Goal: Task Accomplishment & Management: Use online tool/utility

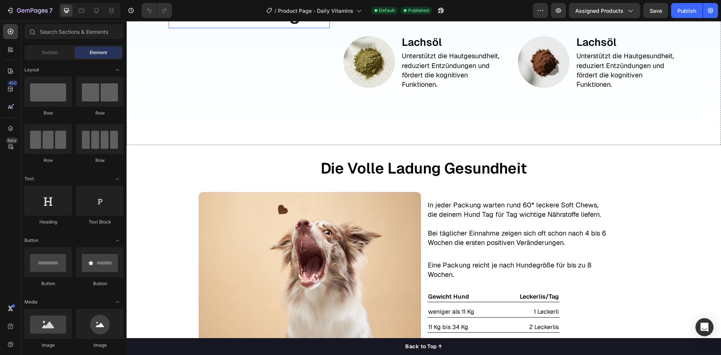
scroll to position [1127, 0]
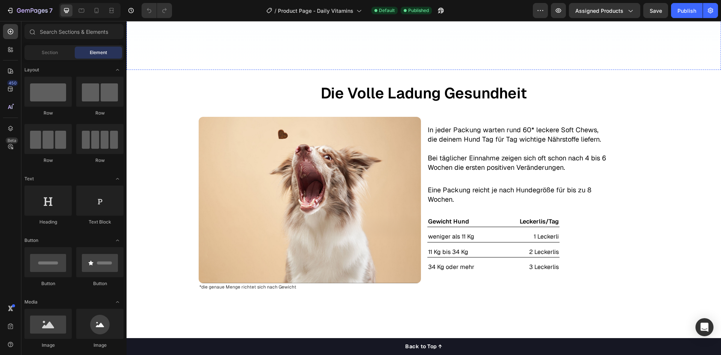
click at [312, 200] on img at bounding box center [310, 200] width 222 height 166
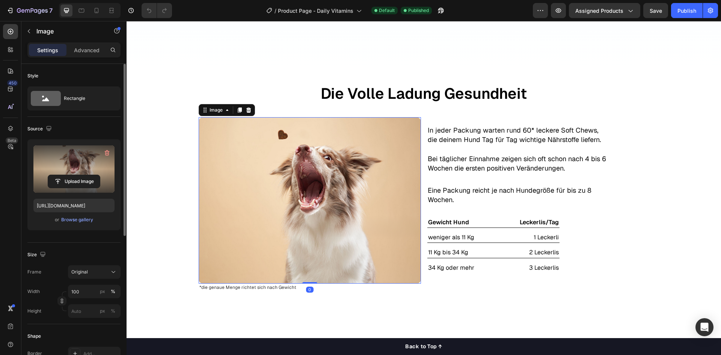
click at [79, 173] on label at bounding box center [73, 168] width 81 height 47
click at [79, 175] on input "file" at bounding box center [74, 181] width 52 height 13
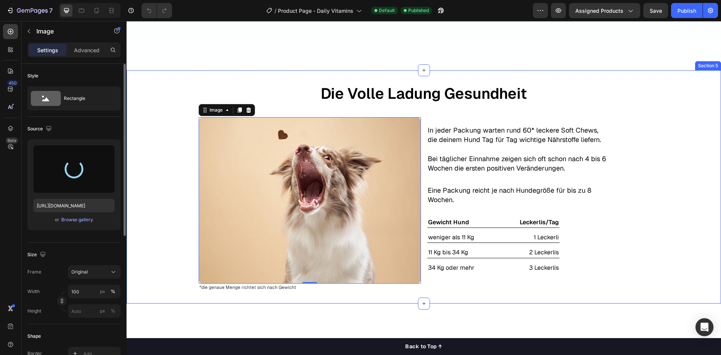
type input "[URL][DOMAIN_NAME]"
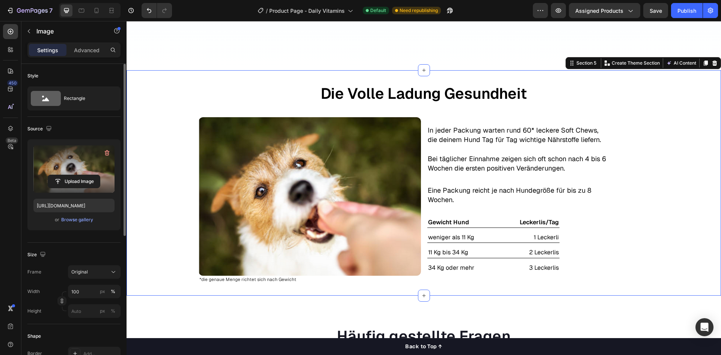
click at [148, 184] on div "Die Volle Ladung Gesundheit Text Block Image *die genaue Menge richtet sich nac…" at bounding box center [424, 182] width 594 height 201
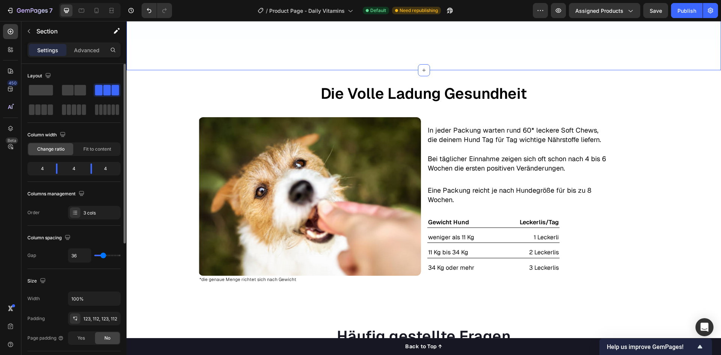
click at [702, 108] on div "Die Volle Ladung Gesundheit Text Block Image *die genaue Menge richtet sich nac…" at bounding box center [424, 182] width 594 height 201
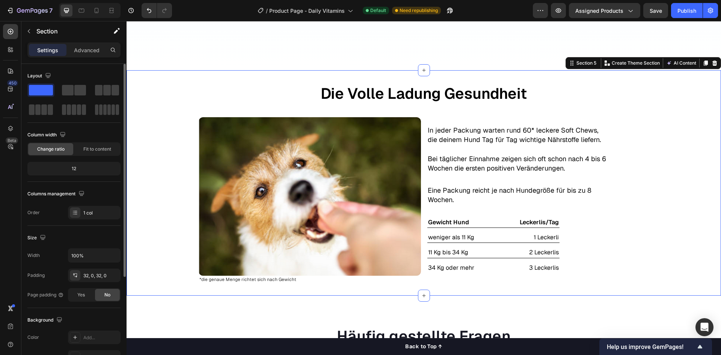
click at [702, 108] on div "Die Volle Ladung Gesundheit Text Block Image *die genaue Menge richtet sich nac…" at bounding box center [424, 182] width 594 height 201
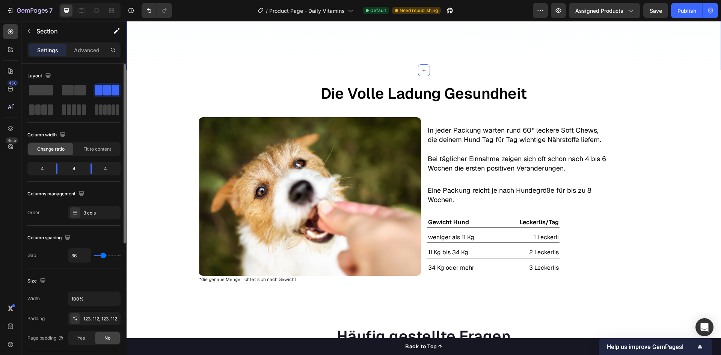
click at [30, 28] on button "button" at bounding box center [29, 31] width 12 height 12
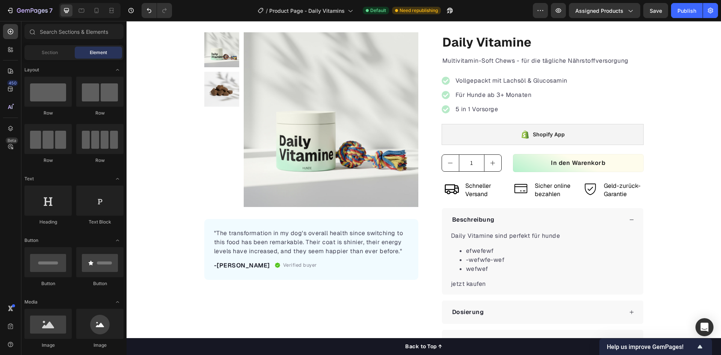
scroll to position [0, 0]
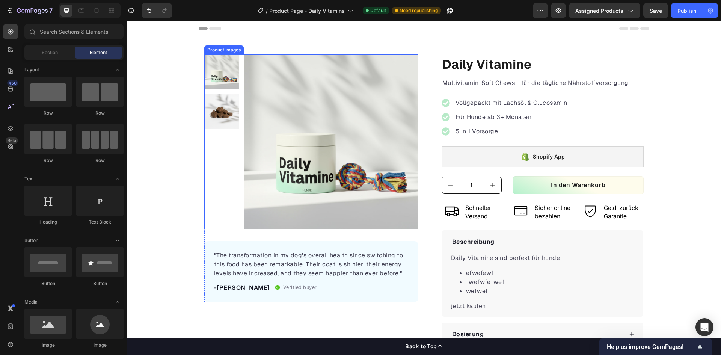
click at [225, 115] on img at bounding box center [221, 111] width 35 height 35
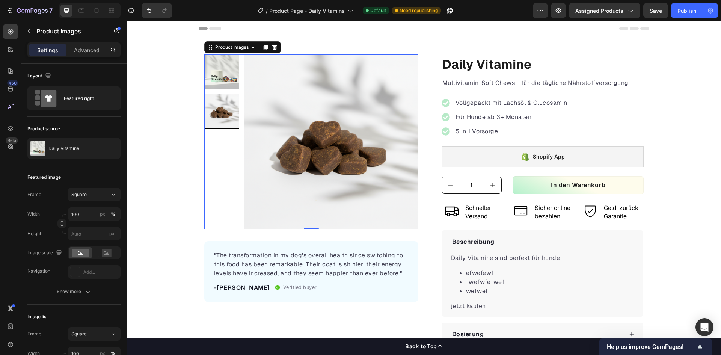
click at [222, 70] on img at bounding box center [221, 71] width 35 height 35
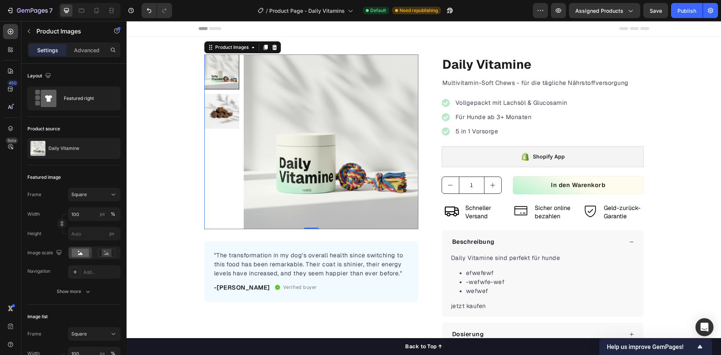
click at [149, 196] on div "Product Images 0 "The transformation in my dog's overall health since switching…" at bounding box center [424, 214] width 594 height 321
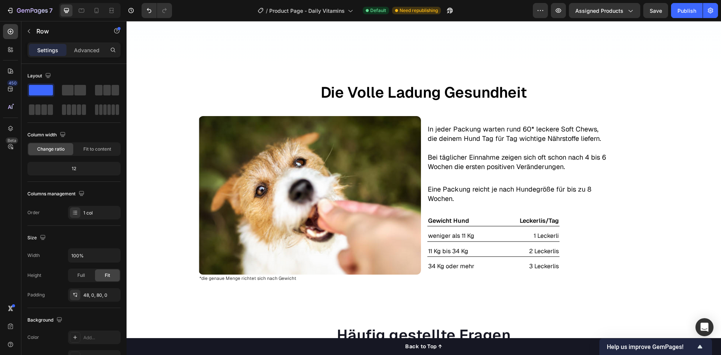
scroll to position [1127, 0]
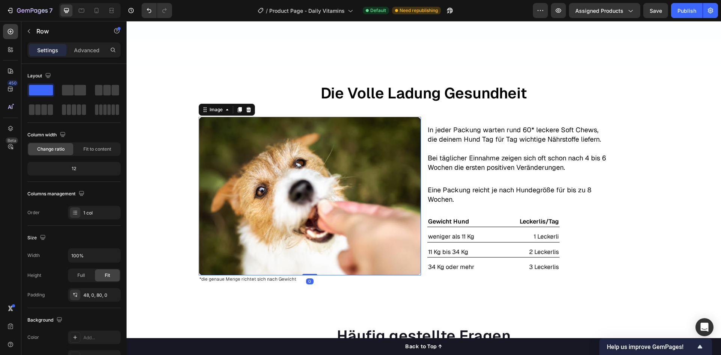
click at [327, 173] on img at bounding box center [310, 196] width 222 height 158
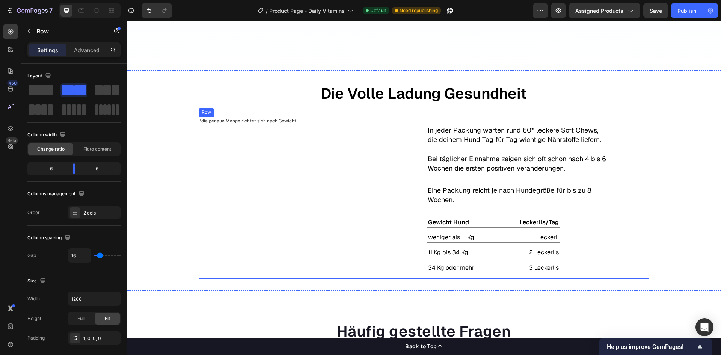
click at [331, 131] on div "*die genaue Menge richtet sich nach Gewicht Text Block Row" at bounding box center [310, 197] width 222 height 161
click at [31, 32] on icon "button" at bounding box center [29, 31] width 6 height 6
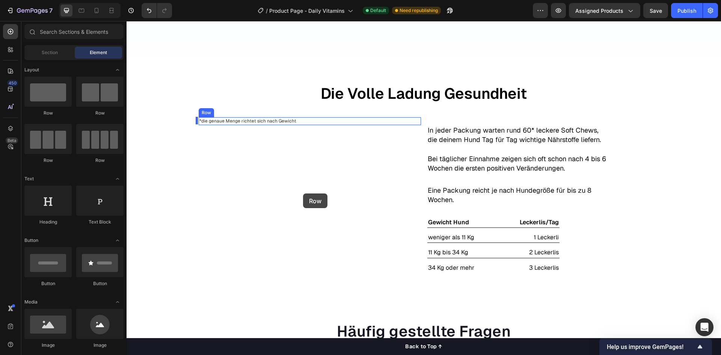
drag, startPoint x: 252, startPoint y: 124, endPoint x: 303, endPoint y: 193, distance: 85.9
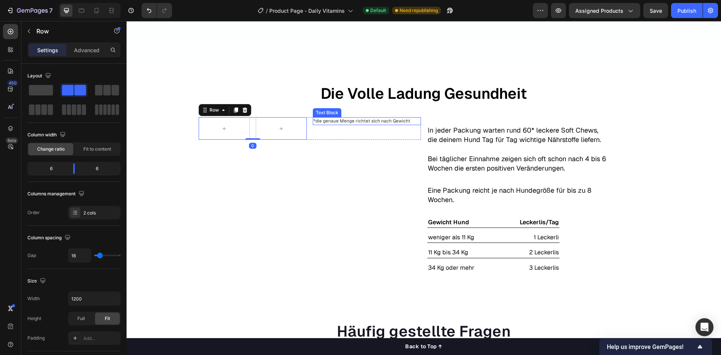
click at [329, 119] on p "*die genaue Menge richtet sich nach Gewicht" at bounding box center [367, 121] width 107 height 6
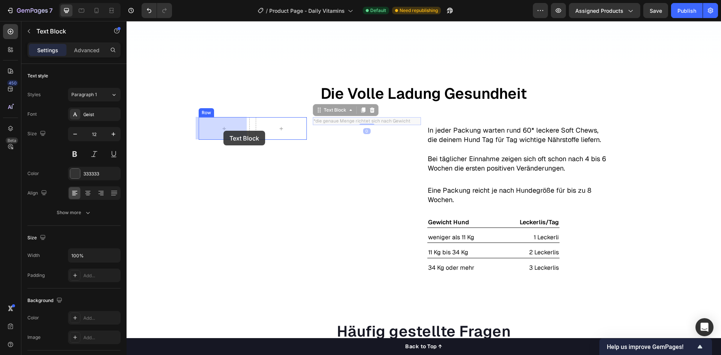
drag, startPoint x: 316, startPoint y: 112, endPoint x: 219, endPoint y: 132, distance: 99.8
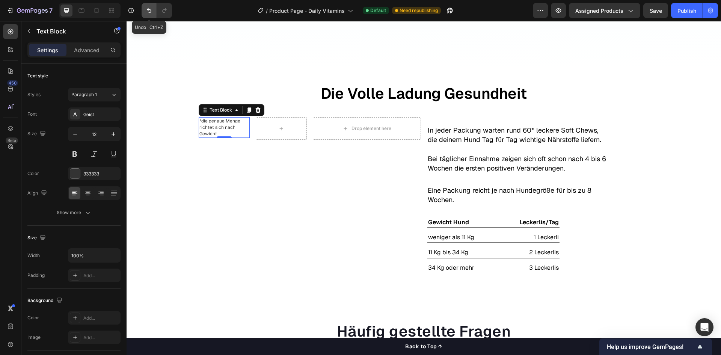
click at [145, 9] on button "Undo/Redo" at bounding box center [149, 10] width 15 height 15
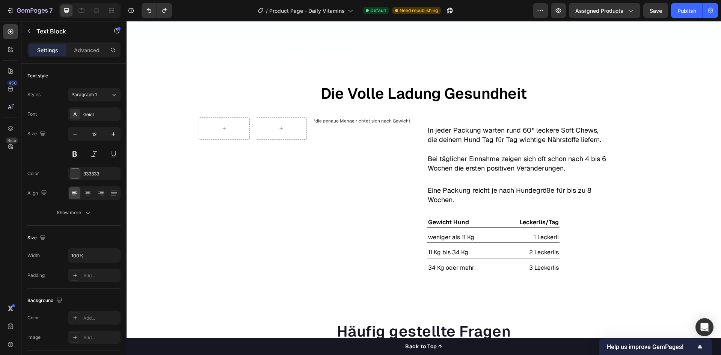
click at [333, 121] on p "*die genaue Menge richtet sich nach Gewicht" at bounding box center [367, 121] width 107 height 6
click at [324, 129] on div "*die genaue Menge richtet sich nach Gewicht Text Block" at bounding box center [367, 128] width 108 height 23
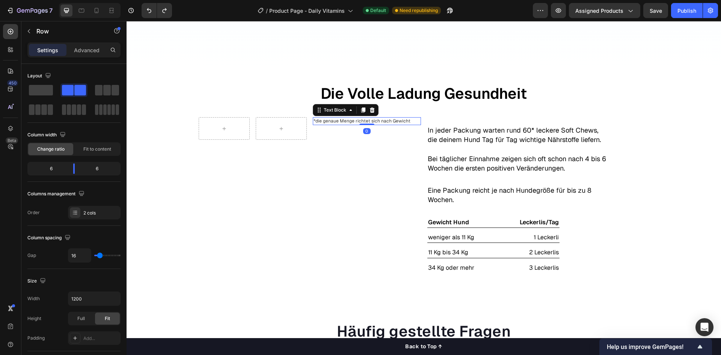
click at [321, 122] on p "*die genaue Menge richtet sich nach Gewicht" at bounding box center [367, 121] width 107 height 6
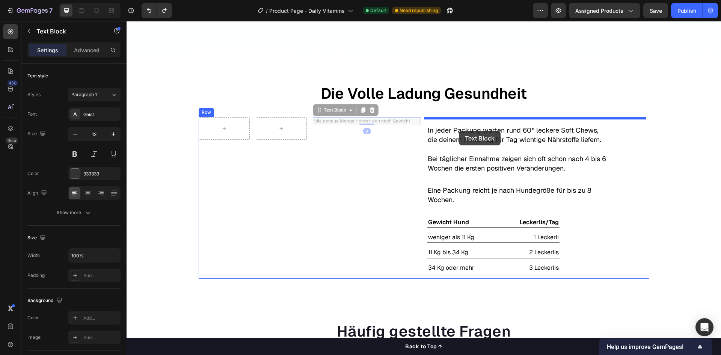
drag, startPoint x: 316, startPoint y: 111, endPoint x: 459, endPoint y: 131, distance: 144.1
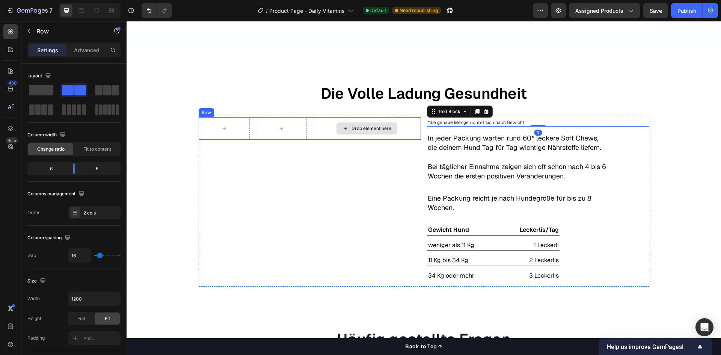
click at [341, 135] on div "Drop element here" at bounding box center [367, 128] width 108 height 23
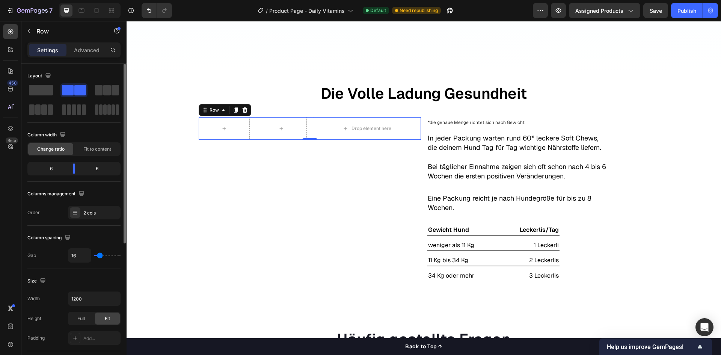
click at [72, 86] on span at bounding box center [68, 90] width 12 height 11
click at [326, 130] on div "Drop element here" at bounding box center [367, 128] width 108 height 23
click at [244, 110] on icon at bounding box center [245, 110] width 6 height 6
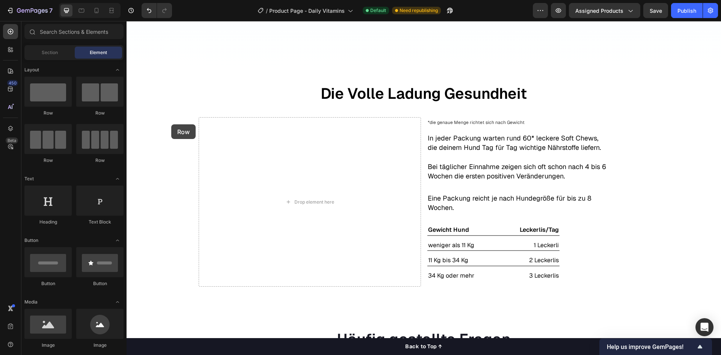
drag, startPoint x: 249, startPoint y: 124, endPoint x: 280, endPoint y: 170, distance: 56.3
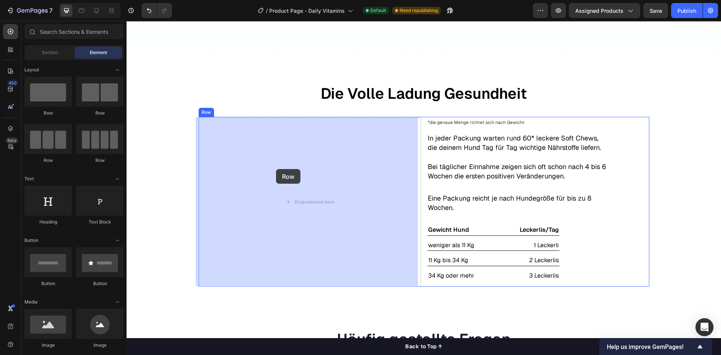
drag, startPoint x: 253, startPoint y: 130, endPoint x: 278, endPoint y: 170, distance: 47.6
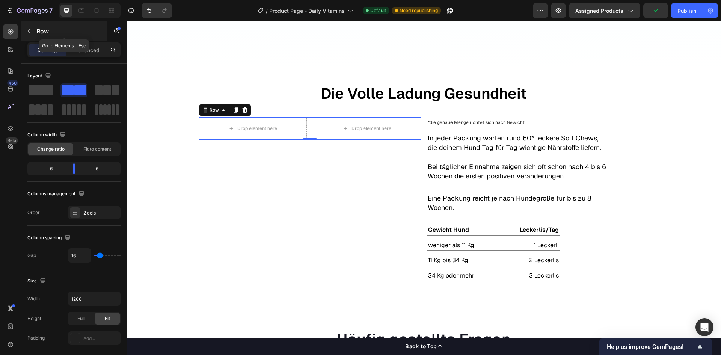
click at [30, 34] on icon "button" at bounding box center [29, 31] width 6 height 6
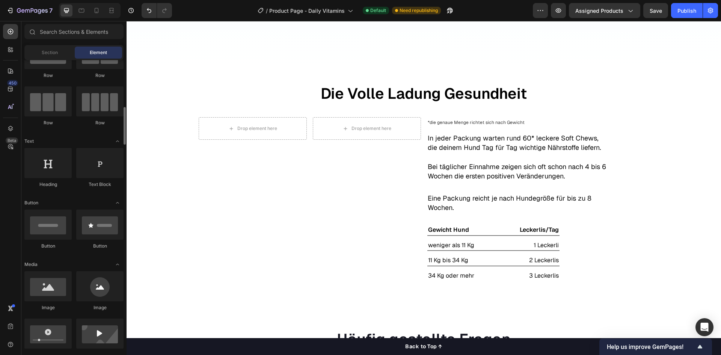
scroll to position [75, 0]
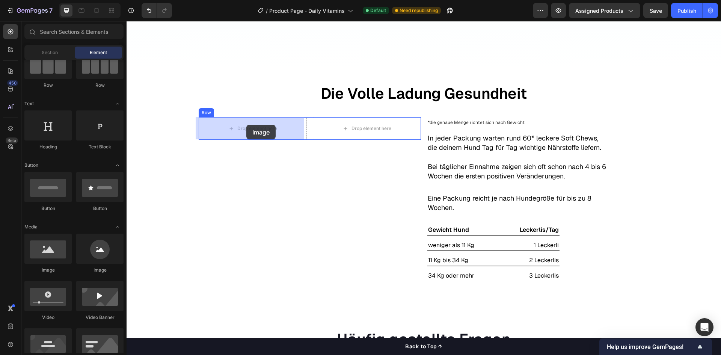
drag, startPoint x: 250, startPoint y: 226, endPoint x: 246, endPoint y: 125, distance: 101.5
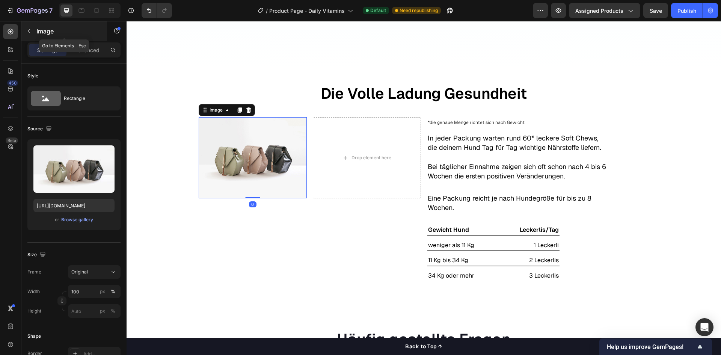
click at [34, 30] on button "button" at bounding box center [29, 31] width 12 height 12
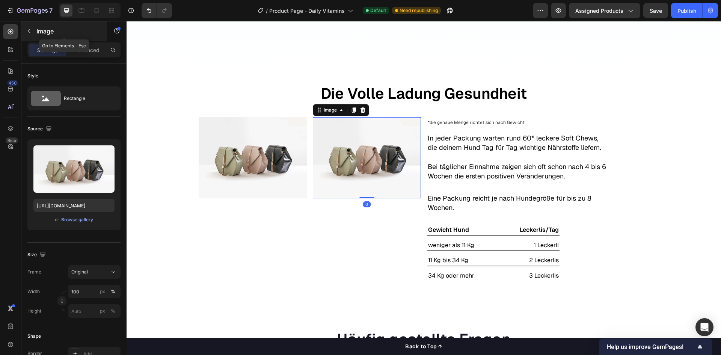
click at [31, 29] on icon "button" at bounding box center [29, 31] width 6 height 6
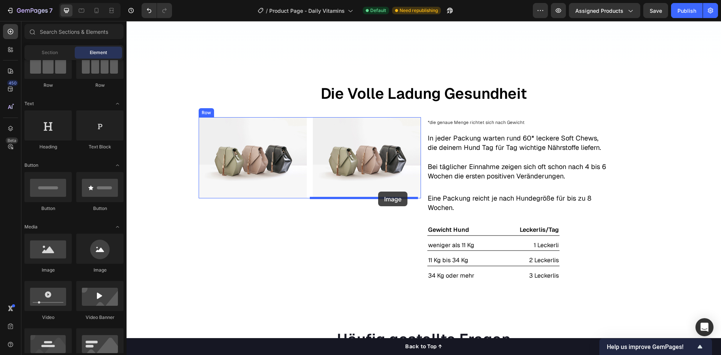
drag, startPoint x: 172, startPoint y: 273, endPoint x: 378, endPoint y: 192, distance: 222.0
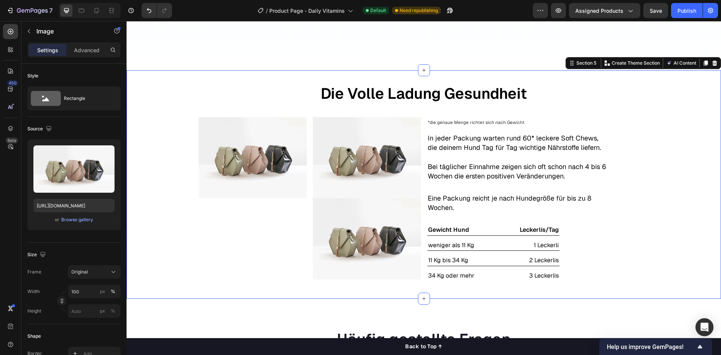
click at [173, 179] on div "Die Volle Ladung Gesundheit Text Block Image Image Image Row Text Block *die ge…" at bounding box center [424, 184] width 594 height 204
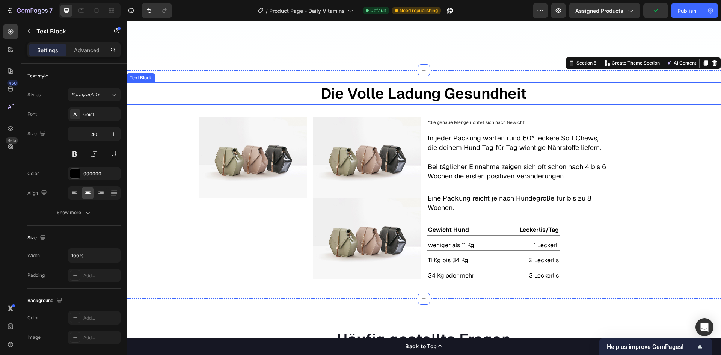
click at [449, 87] on p "Die Volle Ladung Gesundheit" at bounding box center [423, 93] width 593 height 21
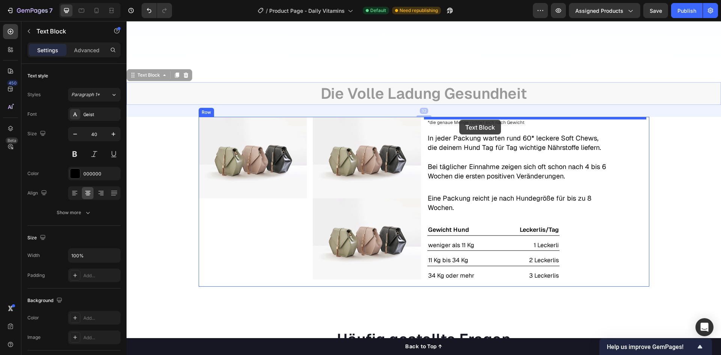
drag, startPoint x: 283, startPoint y: 94, endPoint x: 459, endPoint y: 120, distance: 178.1
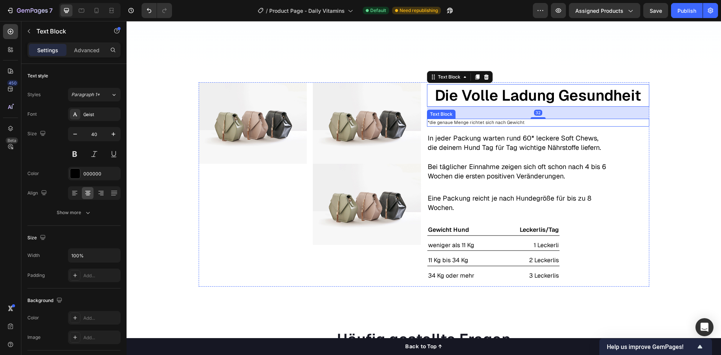
click at [463, 124] on p "*die genaue Menge richtet sich nach Gewicht" at bounding box center [538, 122] width 221 height 6
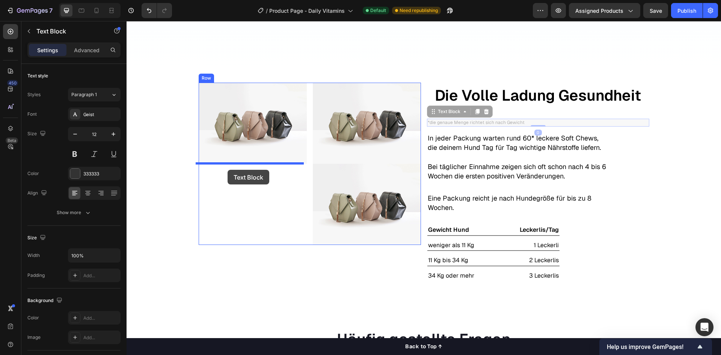
drag, startPoint x: 425, startPoint y: 117, endPoint x: 228, endPoint y: 170, distance: 204.0
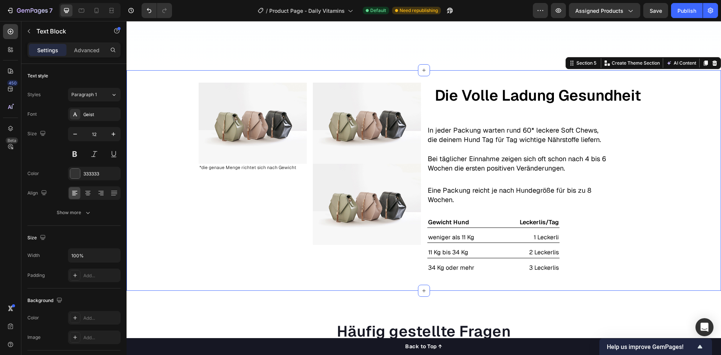
click at [166, 213] on div "Image *die genaue Menge richtet sich nach Gewicht Text Block Image Image Row Te…" at bounding box center [424, 180] width 594 height 196
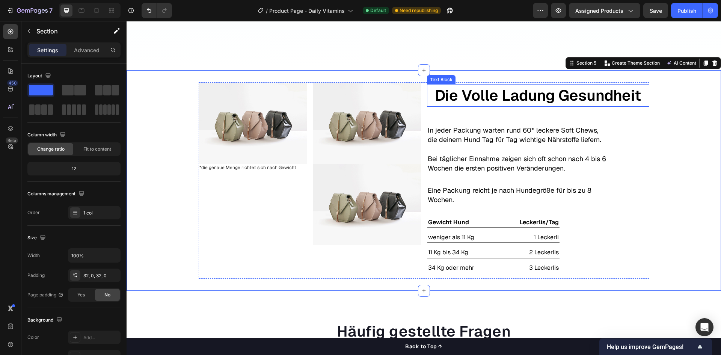
click at [456, 96] on p "Die Volle Ladung Gesundheit" at bounding box center [538, 95] width 221 height 21
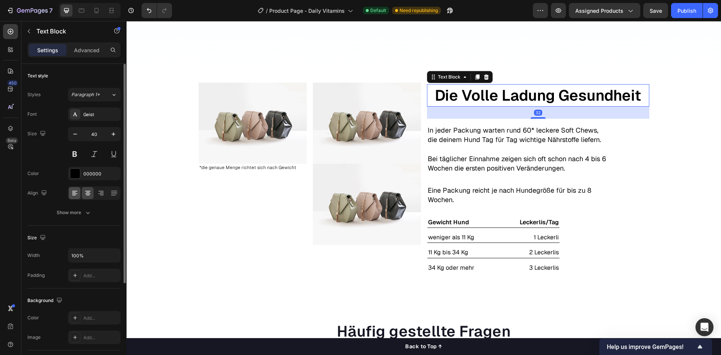
click at [71, 193] on icon at bounding box center [75, 193] width 8 height 8
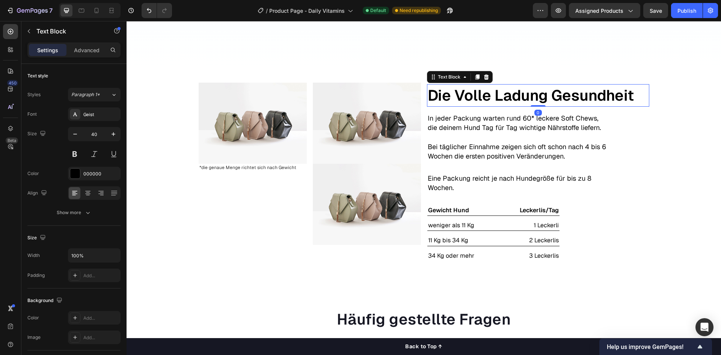
drag, startPoint x: 534, startPoint y: 117, endPoint x: 539, endPoint y: 91, distance: 26.7
click at [539, 91] on div "Die Volle Ladung Gesundheit Text Block 0" at bounding box center [538, 95] width 222 height 23
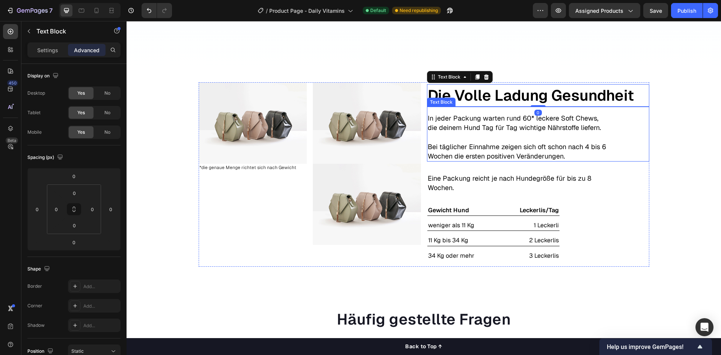
click at [689, 164] on div "Image *die genaue Menge richtet sich nach Gewicht Text Block Image Image Row Te…" at bounding box center [424, 174] width 594 height 184
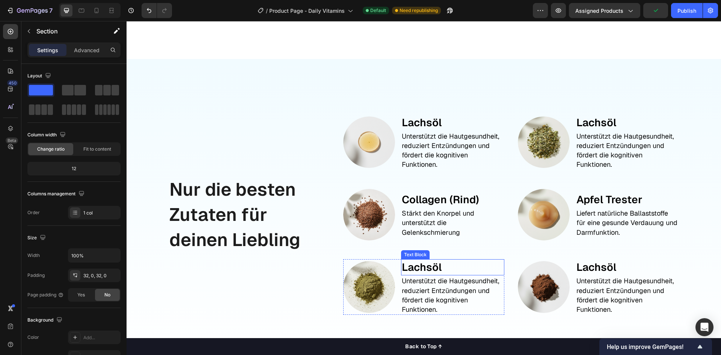
scroll to position [826, 0]
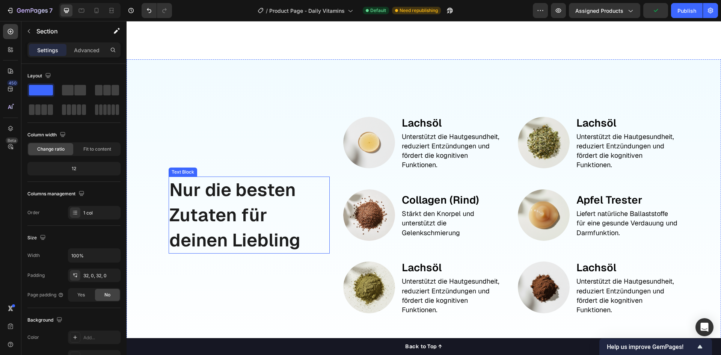
click at [246, 207] on p "Nur die besten Zutaten für deinen Liebling" at bounding box center [249, 215] width 160 height 76
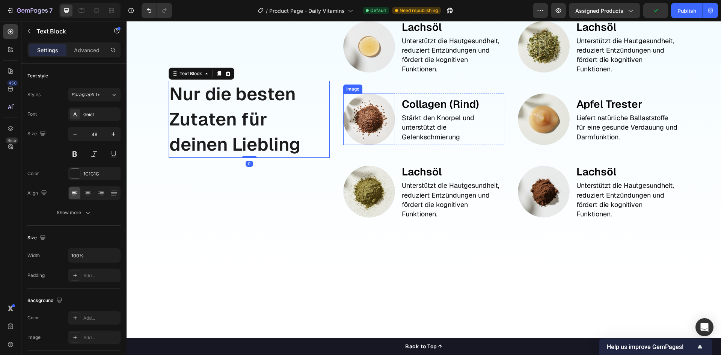
scroll to position [1051, 0]
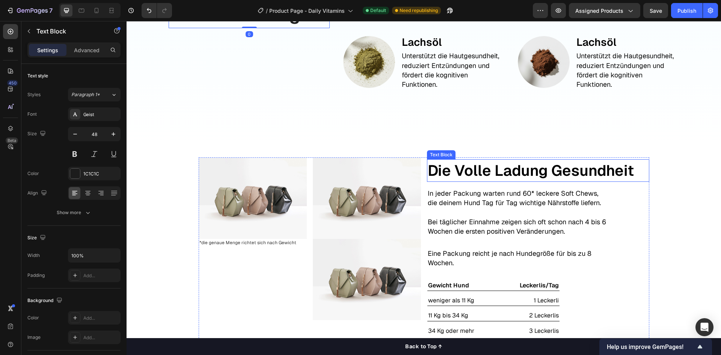
click at [505, 174] on p "Die Volle Ladung Gesundheit" at bounding box center [538, 170] width 221 height 21
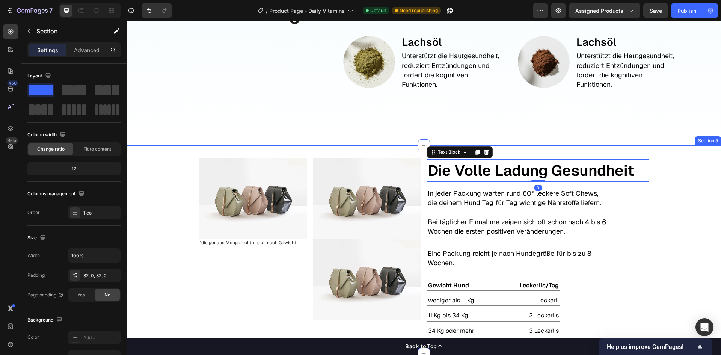
click at [654, 207] on div "Image *die genaue Menge richtet sich nach Gewicht Text Block Image Image Row Te…" at bounding box center [424, 249] width 594 height 184
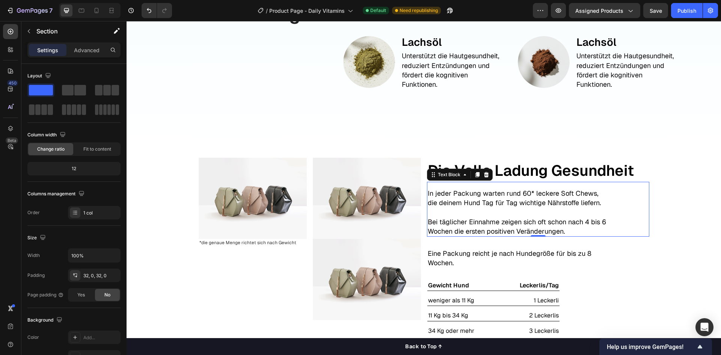
click at [585, 210] on p at bounding box center [517, 212] width 179 height 9
click at [685, 210] on div "Image *die genaue Menge richtet sich nach Gewicht Text Block Image Image Row Te…" at bounding box center [424, 249] width 594 height 184
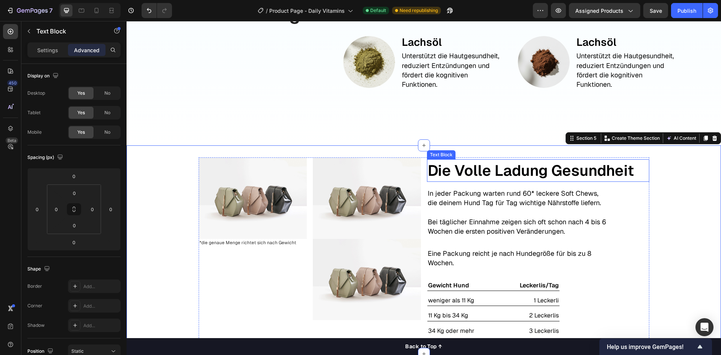
click at [583, 175] on p "Die Volle Ladung Gesundheit" at bounding box center [538, 170] width 221 height 21
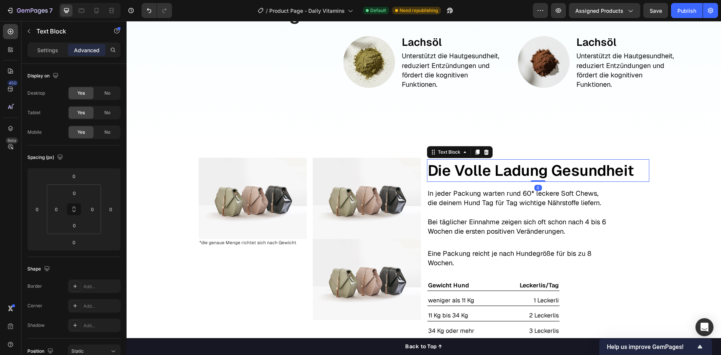
click at [475, 169] on p "Die Volle Ladung Gesundheit" at bounding box center [538, 170] width 221 height 21
click at [43, 48] on p "Settings" at bounding box center [47, 50] width 21 height 8
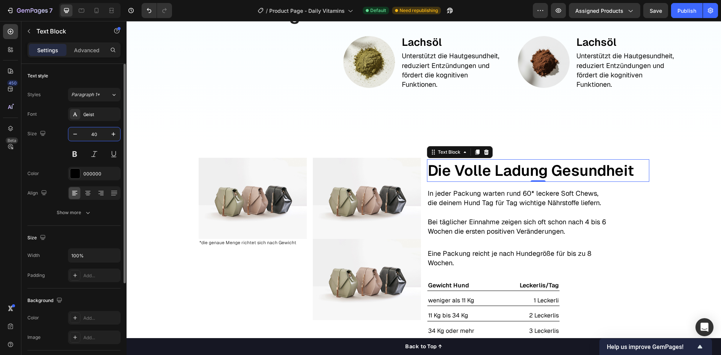
click at [95, 140] on input "40" at bounding box center [94, 134] width 25 height 14
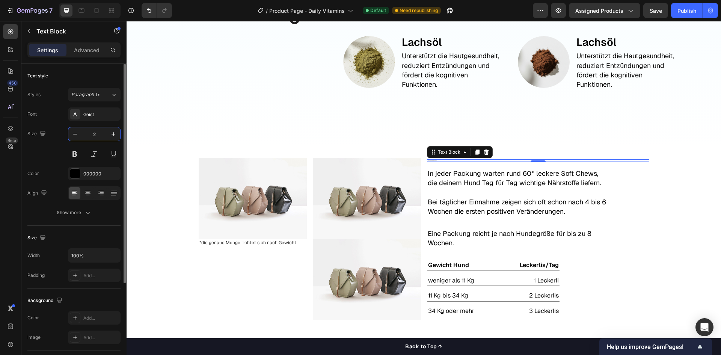
type input "28"
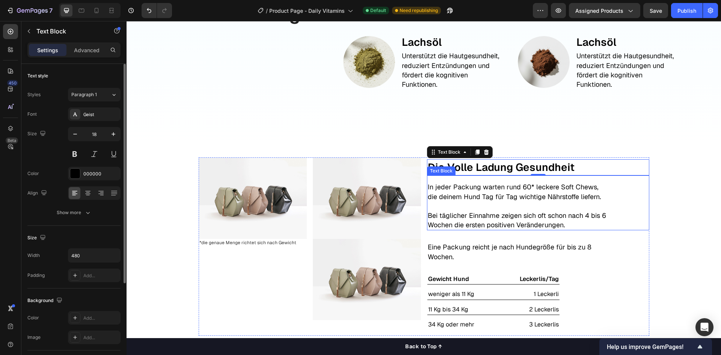
click at [566, 191] on p "In jeder Packung warten rund 60* leckere Soft Chews, die deinem Hund Tag für Ta…" at bounding box center [517, 191] width 179 height 19
click at [544, 164] on p "Die Volle Ladung Gesundheit" at bounding box center [538, 167] width 221 height 15
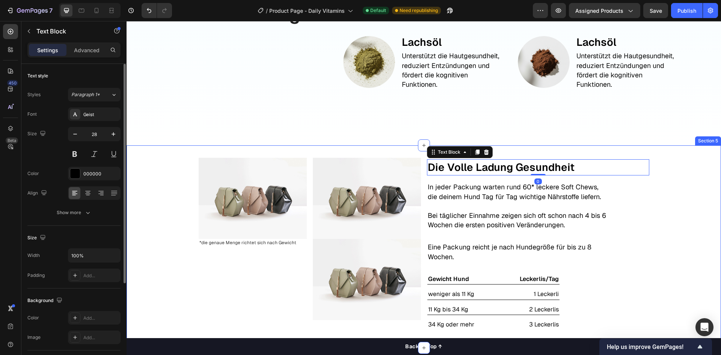
click at [678, 203] on div "Image *die genaue Menge richtet sich nach Gewicht Text Block Image Image Row Te…" at bounding box center [424, 246] width 594 height 178
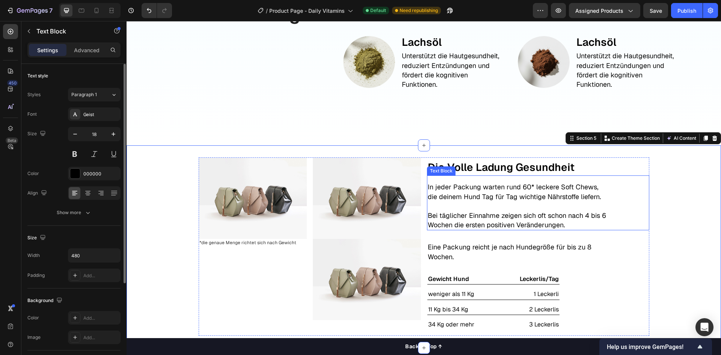
click at [550, 190] on p "In jeder Packung warten rund 60* leckere Soft Chews, die deinem Hund Tag für Ta…" at bounding box center [517, 191] width 179 height 19
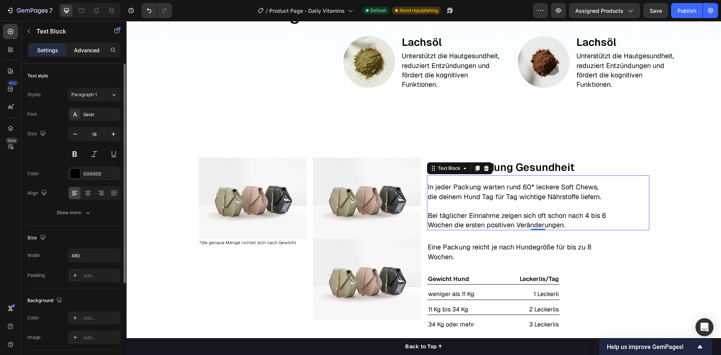
click at [85, 45] on div "Advanced" at bounding box center [87, 50] width 38 height 12
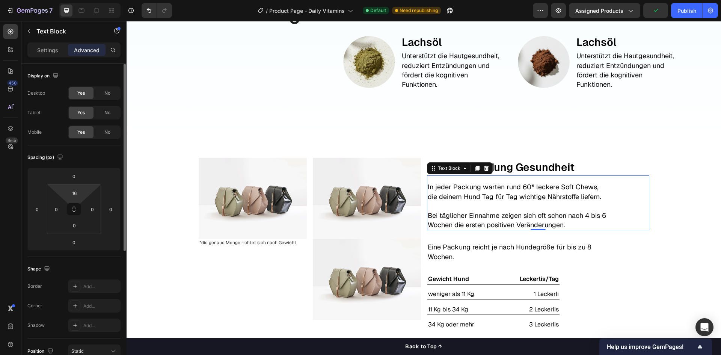
type input "0"
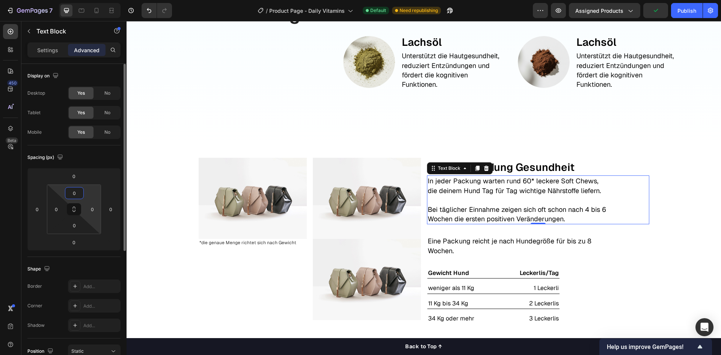
drag, startPoint x: 88, startPoint y: 192, endPoint x: 97, endPoint y: 202, distance: 13.3
click at [88, 0] on html "7 / Product Page - Daily Vitamins Default Need republishing Preview Assigned Pr…" at bounding box center [360, 0] width 721 height 0
click at [698, 190] on div "Image *die genaue Menge richtet sich nach Gewicht Text Block Image Image Row Te…" at bounding box center [424, 243] width 594 height 172
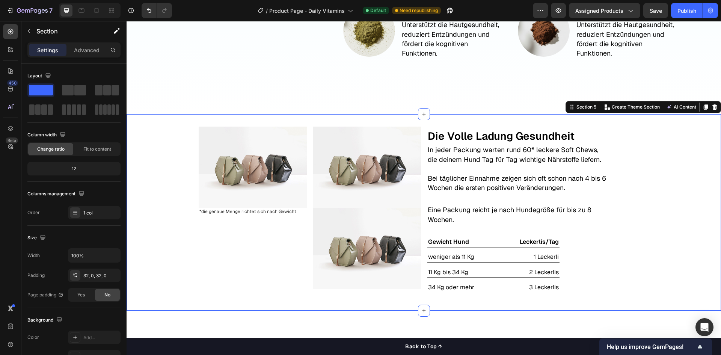
scroll to position [1089, 0]
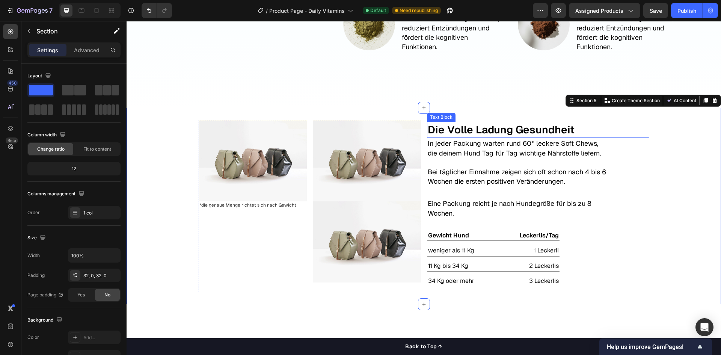
click at [536, 131] on p "Die Volle Ladung Gesundheit" at bounding box center [538, 129] width 221 height 15
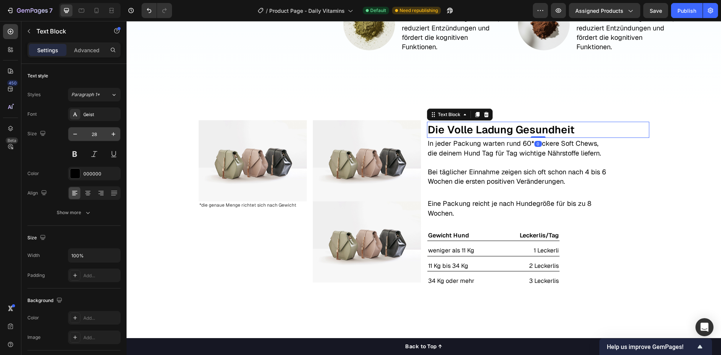
click at [91, 133] on input "28" at bounding box center [94, 134] width 25 height 14
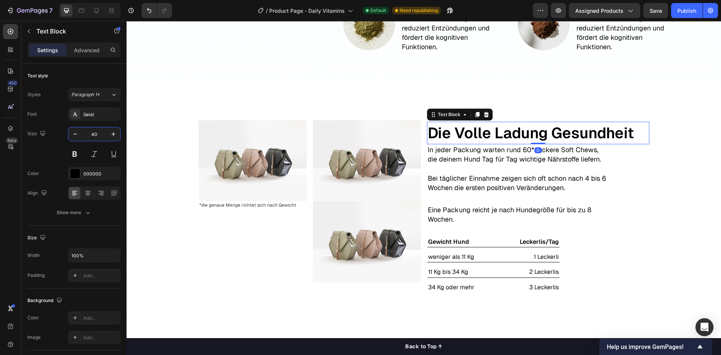
type input "40"
click at [680, 200] on div "Image *die genaue Menge richtet sich nach Gewicht Text Block Image Image Row Te…" at bounding box center [424, 209] width 594 height 178
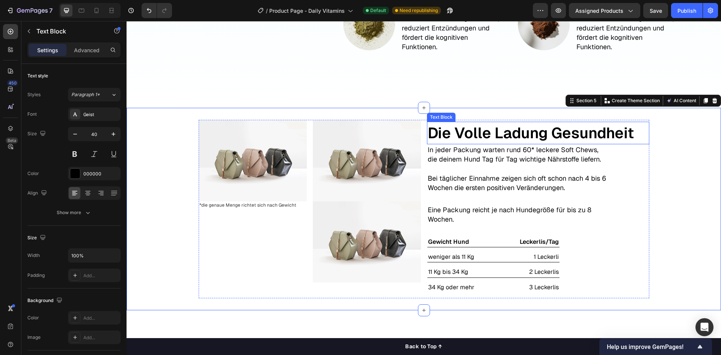
click at [556, 140] on p "Die Volle Ladung Gesundheit" at bounding box center [538, 132] width 221 height 21
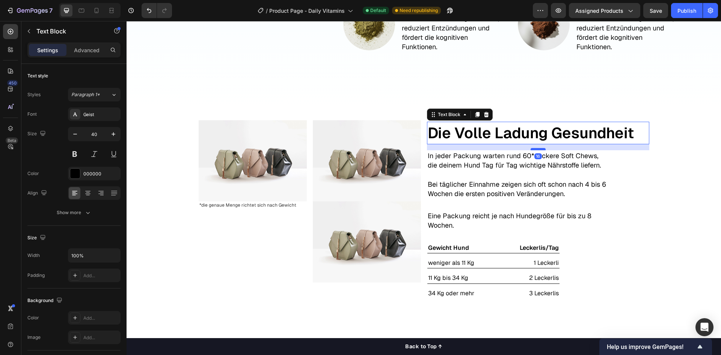
drag, startPoint x: 538, startPoint y: 143, endPoint x: 540, endPoint y: 149, distance: 6.3
click at [540, 149] on div at bounding box center [538, 149] width 15 height 2
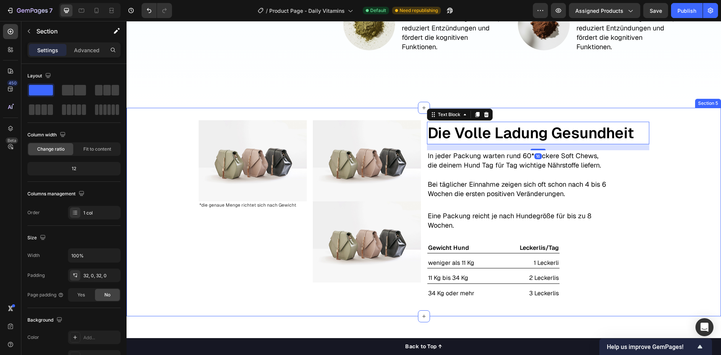
click at [677, 185] on div "Image *die genaue Menge richtet sich nach Gewicht Text Block Image Image Row Te…" at bounding box center [424, 212] width 594 height 184
click at [543, 138] on p "Die Volle Ladung Gesundheit" at bounding box center [538, 132] width 221 height 21
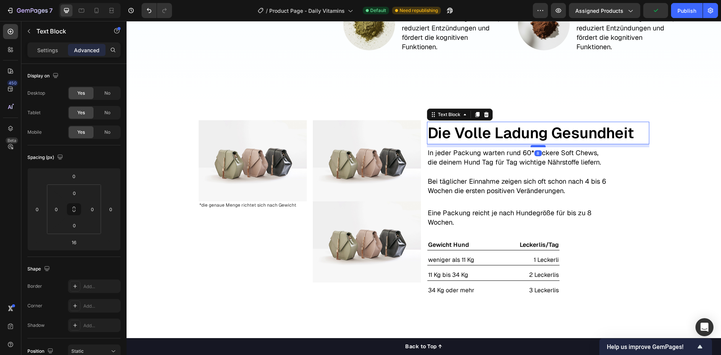
click at [538, 146] on div at bounding box center [538, 146] width 15 height 2
type input "8"
click at [682, 169] on div "Image *die genaue Menge richtet sich nach Gewicht Text Block Image Image Row Te…" at bounding box center [424, 210] width 594 height 181
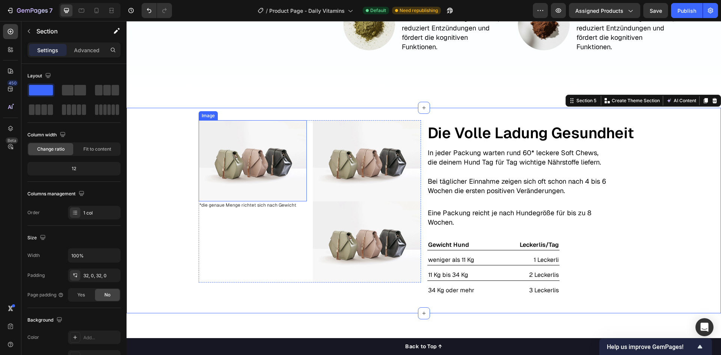
click at [286, 160] on img at bounding box center [253, 160] width 108 height 81
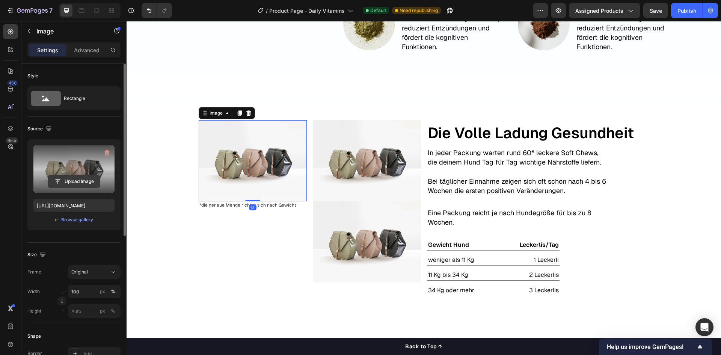
click at [61, 175] on input "file" at bounding box center [74, 181] width 52 height 13
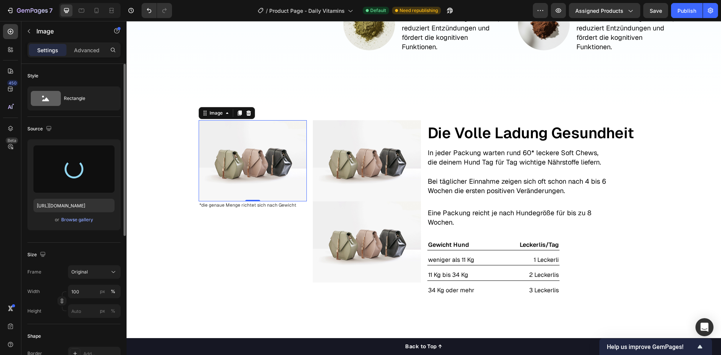
type input "[URL][DOMAIN_NAME]"
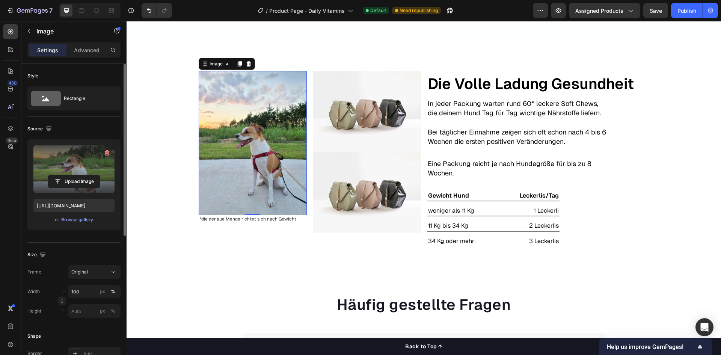
scroll to position [1164, 0]
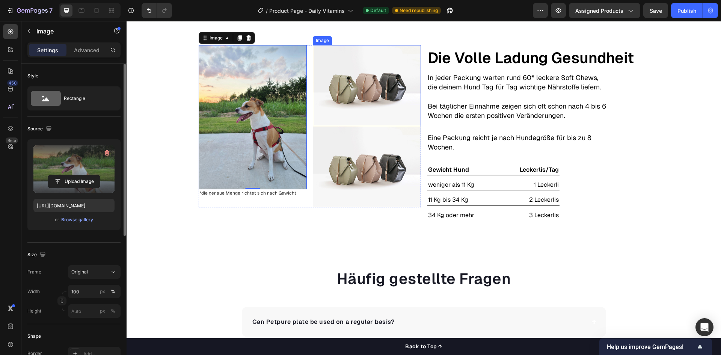
click at [347, 101] on img at bounding box center [367, 85] width 108 height 81
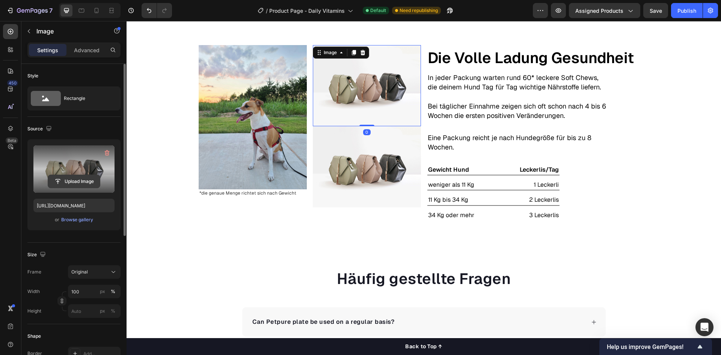
click at [84, 178] on input "file" at bounding box center [74, 181] width 52 height 13
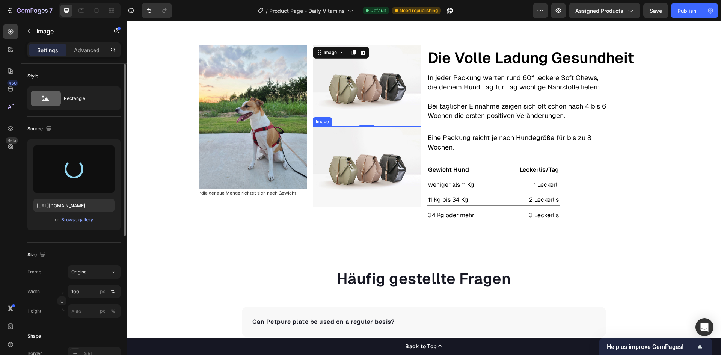
type input "[URL][DOMAIN_NAME]"
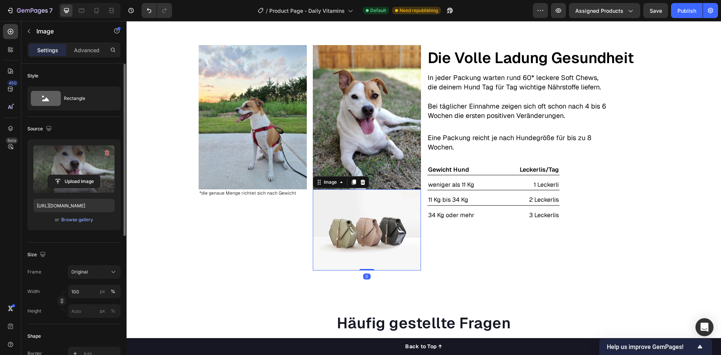
click at [342, 202] on img at bounding box center [367, 229] width 108 height 81
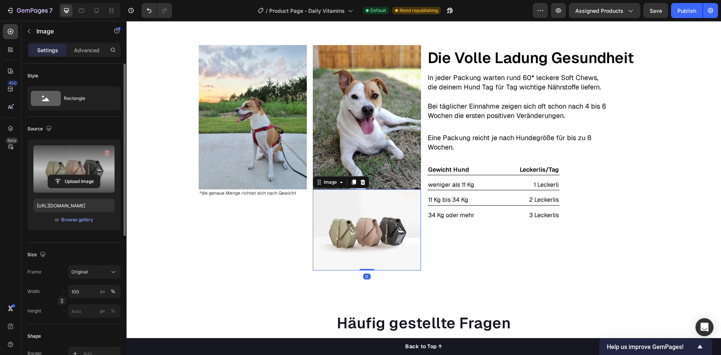
click at [69, 173] on label at bounding box center [73, 168] width 81 height 47
click at [69, 175] on input "file" at bounding box center [74, 181] width 52 height 13
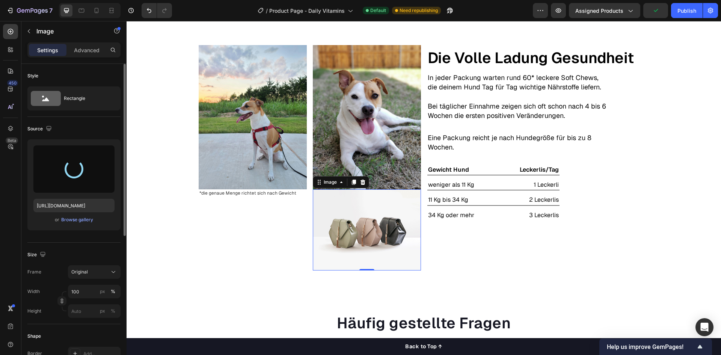
type input "[URL][DOMAIN_NAME]"
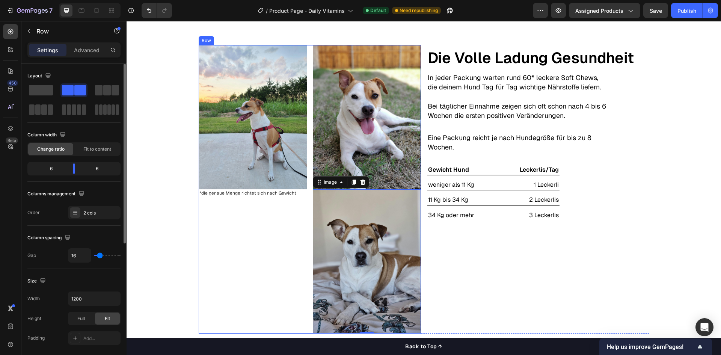
click at [239, 219] on div "Image *die genaue Menge richtet sich nach Gewicht Text Block" at bounding box center [253, 189] width 108 height 288
click at [166, 225] on div "Image *die genaue Menge richtet sich nach Gewicht Text Block Image Image Row 0 …" at bounding box center [424, 189] width 594 height 289
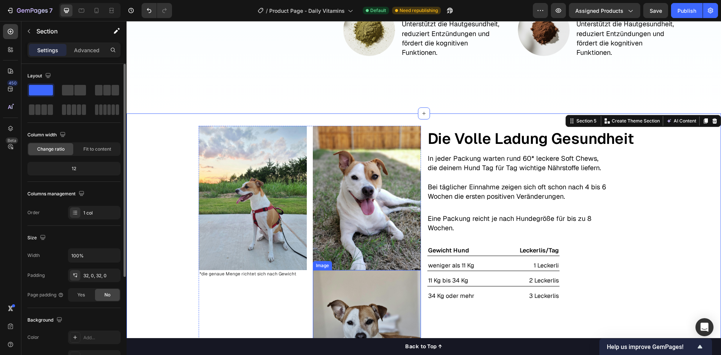
scroll to position [1089, 0]
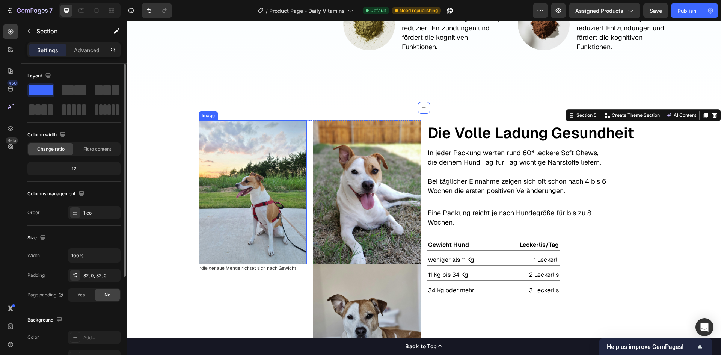
click at [270, 207] on img at bounding box center [253, 192] width 108 height 144
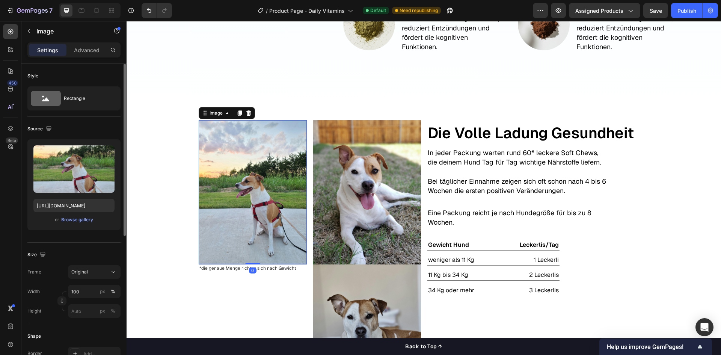
click at [268, 216] on img at bounding box center [253, 192] width 108 height 144
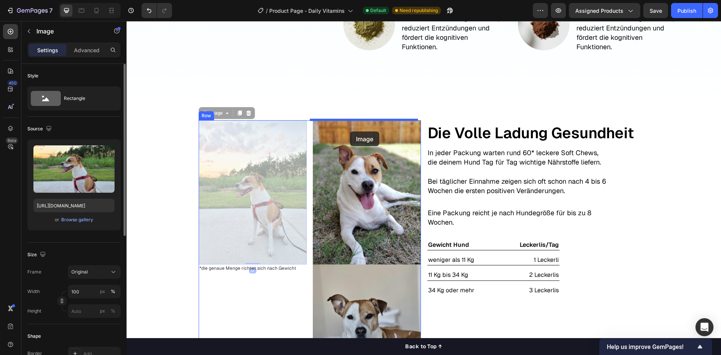
drag, startPoint x: 202, startPoint y: 112, endPoint x: 350, endPoint y: 131, distance: 149.2
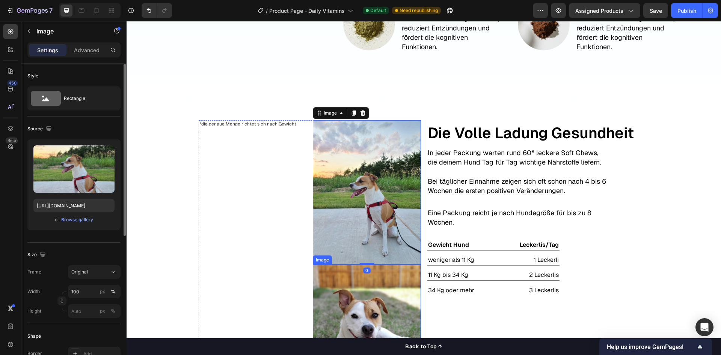
click at [359, 303] on img at bounding box center [367, 336] width 108 height 144
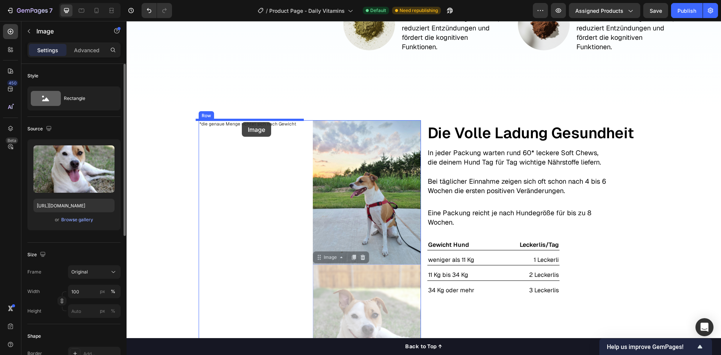
drag, startPoint x: 314, startPoint y: 257, endPoint x: 242, endPoint y: 122, distance: 152.7
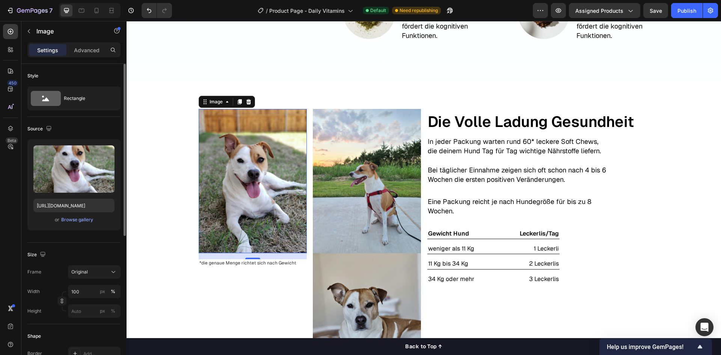
scroll to position [1127, 0]
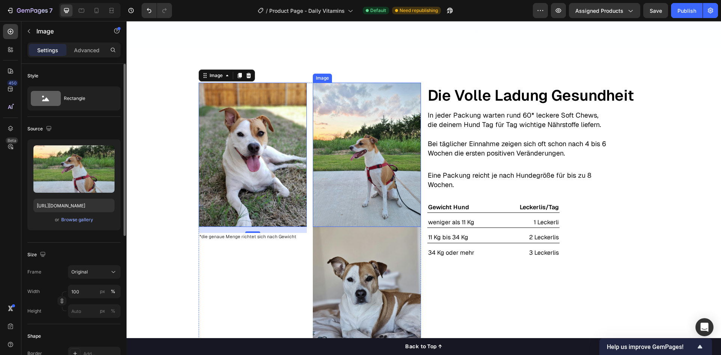
click at [335, 201] on img at bounding box center [367, 155] width 108 height 144
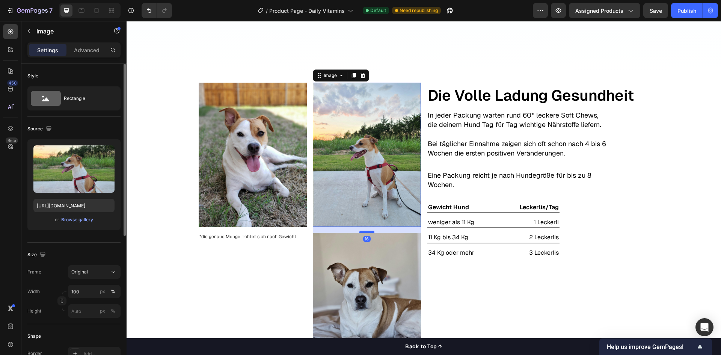
drag, startPoint x: 363, startPoint y: 226, endPoint x: 365, endPoint y: 232, distance: 6.4
click at [365, 232] on div at bounding box center [366, 232] width 15 height 2
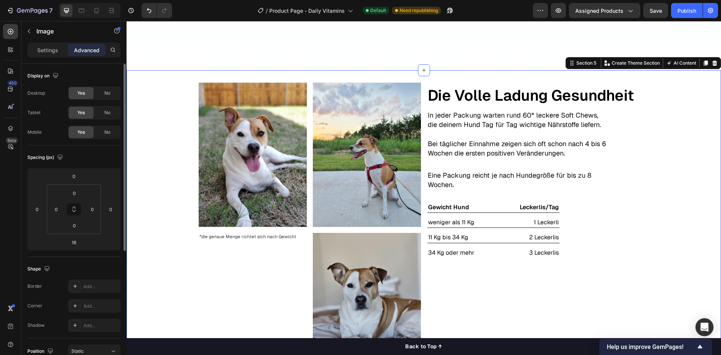
click at [163, 224] on div "Image *die genaue Menge richtet sich nach Gewicht Text Block Image Image Row Te…" at bounding box center [424, 229] width 594 height 295
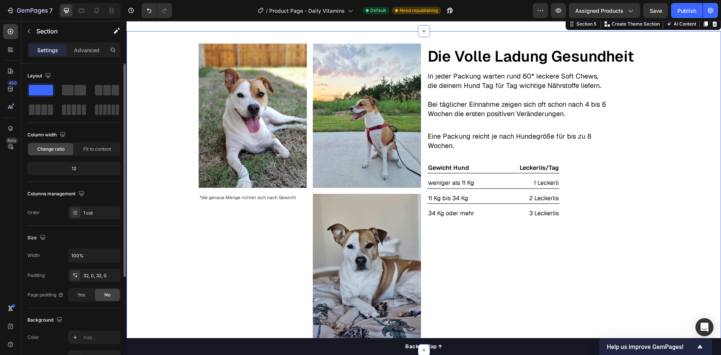
scroll to position [1164, 0]
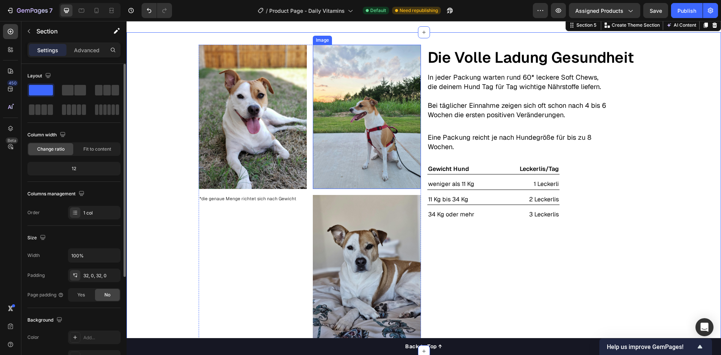
click at [404, 112] on img at bounding box center [367, 117] width 108 height 144
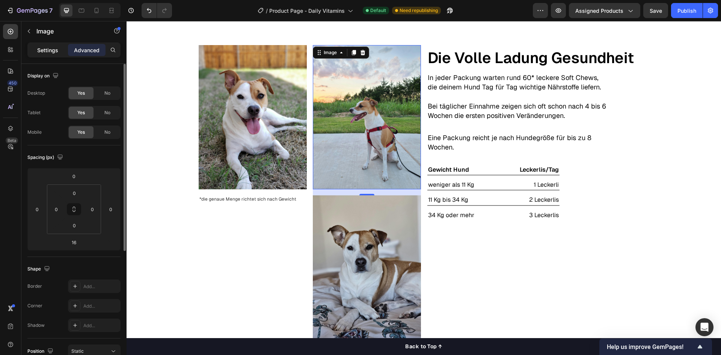
click at [43, 53] on p "Settings" at bounding box center [47, 50] width 21 height 8
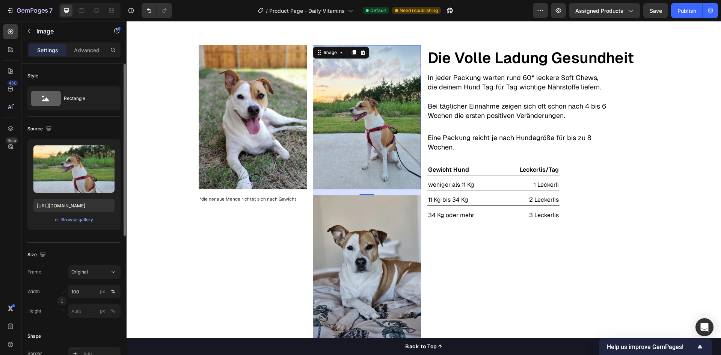
scroll to position [38, 0]
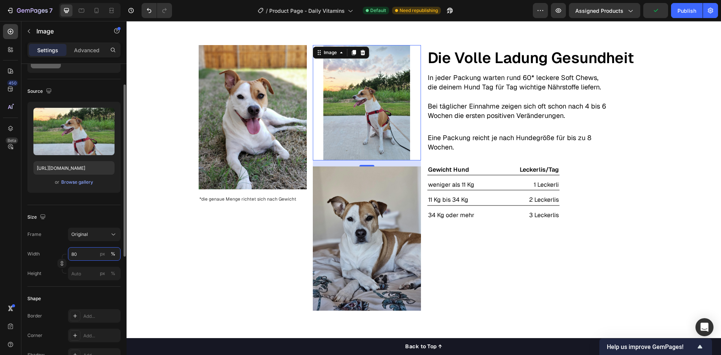
drag, startPoint x: 89, startPoint y: 252, endPoint x: 57, endPoint y: 252, distance: 31.2
click at [57, 252] on div "Width 80 px %" at bounding box center [73, 254] width 93 height 14
type input "60"
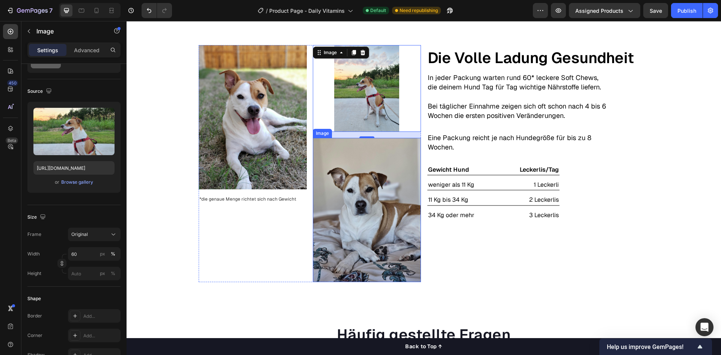
click at [380, 239] on img at bounding box center [367, 210] width 108 height 144
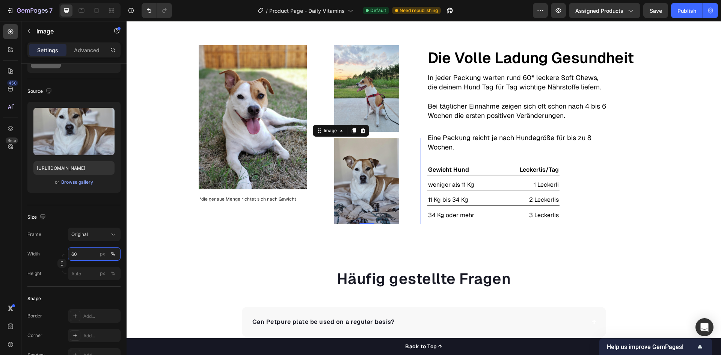
type input "60"
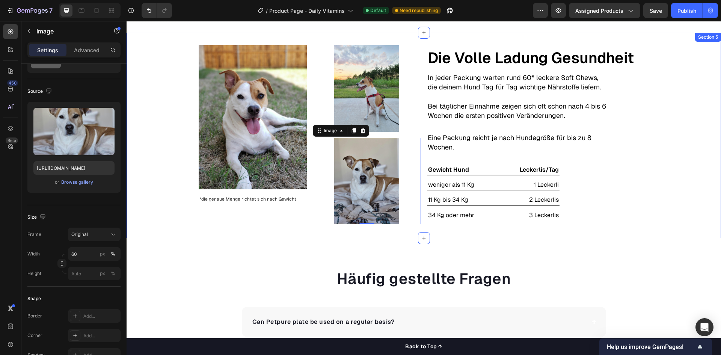
click at [167, 182] on div "Image *die genaue Menge richtet sich nach Gewicht Text Block Image Image 0 Row …" at bounding box center [424, 135] width 594 height 181
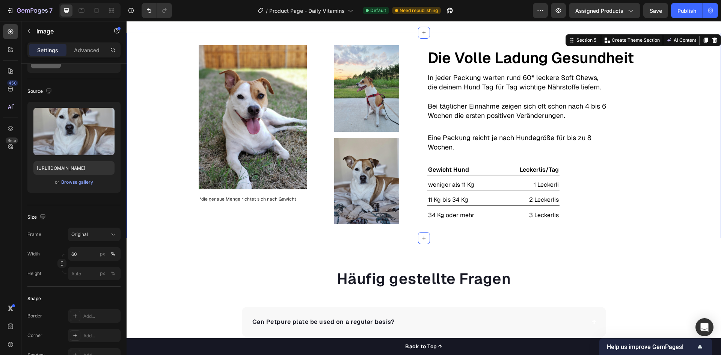
scroll to position [0, 0]
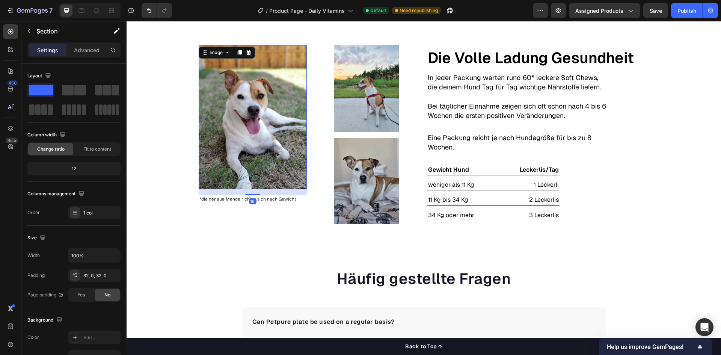
click at [251, 140] on img at bounding box center [253, 117] width 108 height 144
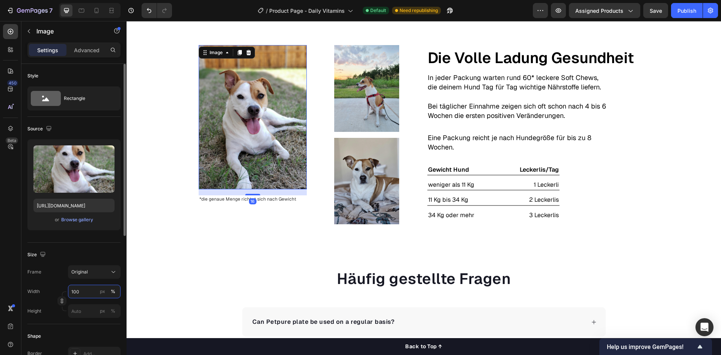
click at [88, 287] on input "100" at bounding box center [94, 292] width 53 height 14
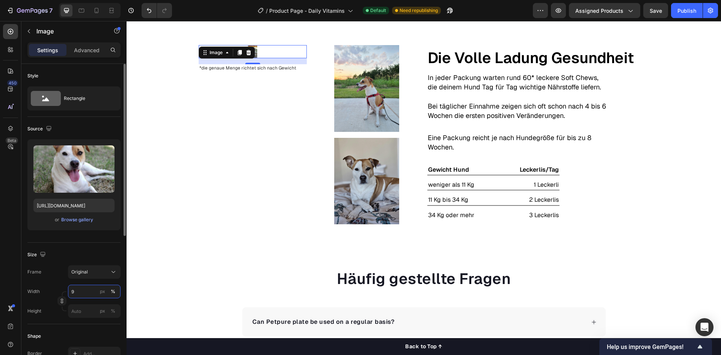
type input "90"
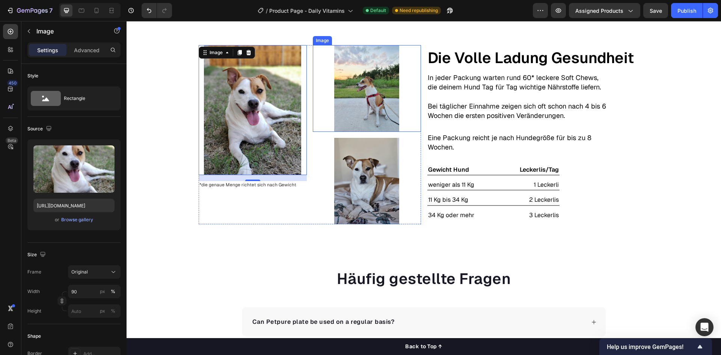
click at [373, 101] on img at bounding box center [366, 88] width 65 height 86
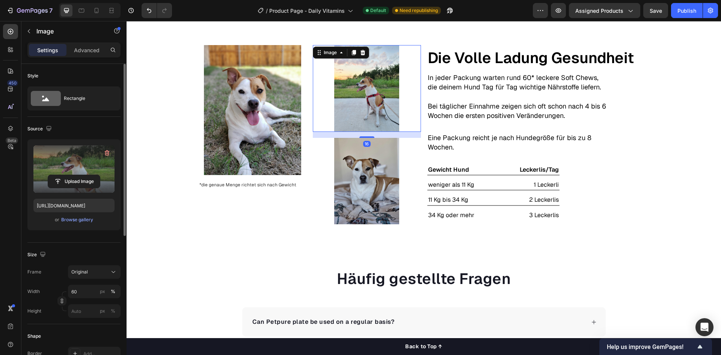
click at [72, 161] on label at bounding box center [73, 168] width 81 height 47
click at [72, 175] on input "file" at bounding box center [74, 181] width 52 height 13
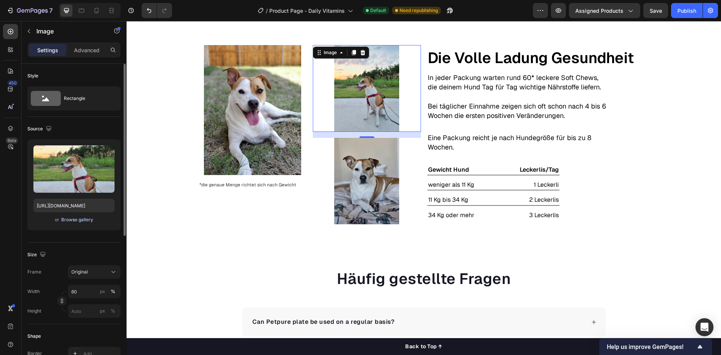
click at [79, 219] on div "Browse gallery" at bounding box center [77, 219] width 32 height 7
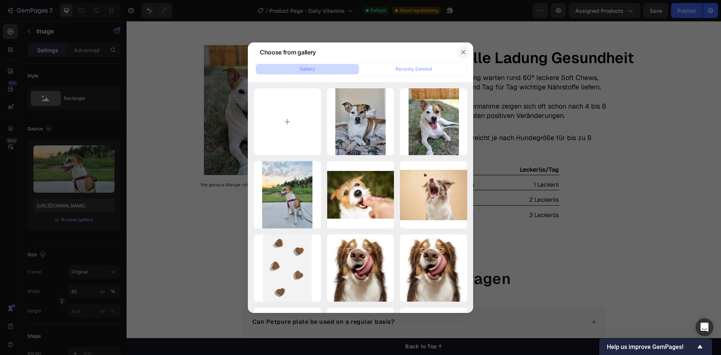
click at [462, 52] on icon "button" at bounding box center [463, 52] width 6 height 6
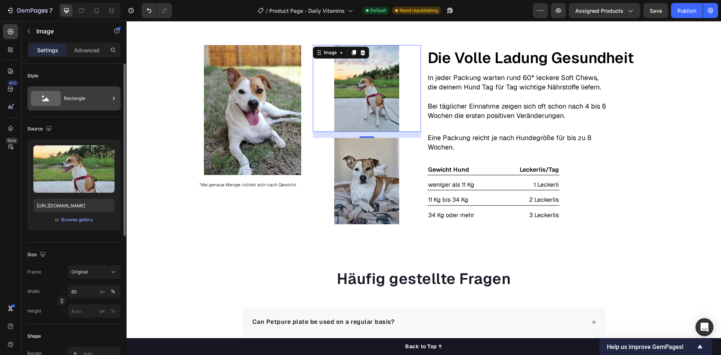
click at [64, 95] on div "Rectangle" at bounding box center [87, 98] width 46 height 17
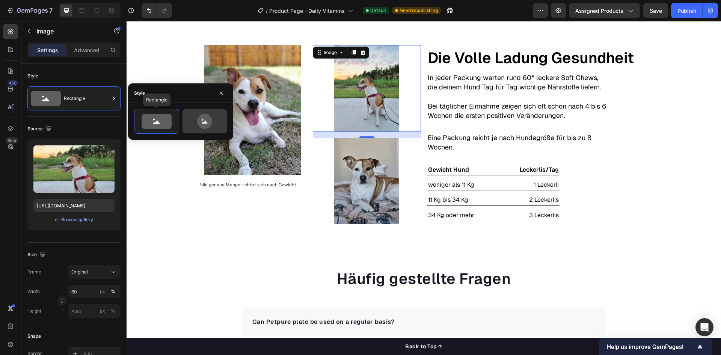
click at [194, 118] on icon at bounding box center [204, 121] width 35 height 15
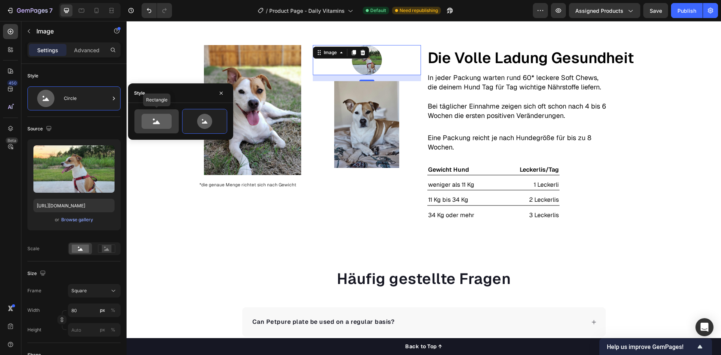
click at [157, 121] on icon at bounding box center [156, 123] width 7 height 4
type input "100"
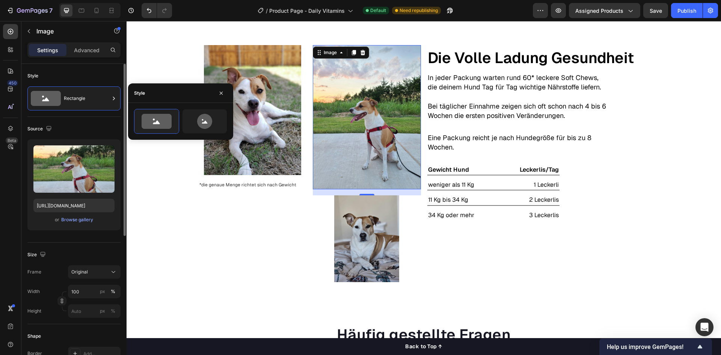
click at [95, 124] on div "Source" at bounding box center [73, 129] width 93 height 12
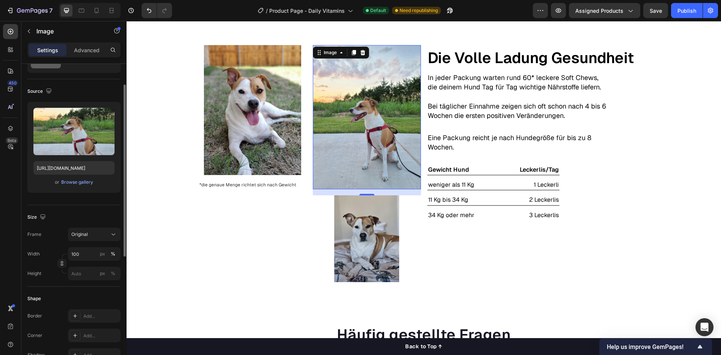
scroll to position [75, 0]
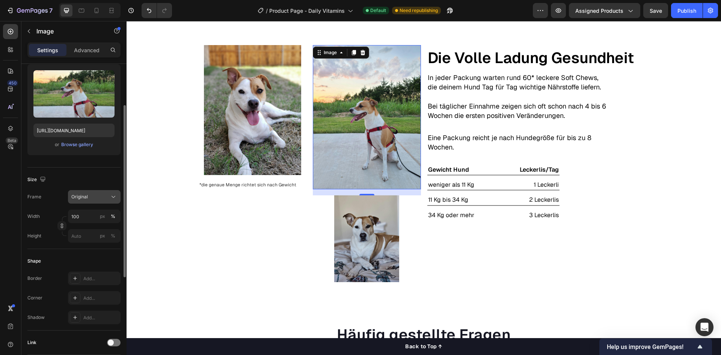
click at [84, 200] on div "Original" at bounding box center [94, 197] width 46 height 8
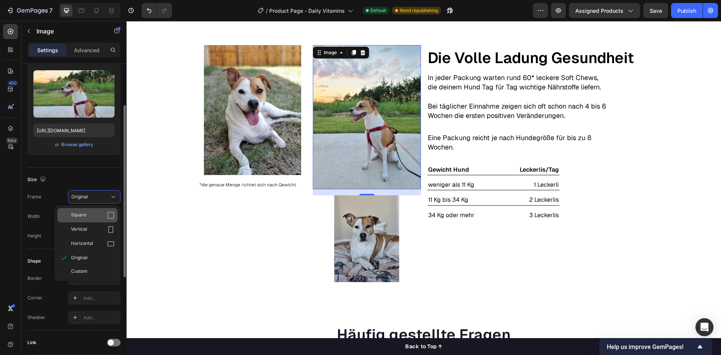
click at [86, 213] on span "Square" at bounding box center [78, 215] width 15 height 8
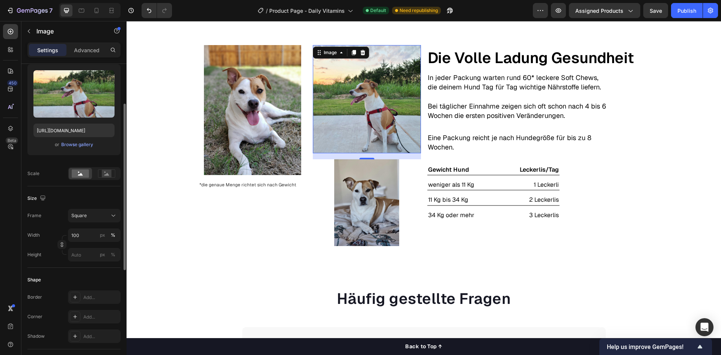
click at [92, 207] on div "Size Frame Square Width 100 px % Height px %" at bounding box center [73, 226] width 93 height 81
click at [92, 213] on div "Square" at bounding box center [89, 215] width 37 height 7
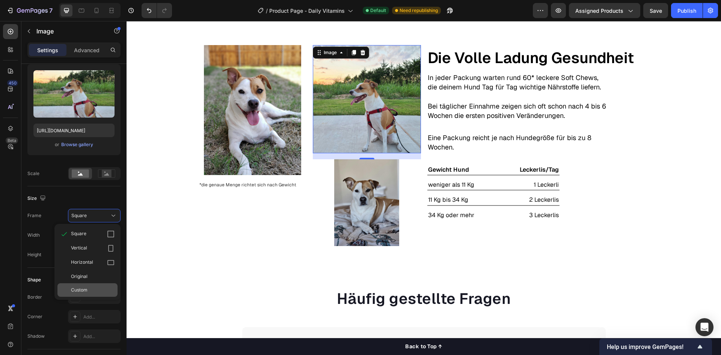
click at [84, 285] on div "Custom" at bounding box center [87, 290] width 60 height 14
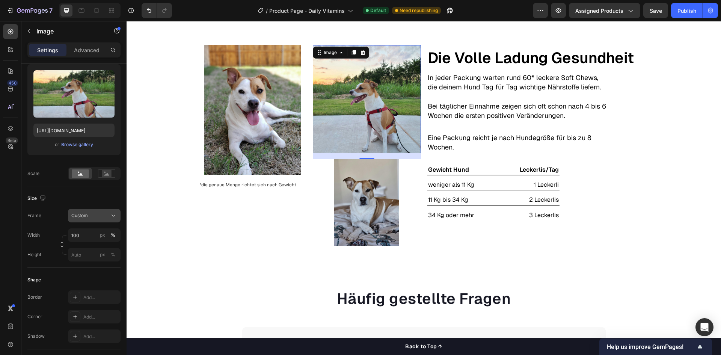
click at [94, 209] on button "Custom" at bounding box center [94, 216] width 53 height 14
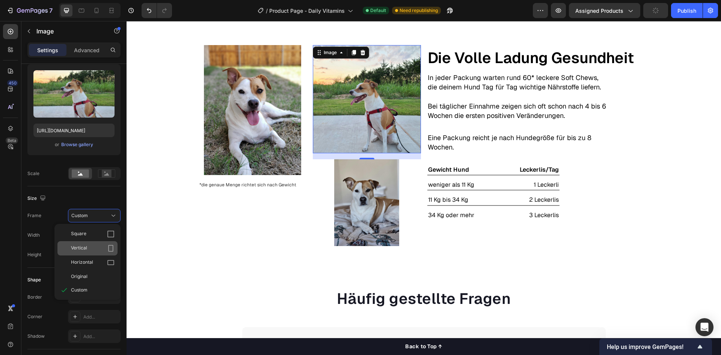
click at [101, 247] on div "Vertical" at bounding box center [93, 248] width 44 height 8
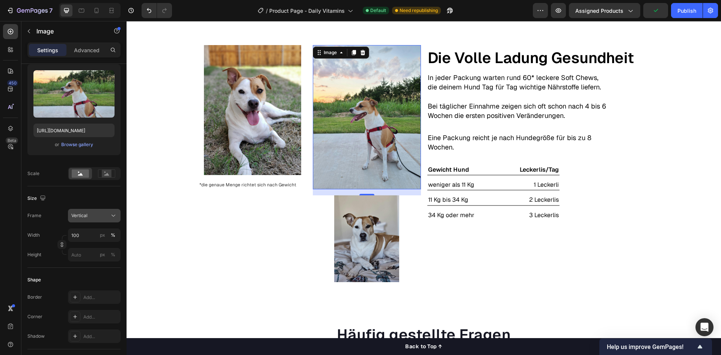
click at [100, 216] on div "Vertical" at bounding box center [89, 215] width 37 height 7
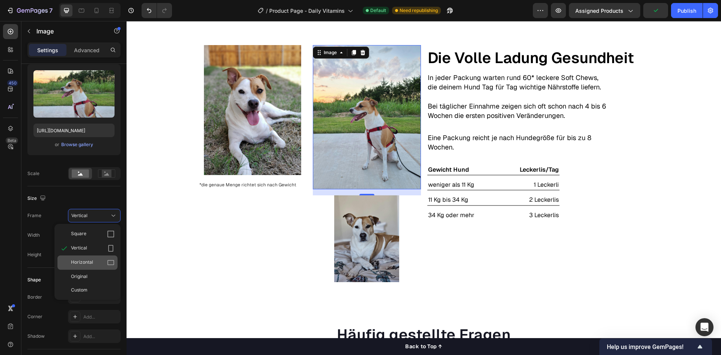
click at [99, 261] on div "Horizontal" at bounding box center [93, 263] width 44 height 8
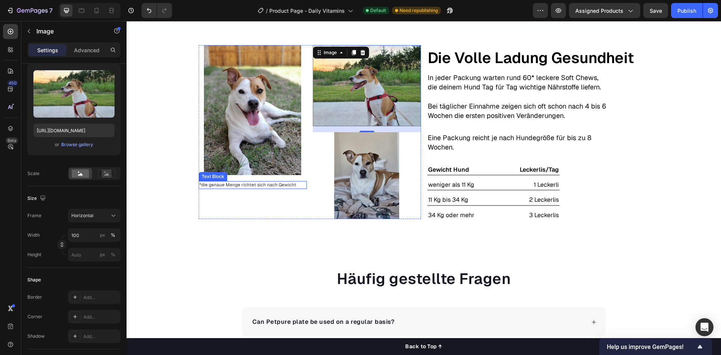
click at [245, 198] on div "Image *die genaue Menge richtet sich nach Gewicht Text Block" at bounding box center [253, 131] width 108 height 173
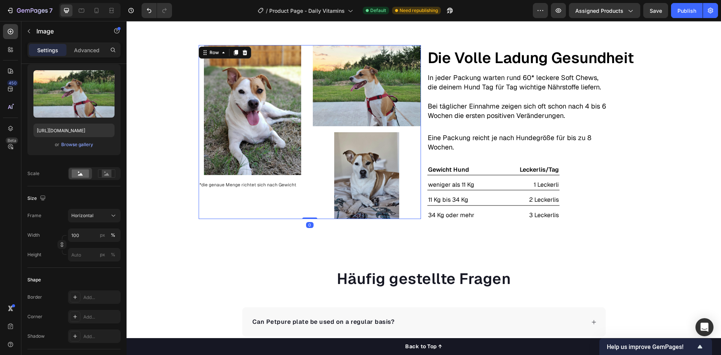
scroll to position [0, 0]
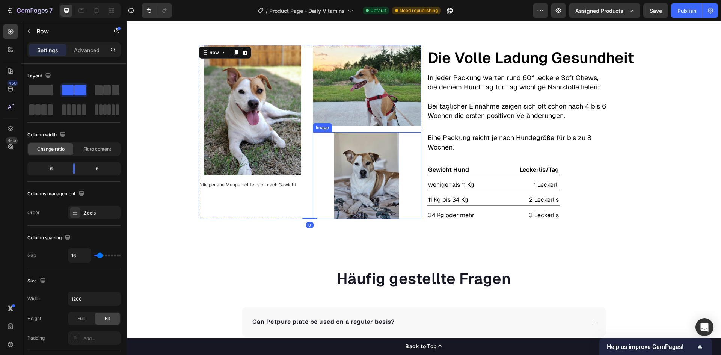
click at [375, 184] on img at bounding box center [366, 175] width 65 height 86
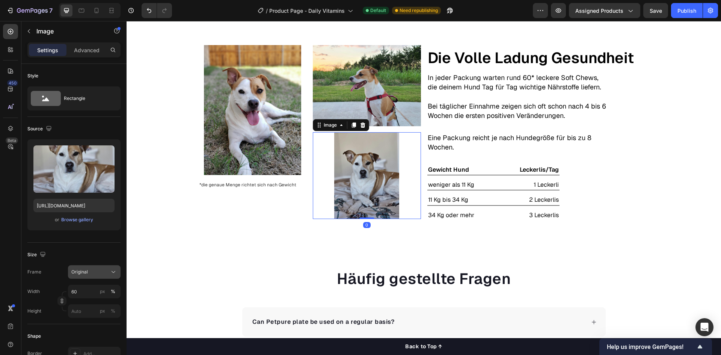
click at [94, 275] on div "Original" at bounding box center [89, 271] width 37 height 7
click at [92, 290] on div "Square" at bounding box center [93, 291] width 44 height 8
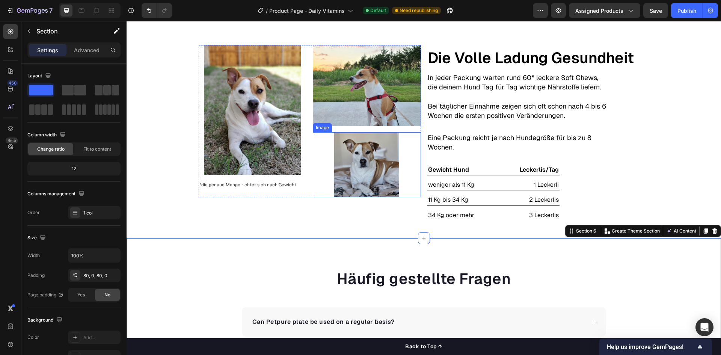
click at [358, 172] on img at bounding box center [366, 164] width 65 height 65
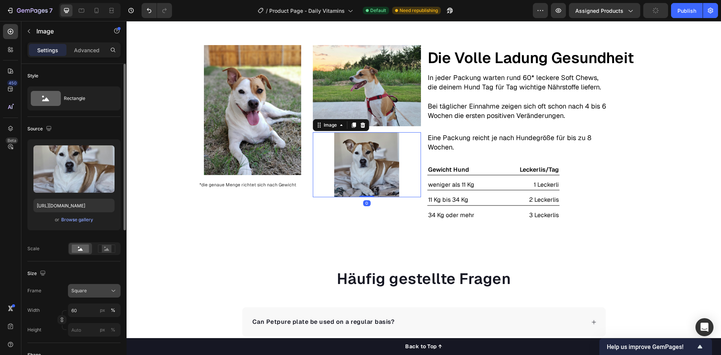
click at [94, 289] on div "Square" at bounding box center [89, 290] width 37 height 7
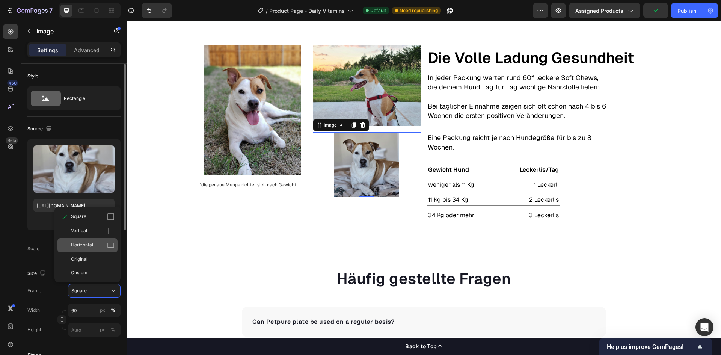
click at [99, 245] on div "Horizontal" at bounding box center [93, 245] width 44 height 8
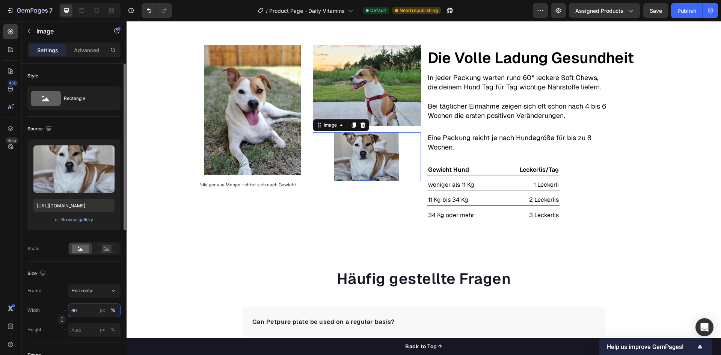
click at [83, 307] on input "60" at bounding box center [94, 310] width 53 height 14
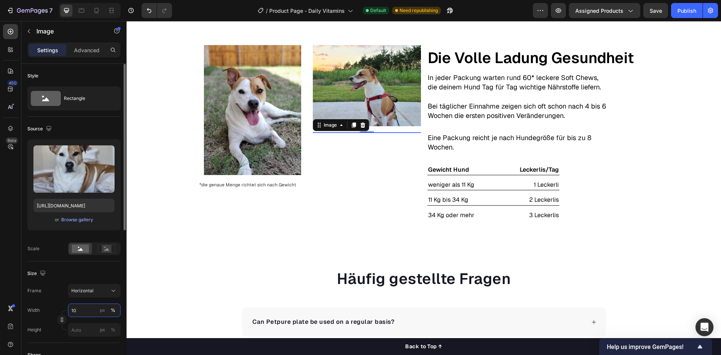
type input "100"
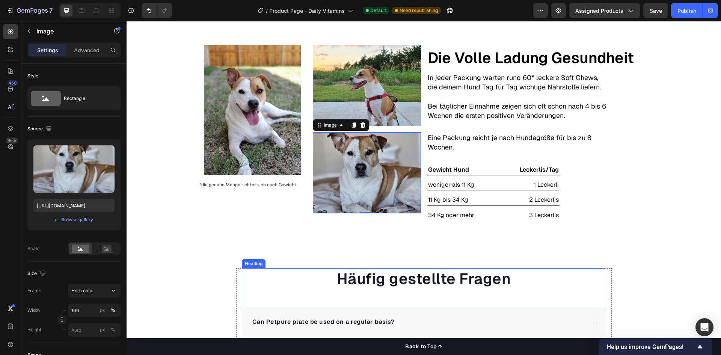
click at [244, 263] on div "Heading" at bounding box center [253, 263] width 21 height 7
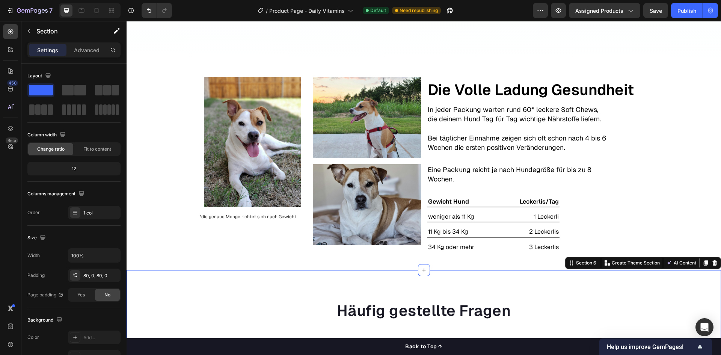
scroll to position [1127, 0]
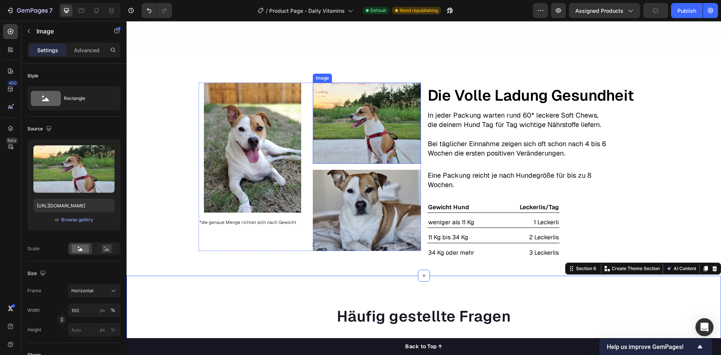
click at [329, 154] on img at bounding box center [367, 123] width 108 height 81
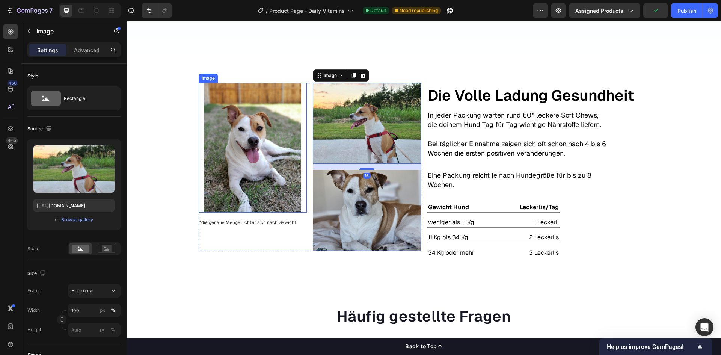
click at [285, 155] on img at bounding box center [252, 148] width 97 height 130
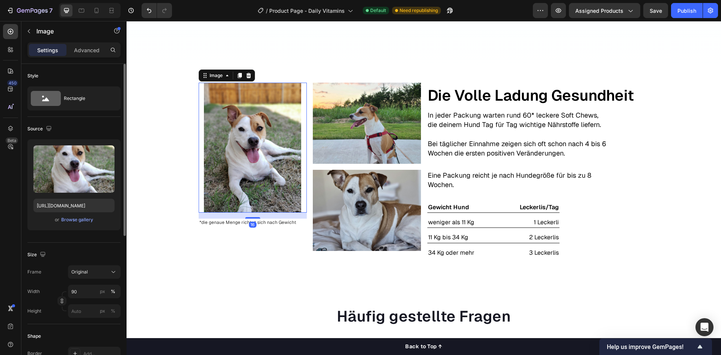
scroll to position [38, 0]
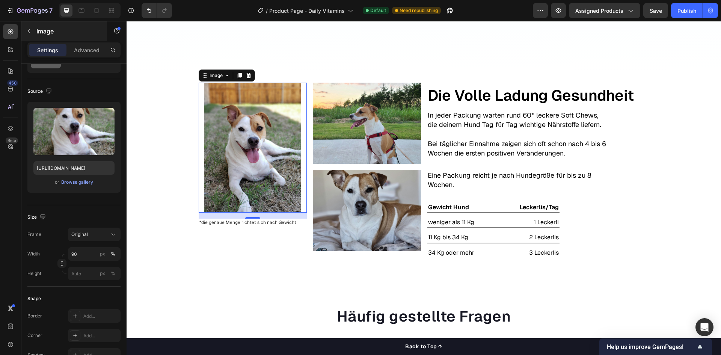
click at [78, 39] on div "Image" at bounding box center [64, 31] width 86 height 20
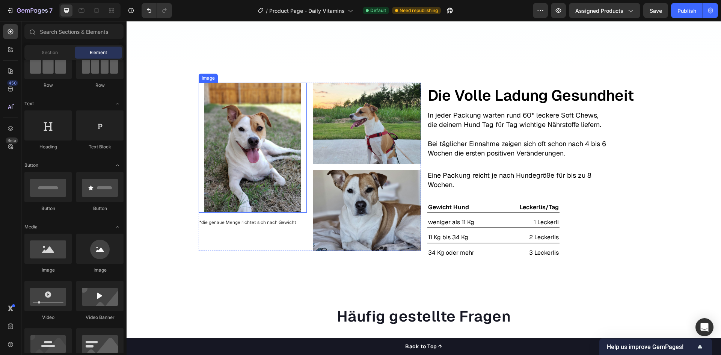
click at [265, 158] on img at bounding box center [252, 148] width 97 height 130
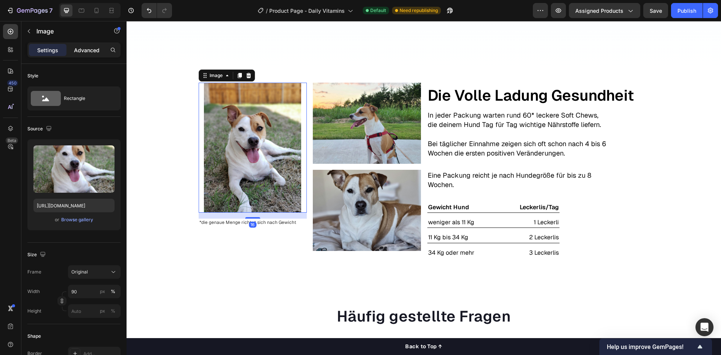
click at [88, 53] on p "Advanced" at bounding box center [87, 50] width 26 height 8
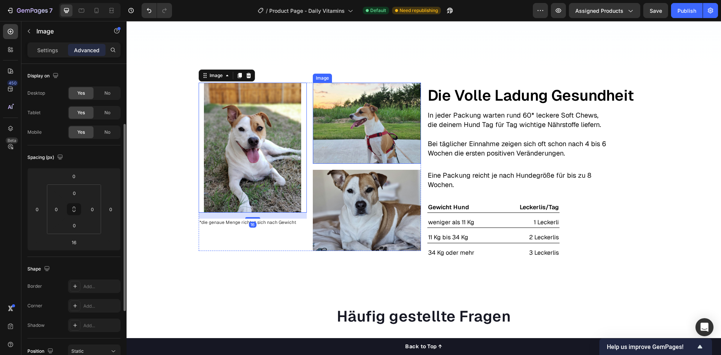
click at [347, 113] on img at bounding box center [367, 123] width 108 height 81
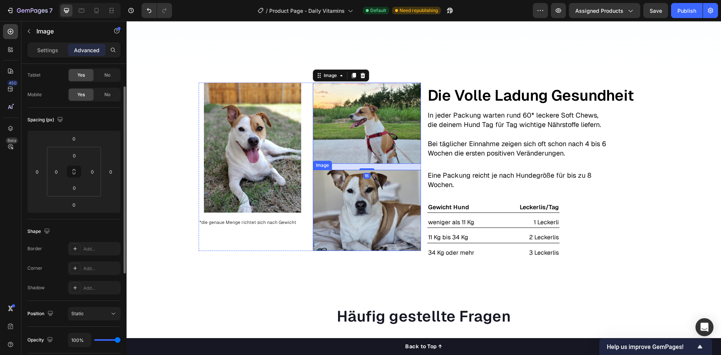
click at [344, 192] on img at bounding box center [367, 210] width 108 height 81
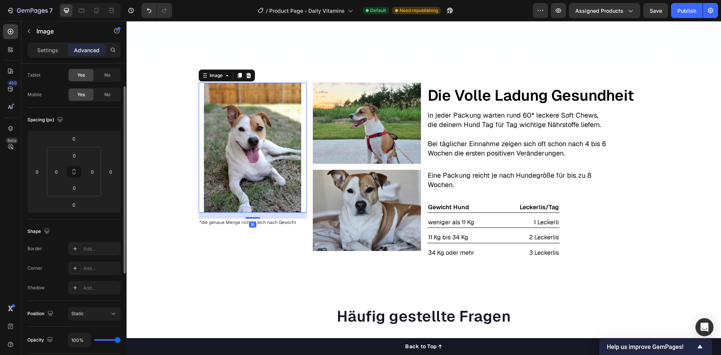
click at [274, 179] on img at bounding box center [252, 148] width 97 height 130
click at [309, 190] on div "Image *die genaue Menge richtet sich nach Gewicht Text Block Image Image Row 0" at bounding box center [310, 167] width 222 height 168
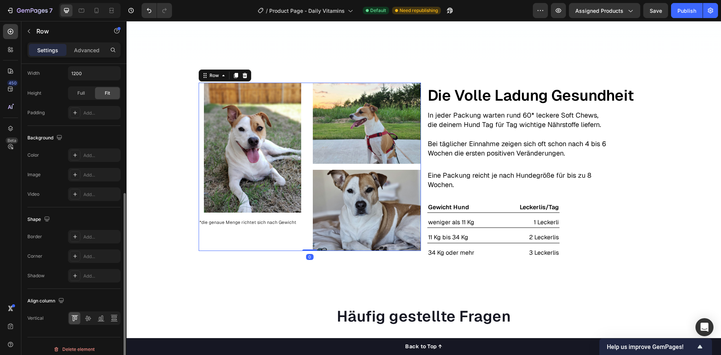
scroll to position [231, 0]
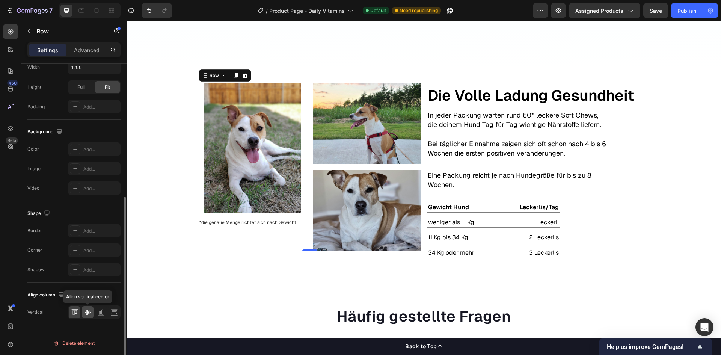
click at [90, 311] on icon at bounding box center [88, 312] width 8 height 8
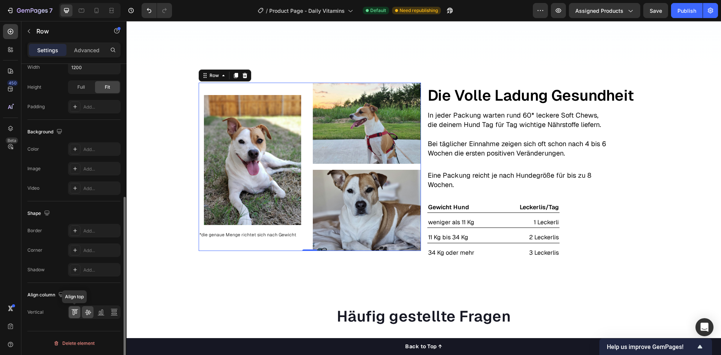
click at [73, 313] on icon at bounding box center [75, 312] width 8 height 8
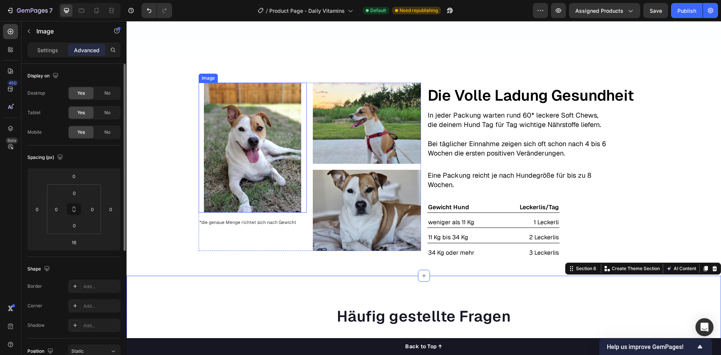
click at [204, 198] on img at bounding box center [252, 148] width 97 height 130
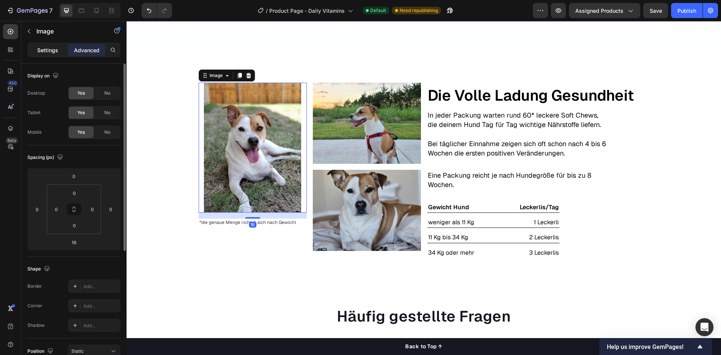
click at [44, 51] on p "Settings" at bounding box center [47, 50] width 21 height 8
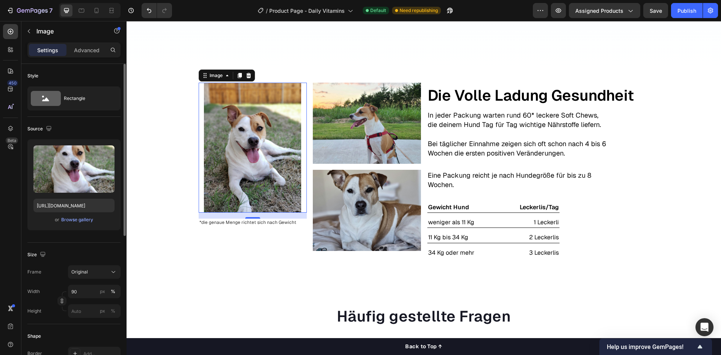
click at [269, 172] on img at bounding box center [252, 148] width 97 height 130
click at [92, 273] on div "Original" at bounding box center [89, 271] width 37 height 7
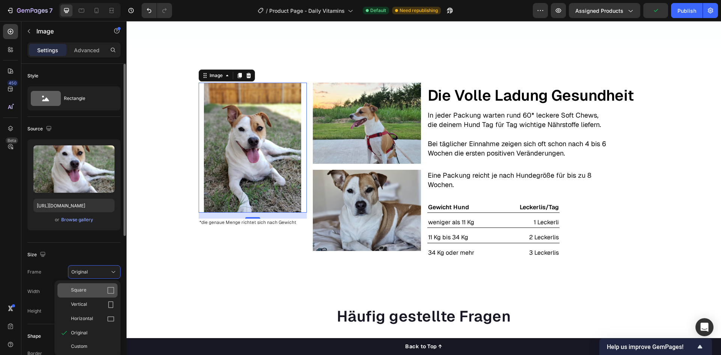
click at [89, 290] on div "Square" at bounding box center [93, 291] width 44 height 8
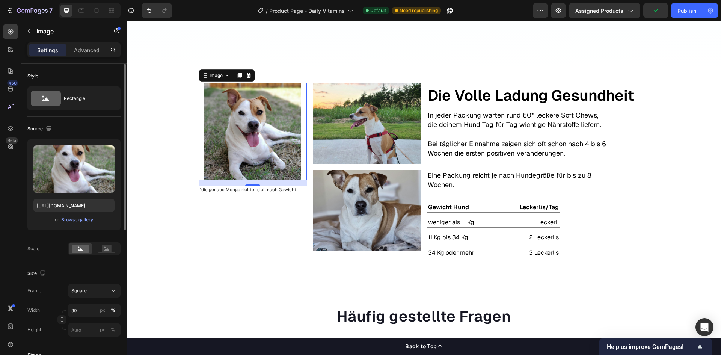
click at [90, 284] on div "Size Frame Square Width 90 px % Height px %" at bounding box center [73, 301] width 93 height 81
click at [90, 288] on div "Square" at bounding box center [89, 290] width 37 height 7
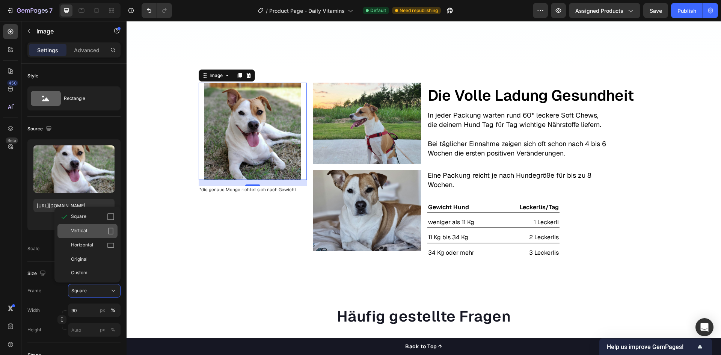
click at [102, 233] on div "Vertical" at bounding box center [93, 231] width 44 height 8
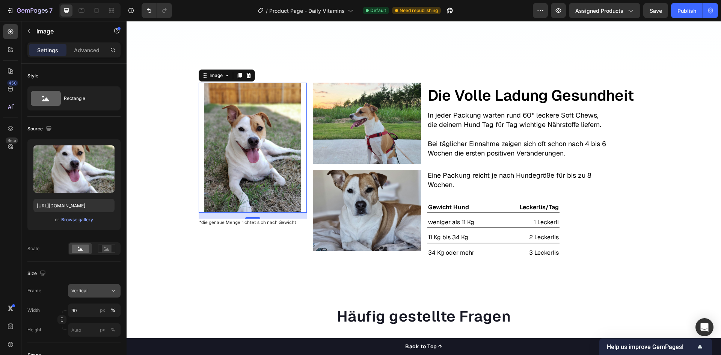
click at [93, 289] on div "Vertical" at bounding box center [89, 290] width 37 height 7
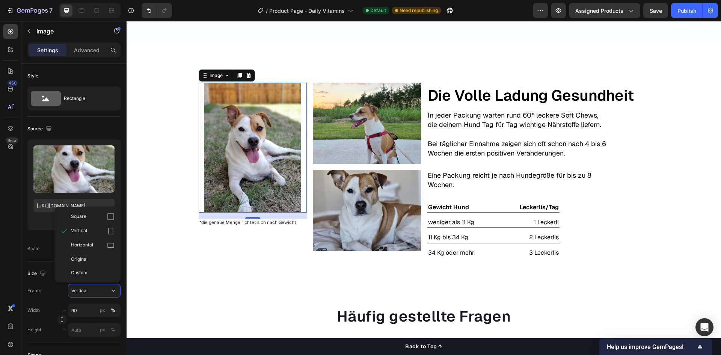
click at [94, 244] on div "Horizontal" at bounding box center [93, 245] width 44 height 8
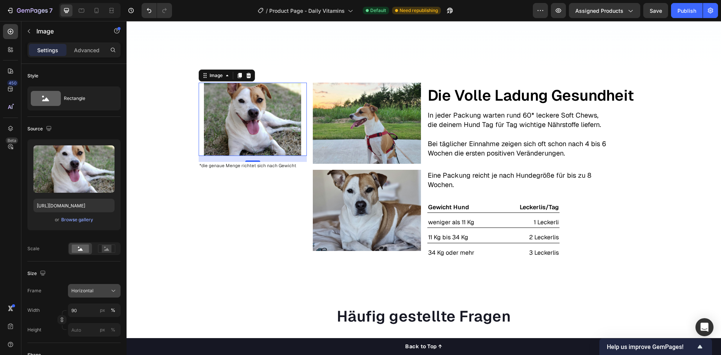
click at [99, 291] on div "Horizontal" at bounding box center [89, 290] width 37 height 7
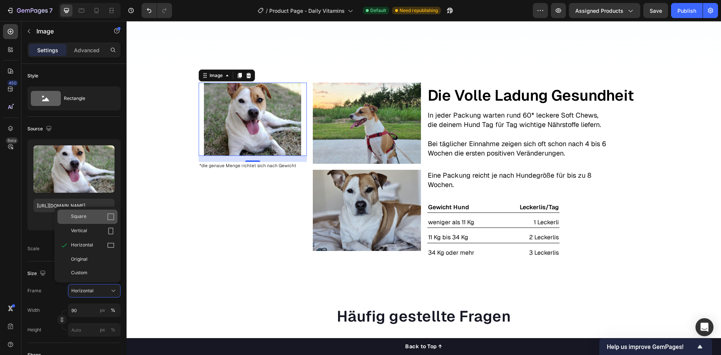
click at [97, 216] on div "Square" at bounding box center [93, 217] width 44 height 8
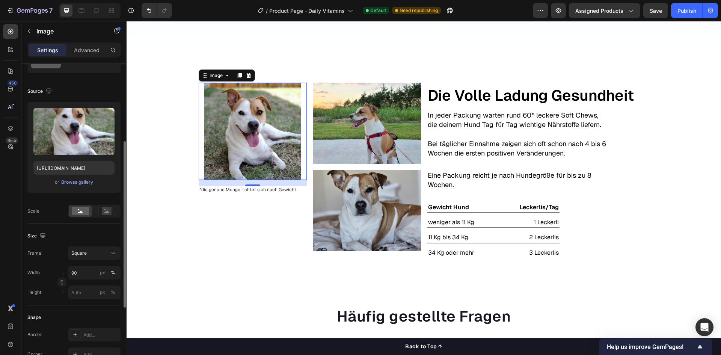
scroll to position [75, 0]
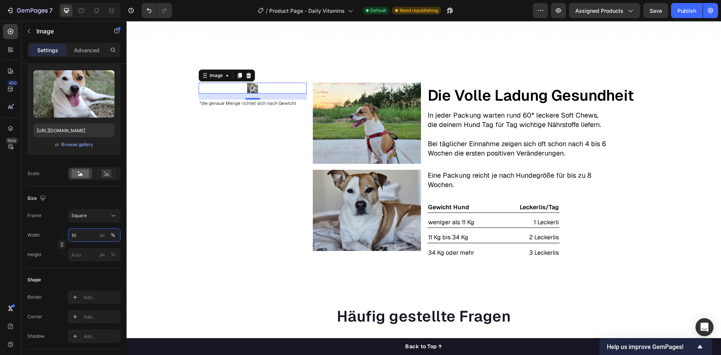
type input "100"
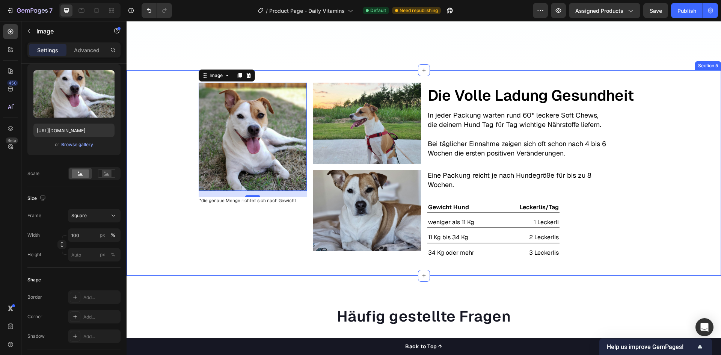
click at [169, 265] on div "Image 16 *die genaue Menge richtet sich nach Gewicht Text Block Image Image Row…" at bounding box center [424, 172] width 594 height 205
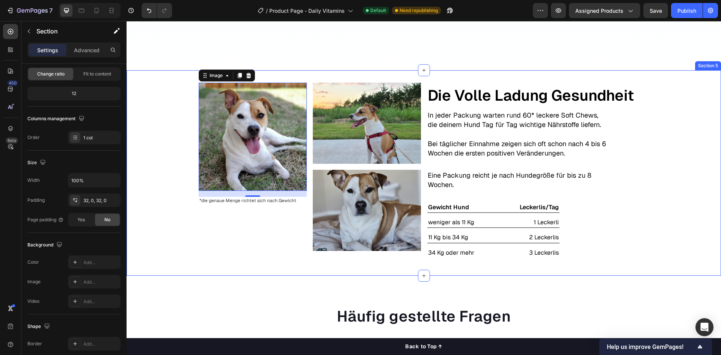
scroll to position [0, 0]
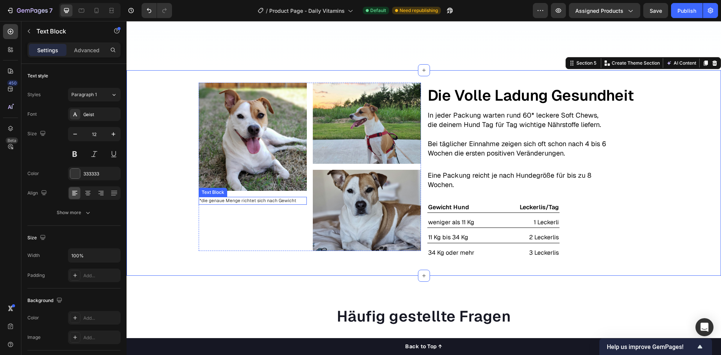
click at [229, 201] on p "*die genaue Menge richtet sich nach Gewicht" at bounding box center [252, 201] width 107 height 6
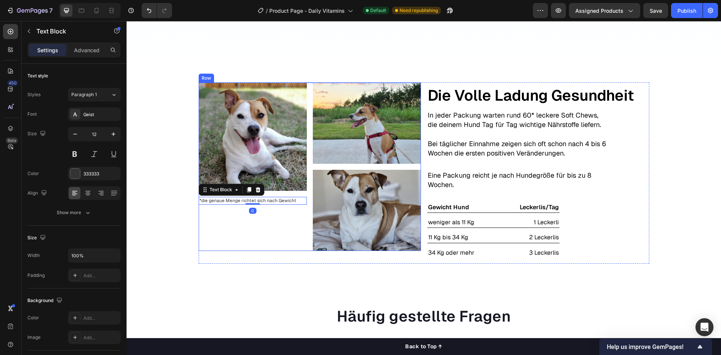
click at [274, 183] on img at bounding box center [253, 137] width 108 height 108
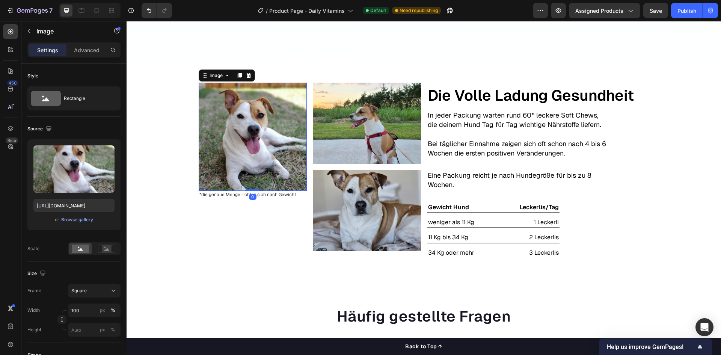
drag, startPoint x: 254, startPoint y: 195, endPoint x: 254, endPoint y: 186, distance: 9.0
click at [254, 186] on div "Image 0" at bounding box center [253, 137] width 108 height 108
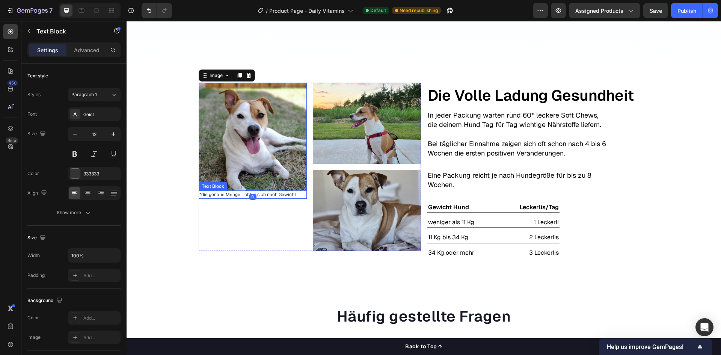
click at [226, 195] on p "*die genaue Menge richtet sich nach Gewicht" at bounding box center [252, 195] width 107 height 6
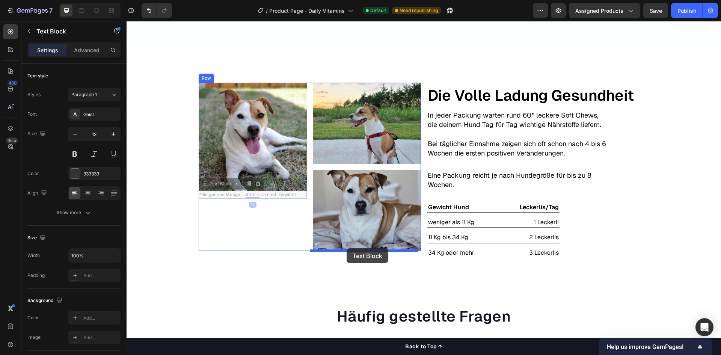
drag, startPoint x: 205, startPoint y: 182, endPoint x: 347, endPoint y: 248, distance: 156.2
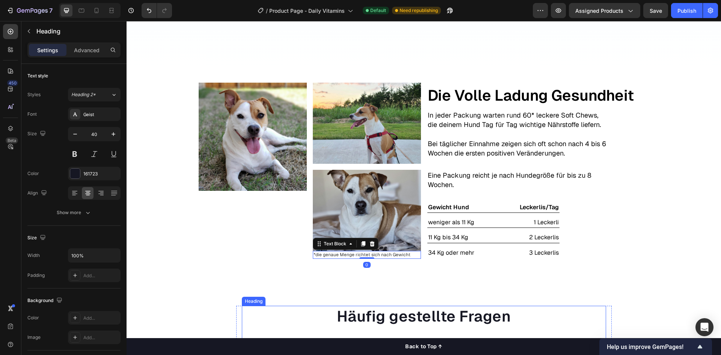
click at [244, 306] on h2 "Häufig gestellte Fragen" at bounding box center [424, 316] width 364 height 21
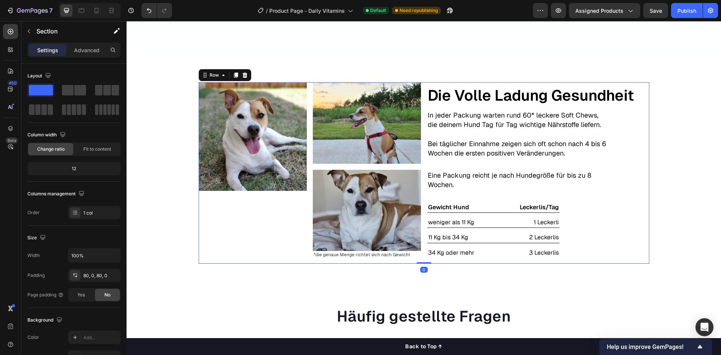
click at [422, 135] on div "Image Image Image *die genaue Menge richtet sich nach Gewicht Text Block Row Te…" at bounding box center [424, 172] width 451 height 181
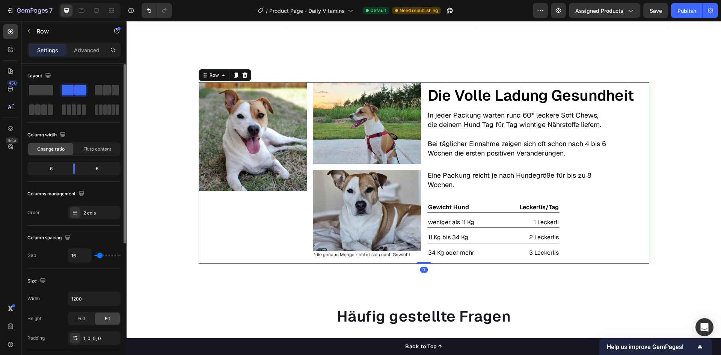
type input "18"
type input "20"
type input "22"
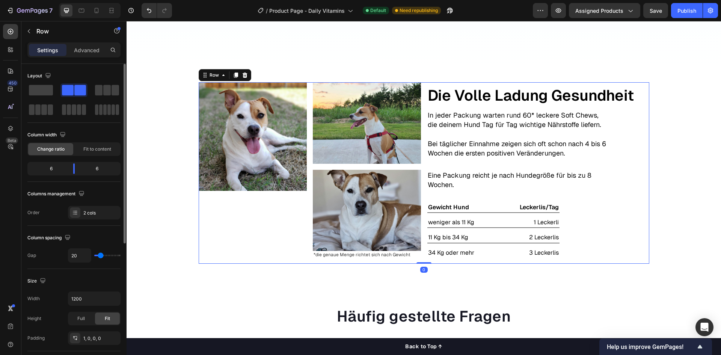
type input "22"
type input "24"
type input "27"
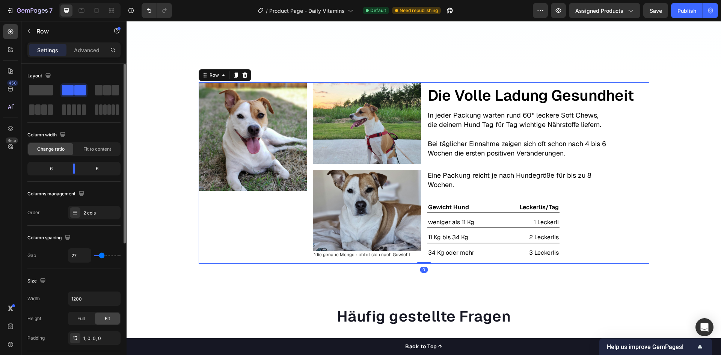
type input "31"
type input "33"
type input "36"
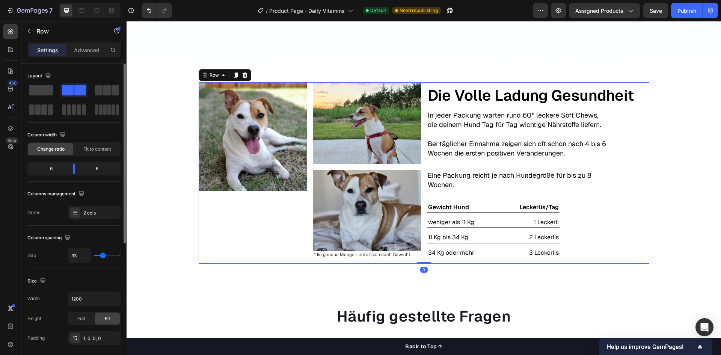
type input "36"
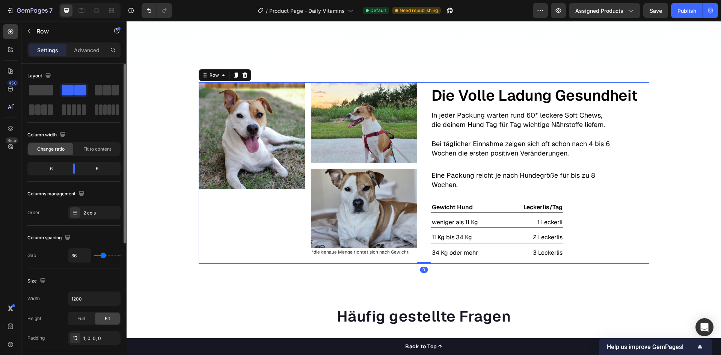
type input "33"
type input "31"
type input "29"
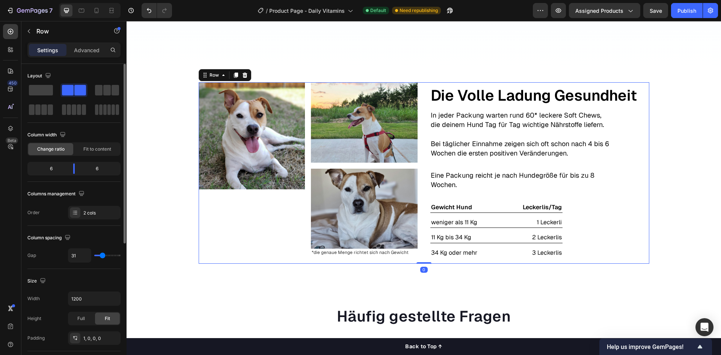
type input "29"
type input "31"
type input "33"
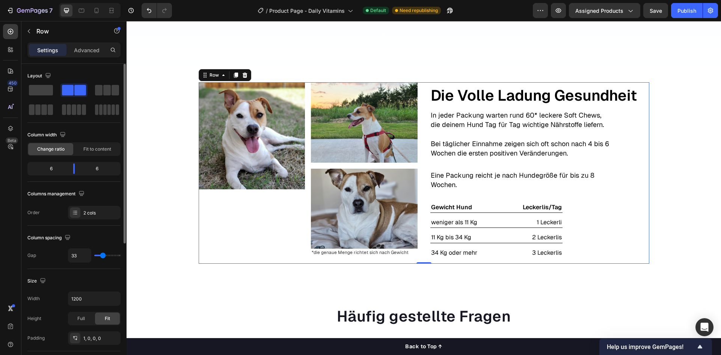
click at [103, 255] on input "range" at bounding box center [107, 256] width 26 height 2
click at [80, 255] on input "33" at bounding box center [79, 256] width 23 height 14
type input "3"
type input "32"
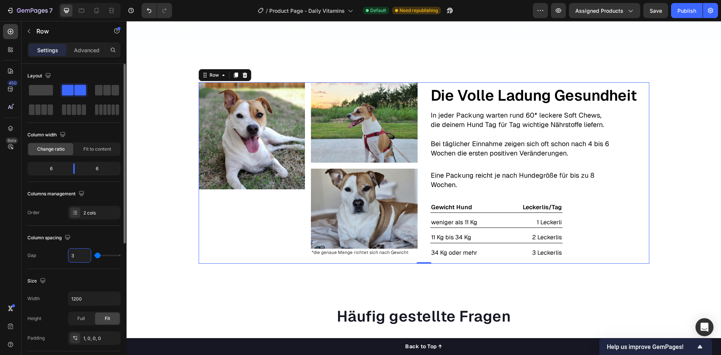
type input "32"
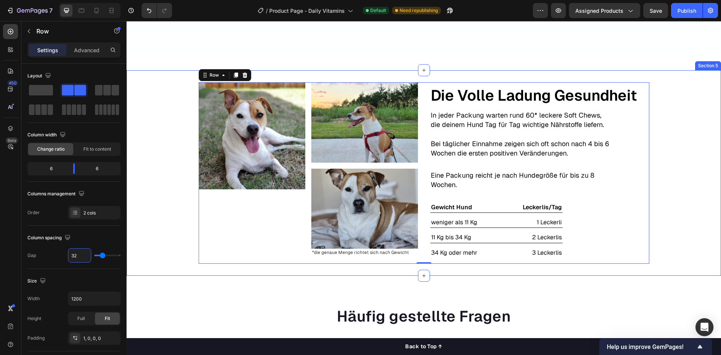
click at [164, 259] on div "Image Image Image *die genaue Menge richtet sich nach Gewicht Text Block Row Te…" at bounding box center [424, 172] width 594 height 181
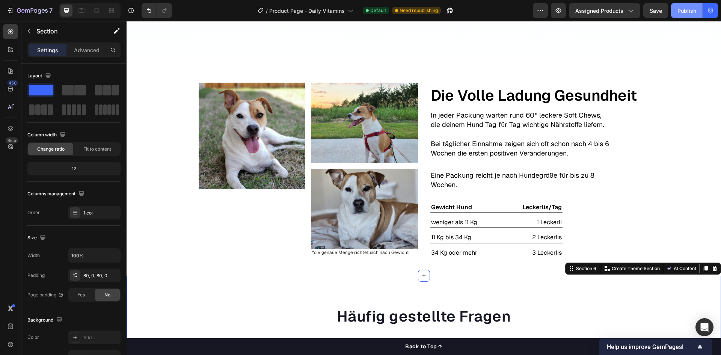
click at [689, 13] on div "Publish" at bounding box center [686, 11] width 19 height 8
click at [446, 9] on button "button" at bounding box center [440, 10] width 15 height 15
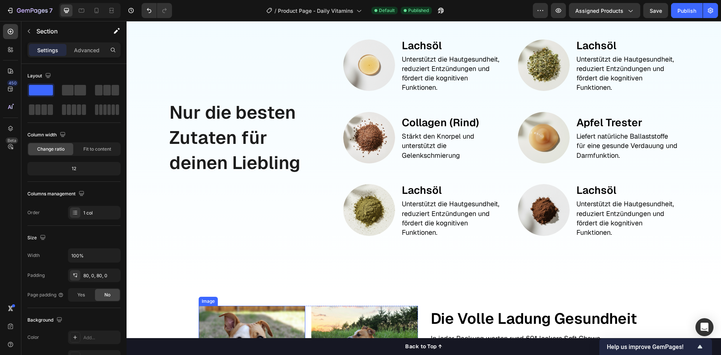
scroll to position [864, 0]
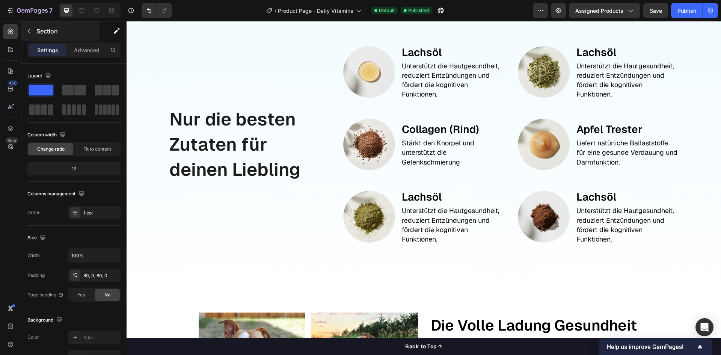
click at [30, 34] on button "button" at bounding box center [29, 31] width 12 height 12
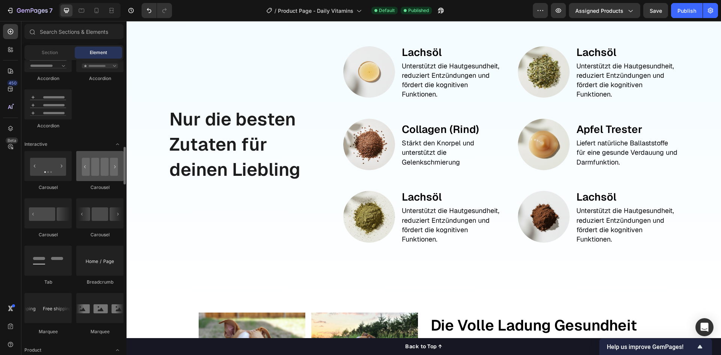
scroll to position [638, 0]
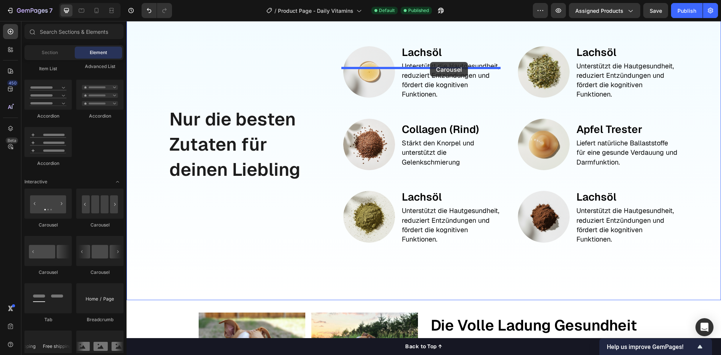
drag, startPoint x: 197, startPoint y: 239, endPoint x: 430, endPoint y: 62, distance: 292.7
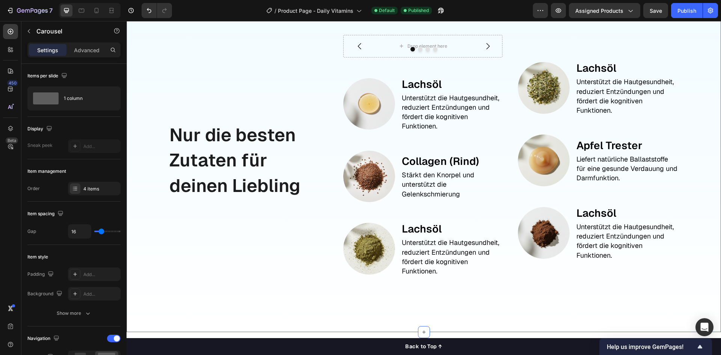
click at [519, 89] on div "Image Lachsöl Text Block Unterstützt die Hautgesundheit, reduziert Entzündungen…" at bounding box center [598, 160] width 161 height 251
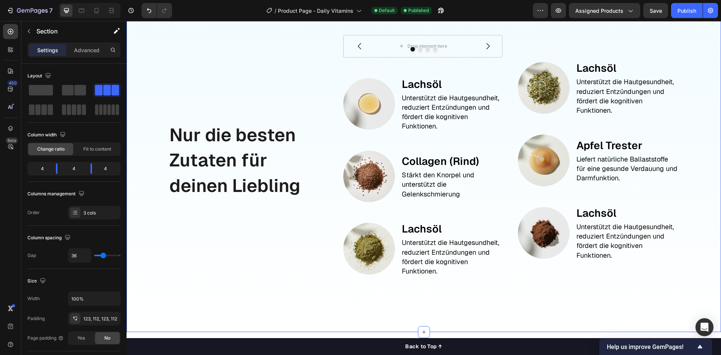
drag, startPoint x: 524, startPoint y: 160, endPoint x: 532, endPoint y: 159, distance: 7.9
click at [525, 159] on div "Image Lachsöl Text Block Unterstützt die Hautgesundheit, reduziert Entzündungen…" at bounding box center [598, 160] width 161 height 251
click at [546, 155] on div "Image Lachsöl Text Block Unterstützt die Hautgesundheit, reduziert Entzündungen…" at bounding box center [598, 160] width 161 height 251
click at [558, 114] on div at bounding box center [544, 88] width 52 height 52
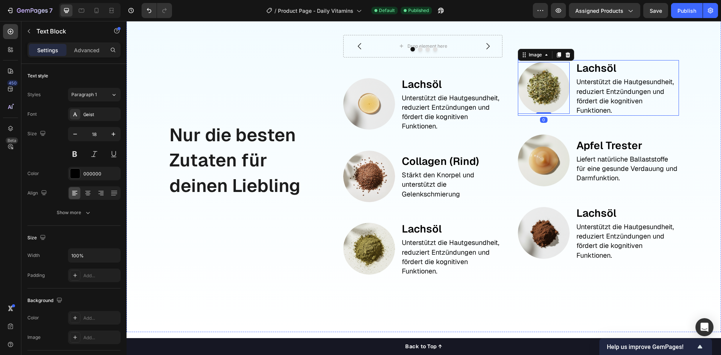
click at [587, 115] on p "Unterstützt die Hautgesundheit, reduziert Entzündungen und fördert die kognitiv…" at bounding box center [627, 96] width 102 height 38
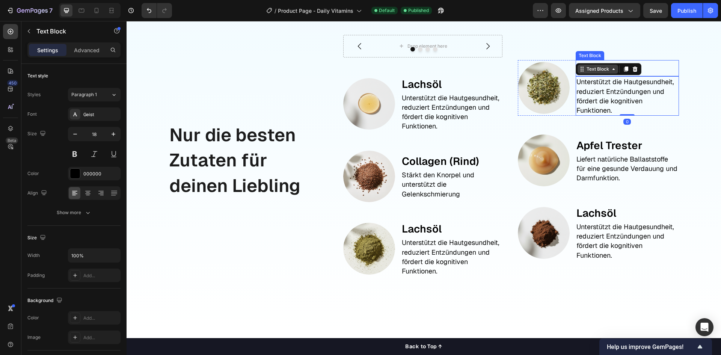
click at [591, 72] on div "Text Block" at bounding box center [598, 69] width 26 height 7
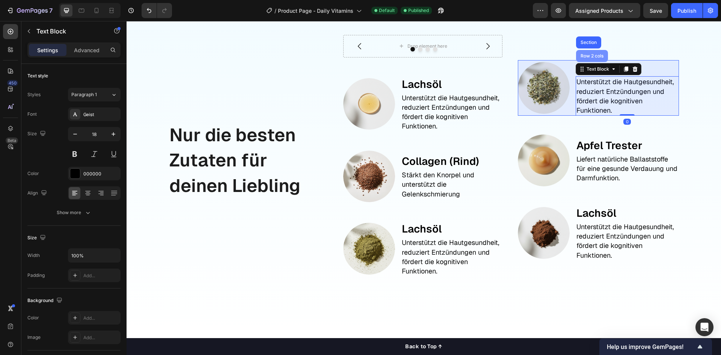
click at [589, 62] on div "Row 2 cols" at bounding box center [592, 56] width 32 height 12
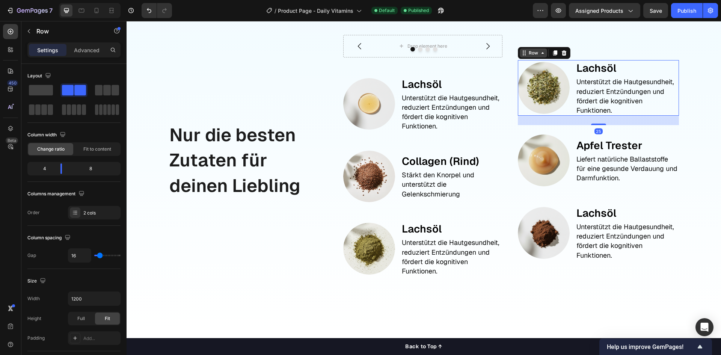
click at [529, 56] on div "Row" at bounding box center [533, 53] width 12 height 7
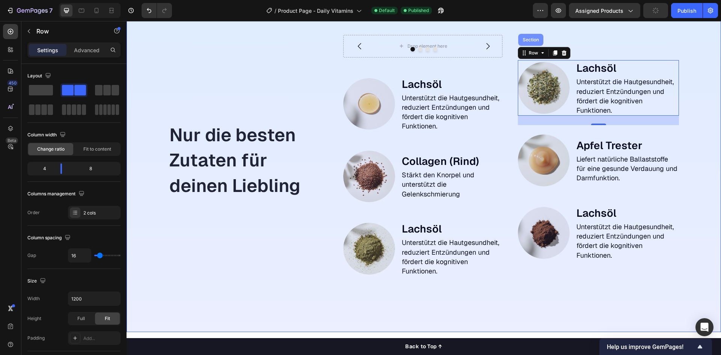
click at [528, 46] on div "Section" at bounding box center [530, 40] width 25 height 12
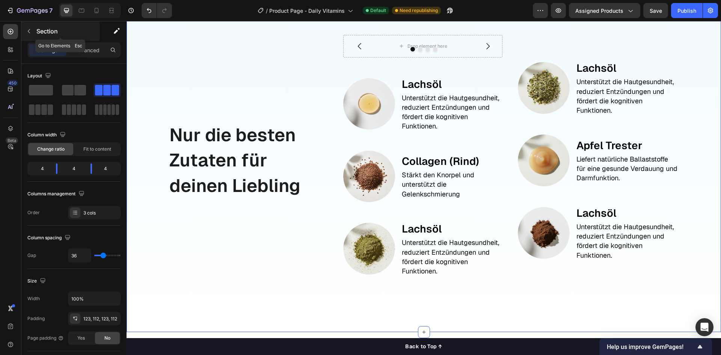
click at [30, 32] on icon "button" at bounding box center [29, 31] width 6 height 6
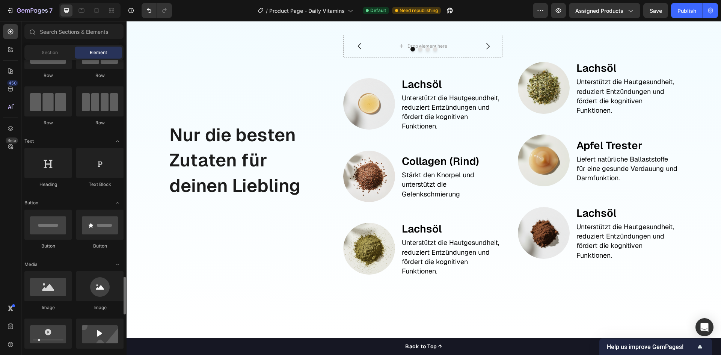
scroll to position [0, 0]
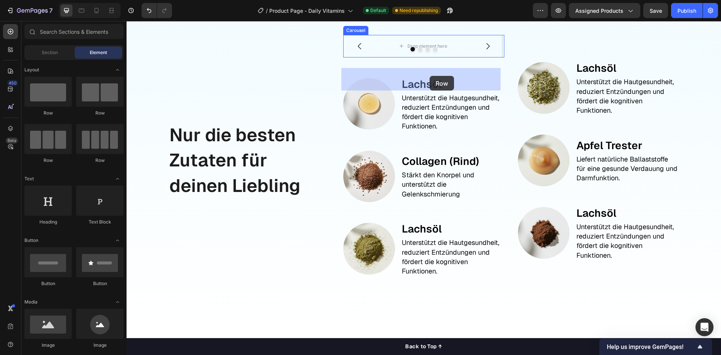
drag, startPoint x: 243, startPoint y: 116, endPoint x: 429, endPoint y: 77, distance: 190.4
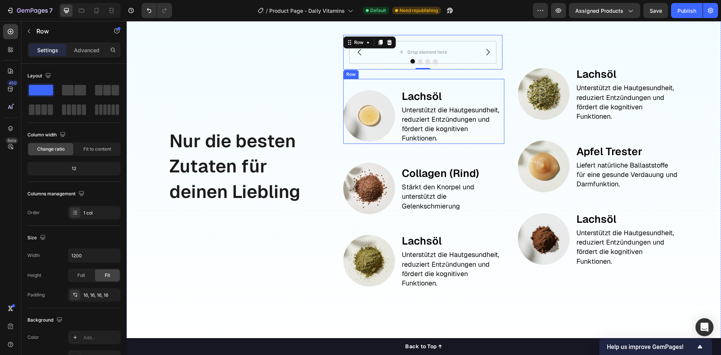
click at [394, 127] on div "Image Lachsöl Text Block Unterstützt die Hautgesundheit, reduziert Entzündungen…" at bounding box center [423, 111] width 161 height 65
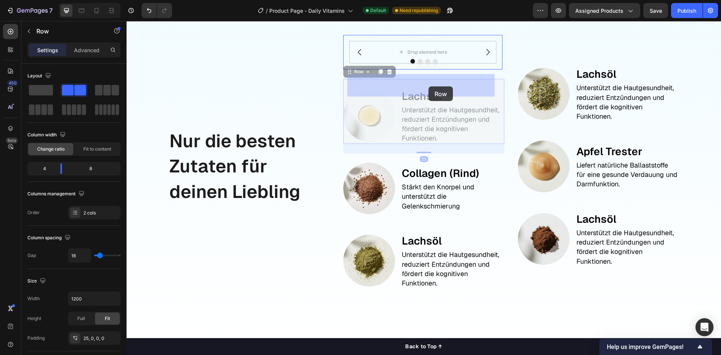
drag, startPoint x: 344, startPoint y: 106, endPoint x: 428, endPoint y: 86, distance: 86.4
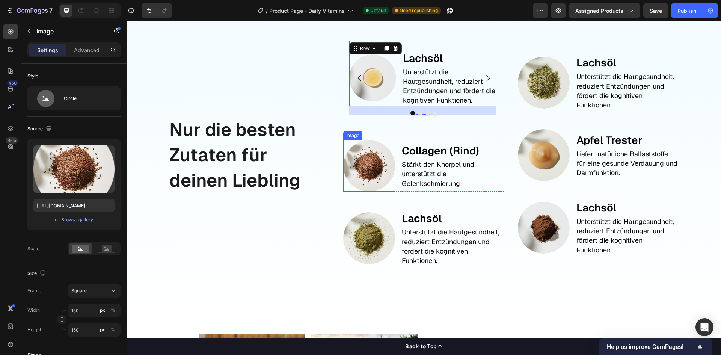
click at [353, 172] on div "Image Lachsöl Text Block Unterstützt die Hautgesundheit, reduziert Entzündungen…" at bounding box center [423, 155] width 161 height 241
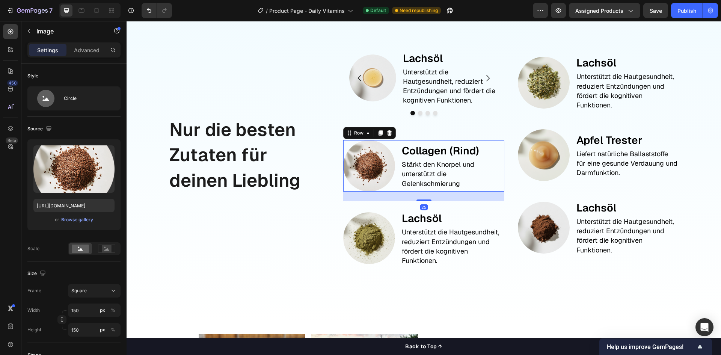
click at [395, 178] on div "Image Collagen (Rind) Text Block Stärkt den Knorpel und unterstützt die Gelenks…" at bounding box center [423, 166] width 161 height 52
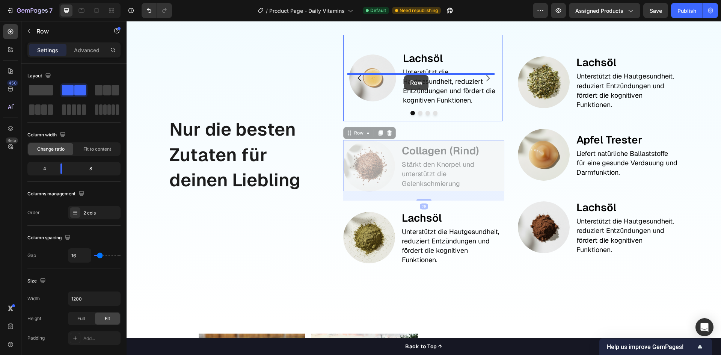
drag, startPoint x: 349, startPoint y: 168, endPoint x: 404, endPoint y: 75, distance: 108.3
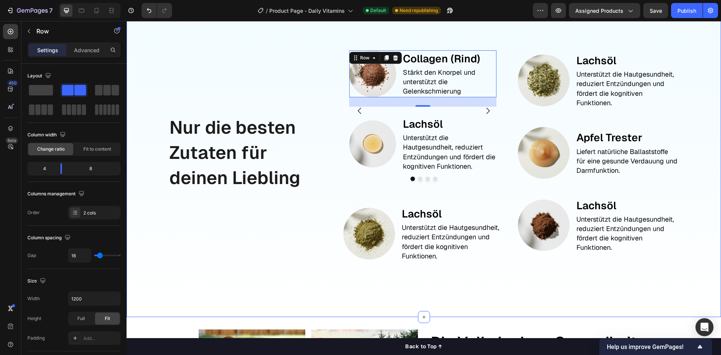
click at [442, 196] on div "Image Collagen (Rind) Text Block Stärkt den Knorpel und unterstützt die Gelenks…" at bounding box center [423, 115] width 161 height 161
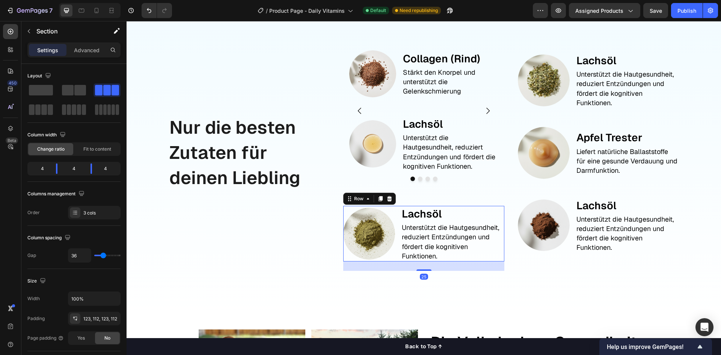
click at [395, 246] on div "Image Lachsöl Text Block Unterstützt die Hautgesundheit, reduziert Entzündungen…" at bounding box center [423, 234] width 161 height 56
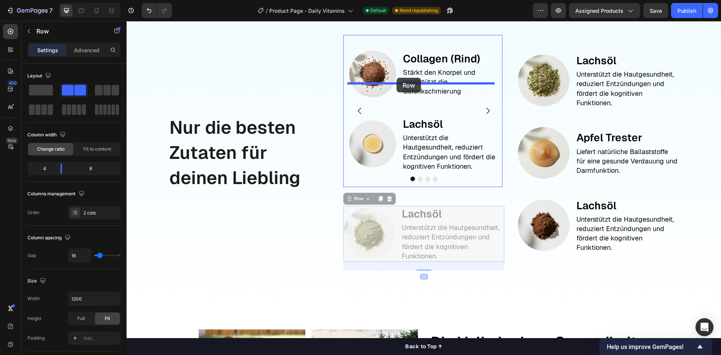
drag, startPoint x: 348, startPoint y: 235, endPoint x: 397, endPoint y: 78, distance: 164.4
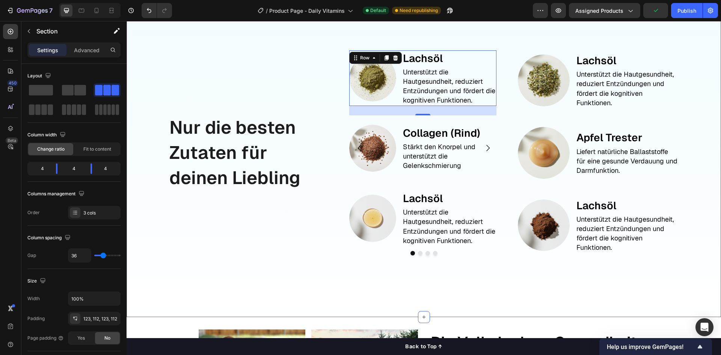
click at [265, 271] on div "Nur die besten Zutaten für deinen Liebling Text Block" at bounding box center [249, 153] width 161 height 236
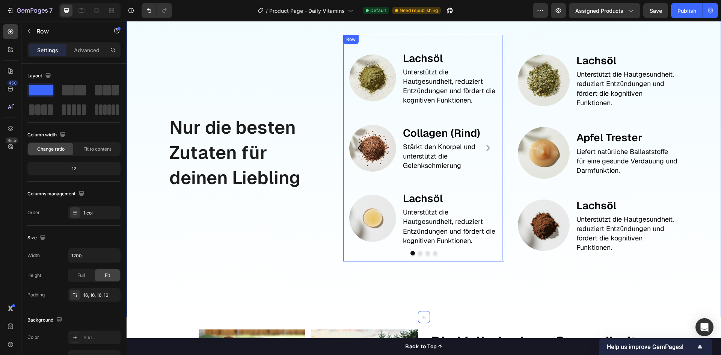
click at [347, 203] on div "Image Lachsöl Text Block Unterstützt die Hautgesundheit, reduziert Entzündungen…" at bounding box center [422, 148] width 159 height 226
click at [356, 46] on div "Row" at bounding box center [359, 42] width 12 height 7
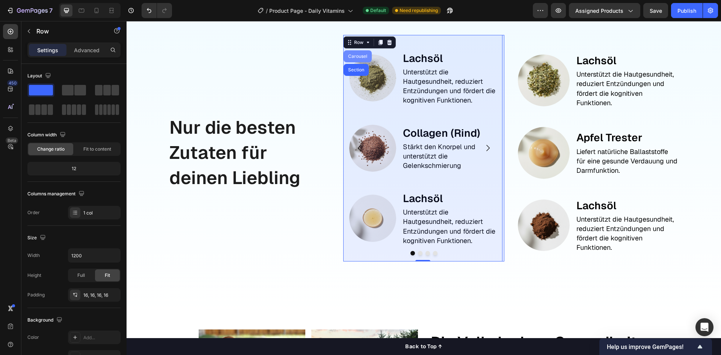
click at [358, 59] on div "Carousel" at bounding box center [358, 56] width 22 height 5
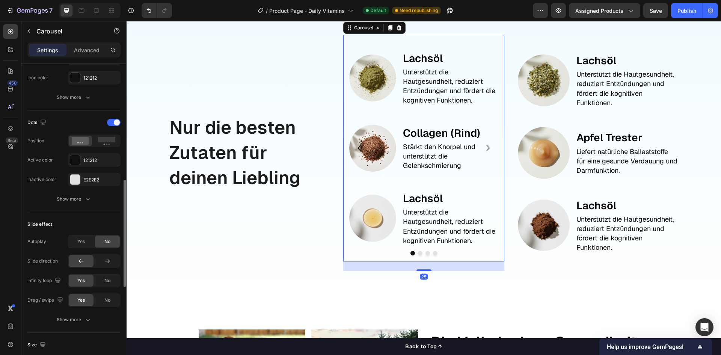
scroll to position [376, 0]
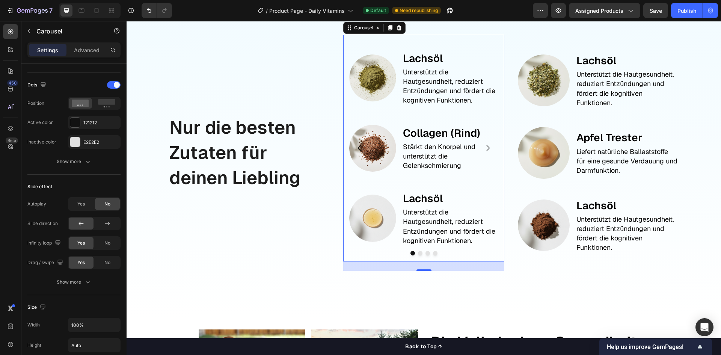
click at [484, 152] on icon "Carousel Next Arrow" at bounding box center [487, 147] width 9 height 9
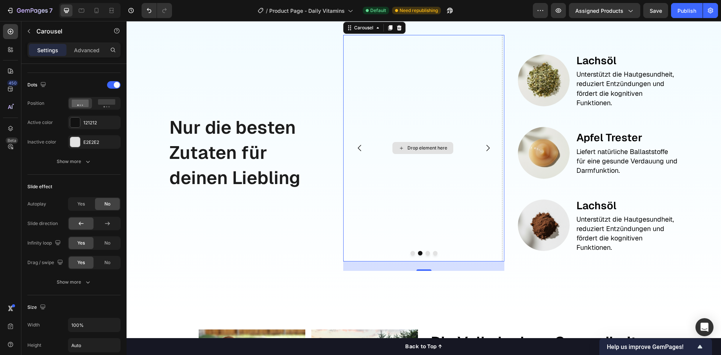
click at [386, 121] on div "Drop element here" at bounding box center [422, 148] width 159 height 226
click at [27, 33] on icon "button" at bounding box center [29, 31] width 6 height 6
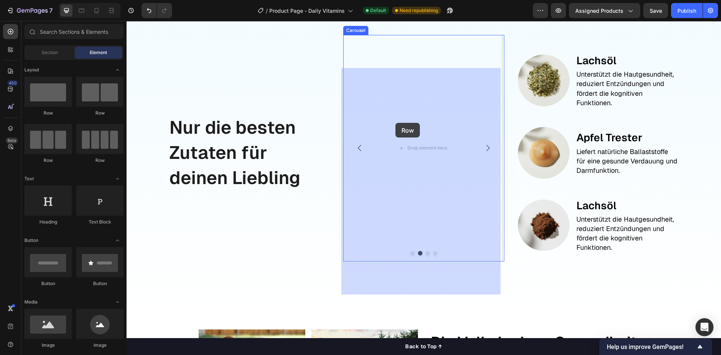
drag, startPoint x: 246, startPoint y: 116, endPoint x: 395, endPoint y: 122, distance: 149.6
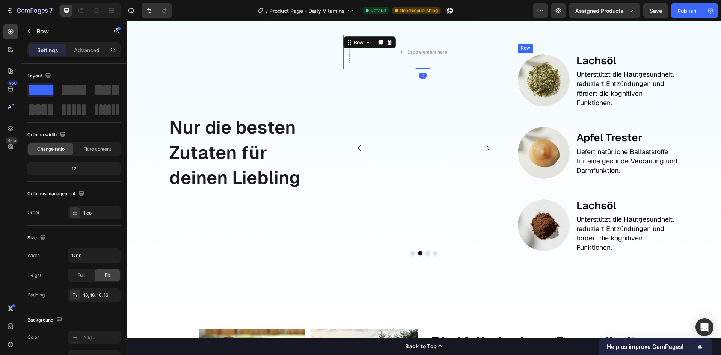
click at [571, 90] on div "Image Lachsöl Text Block Unterstützt die Hautgesundheit, reduziert Entzündungen…" at bounding box center [598, 81] width 161 height 56
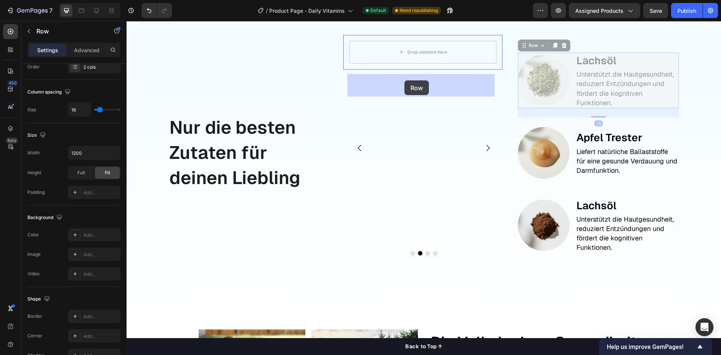
drag, startPoint x: 523, startPoint y: 80, endPoint x: 404, endPoint y: 80, distance: 118.3
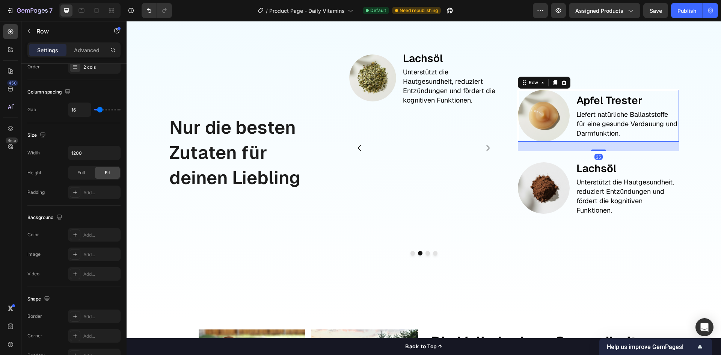
click at [569, 127] on div "Image Apfel Trester Text Block Liefert natürliche Ballaststoffe für eine gesund…" at bounding box center [598, 116] width 161 height 52
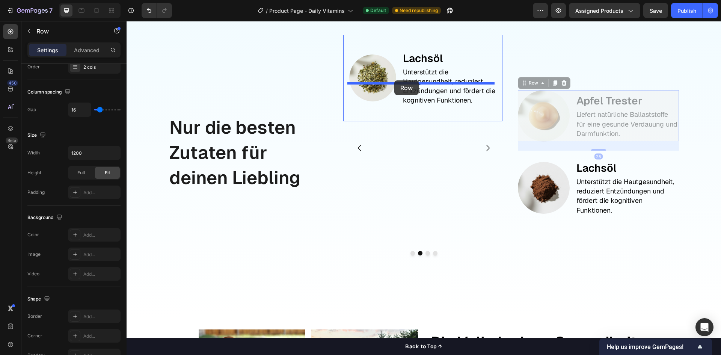
drag, startPoint x: 520, startPoint y: 119, endPoint x: 394, endPoint y: 80, distance: 131.9
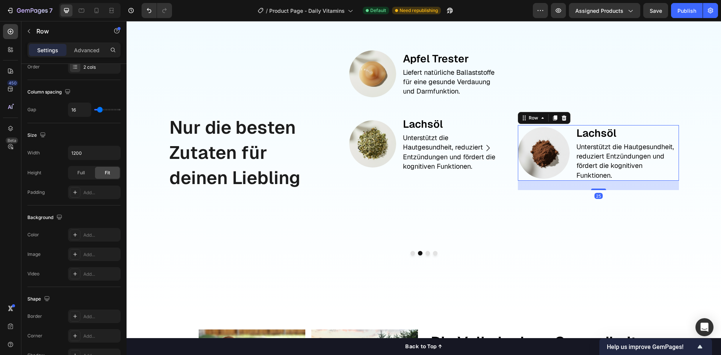
click at [570, 169] on div "Image Lachsöl Text Block Unterstützt die Hautgesundheit, reduziert Entzündungen…" at bounding box center [598, 153] width 161 height 56
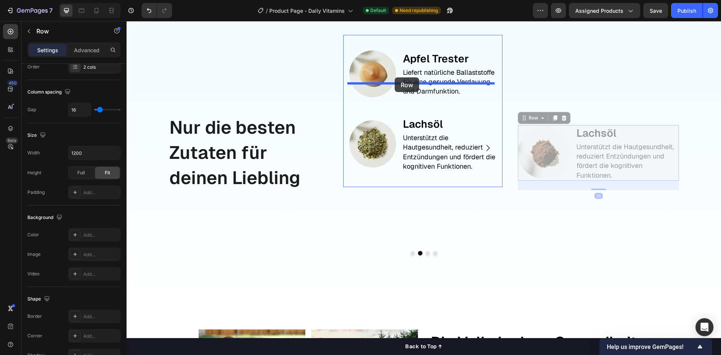
drag, startPoint x: 523, startPoint y: 155, endPoint x: 395, endPoint y: 77, distance: 150.4
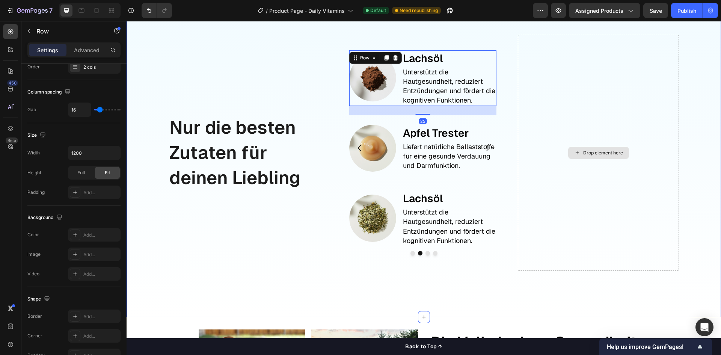
click at [584, 158] on div "Drop element here" at bounding box center [598, 153] width 161 height 236
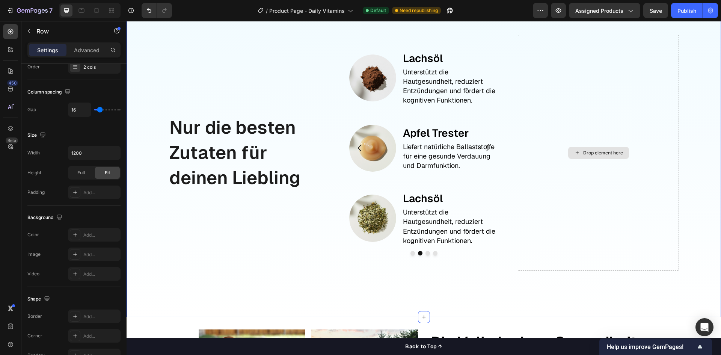
scroll to position [0, 0]
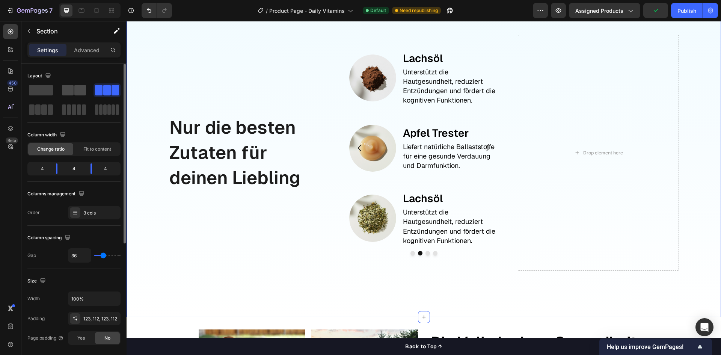
click at [70, 88] on span at bounding box center [68, 90] width 12 height 11
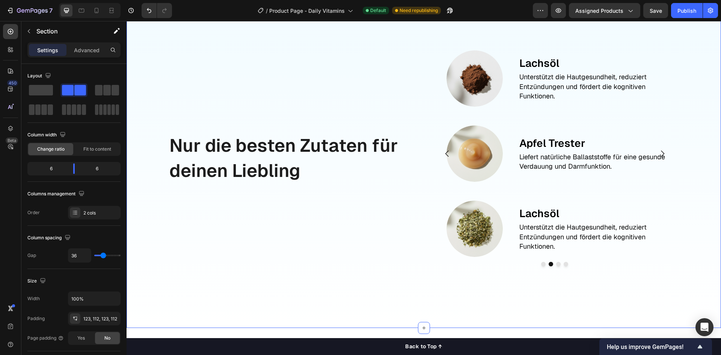
click at [234, 262] on div "Nur die besten Zutaten für deinen Liebling Text Block" at bounding box center [293, 158] width 249 height 247
click at [93, 295] on input "100%" at bounding box center [94, 299] width 52 height 14
click at [111, 299] on icon "button" at bounding box center [114, 299] width 8 height 8
click at [80, 328] on div "Default 1200px" at bounding box center [87, 332] width 62 height 14
type input "1200"
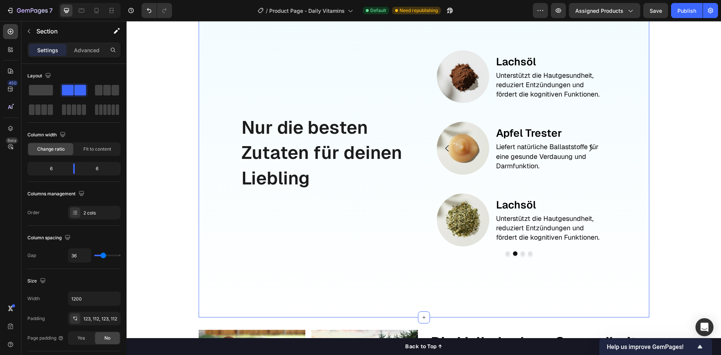
click at [157, 219] on div "Gesunde Vorsorge verpackt als Leckerli Heading Gelenke & Beweglichkeit Text blo…" at bounding box center [424, 14] width 594 height 1683
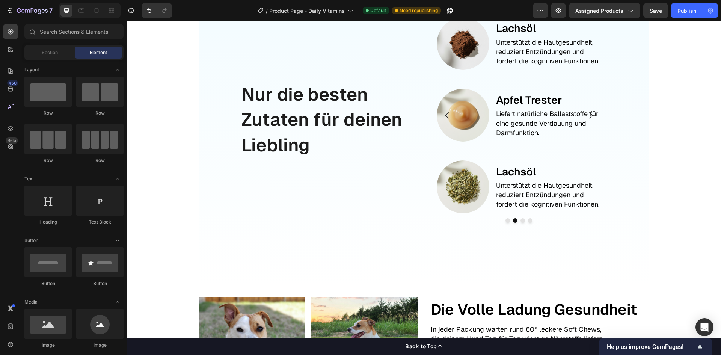
scroll to position [826, 0]
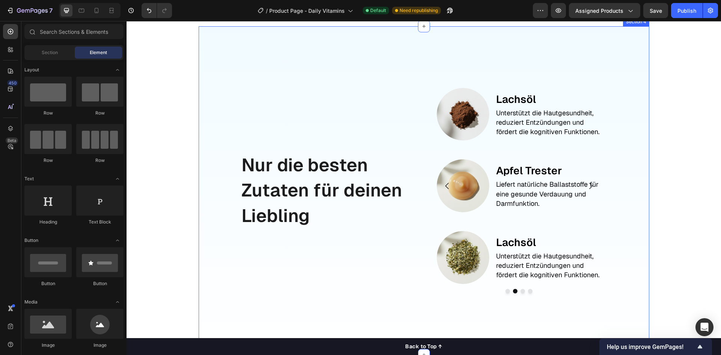
click at [204, 116] on div "Nur die besten Zutaten für deinen Liebling Text Block Image Lachsöl Text Block …" at bounding box center [424, 190] width 451 height 329
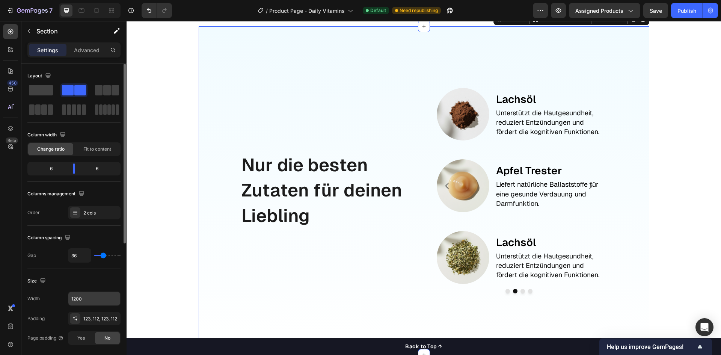
scroll to position [38, 0]
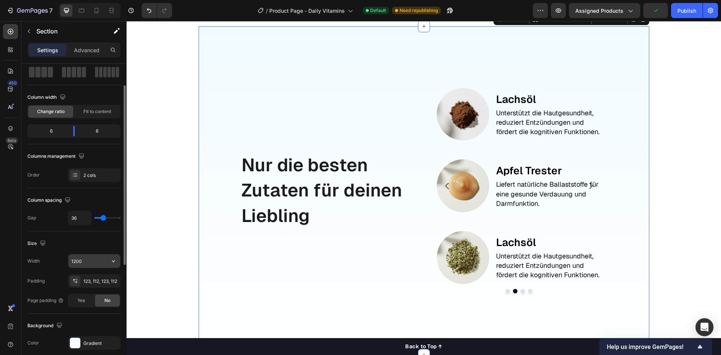
click at [105, 266] on input "1200" at bounding box center [94, 261] width 52 height 14
click at [108, 265] on button "button" at bounding box center [114, 261] width 14 height 14
click at [94, 284] on div "Full 100%" at bounding box center [87, 280] width 62 height 14
type input "100%"
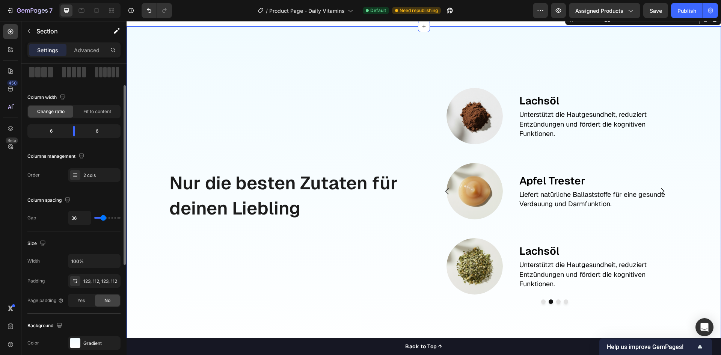
scroll to position [0, 0]
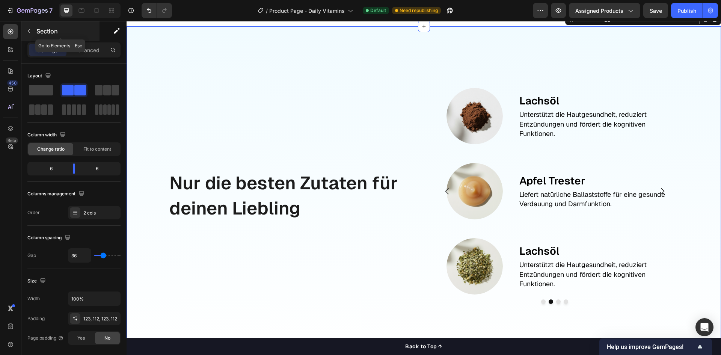
click at [26, 31] on icon "button" at bounding box center [29, 31] width 6 height 6
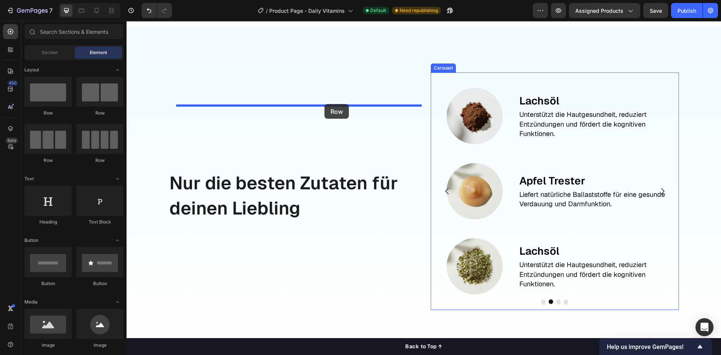
drag, startPoint x: 210, startPoint y: 119, endPoint x: 324, endPoint y: 104, distance: 115.6
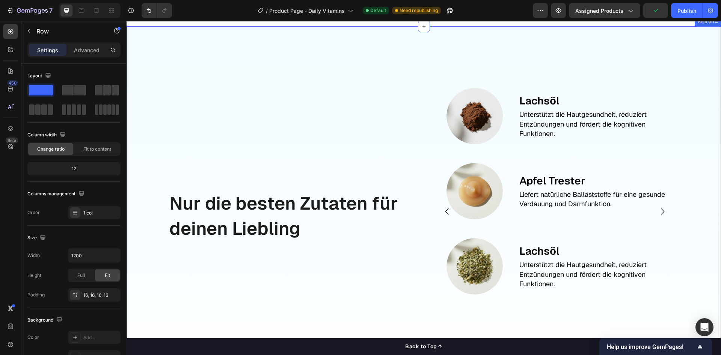
click at [311, 122] on div "Nur die besten Zutaten für deinen Liebling Text Block" at bounding box center [293, 215] width 249 height 287
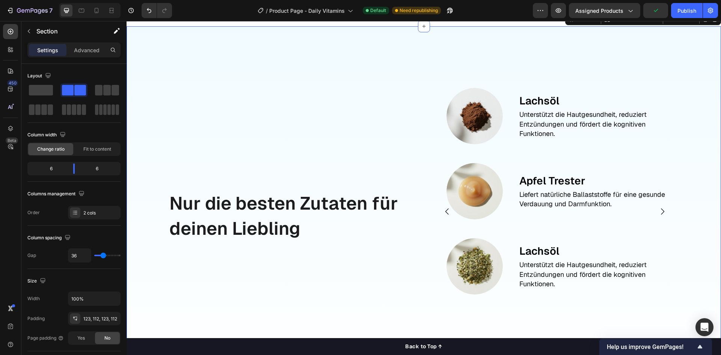
click at [320, 104] on div "Nur die besten Zutaten für deinen Liebling Text Block Drop element here Row Ima…" at bounding box center [424, 216] width 594 height 380
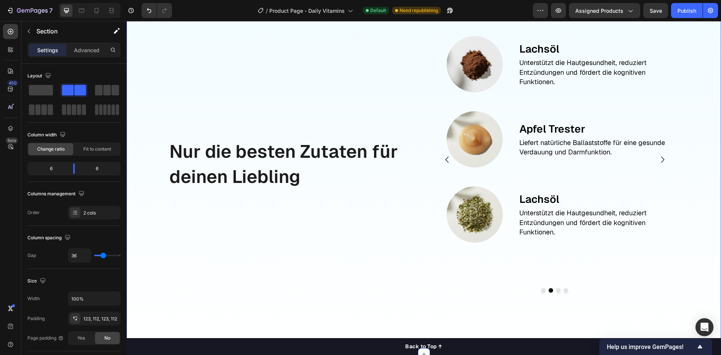
scroll to position [826, 0]
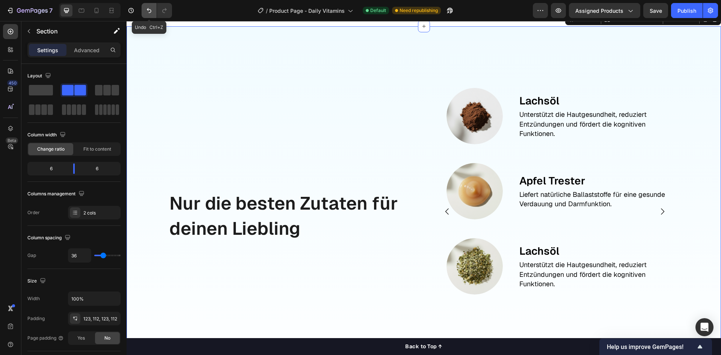
click at [146, 11] on icon "Undo/Redo" at bounding box center [149, 11] width 8 height 8
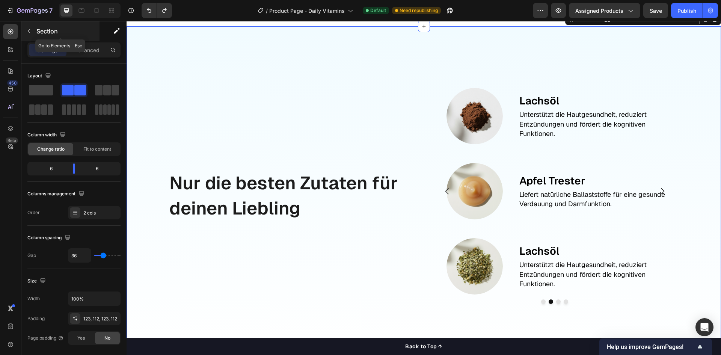
click at [31, 33] on icon "button" at bounding box center [29, 31] width 6 height 6
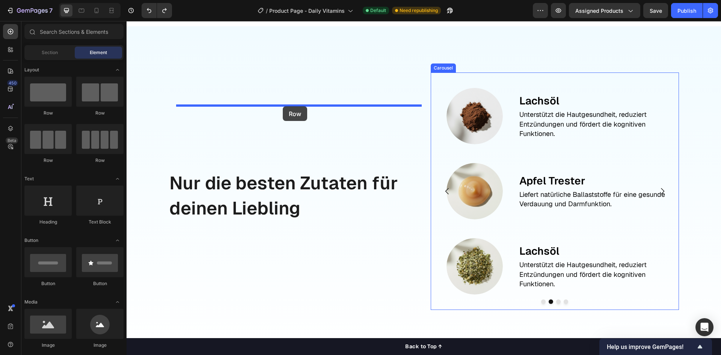
drag, startPoint x: 247, startPoint y: 107, endPoint x: 283, endPoint y: 106, distance: 35.7
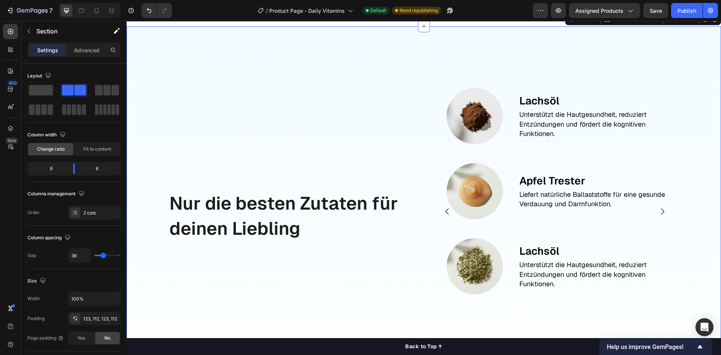
click at [288, 124] on div "Nur die besten Zutaten für deinen Liebling Text Block" at bounding box center [293, 215] width 249 height 287
click at [297, 103] on div "Nur die besten Zutaten für deinen Liebling Text Block Drop element here Row Ima…" at bounding box center [424, 216] width 594 height 380
click at [306, 92] on div "Nur die besten Zutaten für deinen Liebling Text Block Drop element here Row Ima…" at bounding box center [424, 216] width 594 height 380
drag, startPoint x: 395, startPoint y: 110, endPoint x: 398, endPoint y: 114, distance: 5.1
click at [396, 110] on div "Nur die besten Zutaten für deinen Liebling Text Block" at bounding box center [293, 215] width 249 height 287
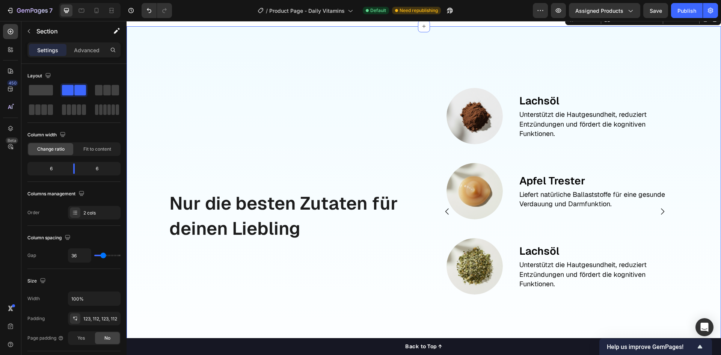
drag, startPoint x: 404, startPoint y: 121, endPoint x: 407, endPoint y: 127, distance: 7.1
click at [406, 123] on div "Nur die besten Zutaten für deinen Liebling Text Block" at bounding box center [293, 215] width 249 height 287
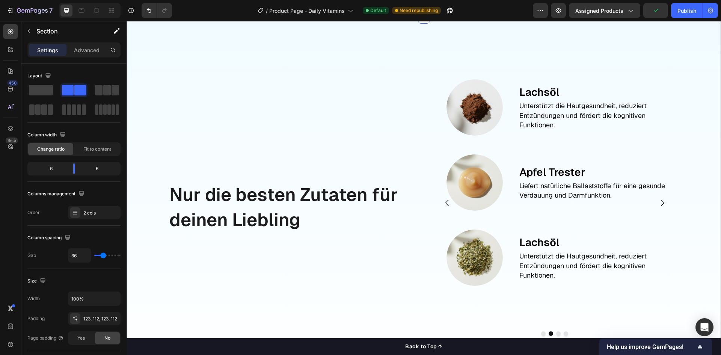
scroll to position [864, 0]
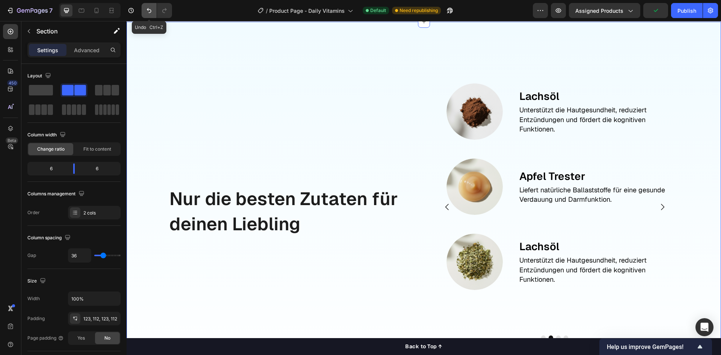
click at [149, 8] on icon "Undo/Redo" at bounding box center [149, 11] width 8 height 8
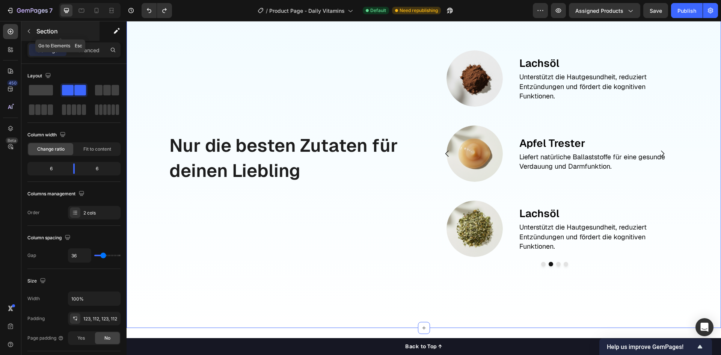
click at [29, 32] on icon "button" at bounding box center [29, 31] width 2 height 4
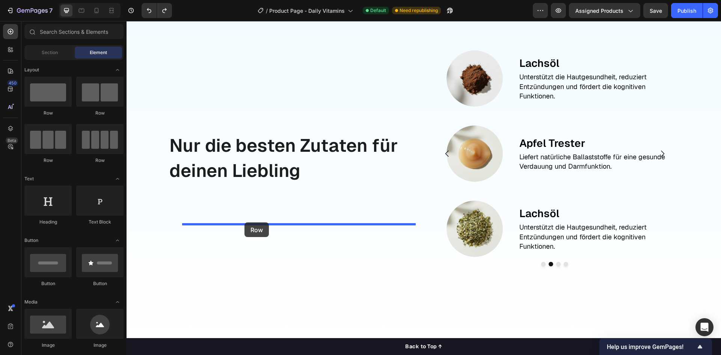
drag, startPoint x: 246, startPoint y: 137, endPoint x: 244, endPoint y: 223, distance: 86.0
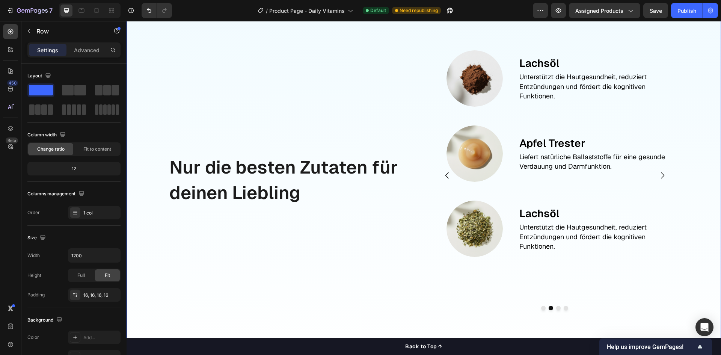
click at [244, 244] on div "Nur die besten Zutaten für deinen Liebling Text Block" at bounding box center [293, 180] width 249 height 291
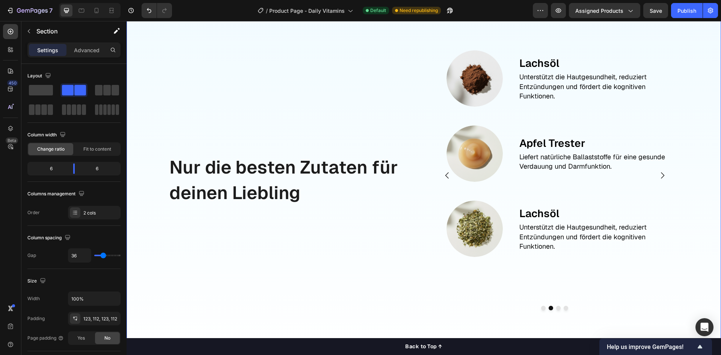
click at [241, 251] on div "Nur die besten Zutaten für deinen Liebling Text Block" at bounding box center [293, 180] width 249 height 291
click at [241, 252] on div "Nur die besten Zutaten für deinen Liebling Text Block" at bounding box center [293, 180] width 249 height 291
click at [249, 173] on div "Nur die besten Zutaten für deinen Liebling Text Block" at bounding box center [293, 180] width 249 height 291
click at [249, 158] on div "Nur die besten Zutaten für deinen Liebling Text Block" at bounding box center [293, 180] width 249 height 291
click at [145, 9] on icon "Undo/Redo" at bounding box center [149, 11] width 8 height 8
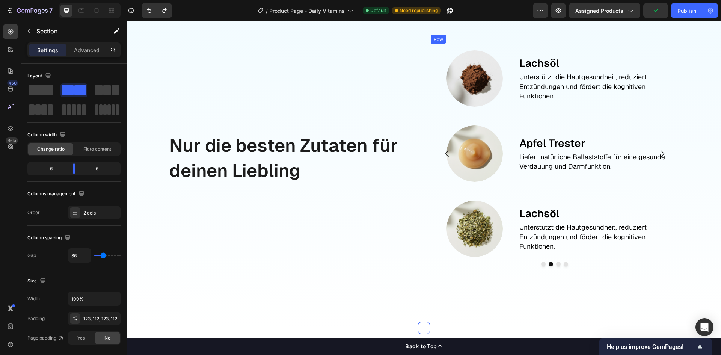
click at [508, 151] on div "Image Lachsöl Text Block Unterstützt die Hautgesundheit, reduziert Entzündungen…" at bounding box center [554, 153] width 234 height 225
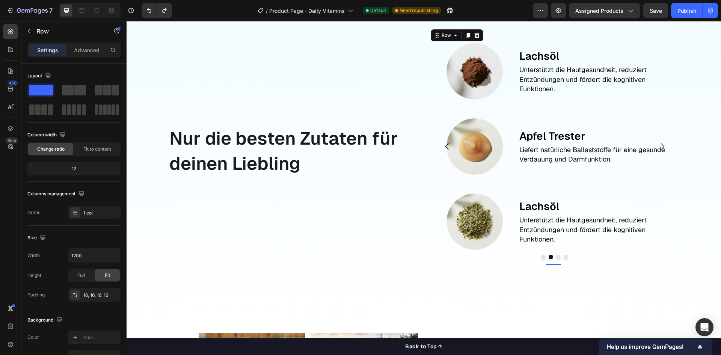
scroll to position [901, 0]
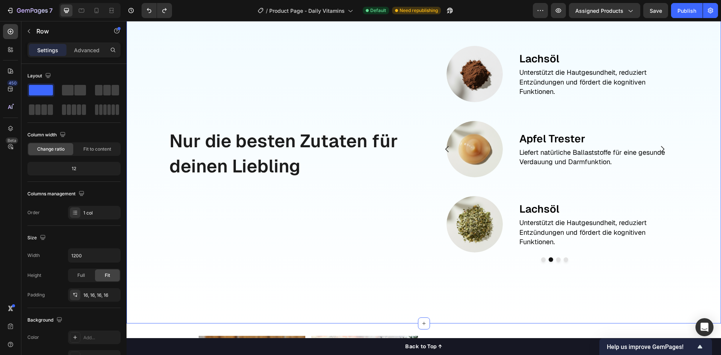
click at [252, 194] on div "Nur die besten Zutaten für deinen Liebling Text Block" at bounding box center [293, 153] width 249 height 247
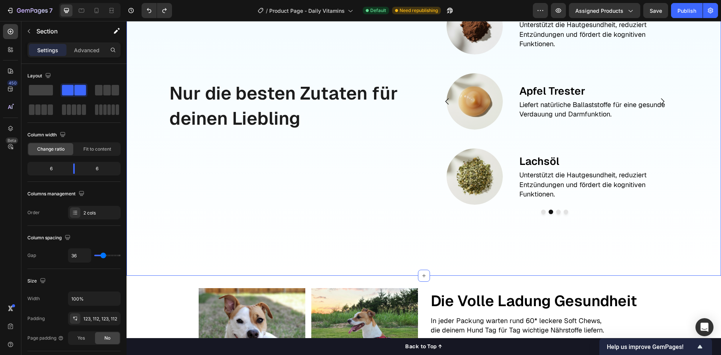
scroll to position [1014, 0]
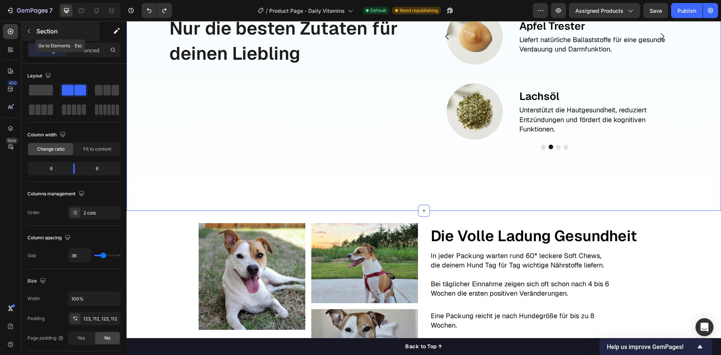
click at [28, 33] on icon "button" at bounding box center [29, 31] width 6 height 6
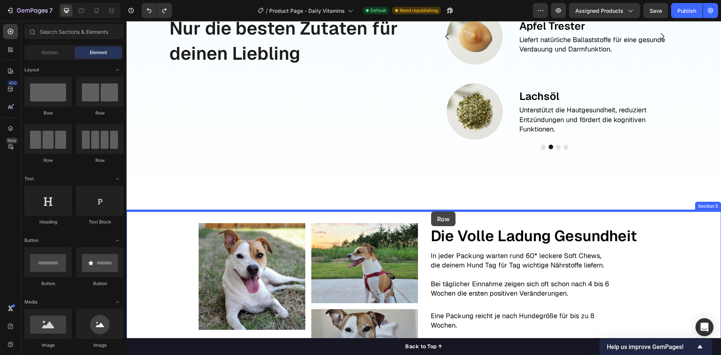
drag, startPoint x: 172, startPoint y: 109, endPoint x: 431, endPoint y: 212, distance: 279.1
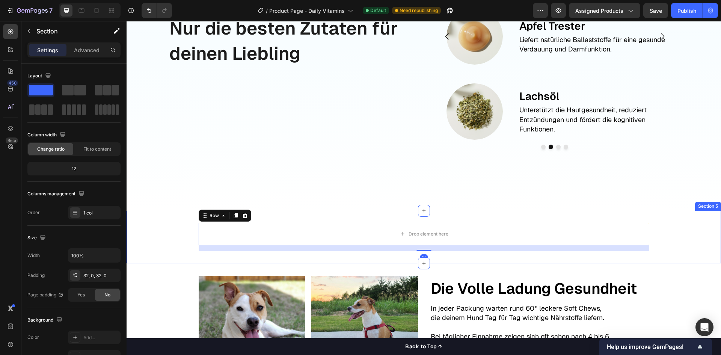
click at [185, 239] on div "Drop element here Row 16" at bounding box center [424, 237] width 594 height 29
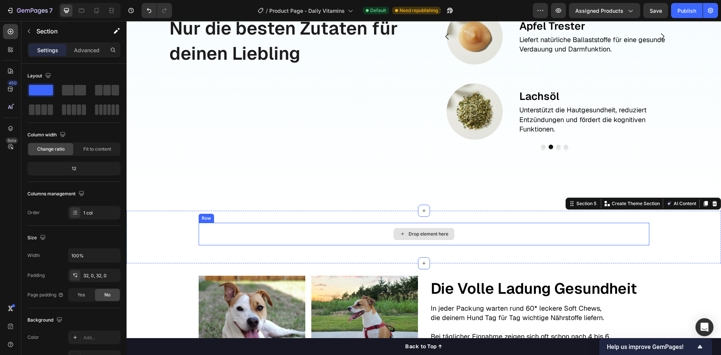
click at [213, 236] on div "Drop element here" at bounding box center [424, 234] width 451 height 23
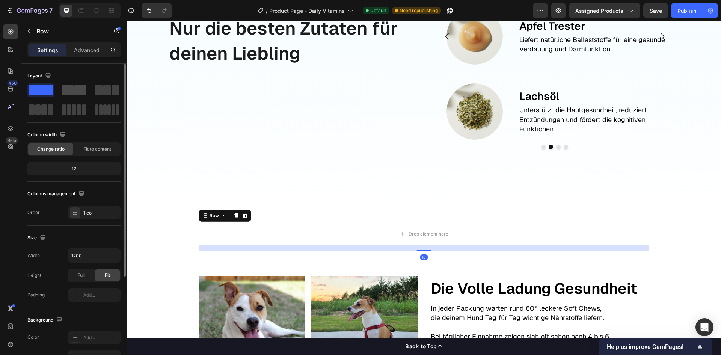
click at [74, 86] on span at bounding box center [80, 90] width 12 height 11
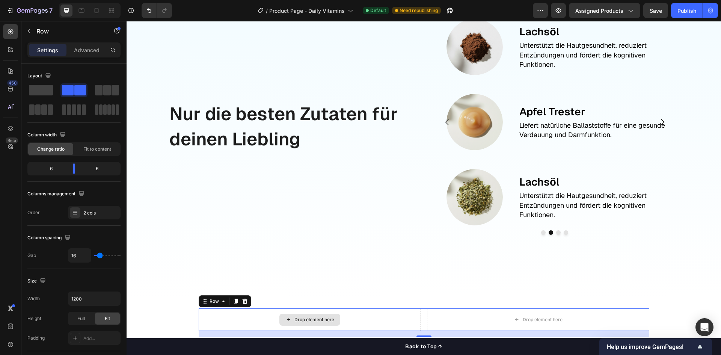
scroll to position [826, 0]
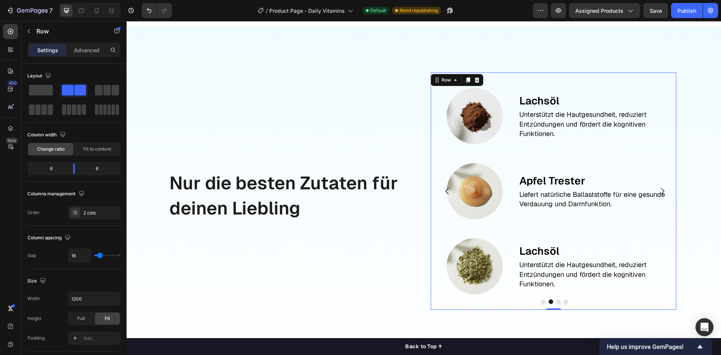
click at [505, 186] on div "Image Lachsöl Text Block Unterstützt die Hautgesundheit, reduziert Entzündungen…" at bounding box center [554, 190] width 234 height 225
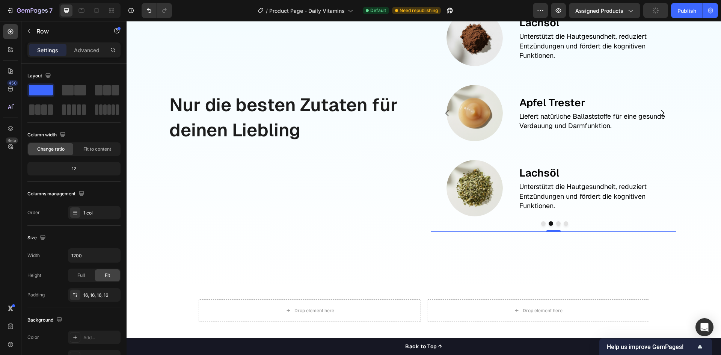
scroll to position [901, 0]
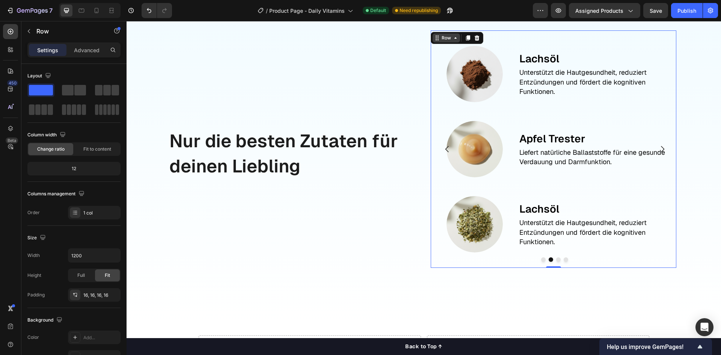
click at [437, 42] on div "Row" at bounding box center [446, 37] width 27 height 9
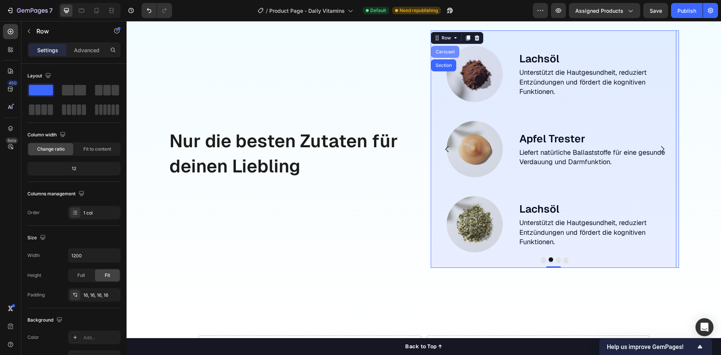
click at [437, 52] on div "Carousel" at bounding box center [445, 52] width 22 height 5
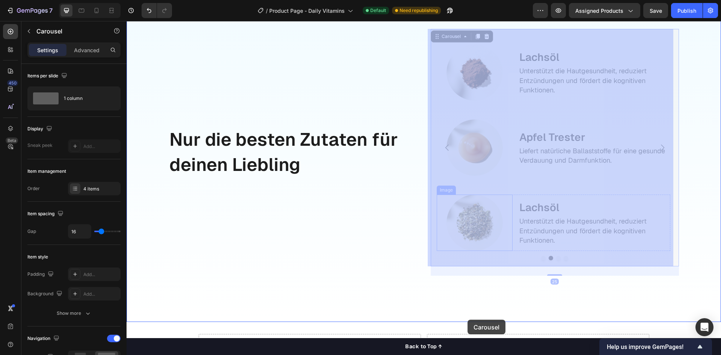
scroll to position [976, 0]
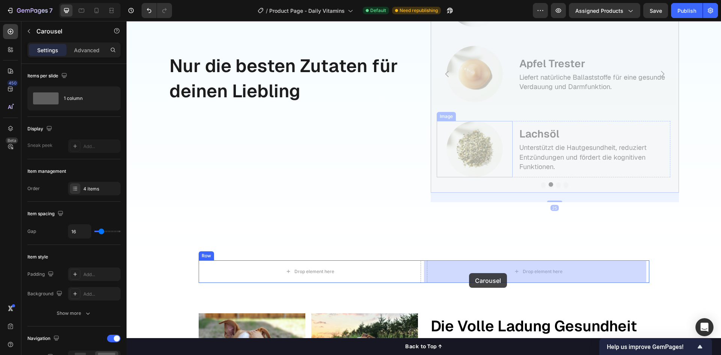
drag, startPoint x: 444, startPoint y: 61, endPoint x: 469, endPoint y: 273, distance: 213.6
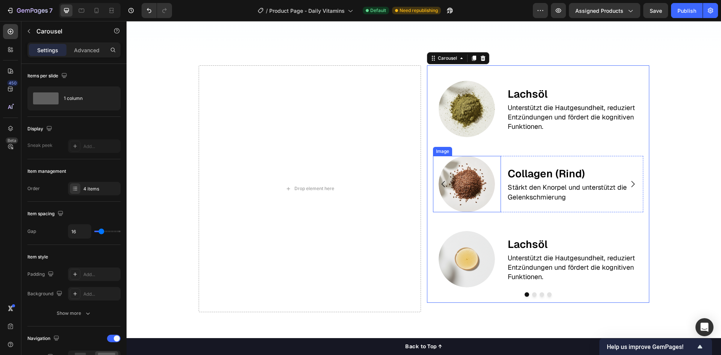
scroll to position [879, 0]
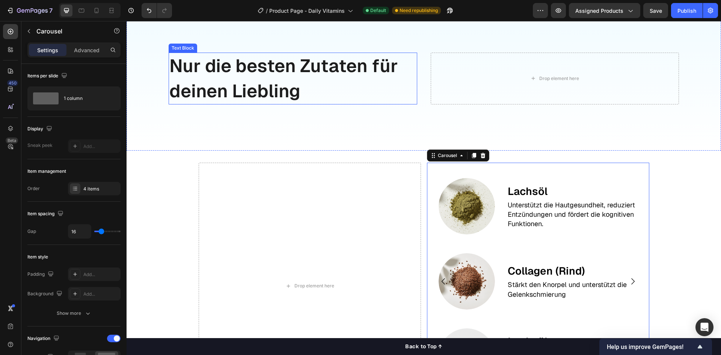
click at [288, 90] on p "Nur die besten Zutaten für deinen Liebling" at bounding box center [292, 78] width 247 height 50
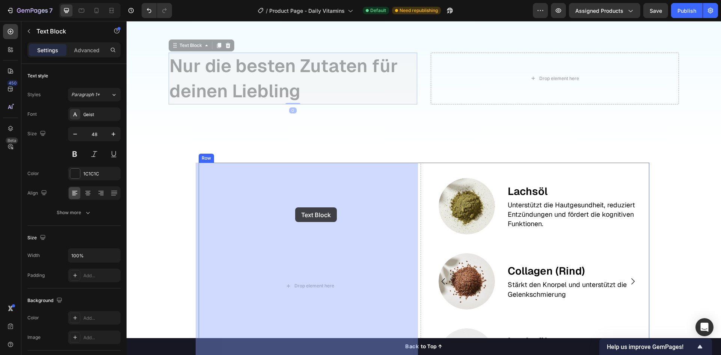
drag, startPoint x: 230, startPoint y: 104, endPoint x: 300, endPoint y: 219, distance: 134.1
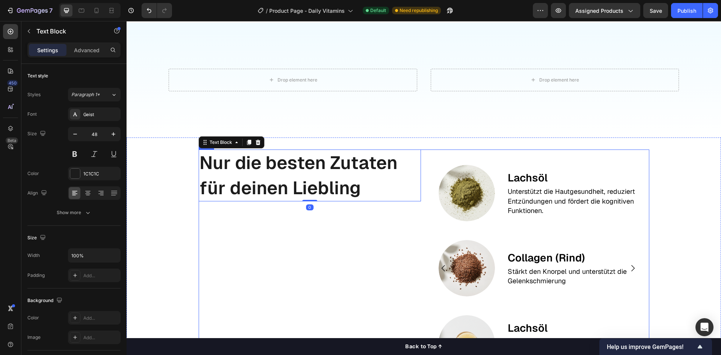
scroll to position [729, 0]
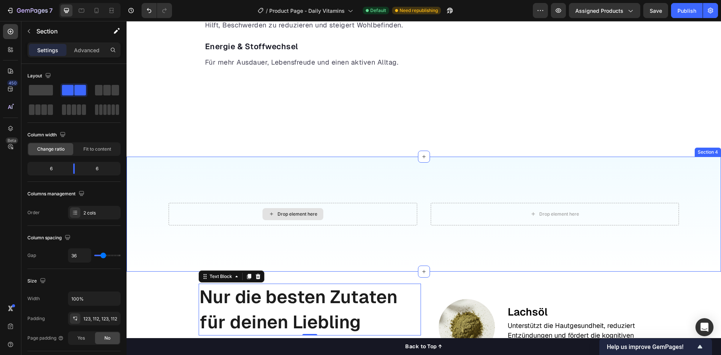
click at [379, 214] on div "Drop element here" at bounding box center [293, 214] width 249 height 23
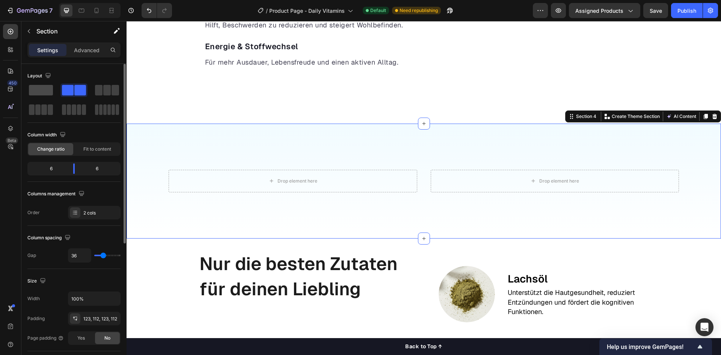
click at [43, 90] on span at bounding box center [41, 90] width 24 height 11
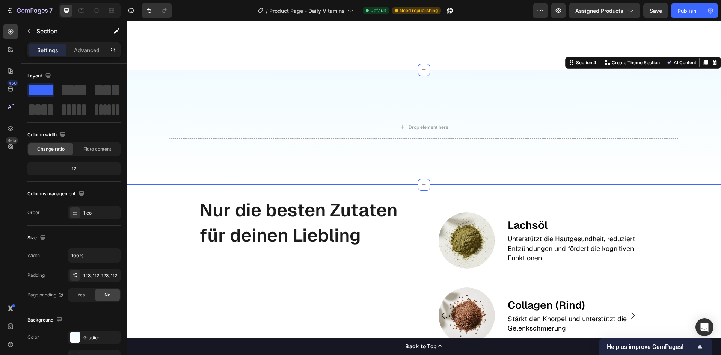
scroll to position [804, 0]
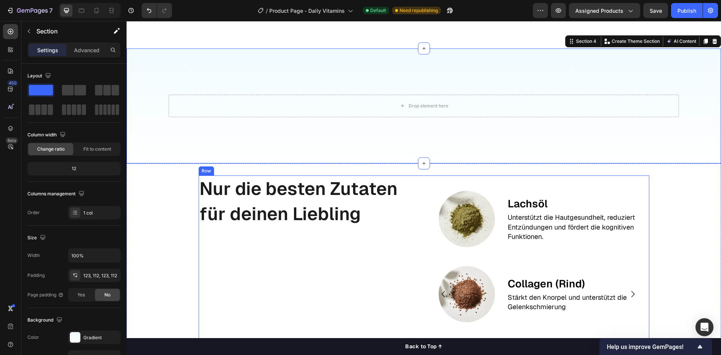
click at [292, 270] on div "Nur die besten Zutaten für deinen Liebling Text Block" at bounding box center [310, 298] width 222 height 247
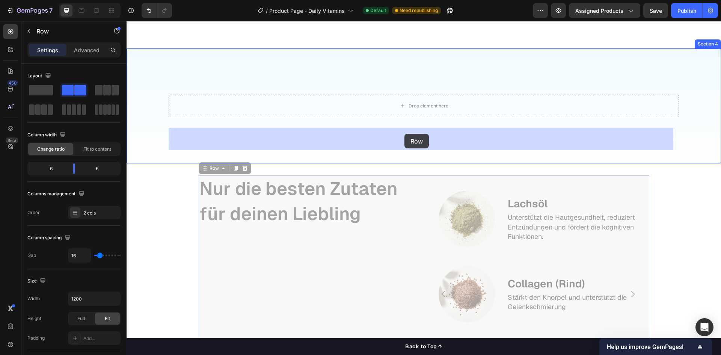
drag, startPoint x: 201, startPoint y: 202, endPoint x: 405, endPoint y: 130, distance: 216.3
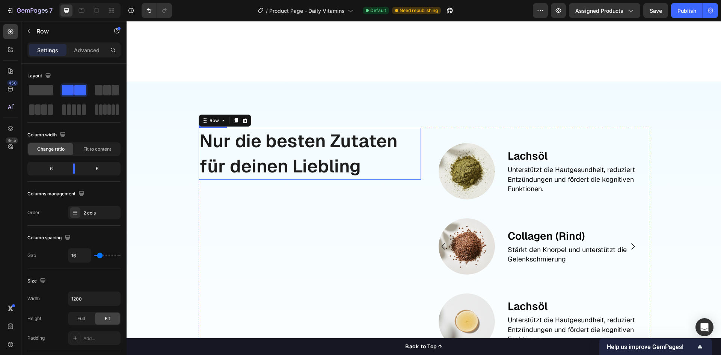
click at [291, 152] on p "Nur die besten Zutaten für deinen Liebling" at bounding box center [309, 153] width 221 height 50
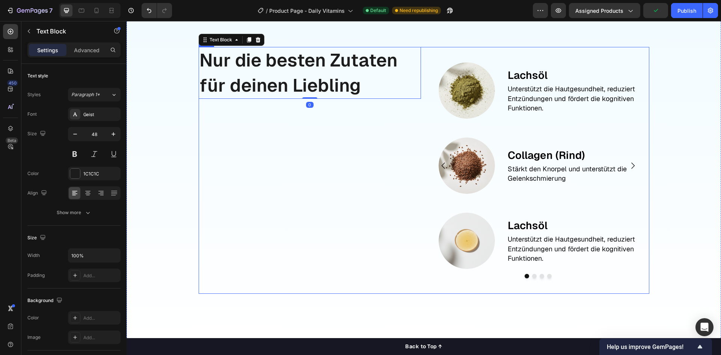
scroll to position [879, 0]
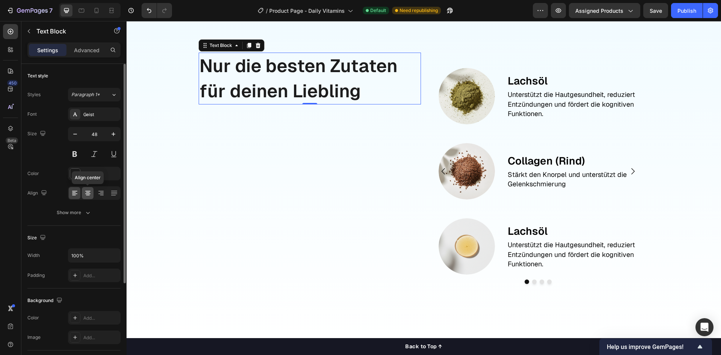
click at [84, 192] on icon at bounding box center [88, 193] width 8 height 8
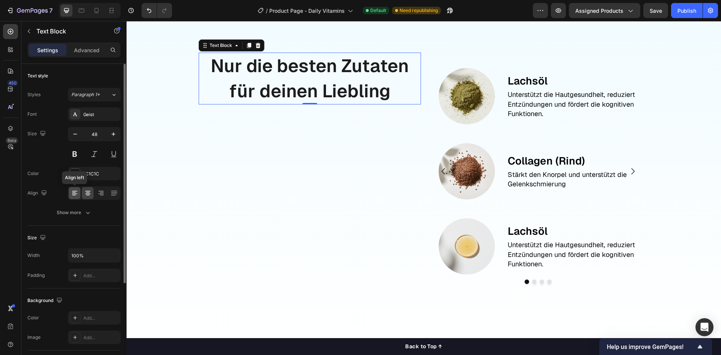
click at [73, 192] on icon at bounding box center [75, 193] width 8 height 8
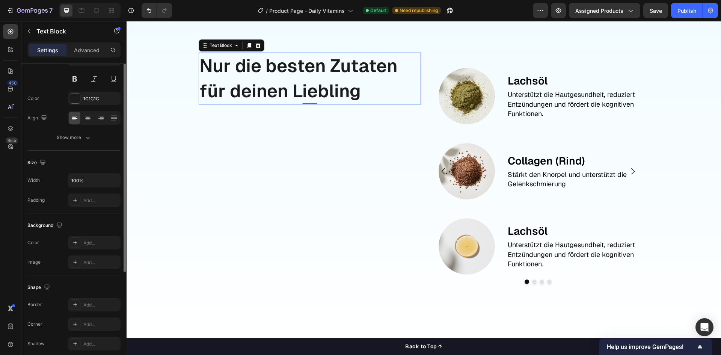
scroll to position [133, 0]
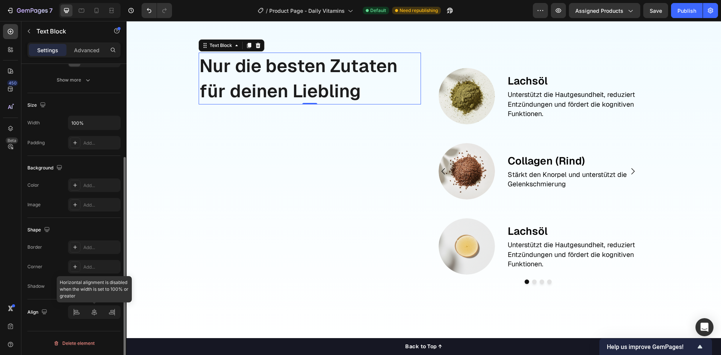
click at [94, 311] on div at bounding box center [94, 312] width 53 height 14
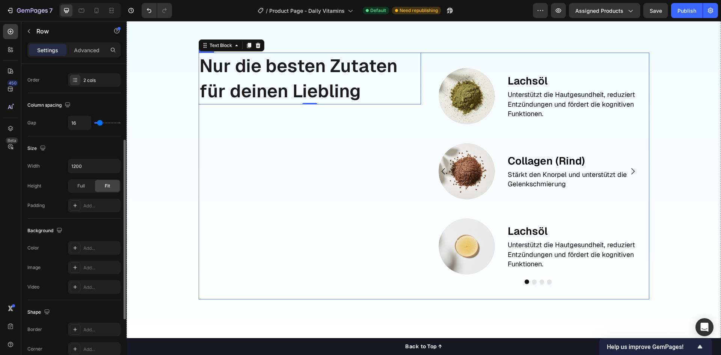
click at [402, 175] on div "Nur die besten Zutaten für deinen Liebling Text Block 0" at bounding box center [310, 176] width 222 height 247
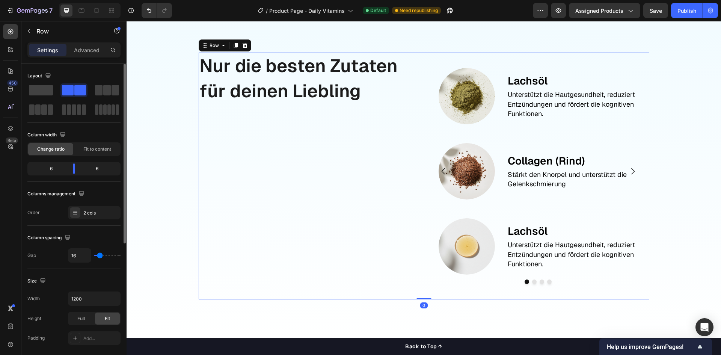
scroll to position [231, 0]
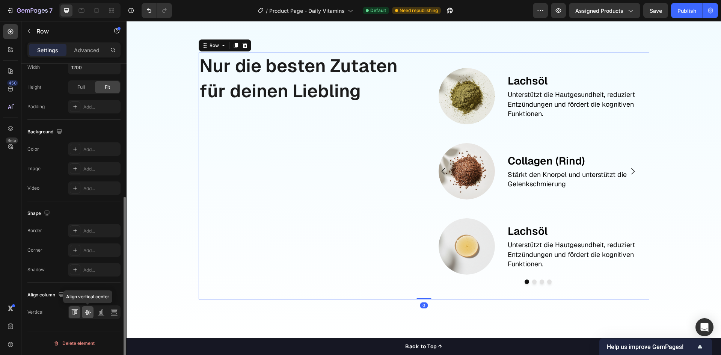
click at [89, 313] on icon at bounding box center [88, 312] width 8 height 8
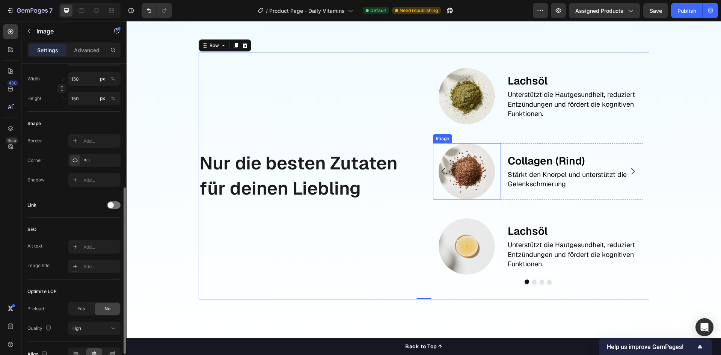
click at [433, 195] on div at bounding box center [467, 171] width 68 height 56
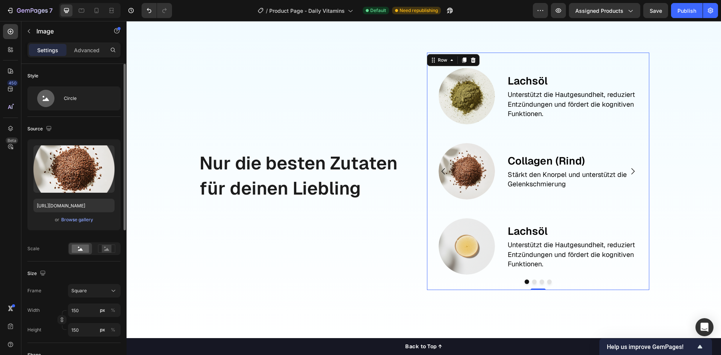
click at [439, 207] on div "Image Lachsöl Text Block Unterstützt die Hautgesundheit, reduziert Entzündungen…" at bounding box center [538, 171] width 210 height 225
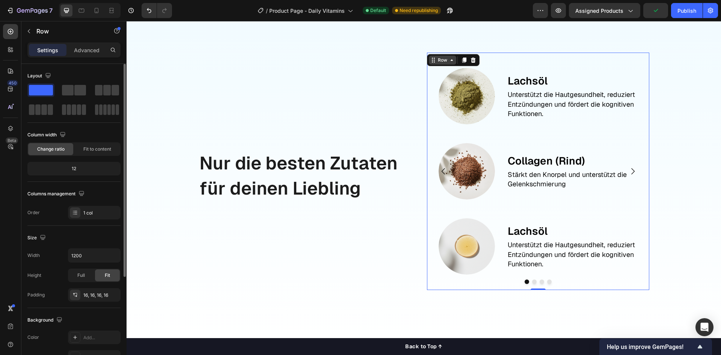
click at [436, 62] on div "Row" at bounding box center [442, 60] width 12 height 7
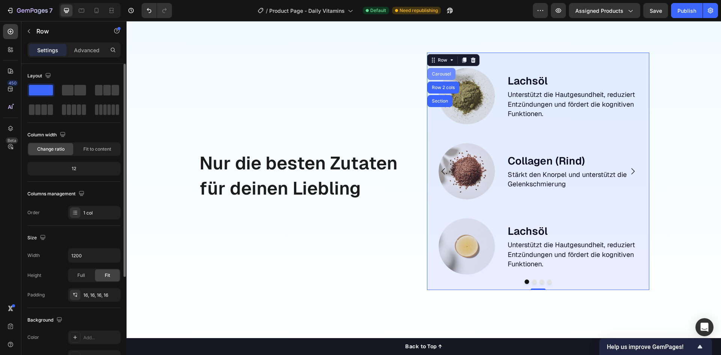
click at [442, 74] on div "Carousel" at bounding box center [441, 74] width 22 height 5
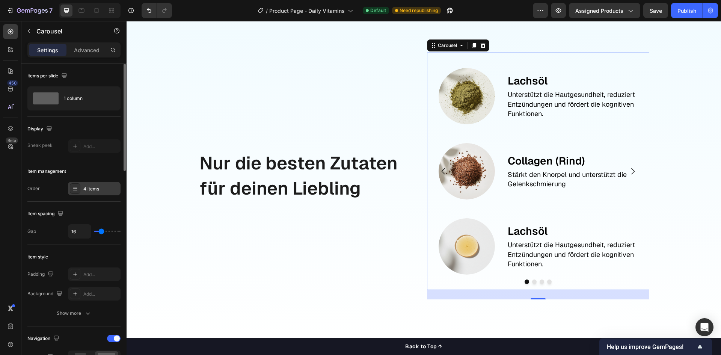
click at [74, 192] on div at bounding box center [75, 188] width 11 height 11
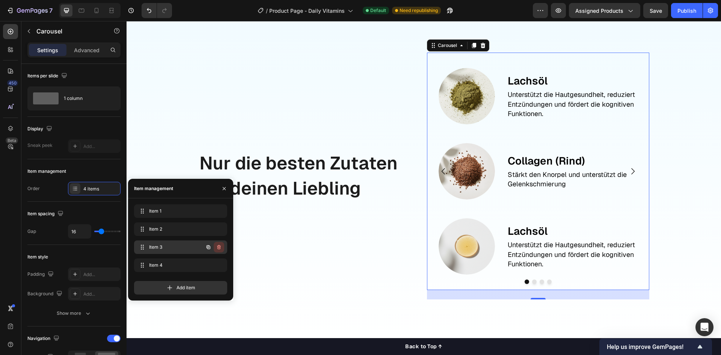
click at [219, 249] on icon "button" at bounding box center [219, 247] width 6 height 6
click at [219, 249] on div "Delete" at bounding box center [214, 247] width 14 height 7
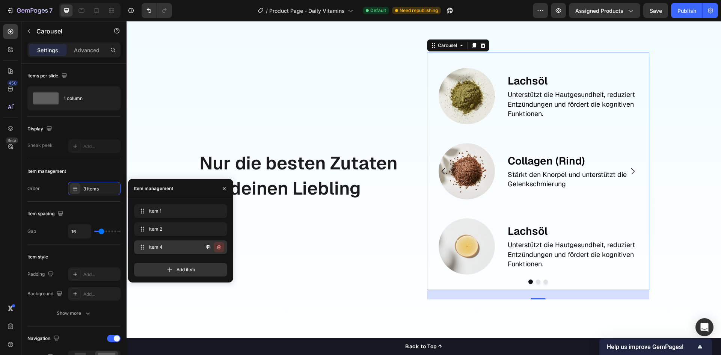
click at [219, 249] on icon "button" at bounding box center [219, 247] width 4 height 5
click at [219, 249] on div "Delete" at bounding box center [214, 247] width 14 height 7
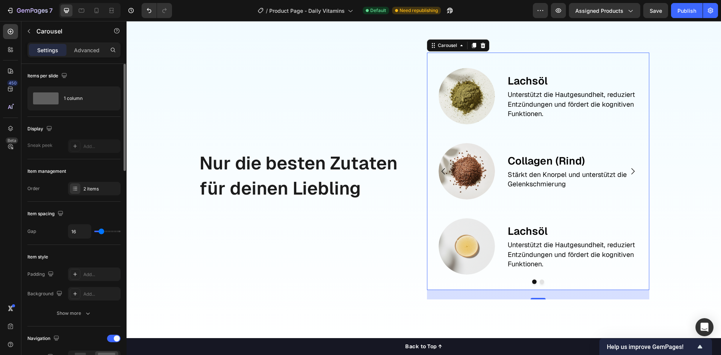
click at [74, 207] on div "Item spacing Gap 16" at bounding box center [73, 223] width 93 height 43
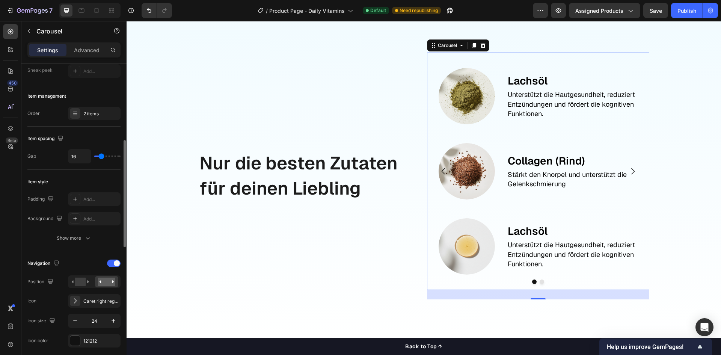
scroll to position [113, 0]
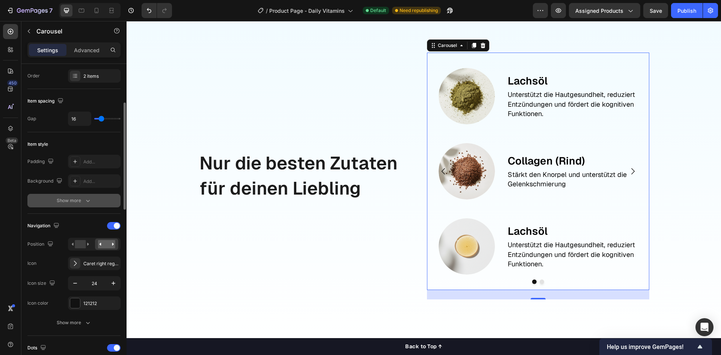
click at [80, 202] on div "Show more" at bounding box center [74, 201] width 35 height 8
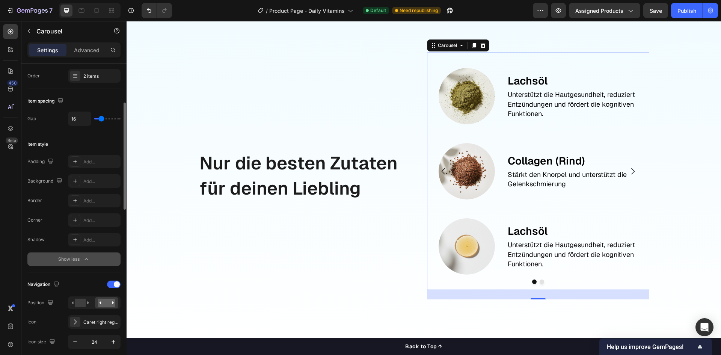
click at [75, 257] on div "Show less" at bounding box center [74, 259] width 32 height 8
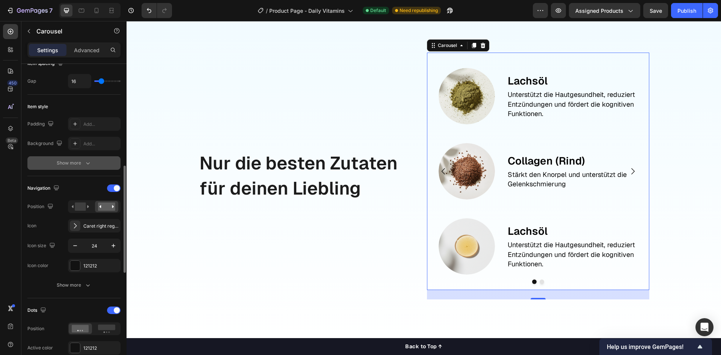
scroll to position [188, 0]
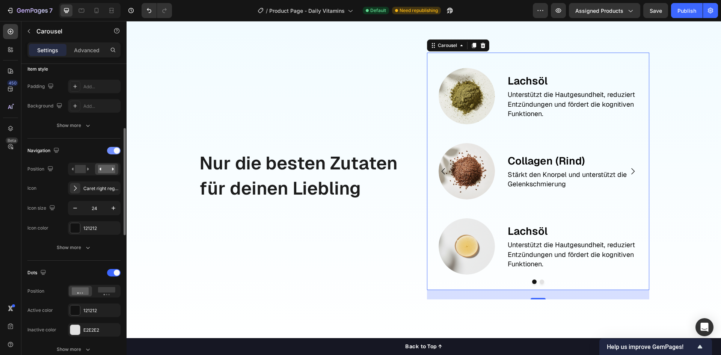
click at [113, 151] on div at bounding box center [114, 151] width 14 height 8
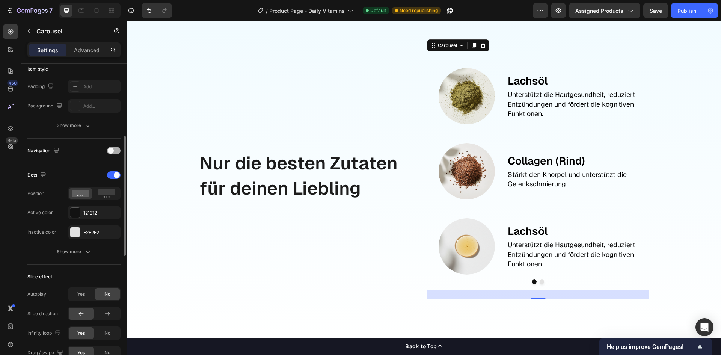
click at [113, 151] on span at bounding box center [111, 151] width 6 height 6
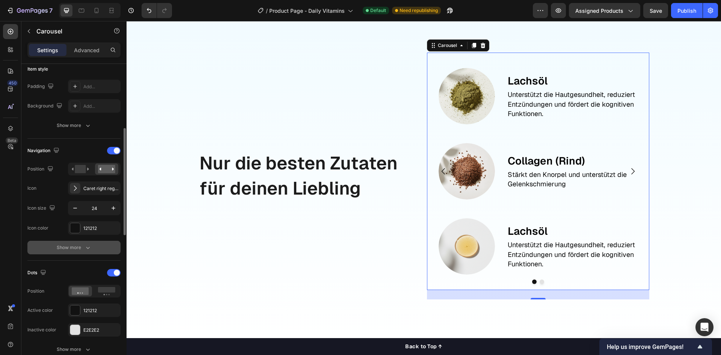
click at [80, 250] on div "Show more" at bounding box center [74, 248] width 35 height 8
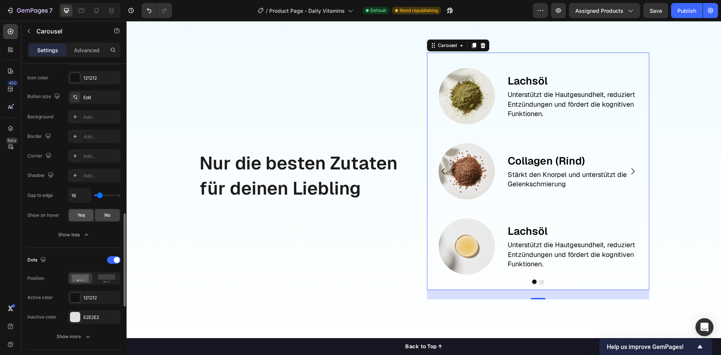
scroll to position [376, 0]
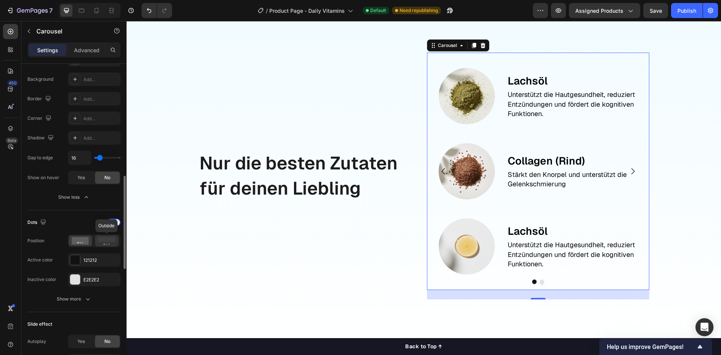
click at [112, 240] on rect at bounding box center [106, 240] width 17 height 6
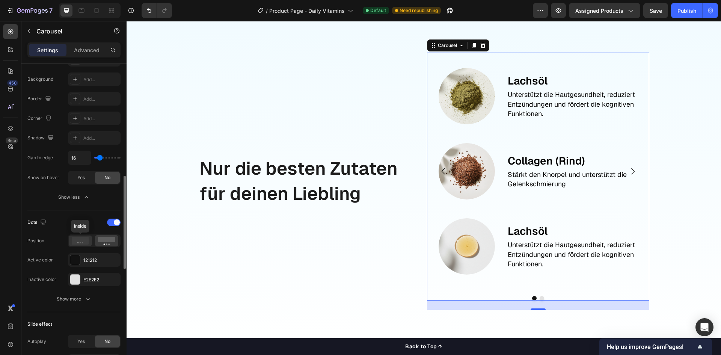
click at [83, 239] on icon at bounding box center [80, 241] width 17 height 8
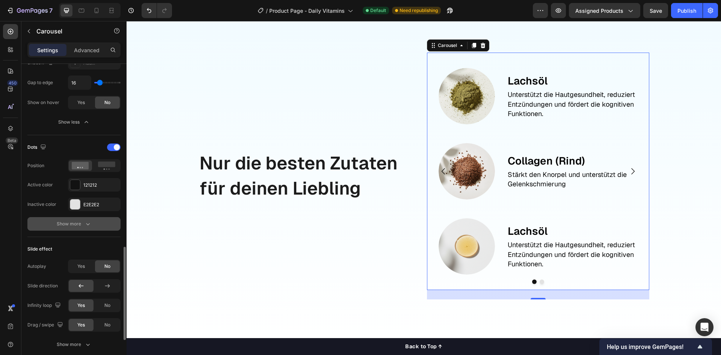
scroll to position [526, 0]
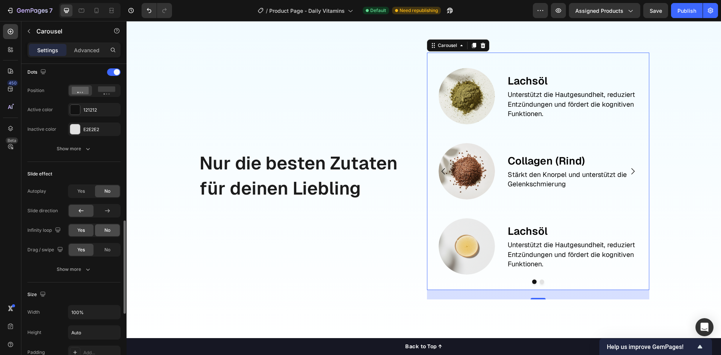
click at [101, 230] on div "No" at bounding box center [107, 230] width 25 height 12
click at [84, 268] on icon "button" at bounding box center [88, 269] width 8 height 8
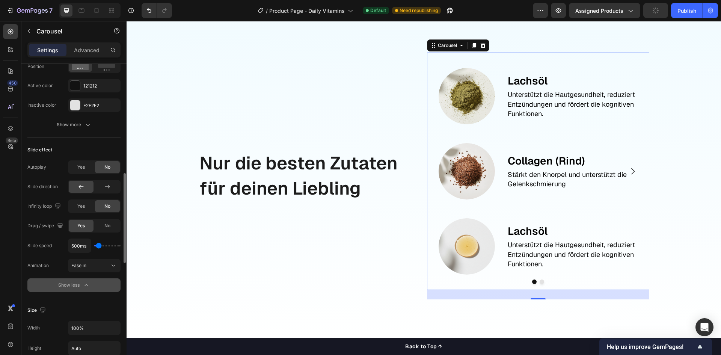
scroll to position [437, 0]
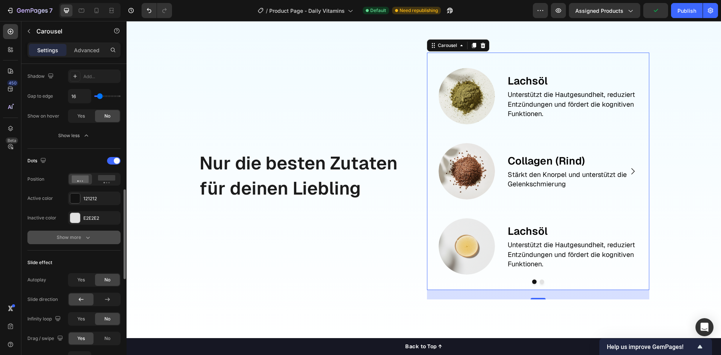
click at [78, 240] on div "Show more" at bounding box center [74, 238] width 35 height 8
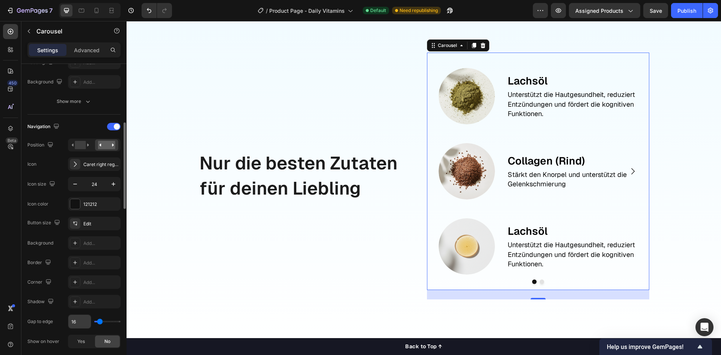
scroll to position [174, 0]
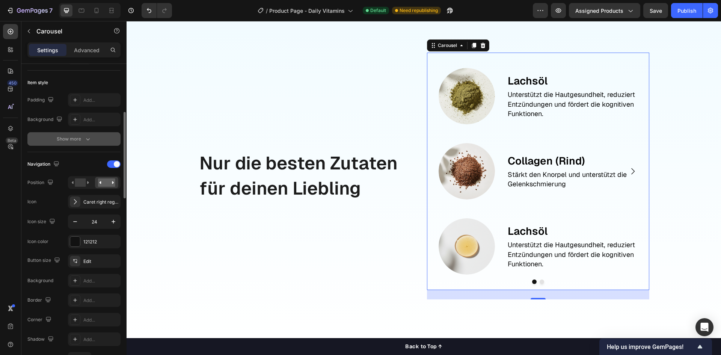
click at [66, 134] on button "Show more" at bounding box center [73, 139] width 93 height 14
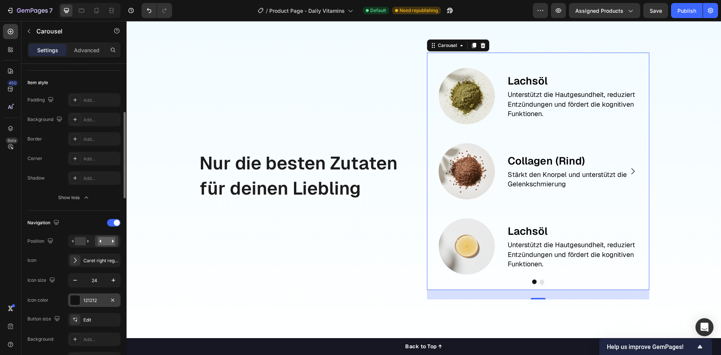
scroll to position [212, 0]
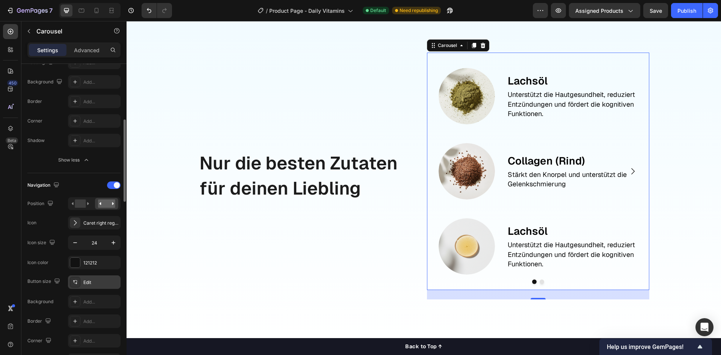
click at [78, 282] on div at bounding box center [75, 282] width 11 height 11
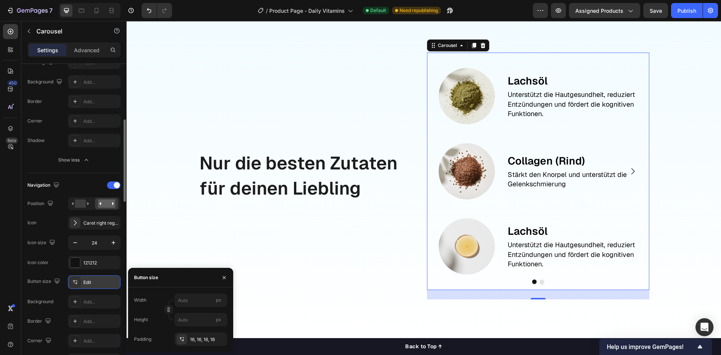
click at [78, 282] on div at bounding box center [75, 282] width 11 height 11
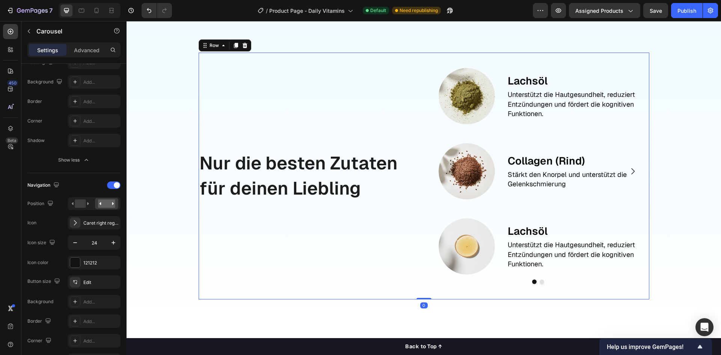
click at [312, 265] on div "Nur die besten Zutaten für deinen Liebling Text Block" at bounding box center [310, 176] width 222 height 247
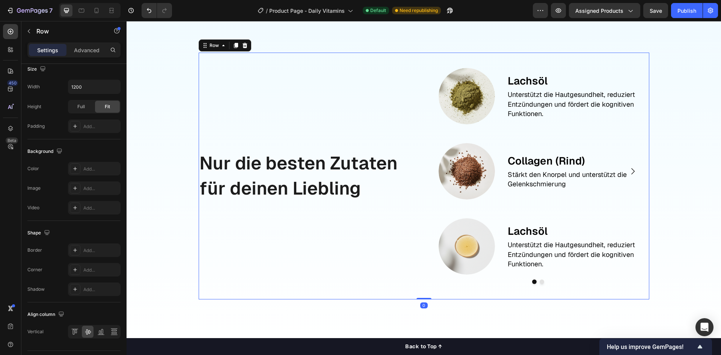
scroll to position [0, 0]
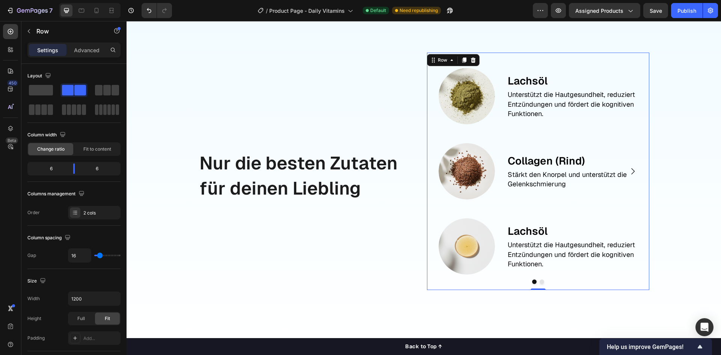
click at [449, 207] on div "Image Lachsöl Text Block Unterstützt die Hautgesundheit, reduziert Entzündungen…" at bounding box center [538, 171] width 210 height 225
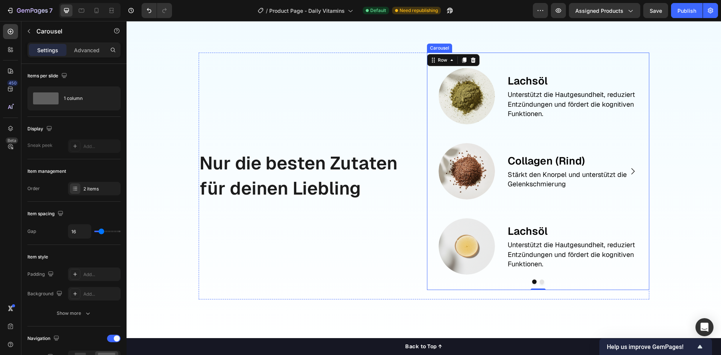
click at [628, 170] on icon "Carousel Next Arrow" at bounding box center [632, 171] width 9 height 9
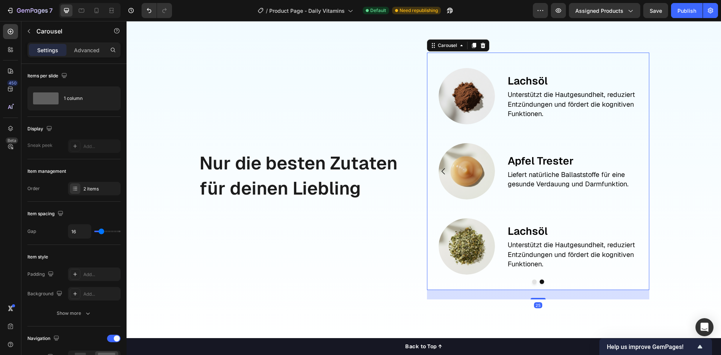
click at [440, 171] on icon "Carousel Back Arrow" at bounding box center [443, 171] width 9 height 9
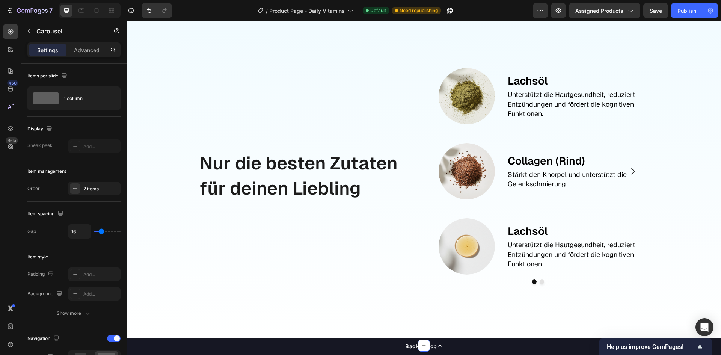
click at [172, 250] on div "Nur die besten Zutaten für deinen Liebling Text Block Image Lachsöl Text Block …" at bounding box center [424, 176] width 510 height 247
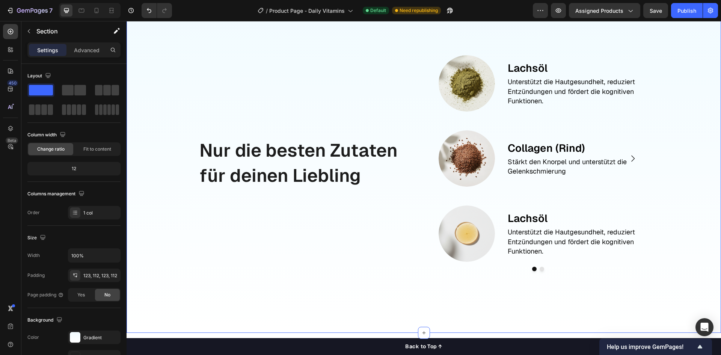
scroll to position [1029, 0]
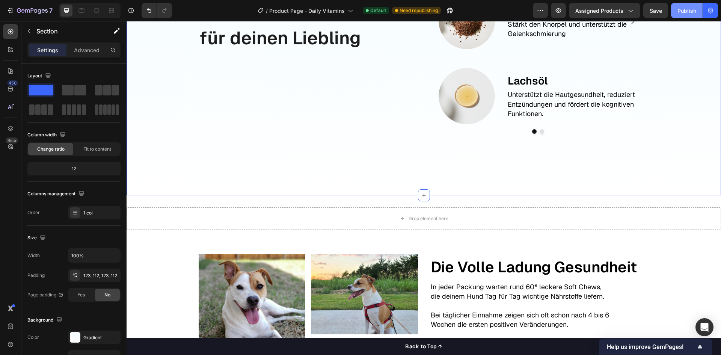
click at [681, 16] on button "Publish" at bounding box center [687, 10] width 32 height 15
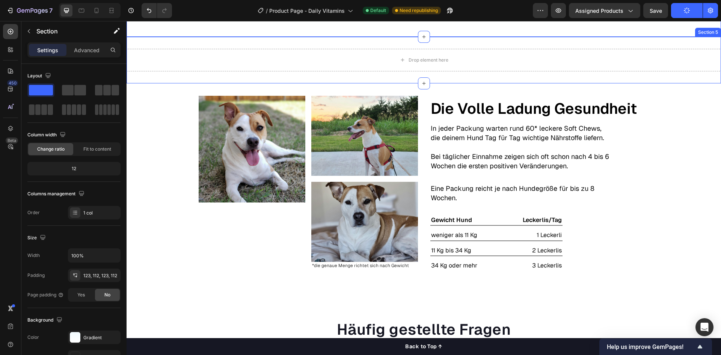
scroll to position [1217, 0]
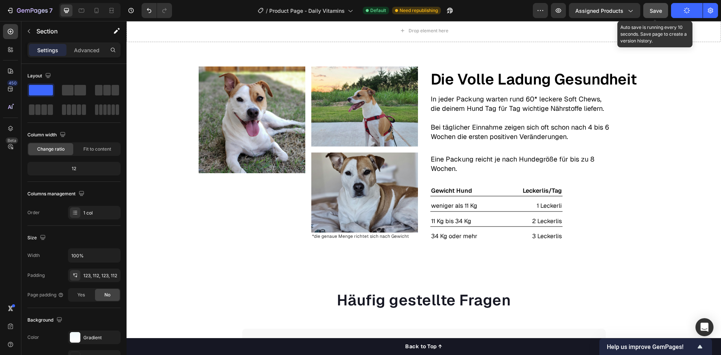
click at [653, 13] on span "Save" at bounding box center [656, 11] width 12 height 6
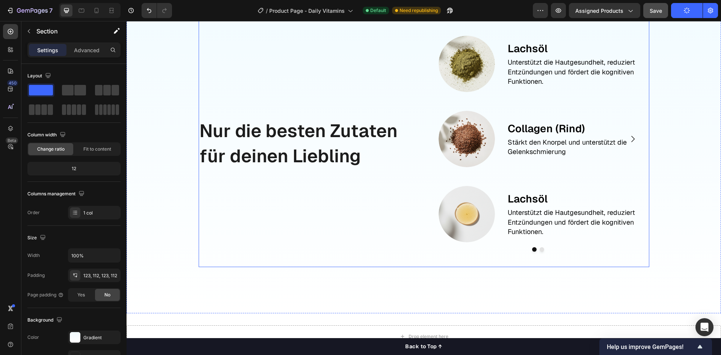
scroll to position [917, 0]
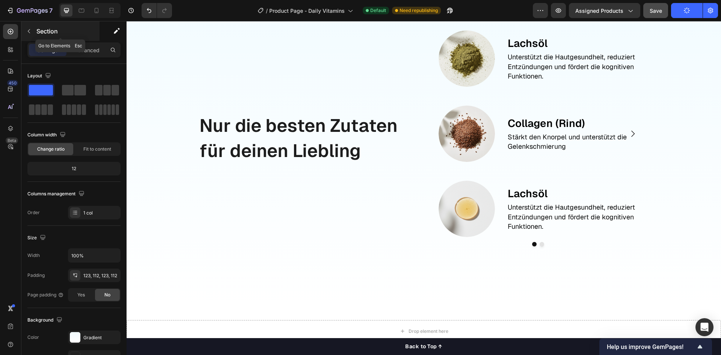
click at [38, 31] on p "Section" at bounding box center [67, 31] width 62 height 9
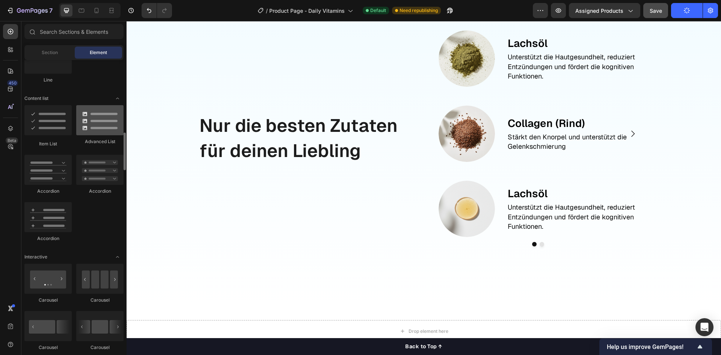
scroll to position [676, 0]
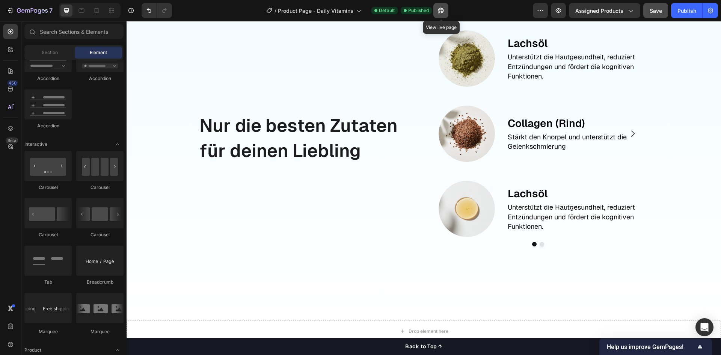
click at [444, 12] on icon "button" at bounding box center [441, 11] width 8 height 8
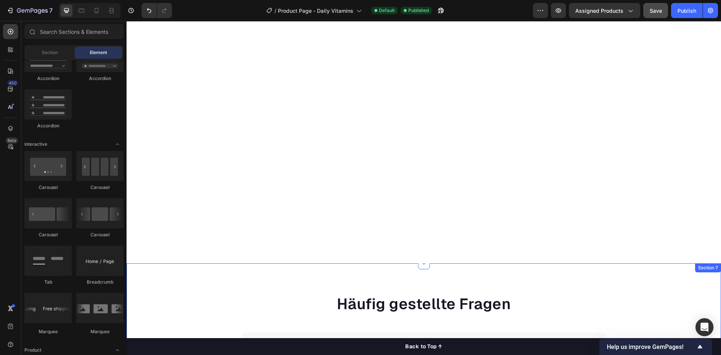
scroll to position [1150, 0]
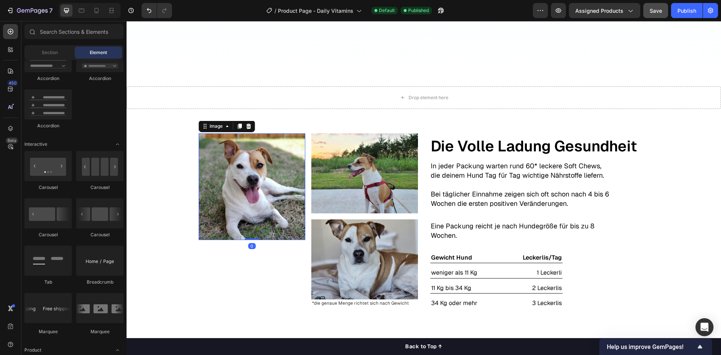
click at [302, 181] on img at bounding box center [252, 186] width 107 height 107
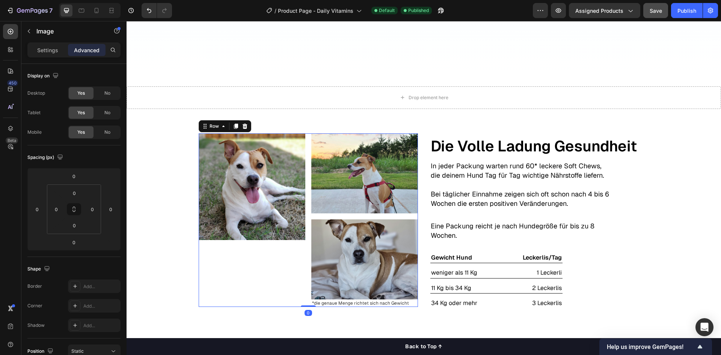
click at [307, 179] on div "Image Image Image *die genaue Menge richtet sich nach Gewicht Text Block Row 0" at bounding box center [308, 220] width 219 height 174
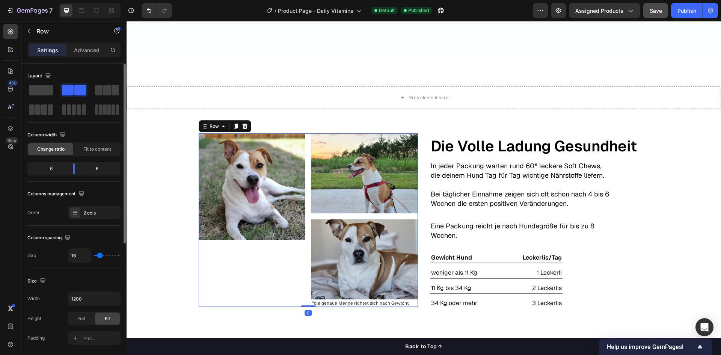
type input "18"
type input "20"
type input "22"
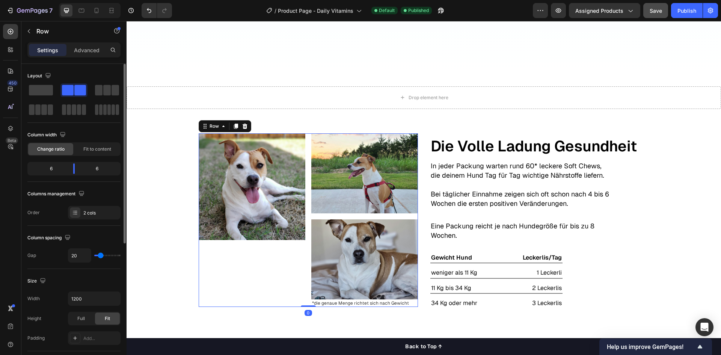
type input "22"
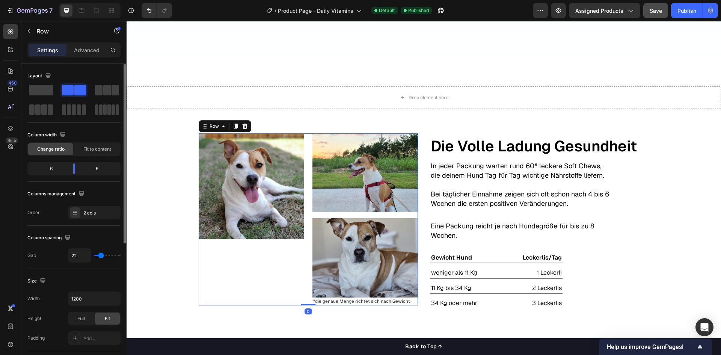
type input "24"
type input "27"
type input "29"
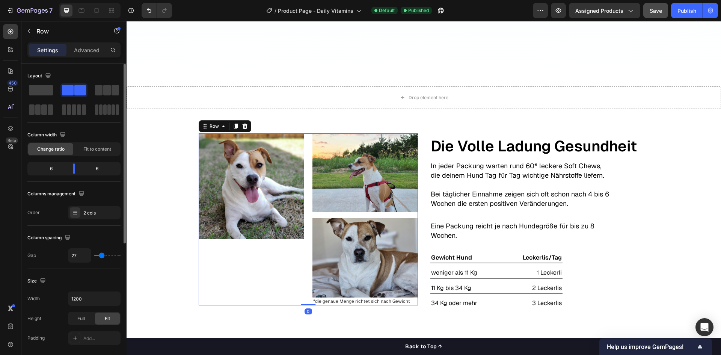
type input "29"
type input "31"
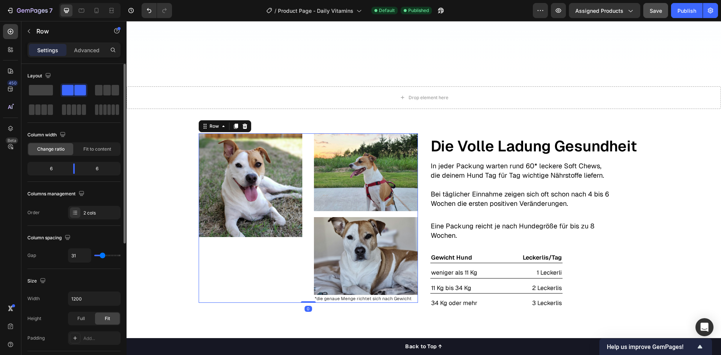
type input "33"
type input "31"
type input "29"
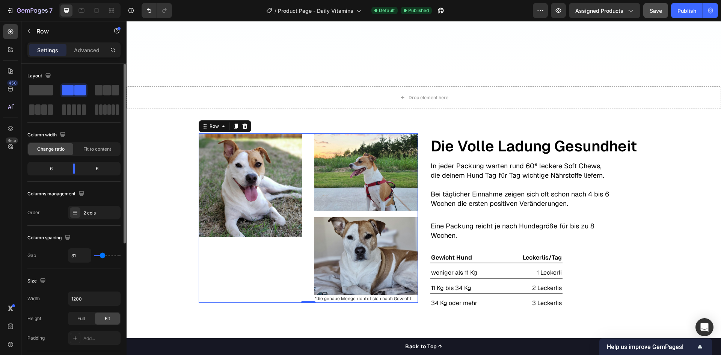
type input "29"
type input "27"
type input "24"
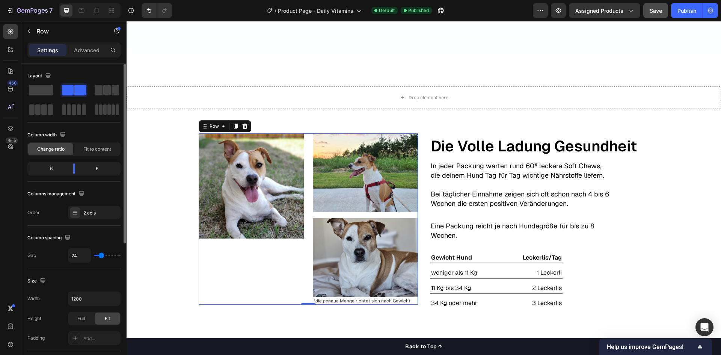
type input "24"
click at [101, 256] on input "range" at bounding box center [107, 256] width 26 height 2
click at [332, 206] on img at bounding box center [365, 172] width 105 height 79
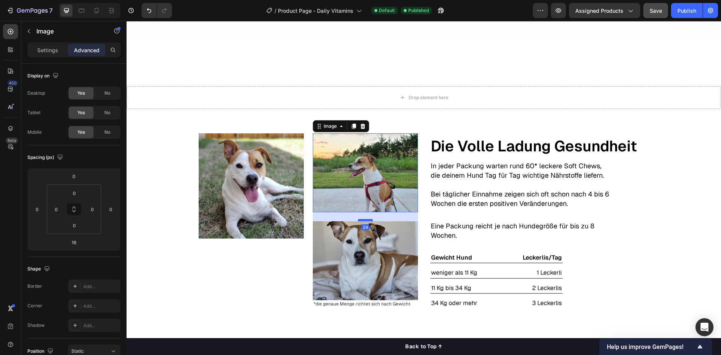
click at [362, 220] on div at bounding box center [365, 220] width 15 height 2
type input "24"
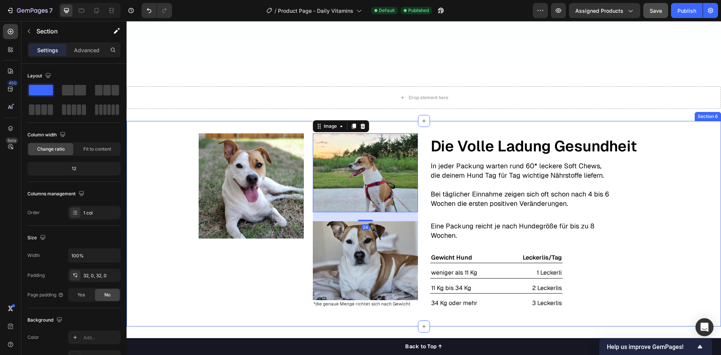
click at [665, 217] on div "Image Image 24 Image *die genaue Menge richtet sich nach Gewicht Text Block Row…" at bounding box center [424, 223] width 594 height 181
click at [398, 185] on img at bounding box center [365, 172] width 105 height 79
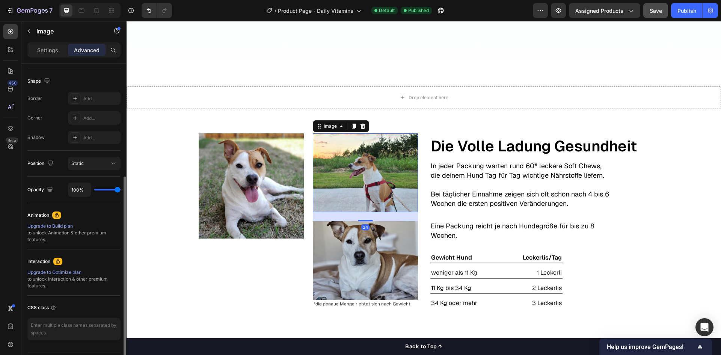
scroll to position [0, 0]
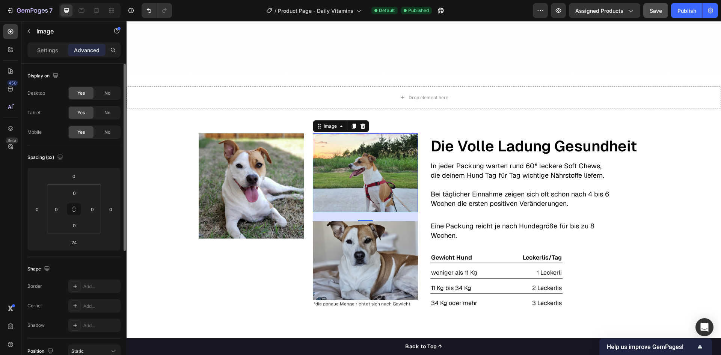
click at [45, 42] on div "Settings Advanced" at bounding box center [73, 49] width 93 height 15
click at [45, 44] on div "Settings" at bounding box center [48, 50] width 38 height 12
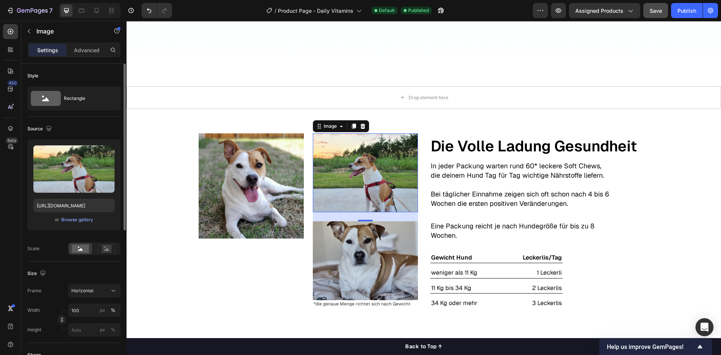
scroll to position [38, 0]
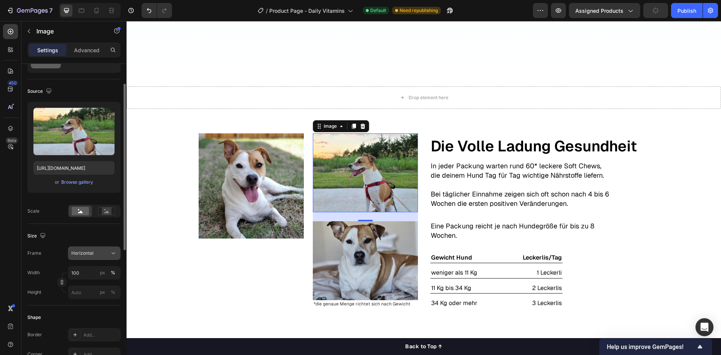
click at [100, 252] on div "Horizontal" at bounding box center [89, 253] width 37 height 7
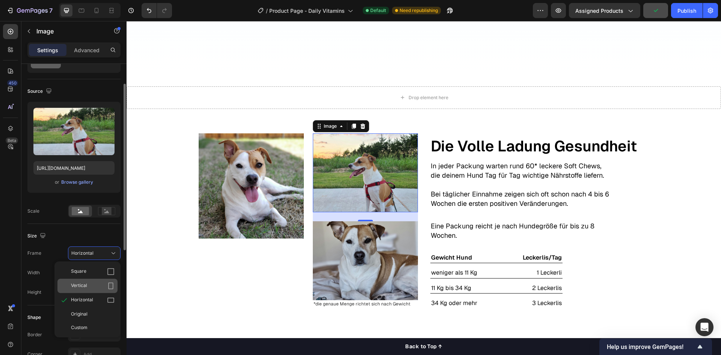
click at [94, 281] on div "Vertical" at bounding box center [87, 286] width 60 height 14
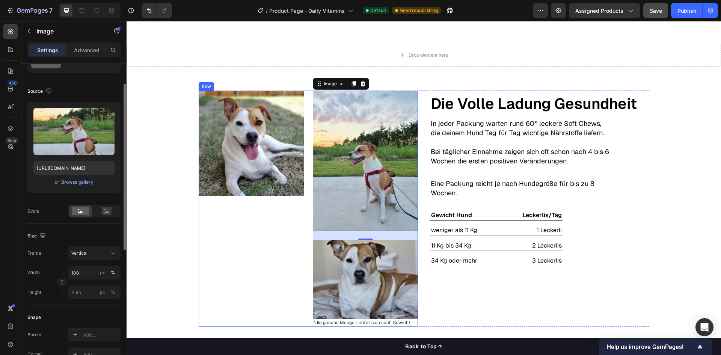
scroll to position [1225, 0]
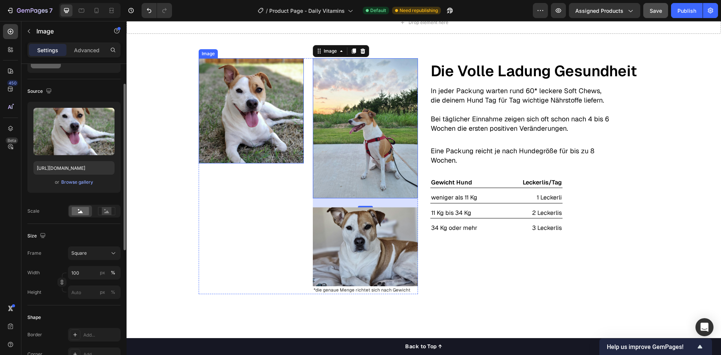
click at [264, 149] on img at bounding box center [251, 110] width 105 height 105
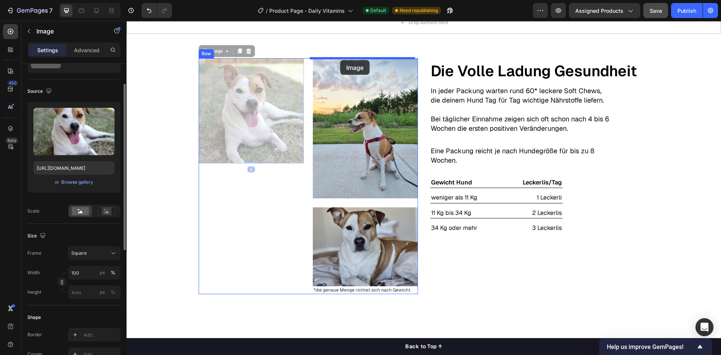
drag, startPoint x: 228, startPoint y: 57, endPoint x: 340, endPoint y: 60, distance: 112.7
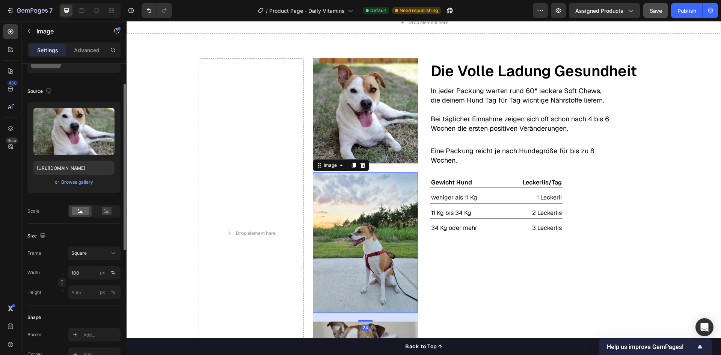
click at [371, 206] on img at bounding box center [365, 242] width 105 height 140
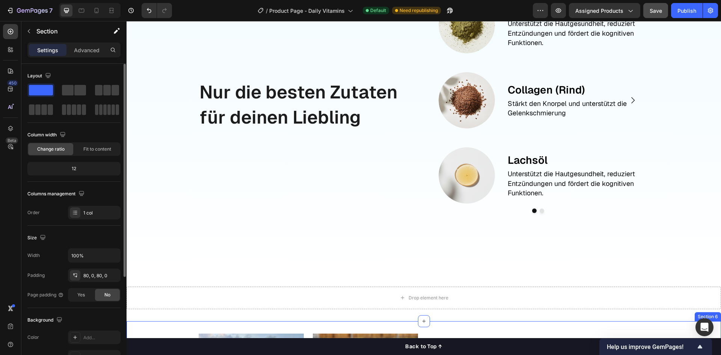
scroll to position [925, 0]
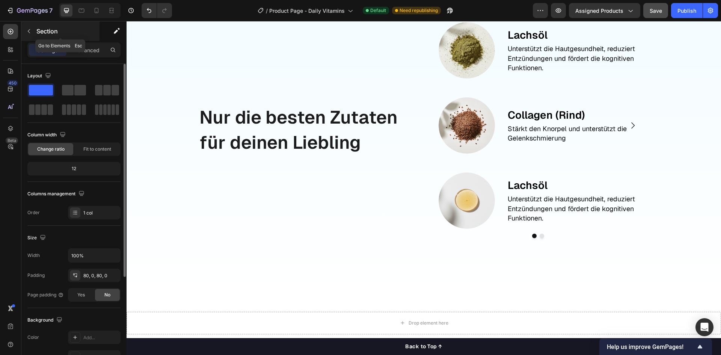
click at [30, 35] on button "button" at bounding box center [29, 31] width 12 height 12
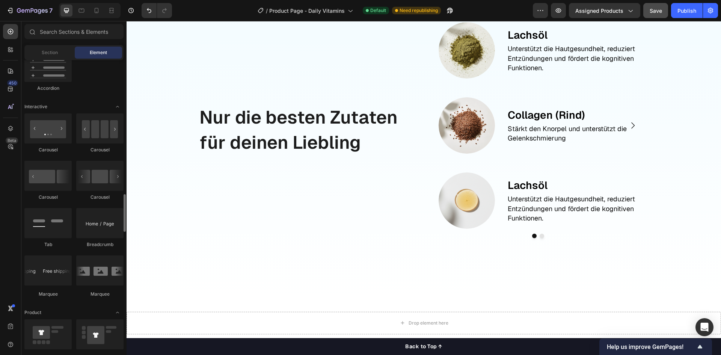
scroll to position [751, 0]
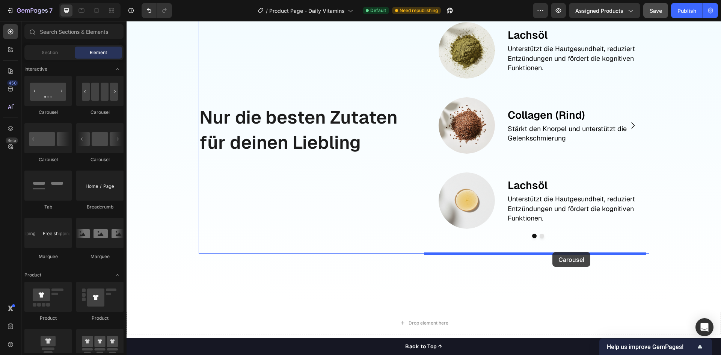
drag, startPoint x: 178, startPoint y: 167, endPoint x: 552, endPoint y: 252, distance: 383.9
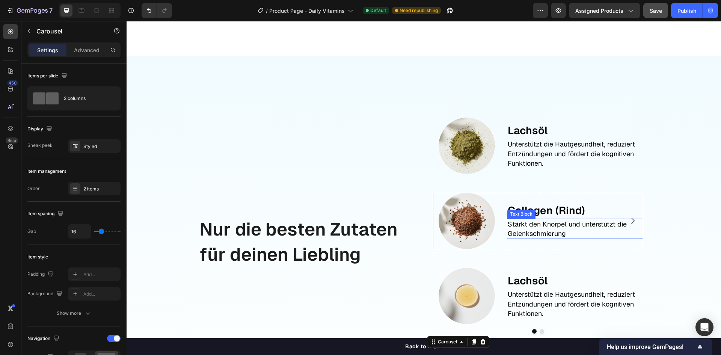
scroll to position [829, 0]
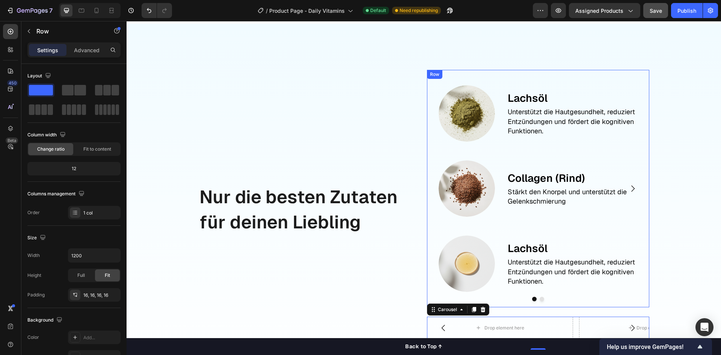
click at [496, 115] on div "Image Lachsöl Text Block Unterstützt die Hautgesundheit, reduziert Entzündungen…" at bounding box center [538, 188] width 210 height 225
click at [463, 80] on icon at bounding box center [464, 77] width 4 height 5
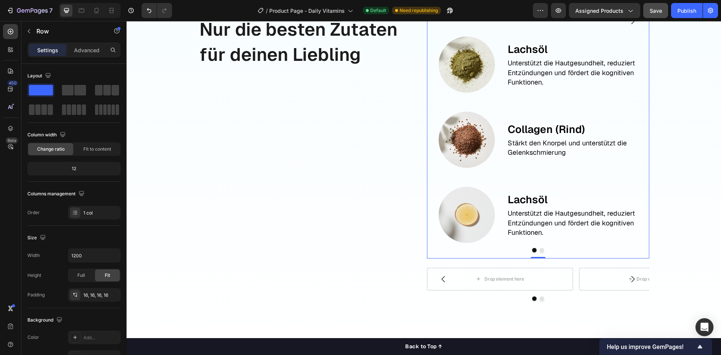
scroll to position [1122, 0]
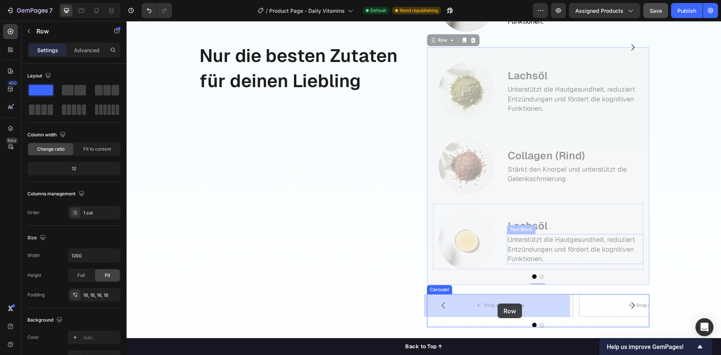
drag, startPoint x: 430, startPoint y: 44, endPoint x: 498, endPoint y: 303, distance: 268.1
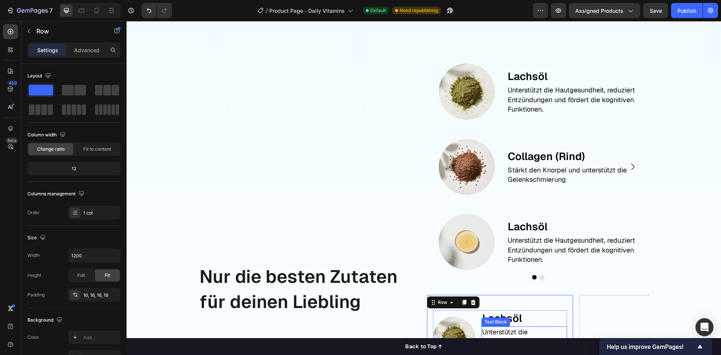
scroll to position [879, 0]
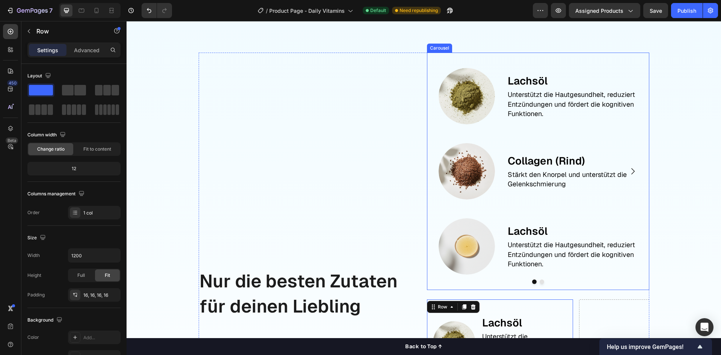
click at [629, 172] on icon "Carousel Next Arrow" at bounding box center [632, 171] width 9 height 9
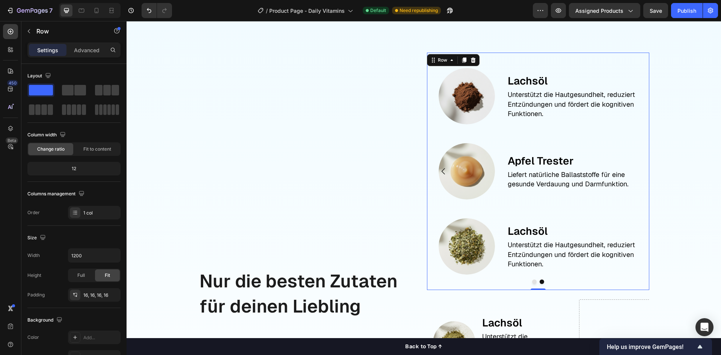
click at [457, 60] on div "Image Lachsöl Text Block Unterstützt die Hautgesundheit, reduziert Entzündungen…" at bounding box center [538, 171] width 222 height 237
click at [461, 63] on icon at bounding box center [464, 60] width 6 height 6
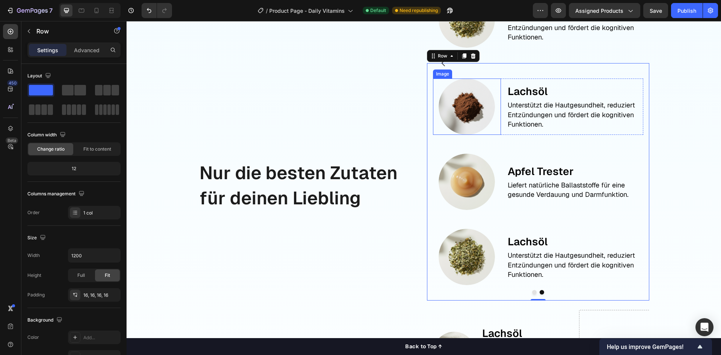
scroll to position [1110, 0]
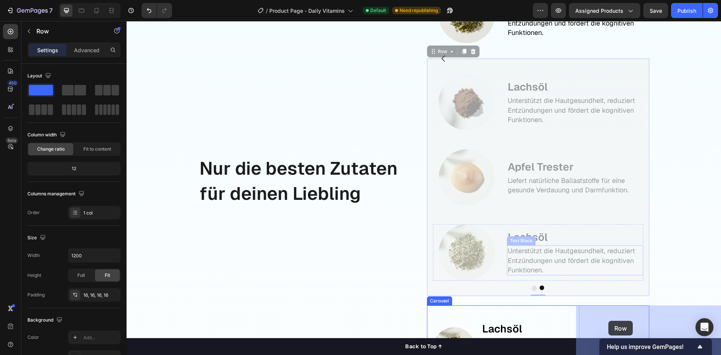
drag, startPoint x: 429, startPoint y: 53, endPoint x: 608, endPoint y: 321, distance: 322.4
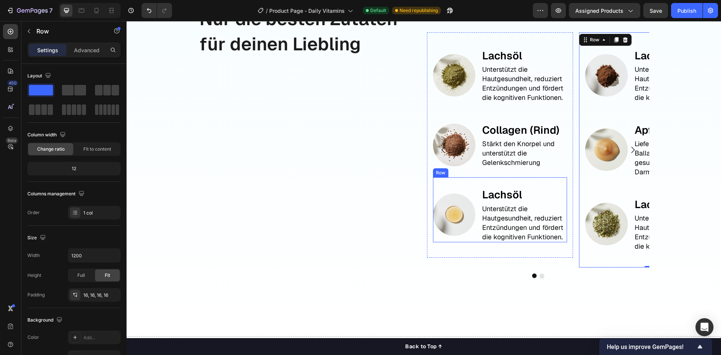
scroll to position [1147, 0]
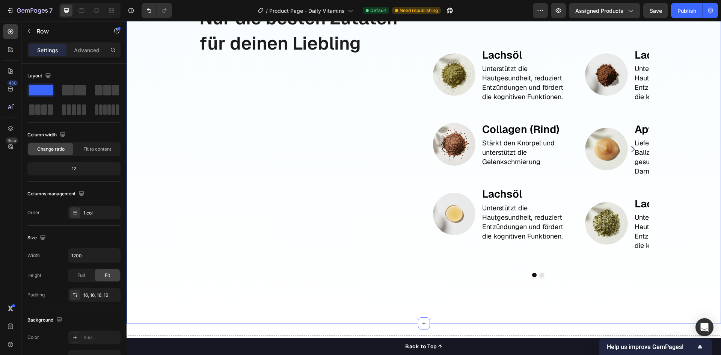
click at [339, 283] on div "Nur die besten Zutaten für deinen Liebling Text Block Image Lachsöl Text Block …" at bounding box center [424, 31] width 594 height 585
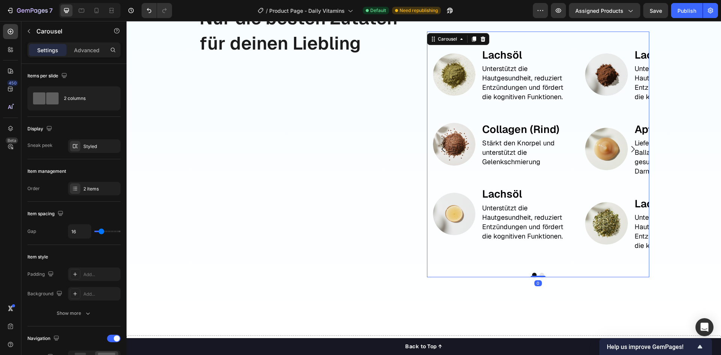
click at [492, 261] on div "Image Lachsöl Text Block Unterstützt die Hautgesundheit, reduziert Entzündungen…" at bounding box center [500, 149] width 146 height 235
click at [69, 99] on div "2 columns" at bounding box center [87, 98] width 46 height 17
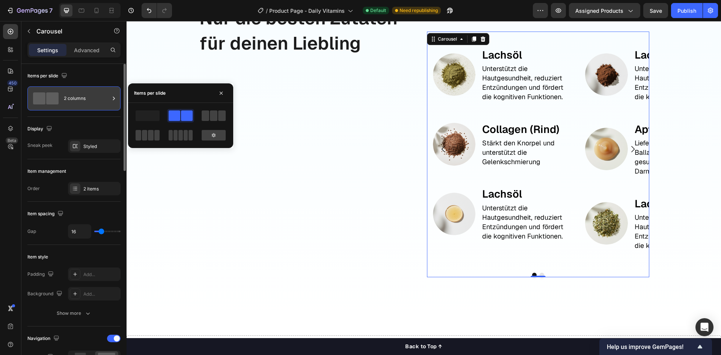
click at [69, 99] on div "2 columns" at bounding box center [87, 98] width 46 height 17
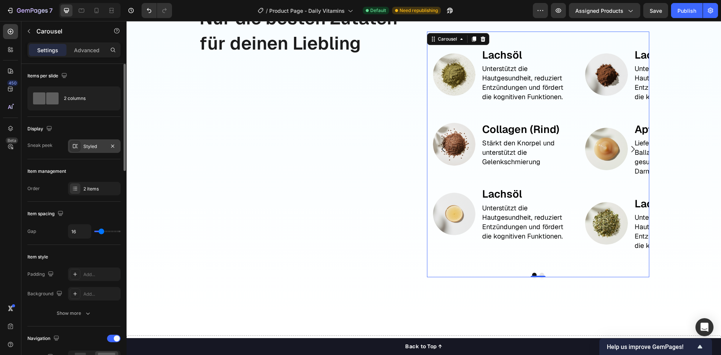
click at [84, 148] on div "Styled" at bounding box center [94, 146] width 22 height 7
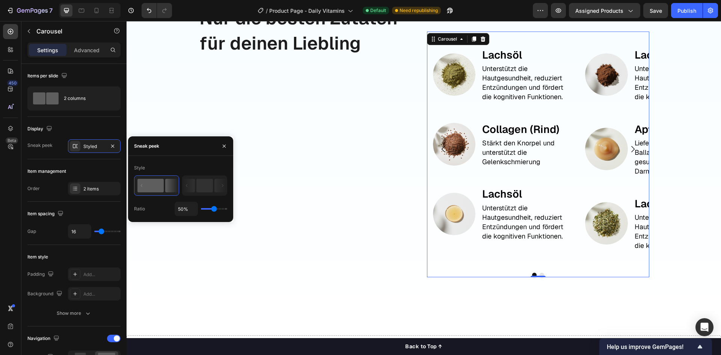
type input "23%"
type input "23"
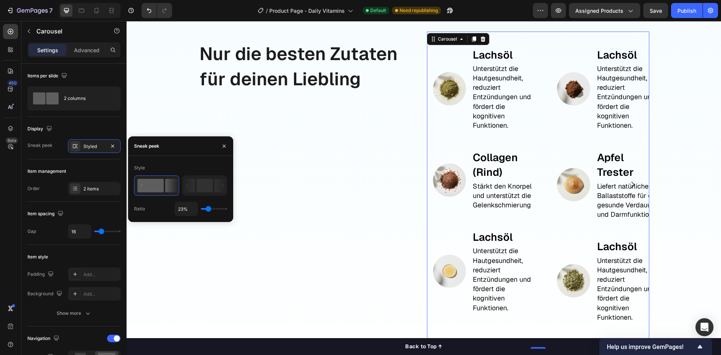
type input "16%"
type input "16"
type input "10%"
type input "10"
type input "6%"
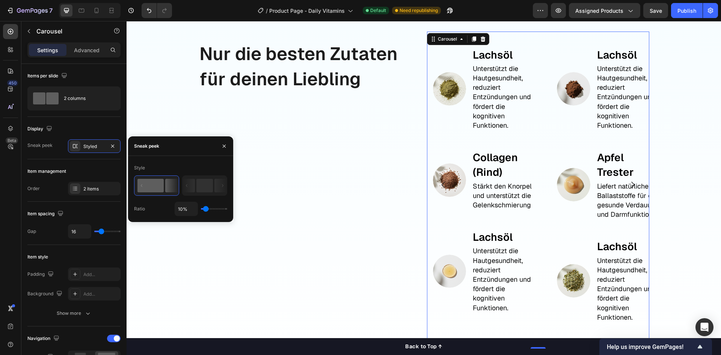
type input "6"
type input "3%"
type input "3"
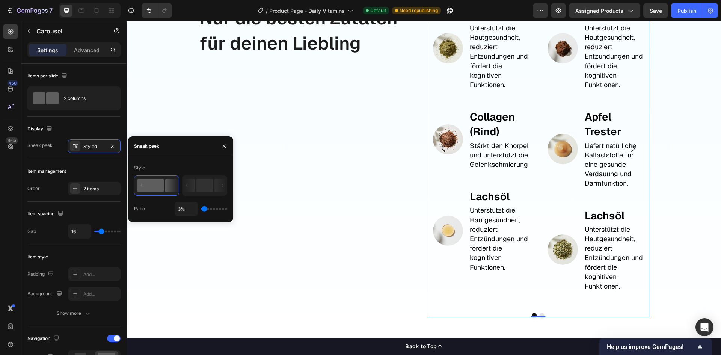
type input "1%"
type input "1"
type input "36%"
type input "36"
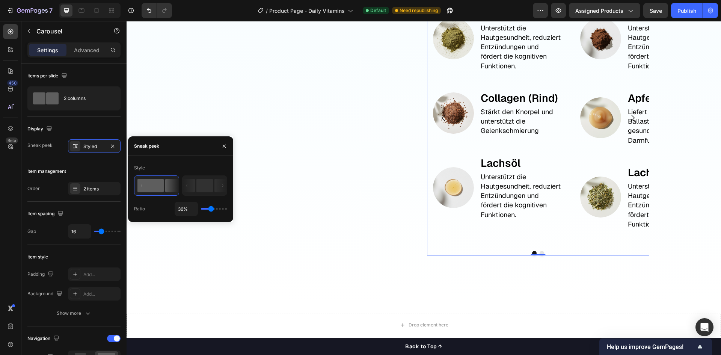
type input "45%"
type input "45"
type input "52%"
type input "52"
type input "54%"
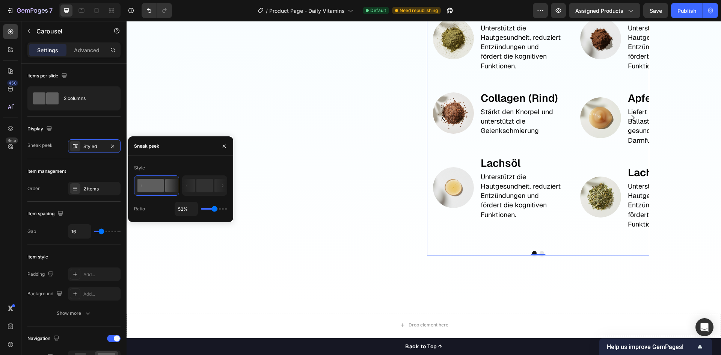
type input "54"
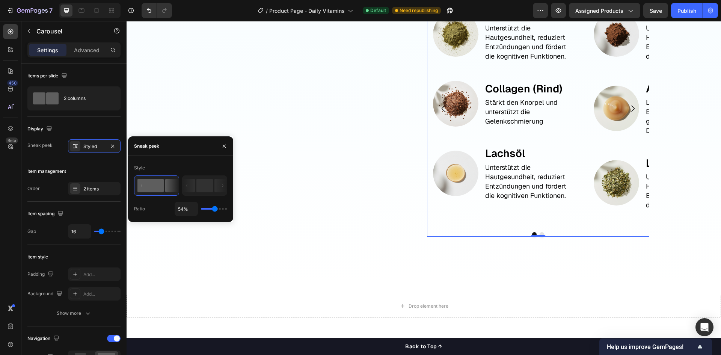
type input "58%"
type input "58"
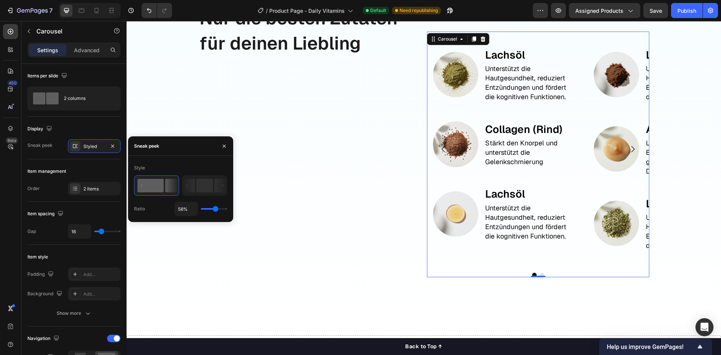
type input "62%"
type input "62"
type input "65%"
type input "65"
type input "67%"
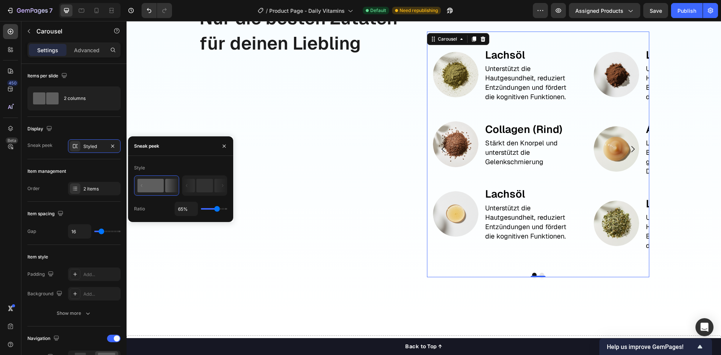
type input "67"
type input "69%"
type input "69"
type input "72%"
type input "72"
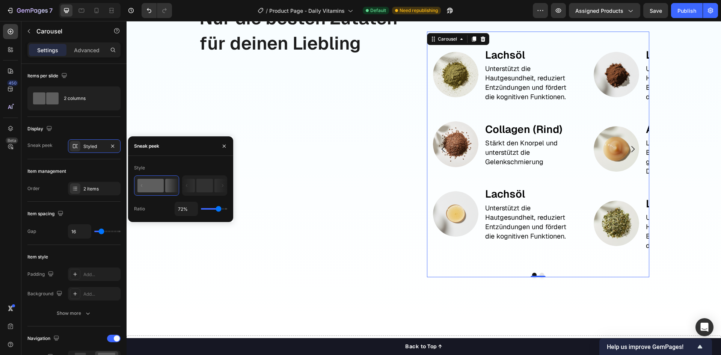
type input "74%"
type input "74"
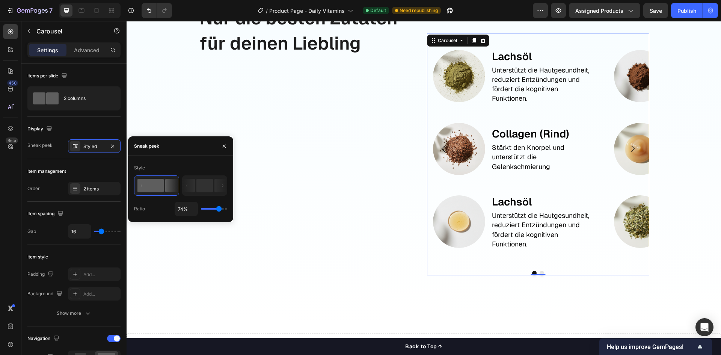
type input "76%"
type input "76"
type input "78%"
type input "78"
type input "80%"
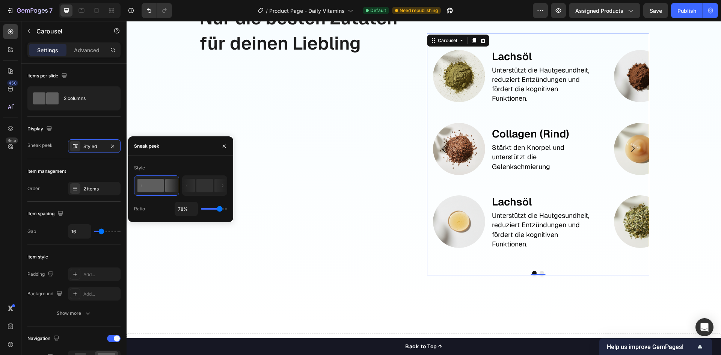
type input "80"
type input "82%"
type input "82"
type input "84%"
type input "84"
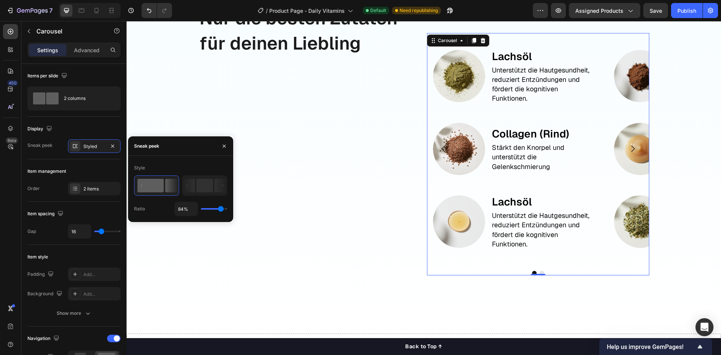
type input "89%"
type input "89"
type input "91%"
type input "91"
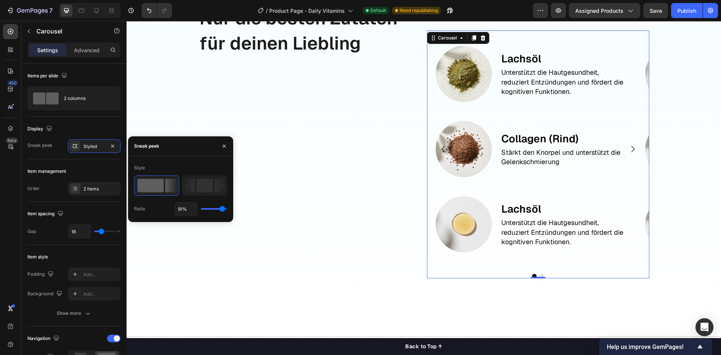
type input "93%"
type input "93"
type input "91%"
type input "91"
type input "87%"
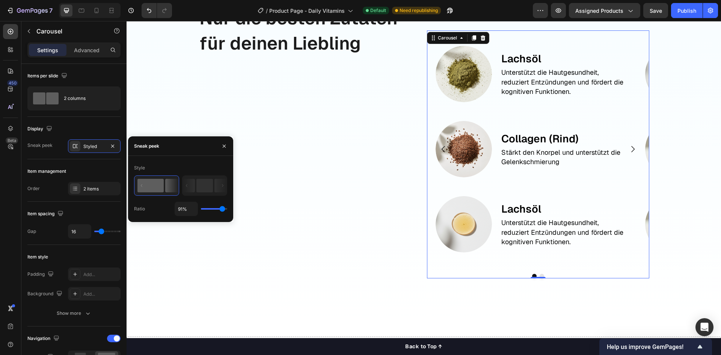
type input "87"
type input "80%"
type input "80"
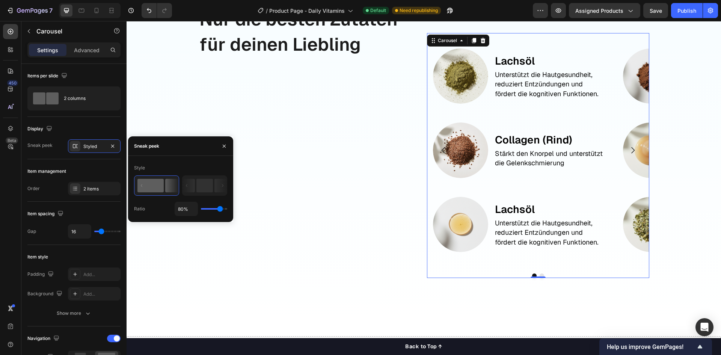
type input "78%"
type input "78"
type input "76%"
type input "76"
type input "74%"
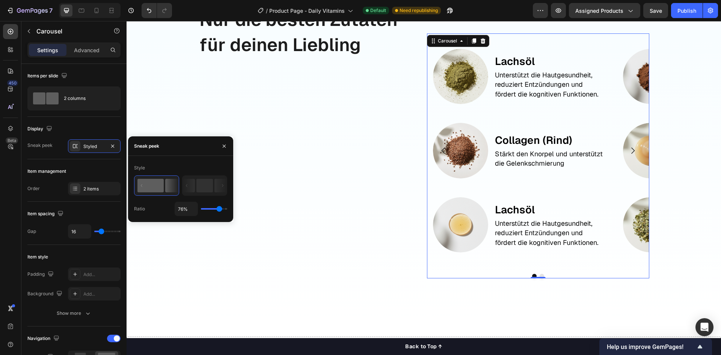
type input "74"
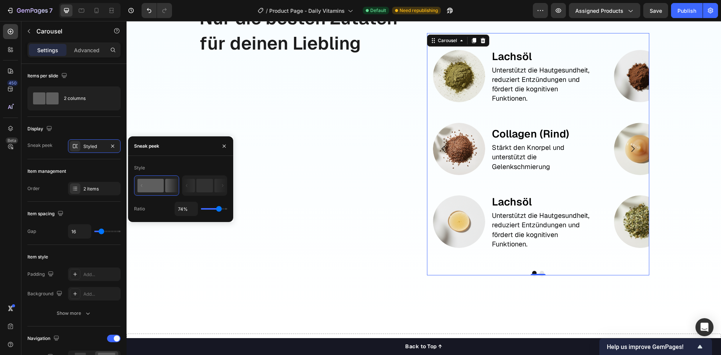
type input "76%"
type input "76"
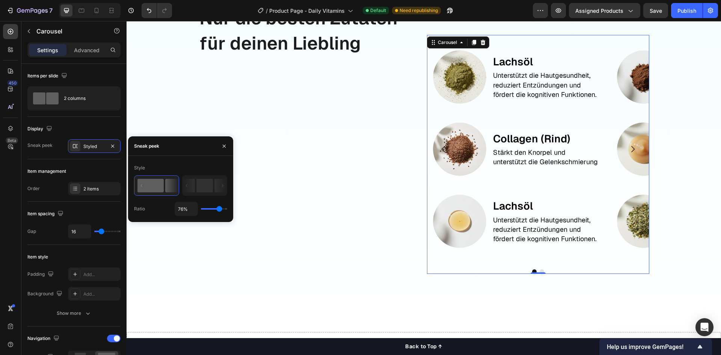
type input "78%"
type input "78"
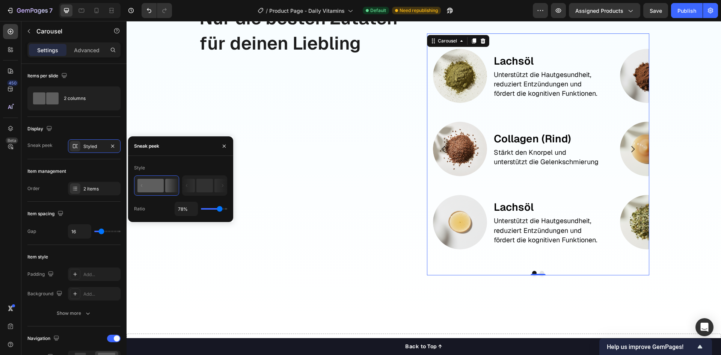
type input "80%"
type input "80"
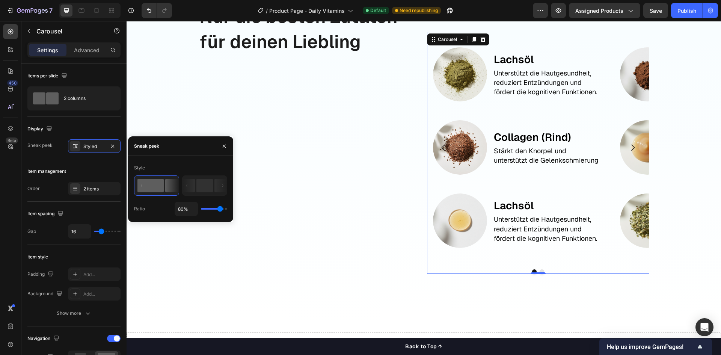
type input "82%"
type input "82"
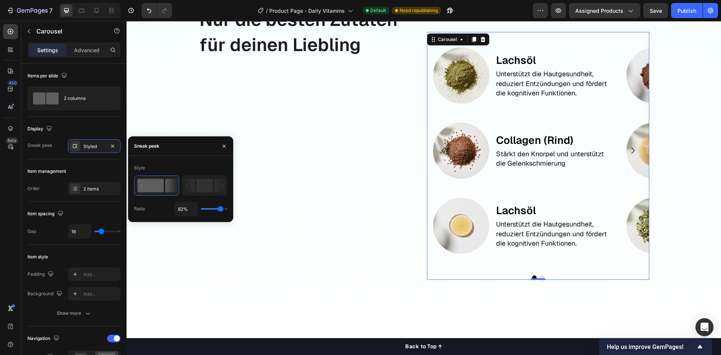
scroll to position [1148, 0]
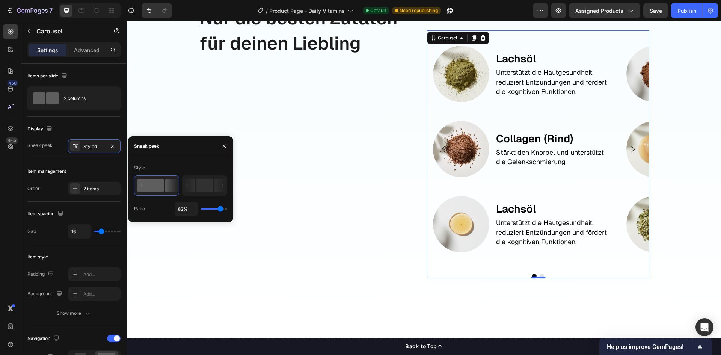
type input "80%"
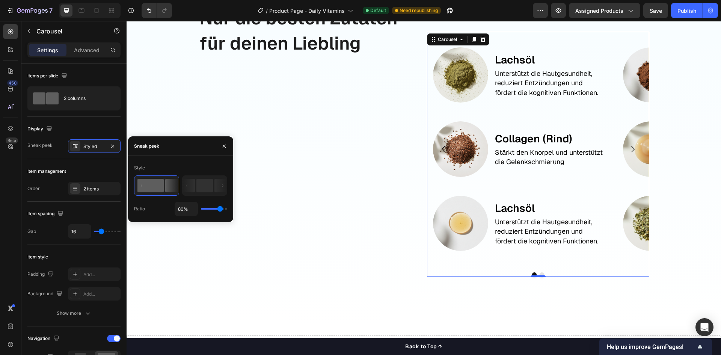
drag, startPoint x: 207, startPoint y: 210, endPoint x: 220, endPoint y: 212, distance: 13.2
type input "80"
click at [220, 210] on input "range" at bounding box center [214, 209] width 26 height 2
click at [101, 170] on div "Item management" at bounding box center [73, 171] width 93 height 12
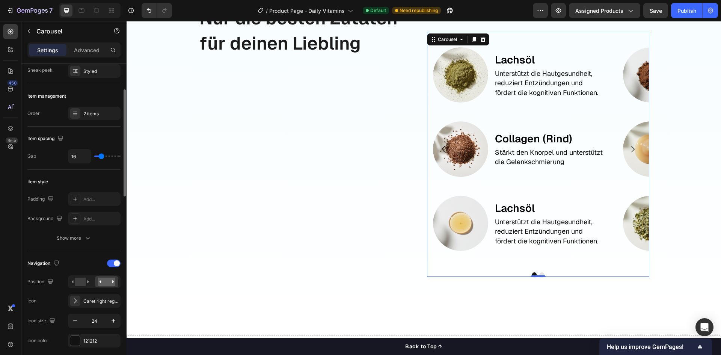
scroll to position [113, 0]
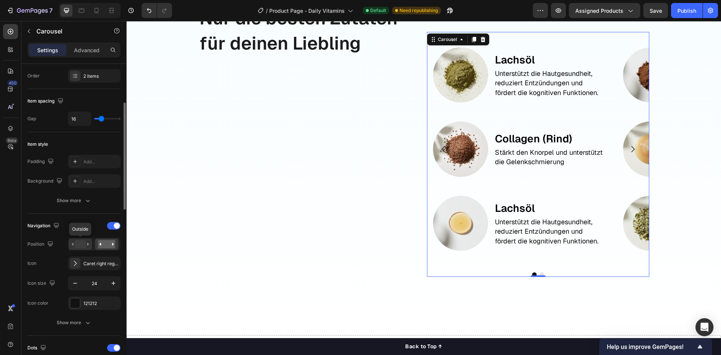
click at [81, 242] on rect at bounding box center [80, 244] width 11 height 8
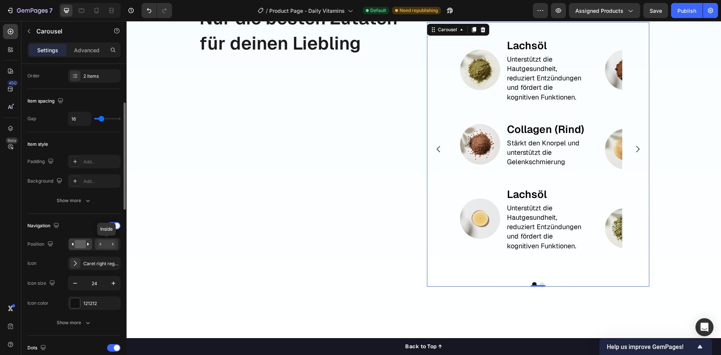
click at [116, 247] on div at bounding box center [106, 243] width 23 height 11
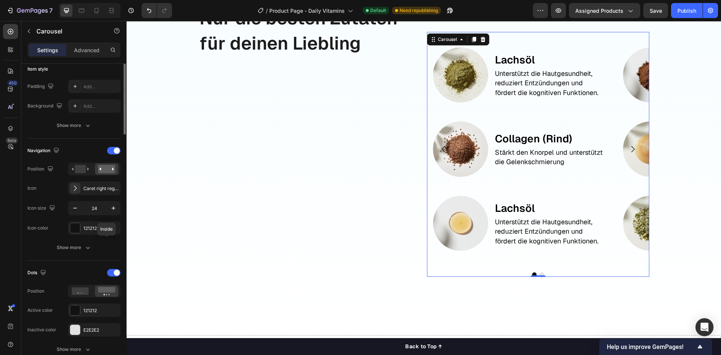
scroll to position [225, 0]
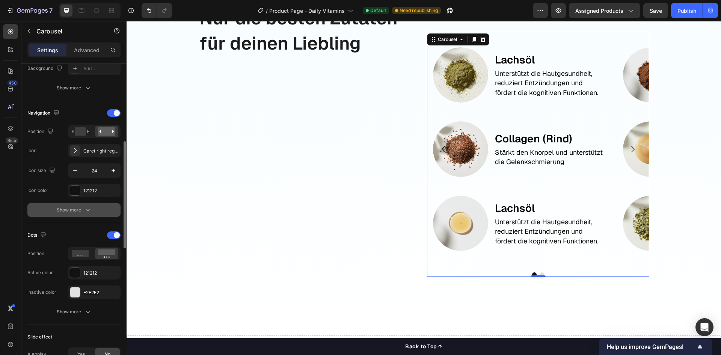
click at [80, 209] on div "Show more" at bounding box center [74, 210] width 35 height 8
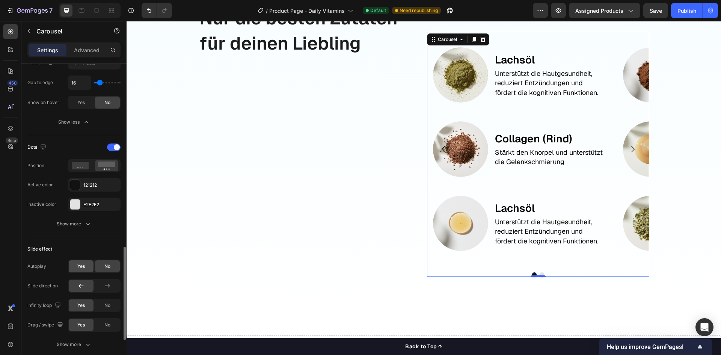
scroll to position [488, 0]
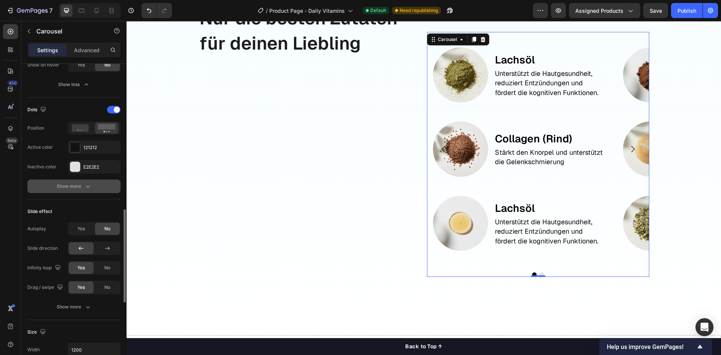
click at [78, 189] on div "Show more" at bounding box center [74, 186] width 35 height 8
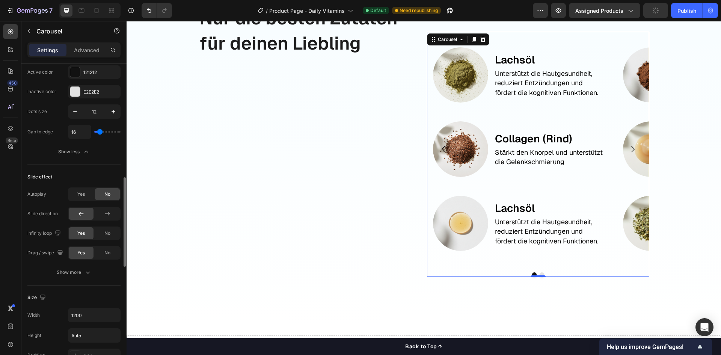
scroll to position [601, 0]
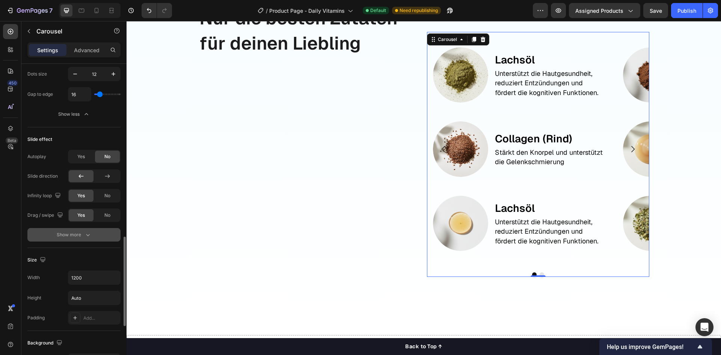
click at [86, 240] on button "Show more" at bounding box center [73, 235] width 93 height 14
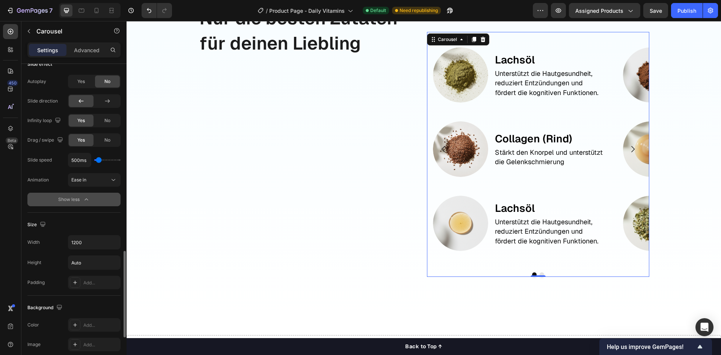
scroll to position [713, 0]
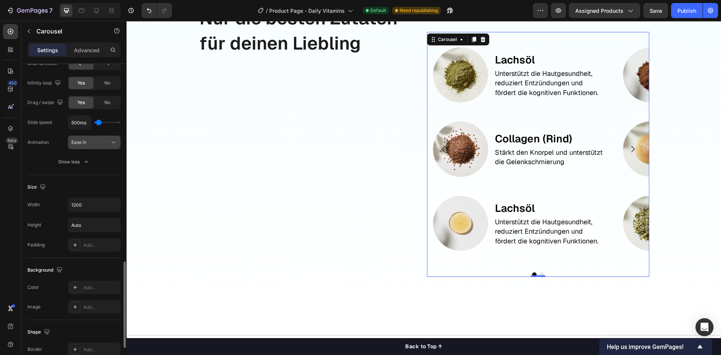
click at [96, 144] on div "Ease in" at bounding box center [90, 142] width 38 height 7
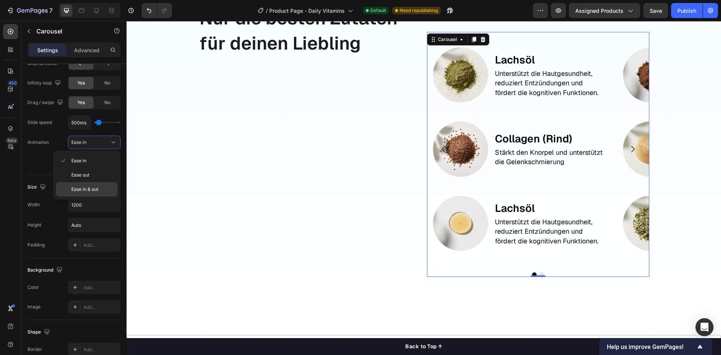
click at [101, 190] on p "Ease in & out" at bounding box center [92, 189] width 43 height 7
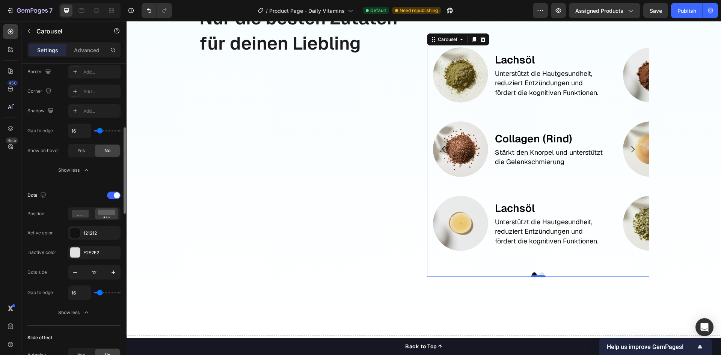
scroll to position [365, 0]
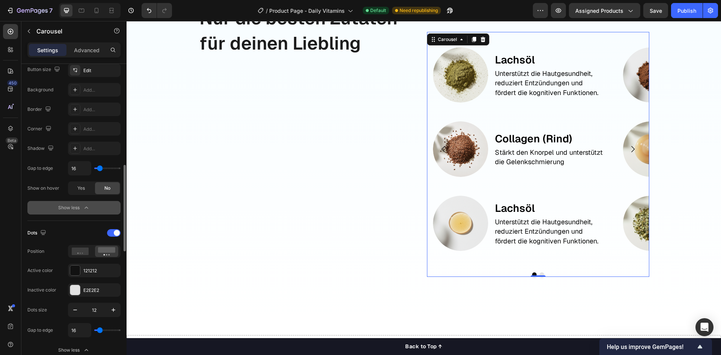
click at [62, 203] on button "Show less" at bounding box center [73, 208] width 93 height 14
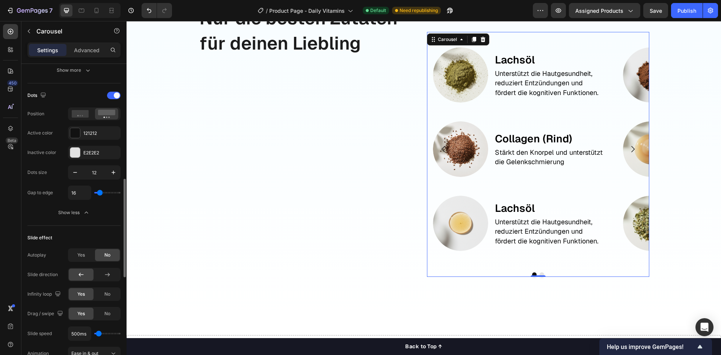
click at [66, 210] on div "Show less" at bounding box center [74, 213] width 32 height 8
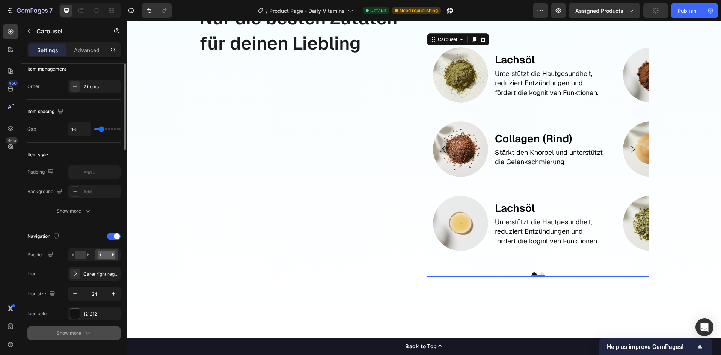
scroll to position [65, 0]
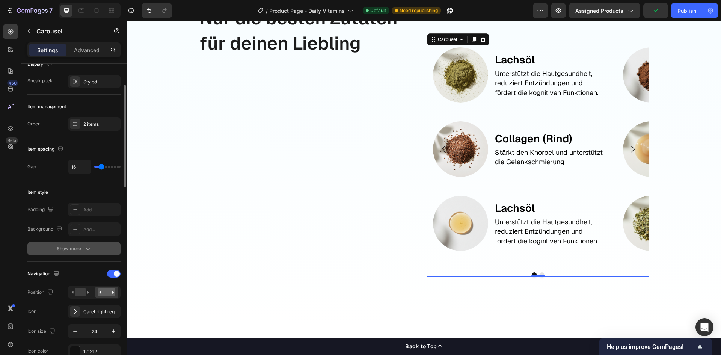
click at [67, 244] on button "Show more" at bounding box center [73, 249] width 93 height 14
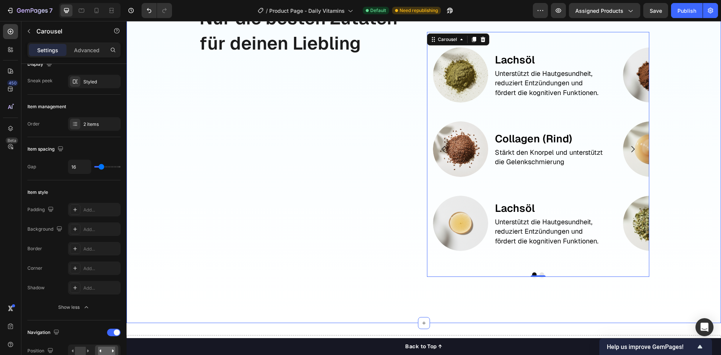
click at [540, 298] on div "Nur die besten Zutaten für deinen Liebling Text Block Image Lachsöl Text Block …" at bounding box center [424, 31] width 594 height 584
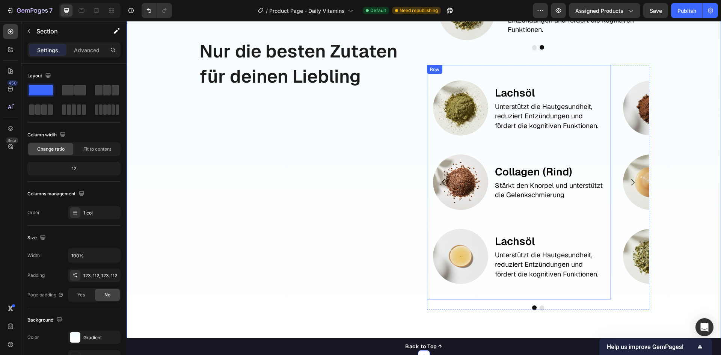
scroll to position [1109, 0]
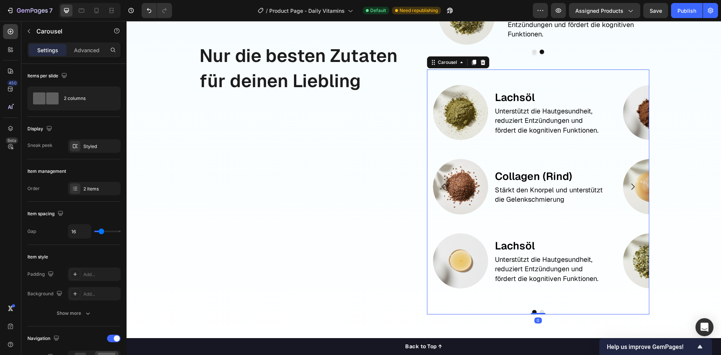
click at [630, 186] on icon "Carousel Next Arrow" at bounding box center [632, 186] width 9 height 9
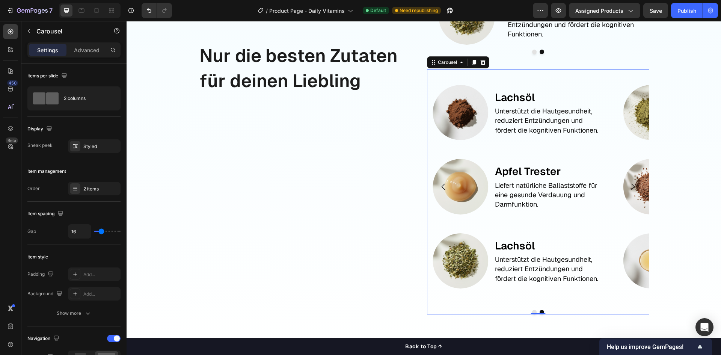
click at [630, 186] on icon "Carousel Next Arrow" at bounding box center [632, 186] width 9 height 9
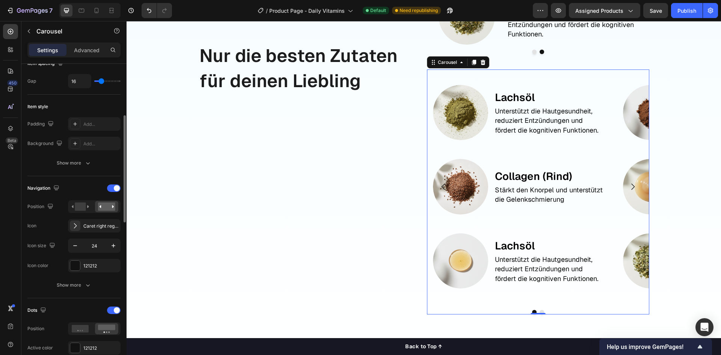
scroll to position [188, 0]
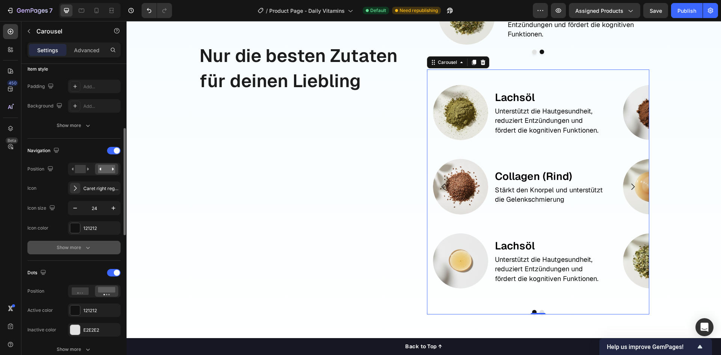
click at [69, 248] on div "Show more" at bounding box center [74, 248] width 35 height 8
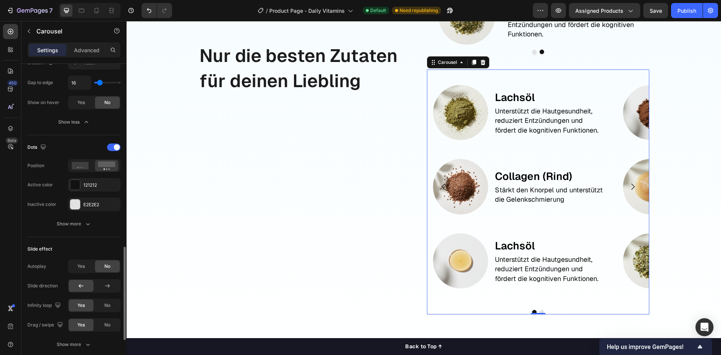
scroll to position [488, 0]
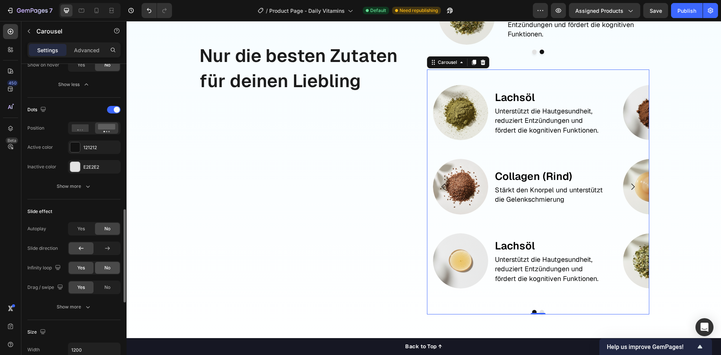
click at [108, 267] on span "No" at bounding box center [107, 267] width 6 height 7
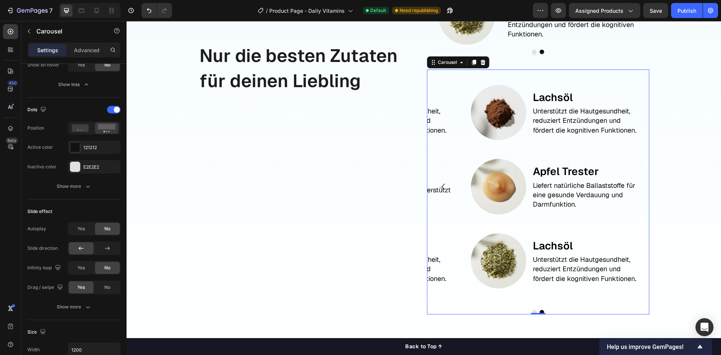
click at [443, 186] on icon "Carousel Back Arrow" at bounding box center [443, 186] width 9 height 9
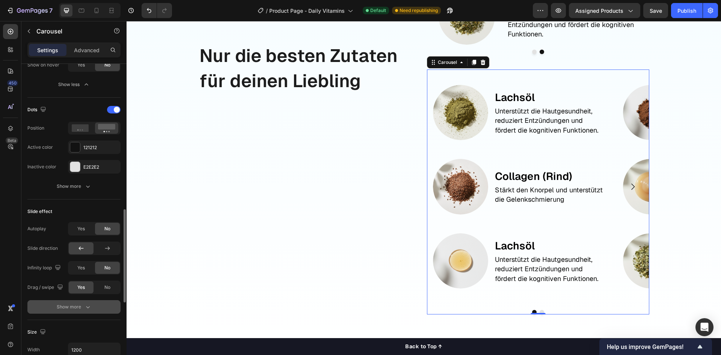
click at [69, 311] on button "Show more" at bounding box center [73, 307] width 93 height 14
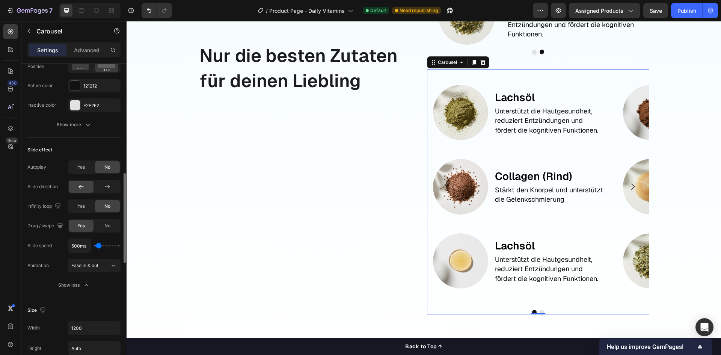
scroll to position [475, 0]
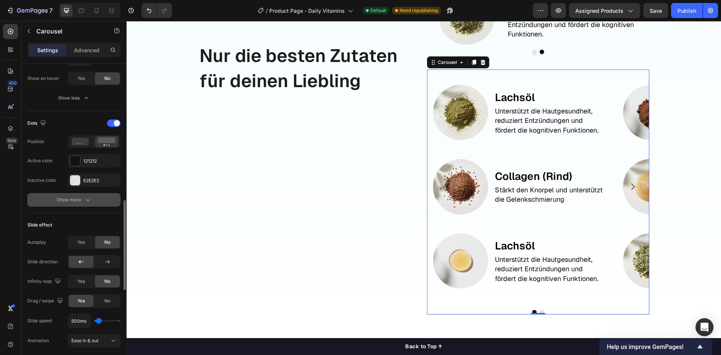
click at [81, 202] on div "Show more" at bounding box center [74, 200] width 35 height 8
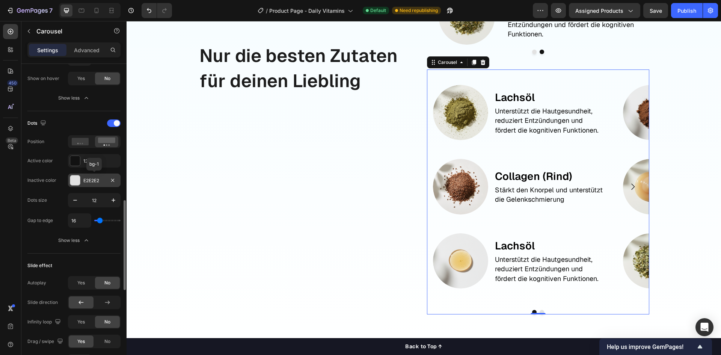
click at [76, 181] on div at bounding box center [75, 180] width 10 height 10
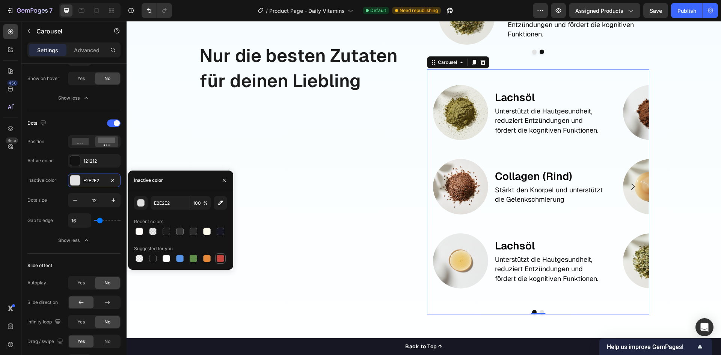
click at [220, 259] on div at bounding box center [221, 259] width 8 height 8
type input "C5453F"
click at [53, 194] on div "Dots size 12" at bounding box center [73, 200] width 93 height 14
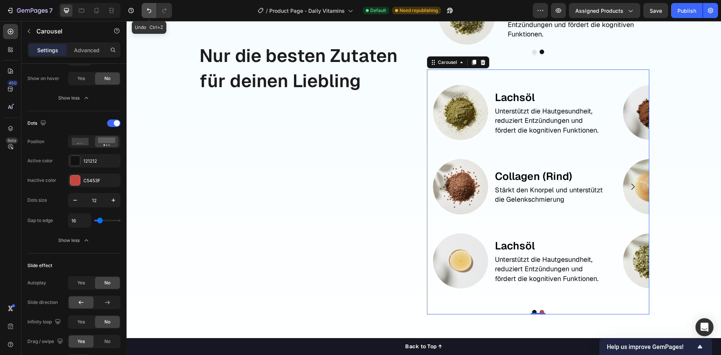
click at [147, 12] on icon "Undo/Redo" at bounding box center [149, 11] width 8 height 8
click at [75, 140] on icon at bounding box center [80, 142] width 17 height 8
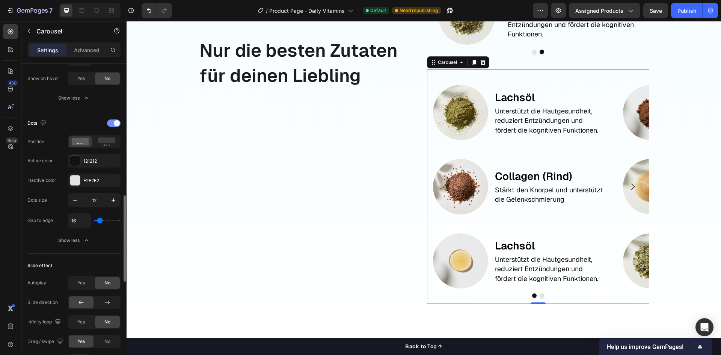
click at [116, 124] on span at bounding box center [117, 123] width 6 height 6
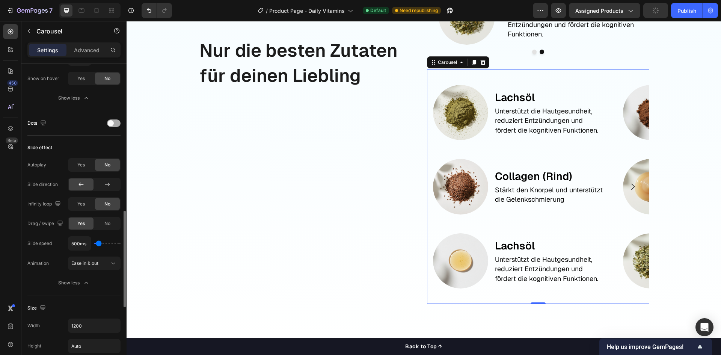
click at [116, 124] on div at bounding box center [114, 123] width 14 height 8
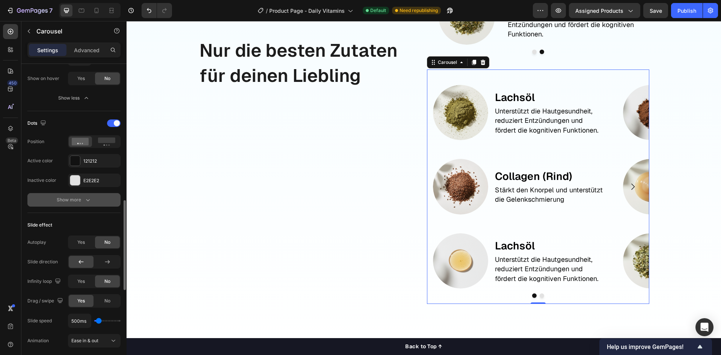
click at [71, 198] on div "Show more" at bounding box center [74, 200] width 35 height 8
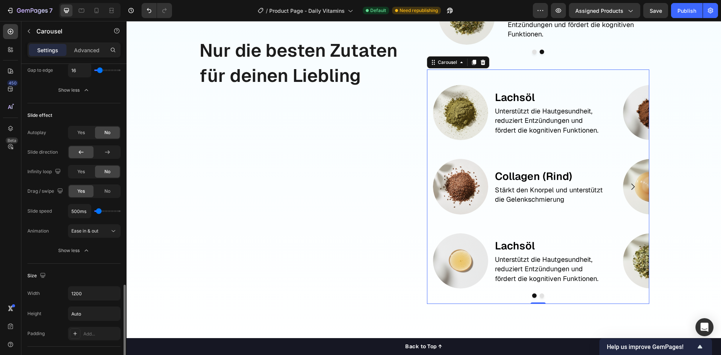
scroll to position [662, 0]
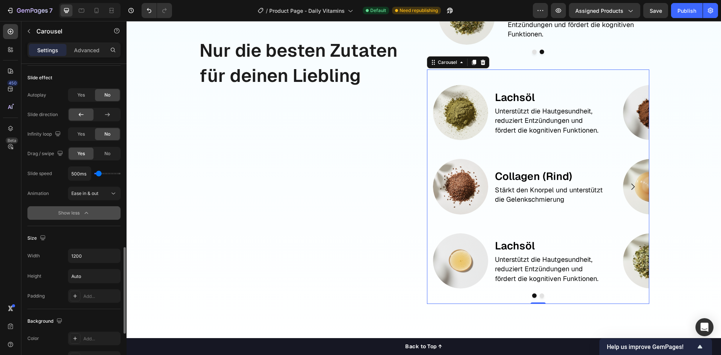
click at [76, 213] on div "Show less" at bounding box center [74, 213] width 32 height 8
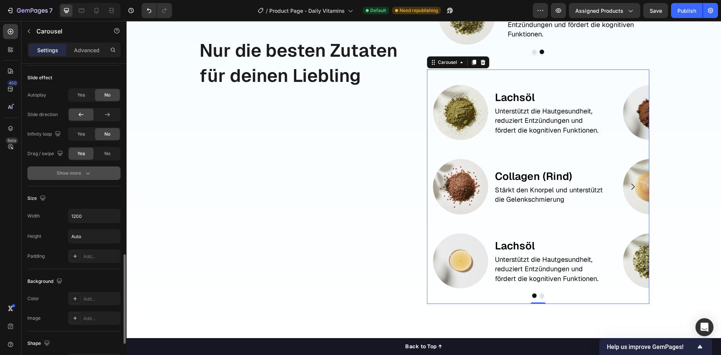
click at [82, 169] on div "Show more" at bounding box center [74, 173] width 35 height 8
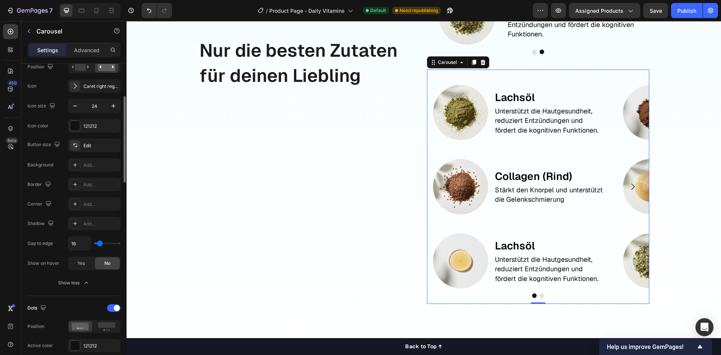
scroll to position [215, 0]
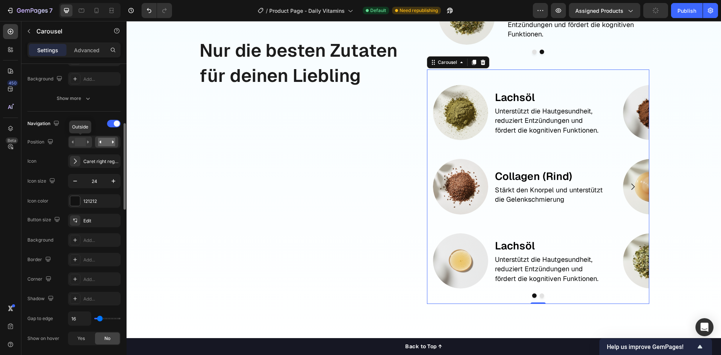
click at [78, 141] on rect at bounding box center [80, 142] width 11 height 8
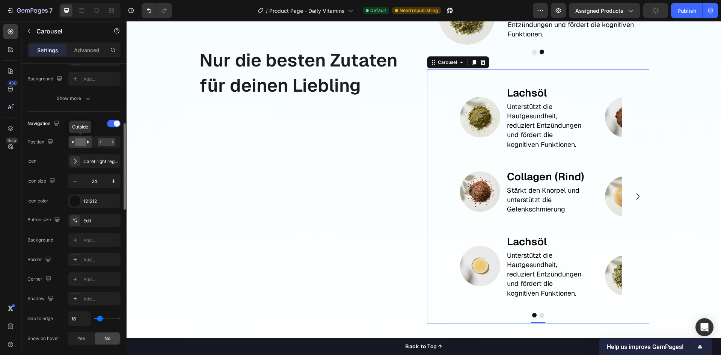
scroll to position [1119, 0]
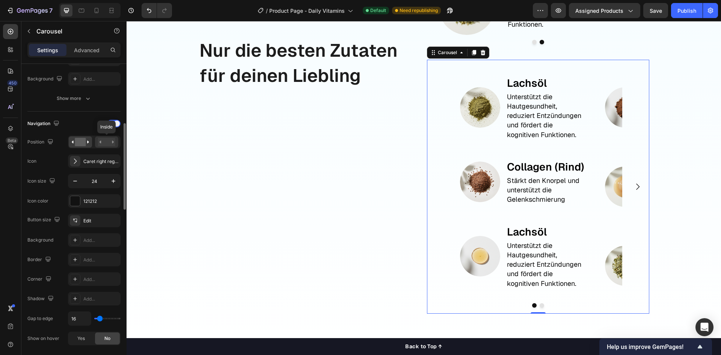
click at [110, 143] on rect at bounding box center [106, 142] width 17 height 8
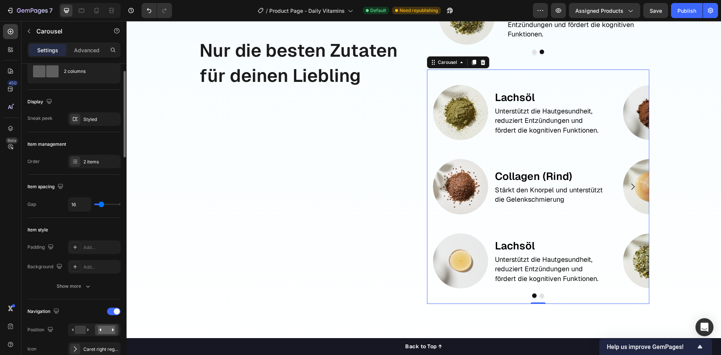
scroll to position [0, 0]
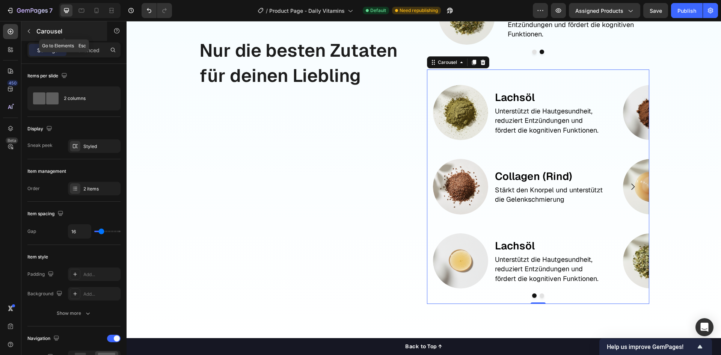
click at [24, 30] on button "button" at bounding box center [29, 31] width 12 height 12
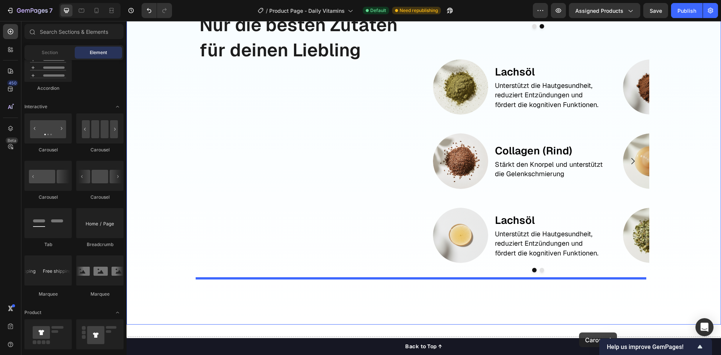
scroll to position [1172, 0]
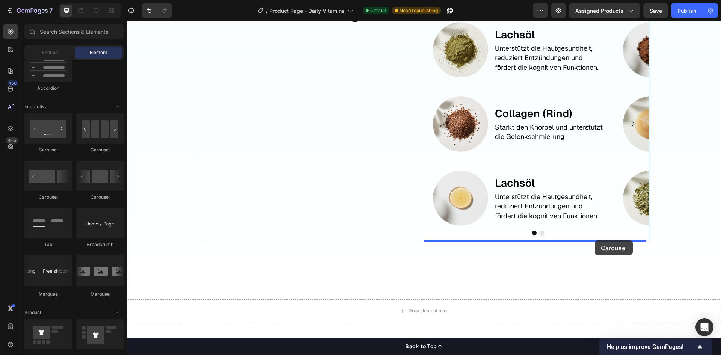
drag, startPoint x: 246, startPoint y: 212, endPoint x: 595, endPoint y: 240, distance: 349.6
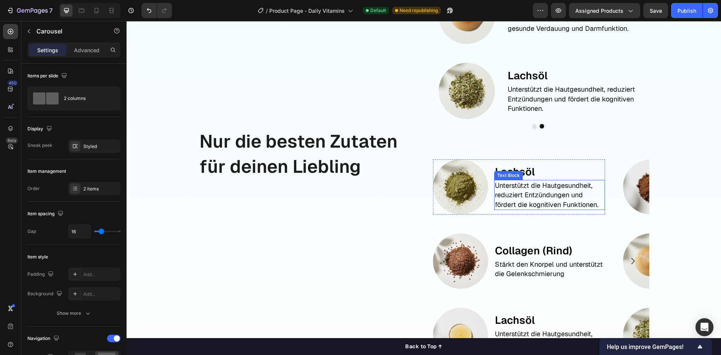
scroll to position [1038, 0]
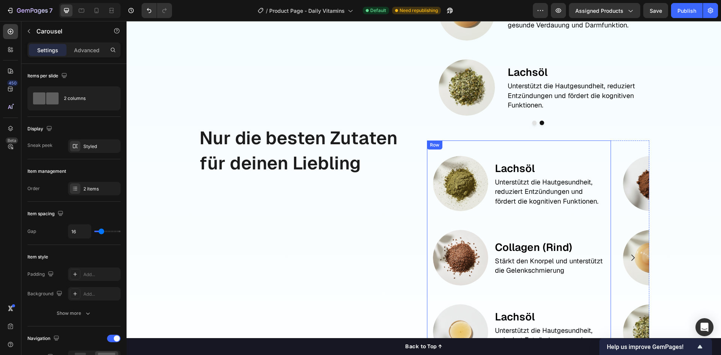
click at [499, 145] on div "Image Lachsöl Text Block Unterstützt die Hautgesundheit, reduziert Entzündungen…" at bounding box center [519, 257] width 184 height 235
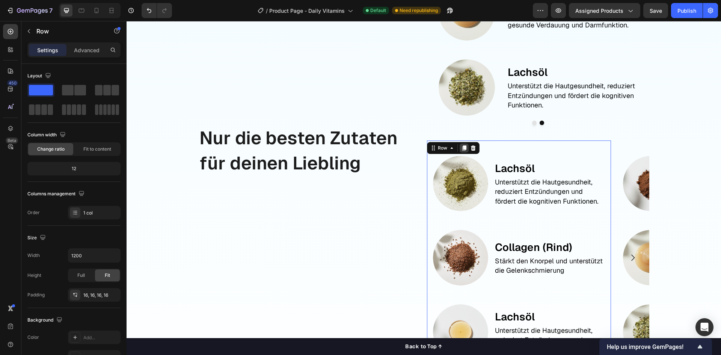
click at [462, 149] on icon at bounding box center [464, 147] width 4 height 5
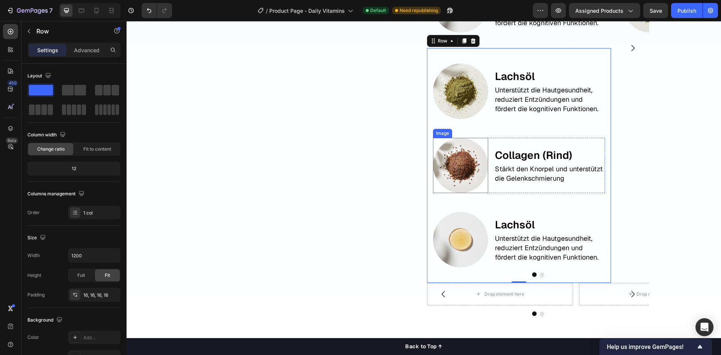
scroll to position [1365, 0]
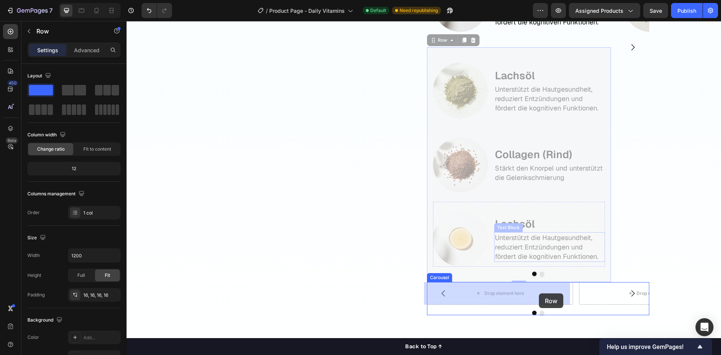
drag, startPoint x: 442, startPoint y: 53, endPoint x: 540, endPoint y: 293, distance: 259.9
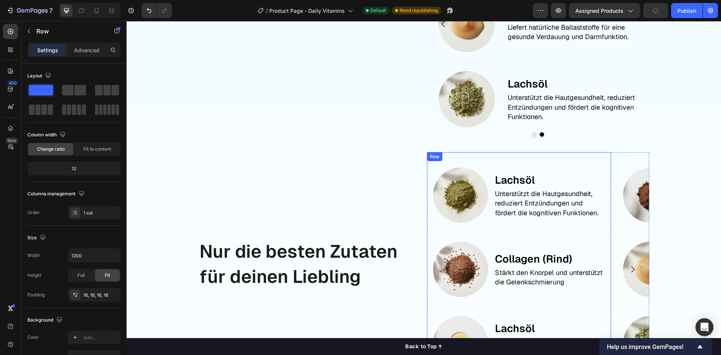
scroll to position [990, 0]
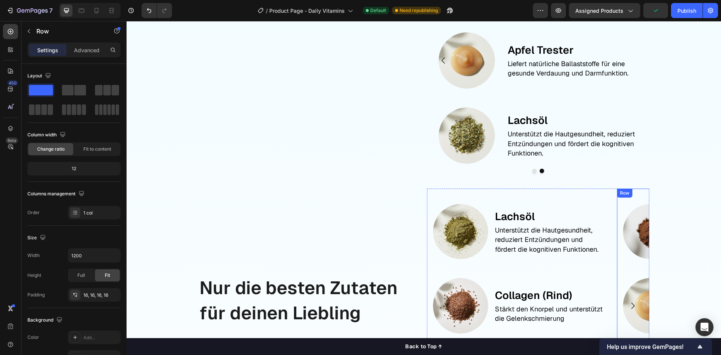
click at [626, 268] on div "Image Lachsöl Text Block Unterstützt die Hautgesundheit, reduziert Entzündungen…" at bounding box center [709, 306] width 172 height 223
click at [646, 198] on div "Row" at bounding box center [643, 196] width 53 height 12
click at [645, 198] on div "Row" at bounding box center [643, 196] width 53 height 12
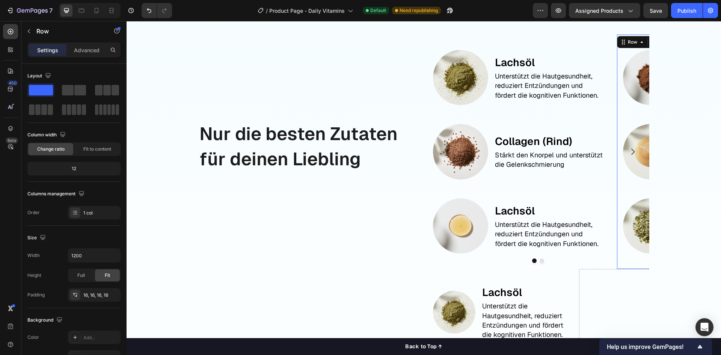
scroll to position [1102, 0]
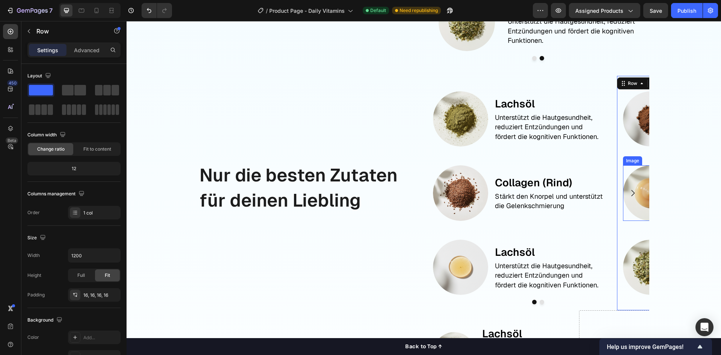
click at [628, 193] on icon "Carousel Next Arrow" at bounding box center [632, 193] width 9 height 9
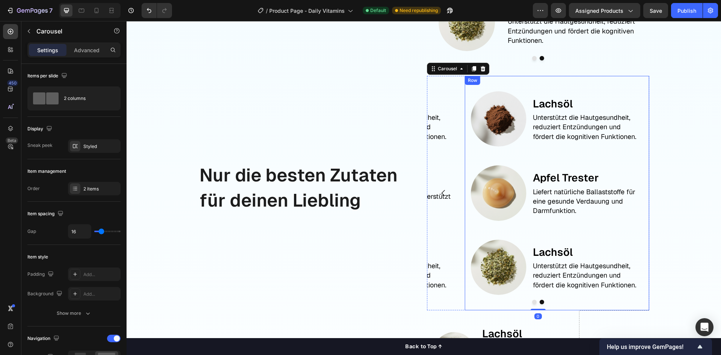
click at [516, 160] on div "Image Lachsöl Text Block Unterstützt die Hautgesundheit, reduziert Entzündungen…" at bounding box center [557, 193] width 172 height 223
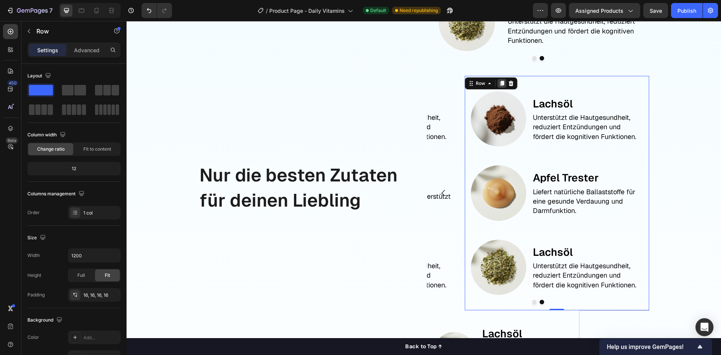
click at [498, 80] on div at bounding box center [502, 83] width 9 height 9
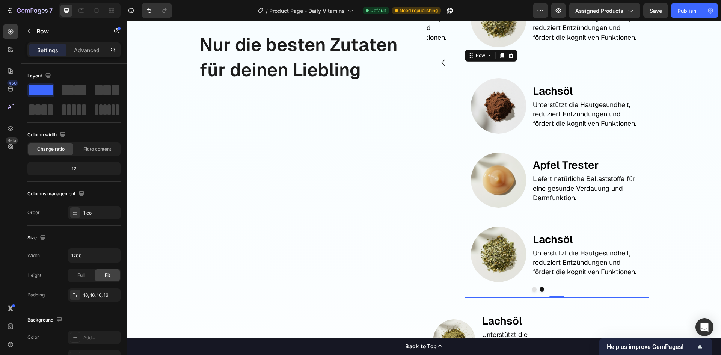
scroll to position [1365, 0]
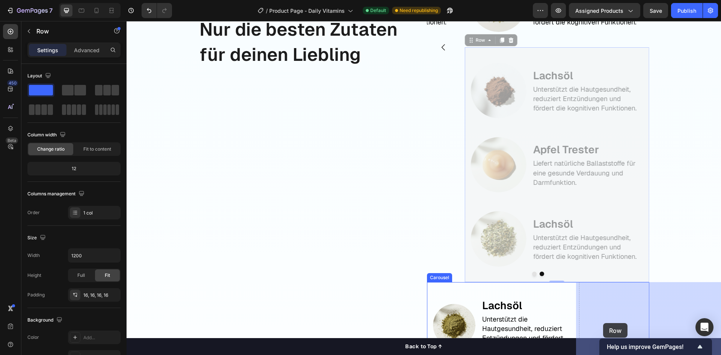
drag, startPoint x: 492, startPoint y: 59, endPoint x: 604, endPoint y: 322, distance: 285.7
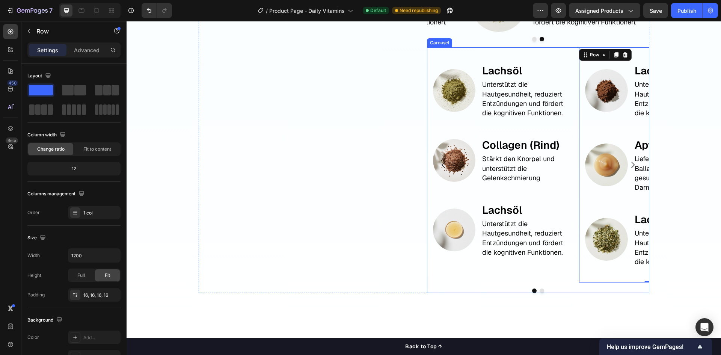
click at [463, 282] on div "Image Lachsöl Text Block Unterstützt die Hautgesundheit, reduziert Entzündungen…" at bounding box center [500, 164] width 146 height 235
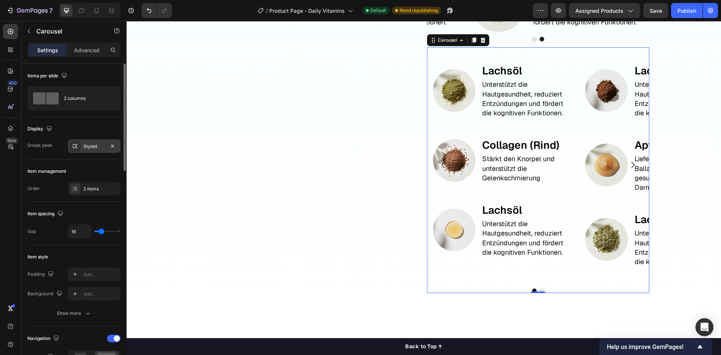
click at [75, 146] on icon at bounding box center [75, 146] width 5 height 4
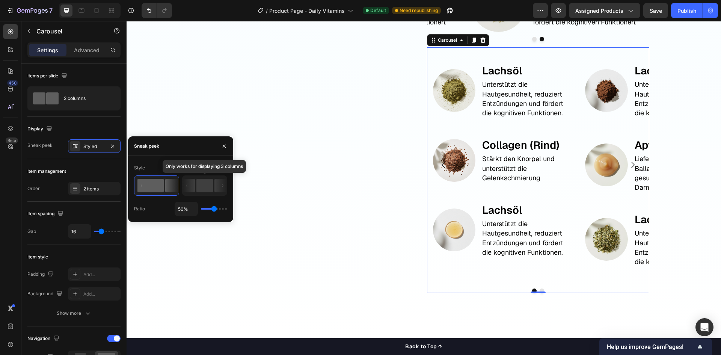
click at [210, 185] on rect at bounding box center [204, 186] width 17 height 14
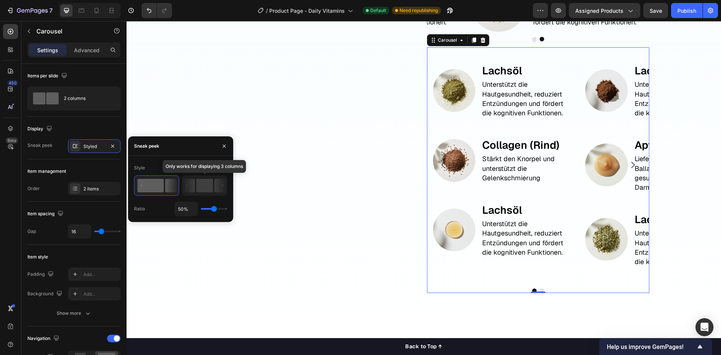
click at [210, 185] on rect at bounding box center [204, 186] width 17 height 14
click at [63, 159] on div "Item management Order 2 items" at bounding box center [73, 180] width 93 height 42
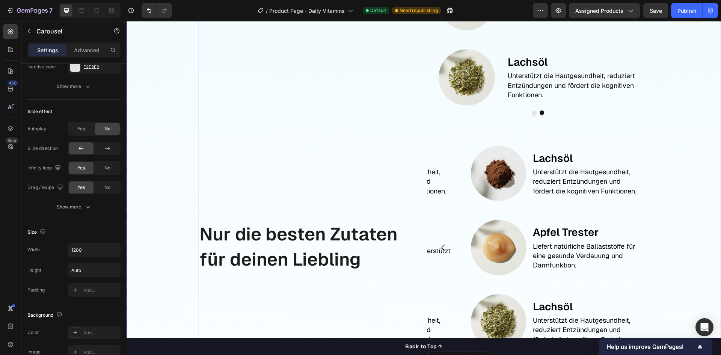
scroll to position [1027, 0]
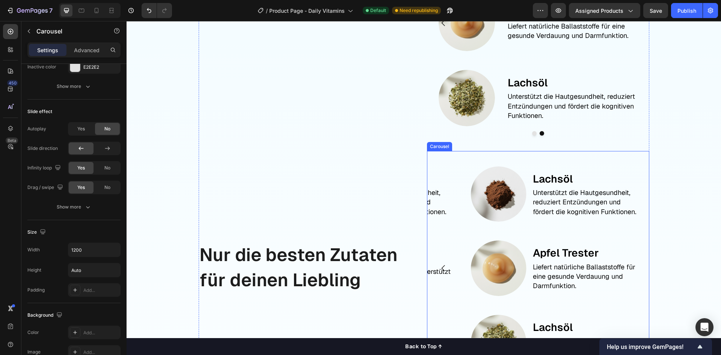
click at [440, 265] on icon "Carousel Back Arrow" at bounding box center [443, 268] width 9 height 9
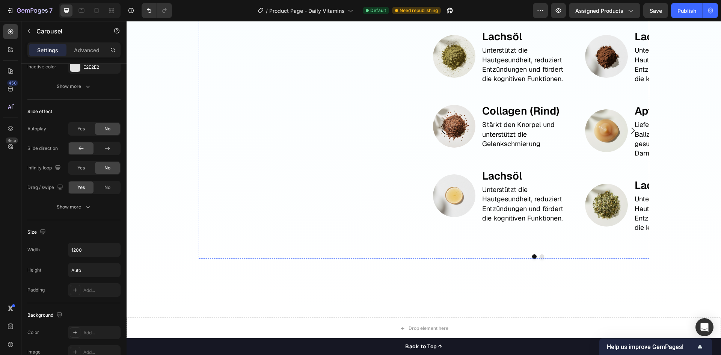
scroll to position [1403, 0]
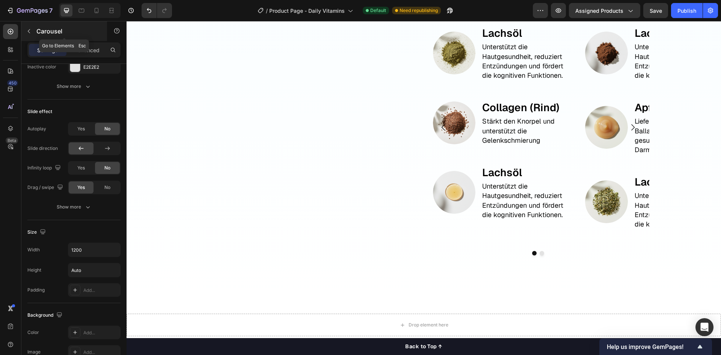
click at [29, 32] on icon "button" at bounding box center [29, 31] width 6 height 6
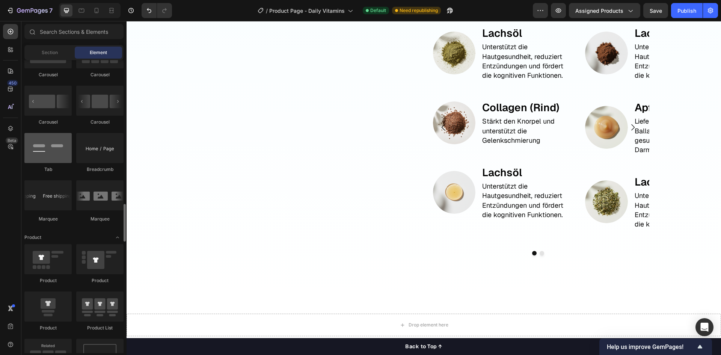
scroll to position [826, 0]
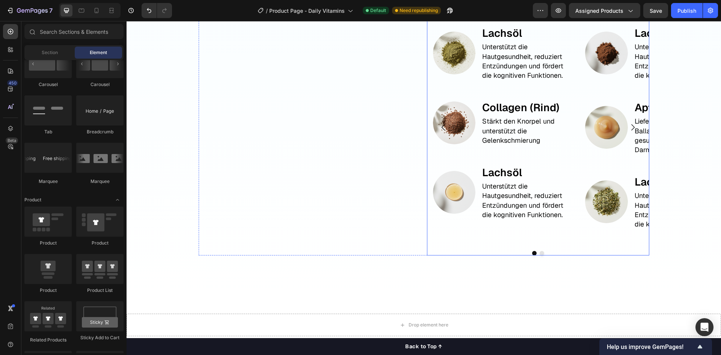
click at [490, 249] on div "Image Lachsöl Text Block Unterstützt die Hautgesundheit, reduziert Entzündungen…" at bounding box center [538, 133] width 222 height 246
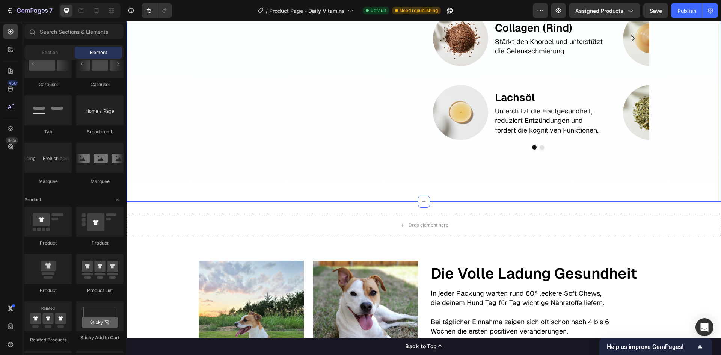
scroll to position [1290, 0]
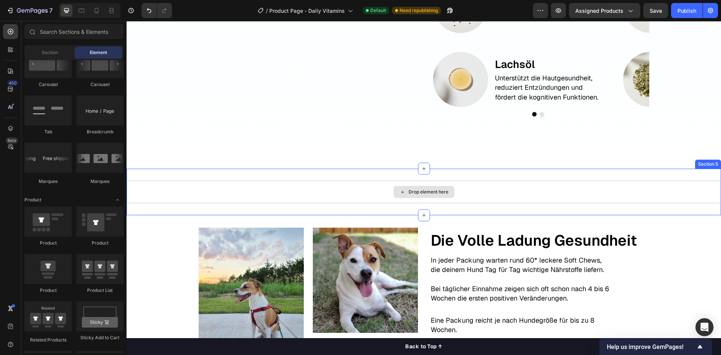
click at [473, 200] on div "Drop element here" at bounding box center [424, 192] width 594 height 23
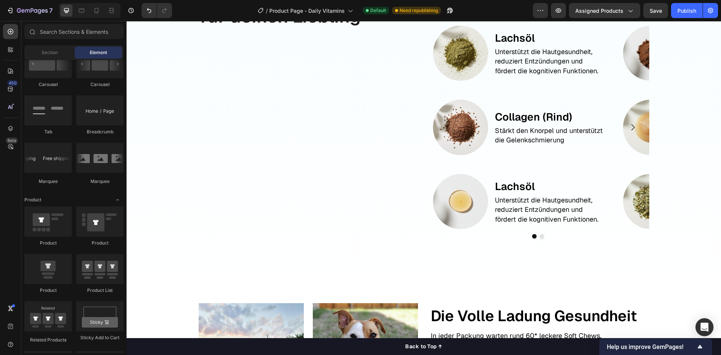
scroll to position [1140, 0]
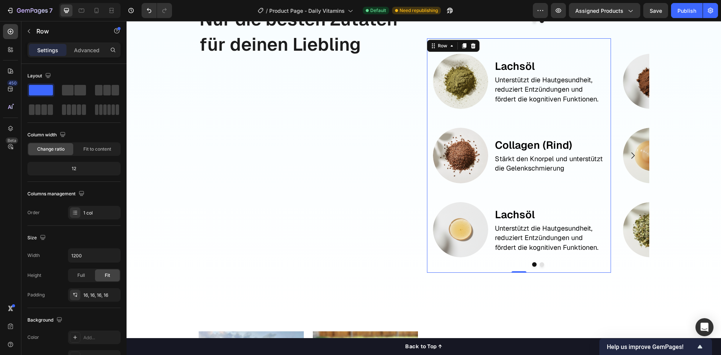
click at [474, 271] on div "Image Lachsöl Text Block Unterstützt die Hautgesundheit, reduziert Entzündungen…" at bounding box center [519, 155] width 184 height 235
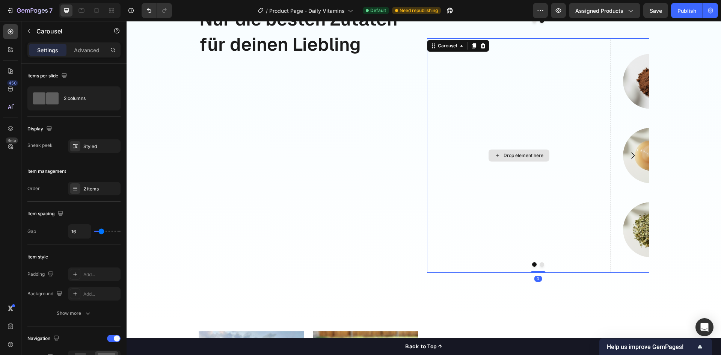
click at [482, 253] on div "Drop element here" at bounding box center [519, 155] width 184 height 235
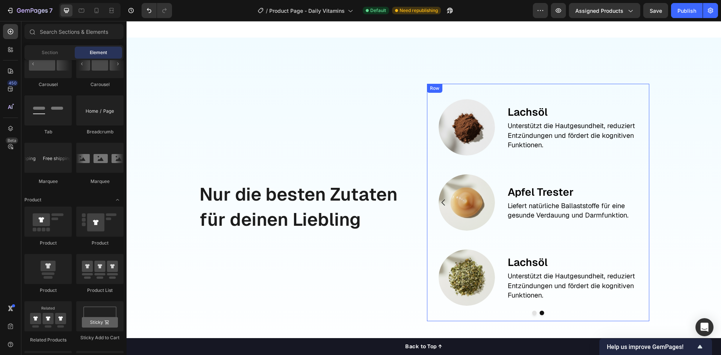
scroll to position [835, 0]
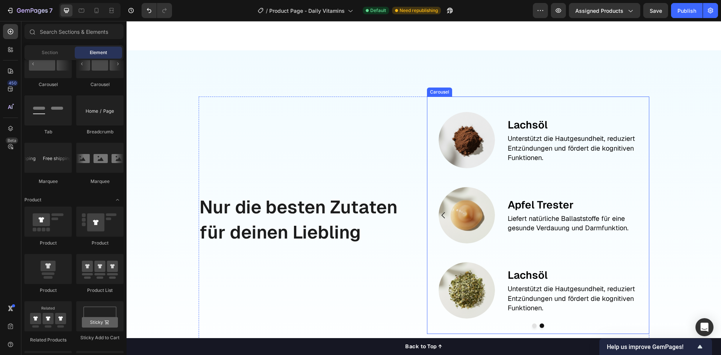
click at [441, 217] on icon "Carousel Back Arrow" at bounding box center [442, 215] width 3 height 6
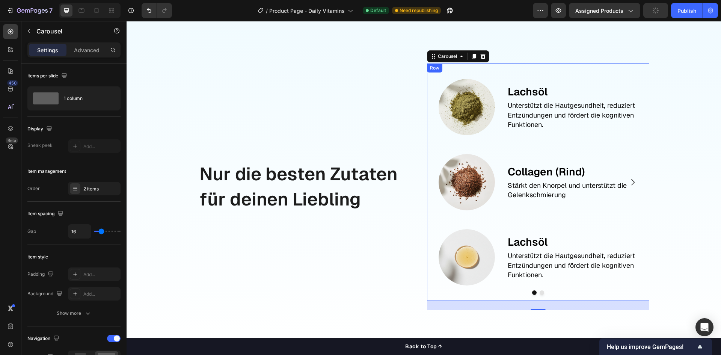
click at [434, 250] on div "Image Lachsöl Text Block Unterstützt die Hautgesundheit, reduziert Entzündungen…" at bounding box center [538, 181] width 210 height 225
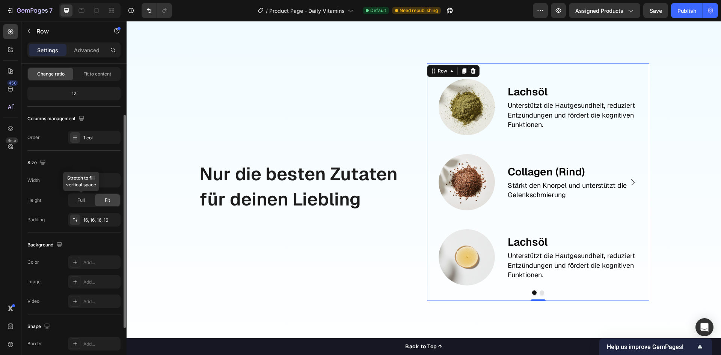
scroll to position [0, 0]
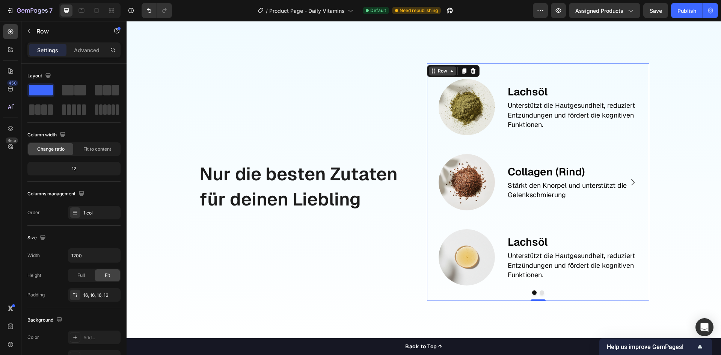
click at [436, 74] on div "Row" at bounding box center [442, 71] width 12 height 7
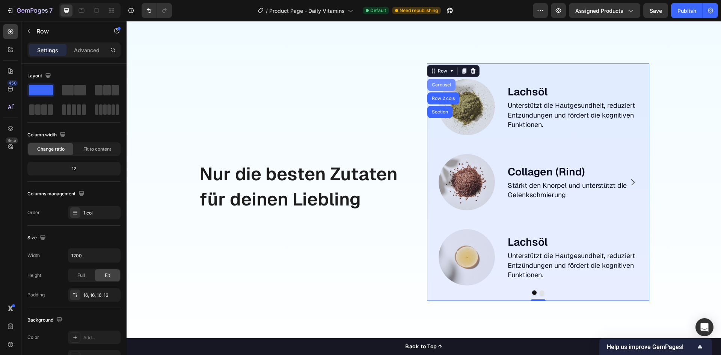
click at [438, 87] on div "Carousel" at bounding box center [441, 85] width 22 height 5
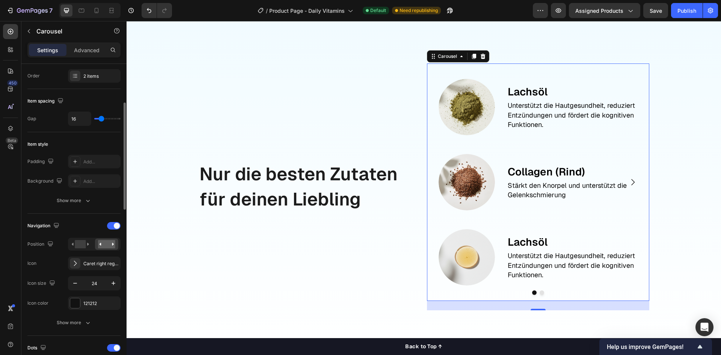
scroll to position [150, 0]
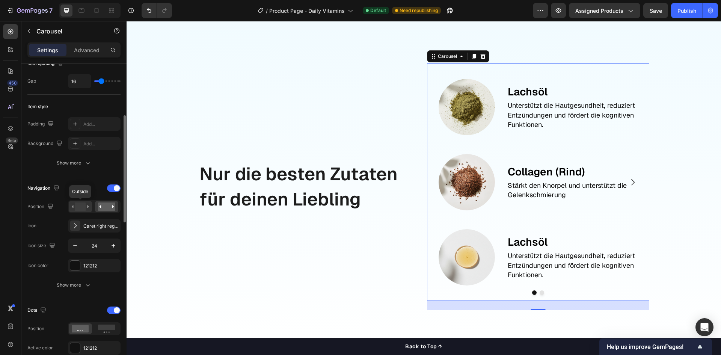
click at [83, 206] on rect at bounding box center [80, 206] width 11 height 8
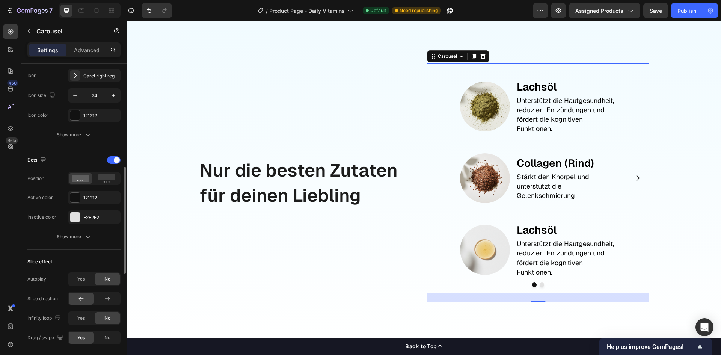
scroll to position [338, 0]
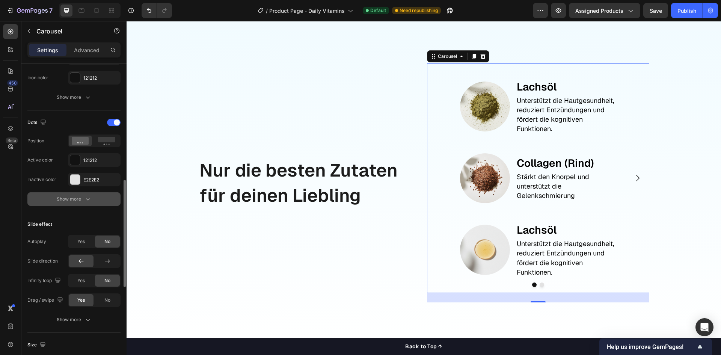
click at [82, 199] on div "Show more" at bounding box center [74, 199] width 35 height 8
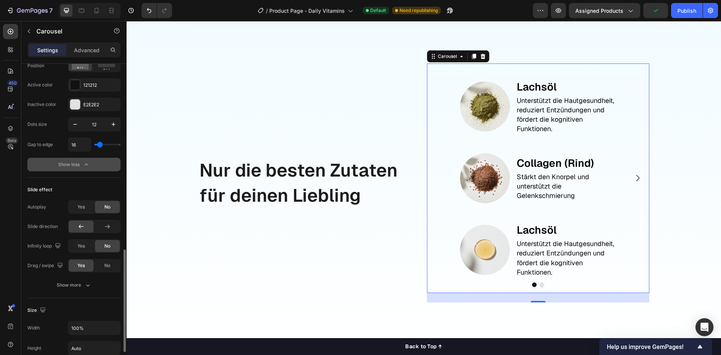
scroll to position [451, 0]
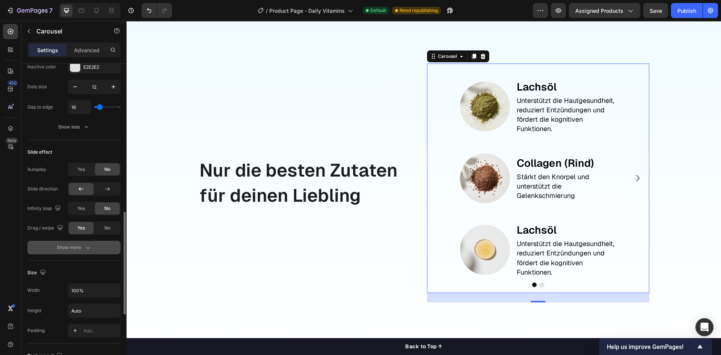
click at [83, 246] on div "Show more" at bounding box center [74, 248] width 35 height 8
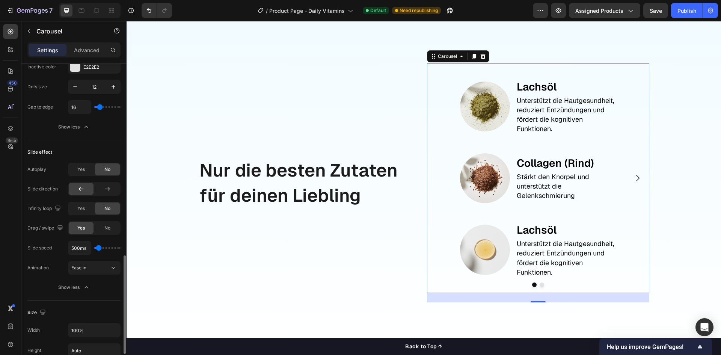
scroll to position [488, 0]
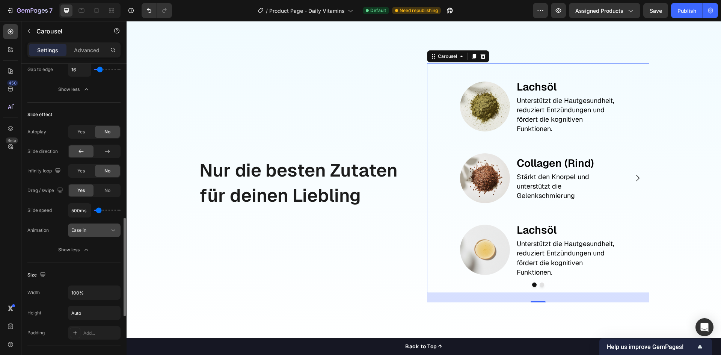
click at [92, 232] on div "Ease in" at bounding box center [90, 230] width 38 height 7
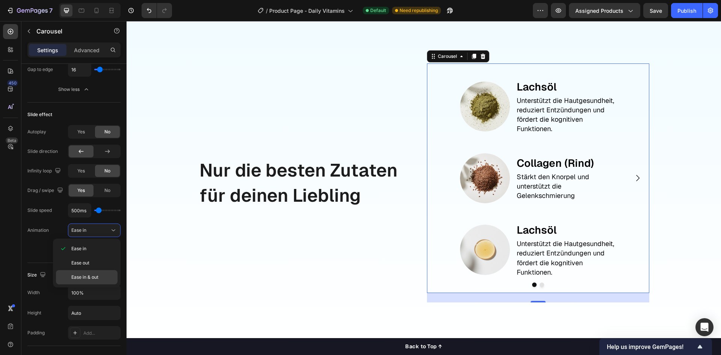
click at [88, 272] on div "Ease in & out" at bounding box center [87, 277] width 62 height 14
click at [636, 182] on icon "Carousel Next Arrow" at bounding box center [637, 177] width 9 height 9
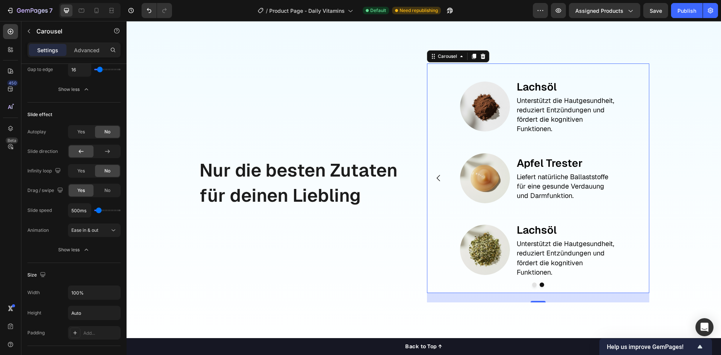
click at [440, 189] on button "Carousel Back Arrow" at bounding box center [438, 177] width 21 height 21
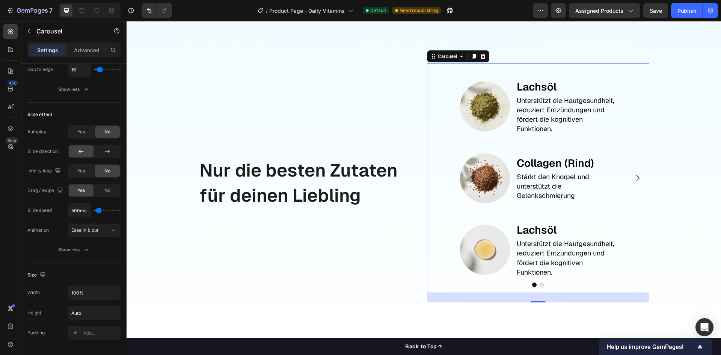
click at [633, 182] on icon "Carousel Next Arrow" at bounding box center [637, 177] width 9 height 9
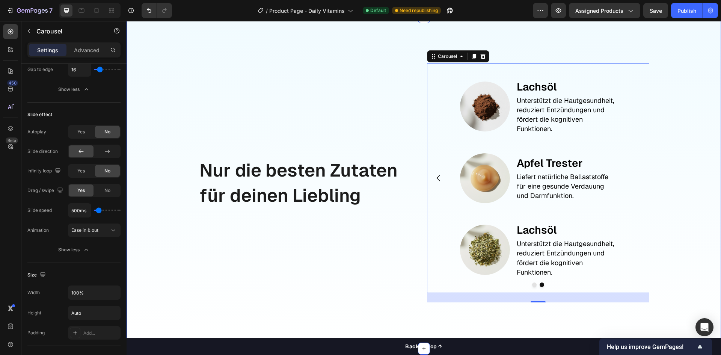
click at [161, 156] on div "Nur die besten Zutaten für deinen Liebling Text Block Image Lachsöl Text Block …" at bounding box center [424, 182] width 594 height 331
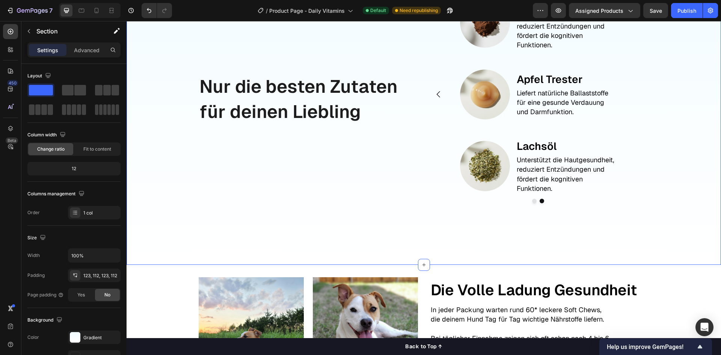
scroll to position [948, 0]
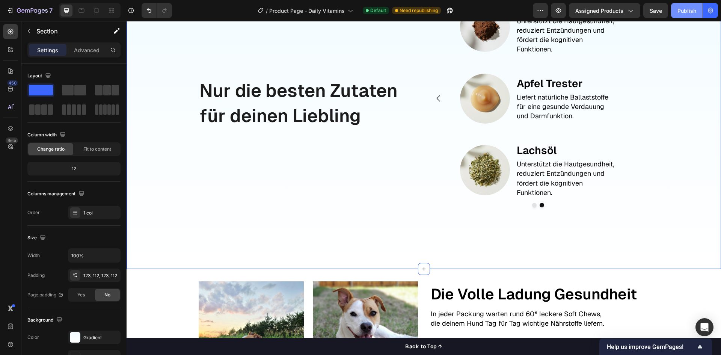
click at [688, 13] on div "Publish" at bounding box center [686, 11] width 19 height 8
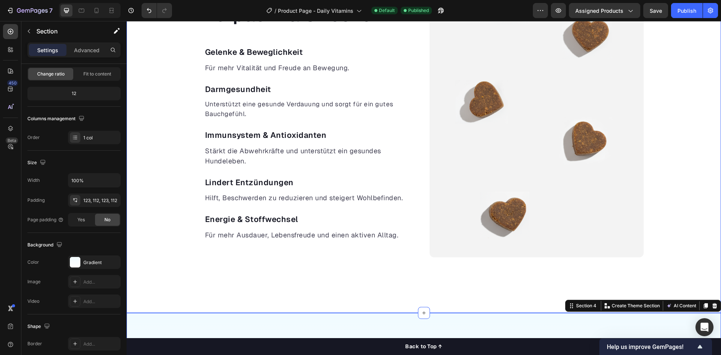
scroll to position [572, 0]
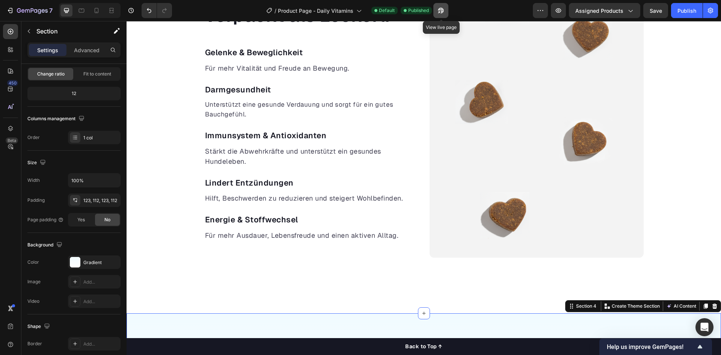
click at [437, 9] on button "button" at bounding box center [440, 10] width 15 height 15
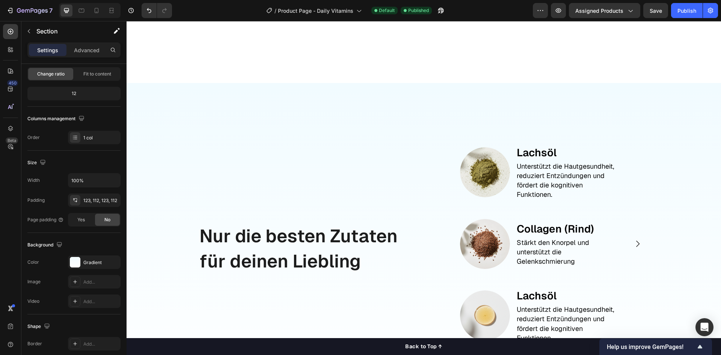
scroll to position [798, 0]
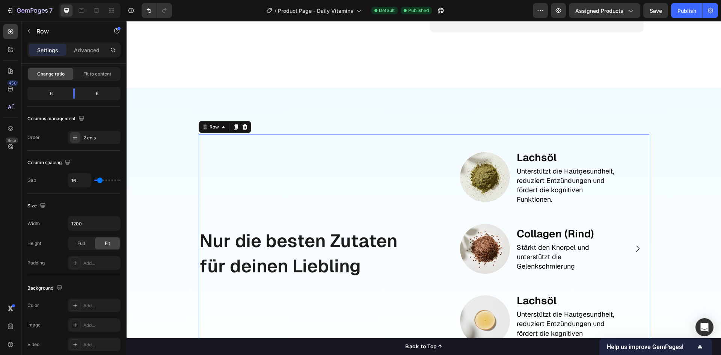
click at [293, 154] on div "Nur die besten Zutaten für deinen Liebling Text Block" at bounding box center [310, 253] width 222 height 239
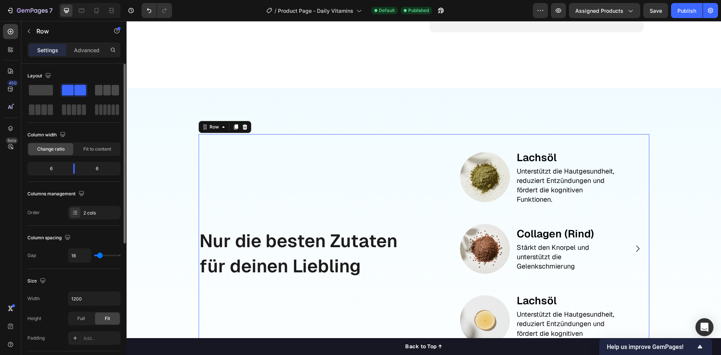
click at [112, 94] on span at bounding box center [116, 90] width 8 height 11
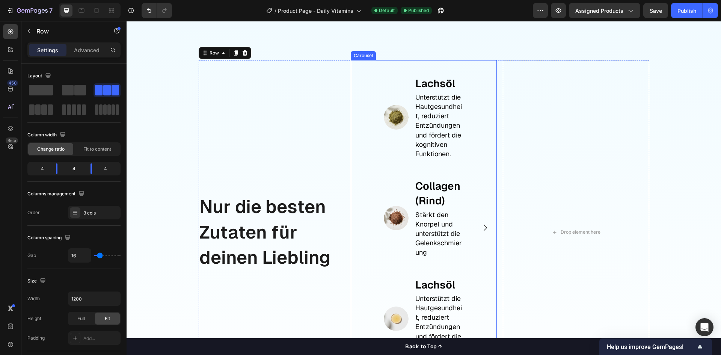
scroll to position [873, 0]
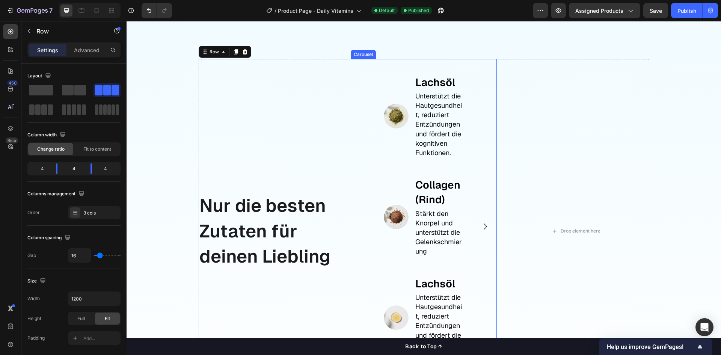
click at [480, 182] on div "Image Lachsöl Text Block Unterstützt die Hautgesundheit, reduziert Entzündungen…" at bounding box center [424, 226] width 146 height 335
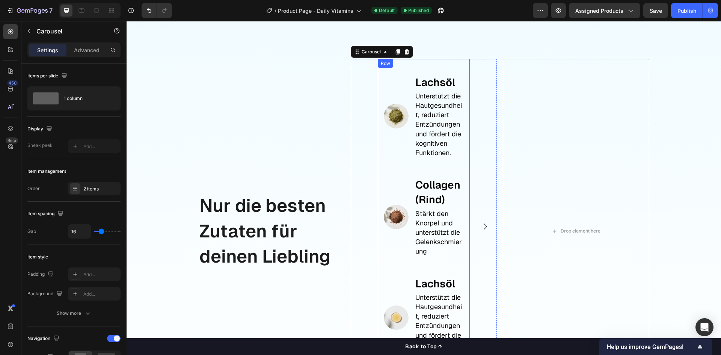
click at [378, 70] on div "Image Lachsöl Text Block Unterstützt die Hautgesundheit, reduziert Entzündungen…" at bounding box center [424, 217] width 92 height 316
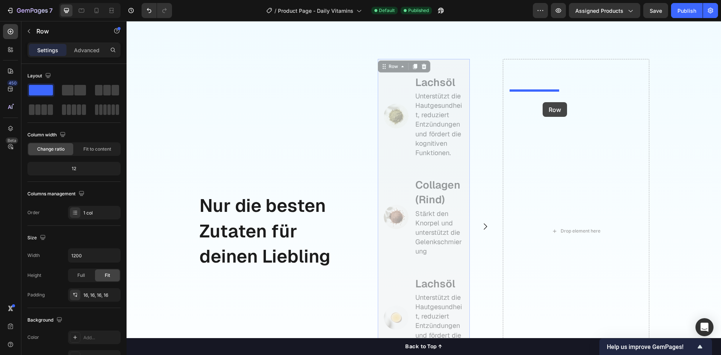
drag, startPoint x: 388, startPoint y: 68, endPoint x: 543, endPoint y: 102, distance: 158.4
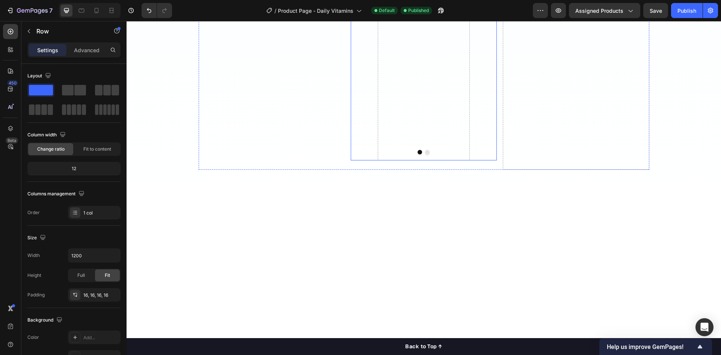
scroll to position [1853, 0]
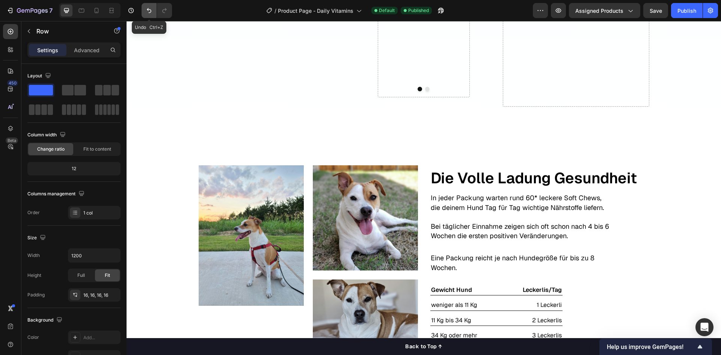
click at [147, 12] on icon "Undo/Redo" at bounding box center [149, 11] width 8 height 8
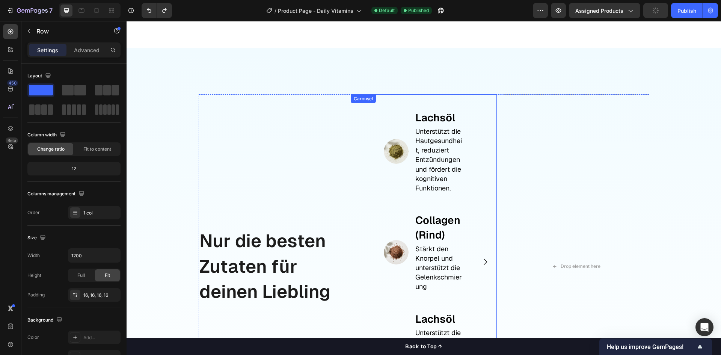
scroll to position [833, 0]
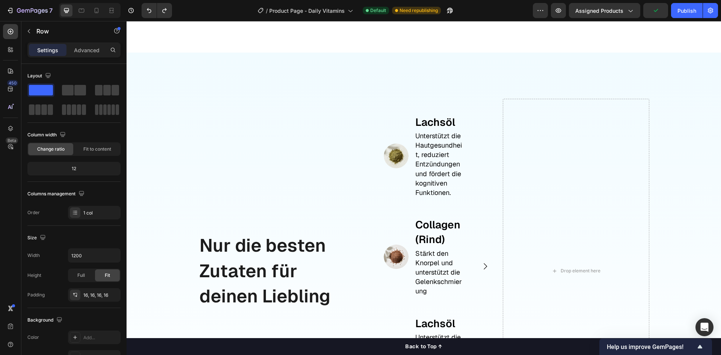
click at [397, 210] on div "Image Lachsöl Text Block Unterstützt die Hautgesundheit, reduziert Entzündungen…" at bounding box center [424, 257] width 80 height 304
click at [406, 188] on div "Image Lachsöl Text Block Unterstützt die Hautgesundheit, reduziert Entzündungen…" at bounding box center [424, 156] width 80 height 84
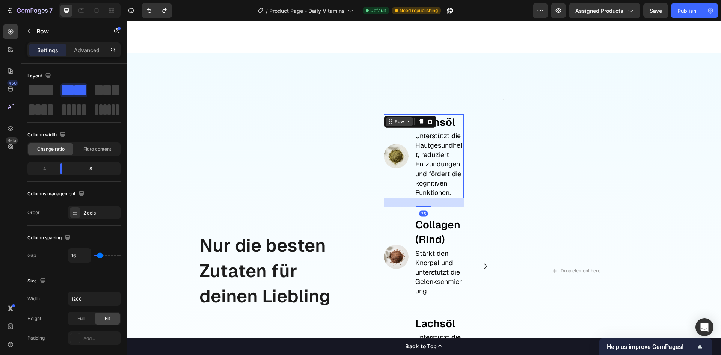
click at [393, 122] on div "Row" at bounding box center [399, 121] width 12 height 7
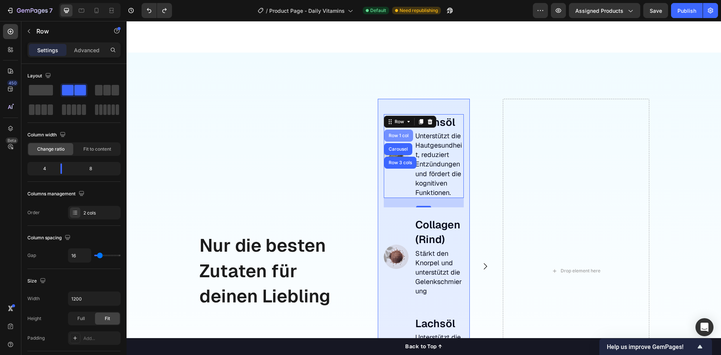
click at [400, 136] on div "Row 1 col" at bounding box center [398, 135] width 23 height 5
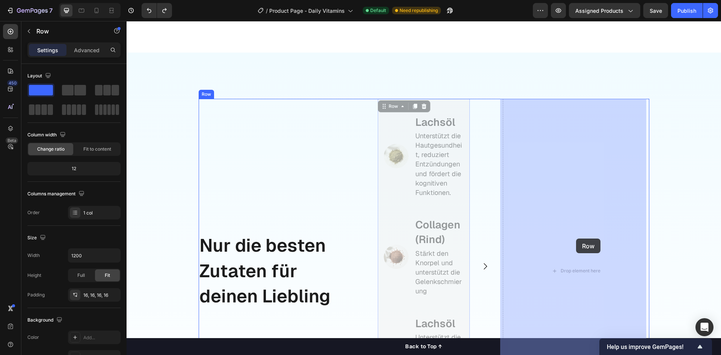
drag, startPoint x: 381, startPoint y: 108, endPoint x: 576, endPoint y: 238, distance: 234.7
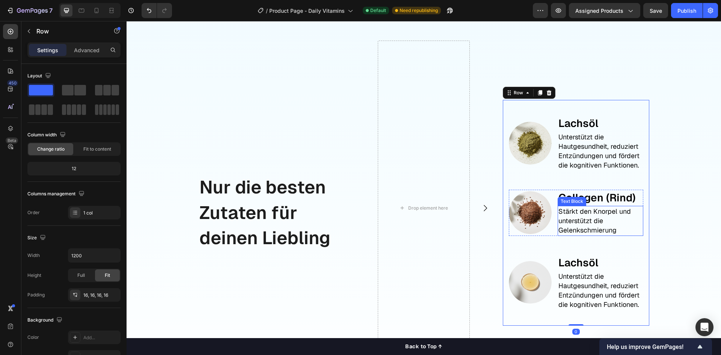
scroll to position [870, 0]
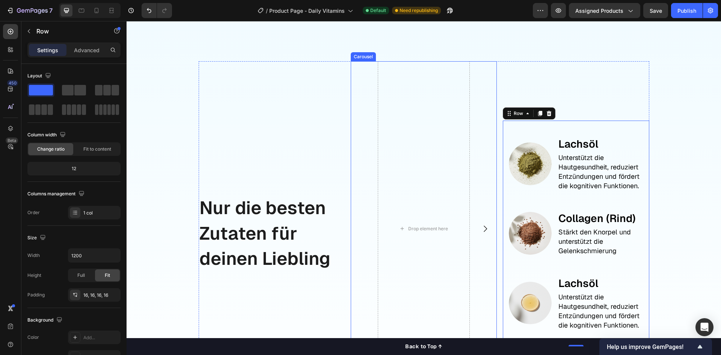
click at [481, 227] on icon "Carousel Next Arrow" at bounding box center [485, 228] width 9 height 9
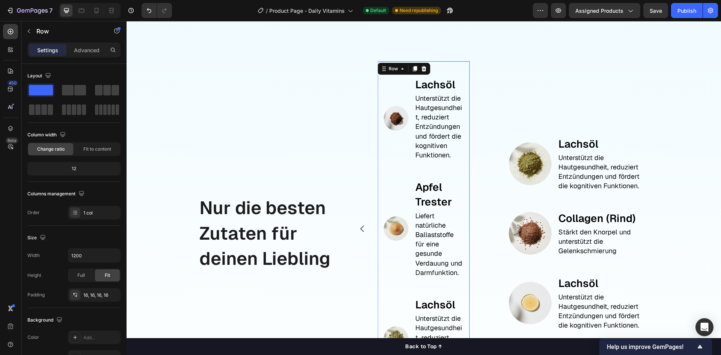
click at [378, 81] on div "Image Lachsöl Text Block Unterstützt die Hautgesundheit, reduziert Entzündungen…" at bounding box center [424, 228] width 92 height 335
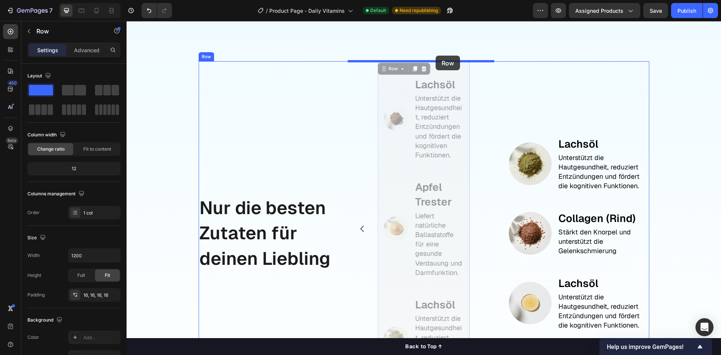
drag, startPoint x: 401, startPoint y: 77, endPoint x: 436, endPoint y: 56, distance: 40.1
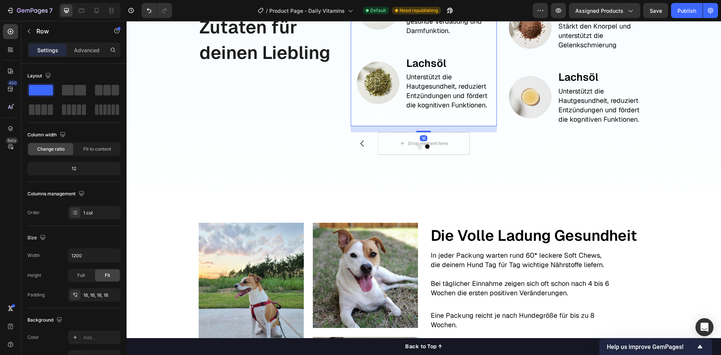
scroll to position [1060, 0]
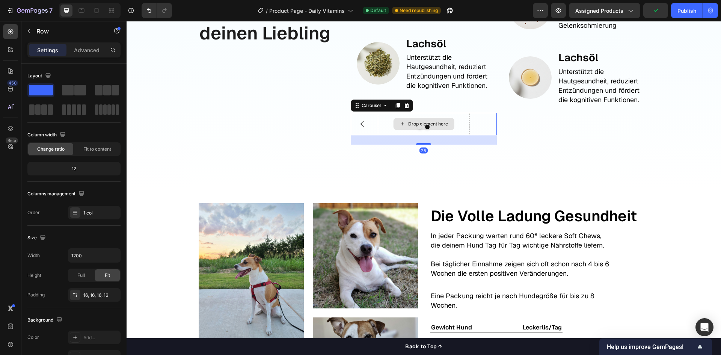
click at [465, 132] on div "Drop element here" at bounding box center [424, 124] width 92 height 23
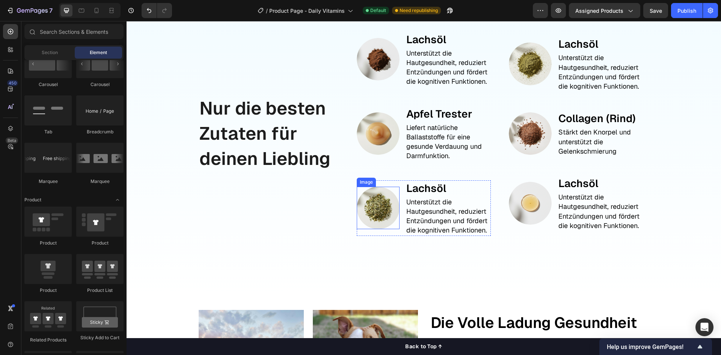
scroll to position [929, 0]
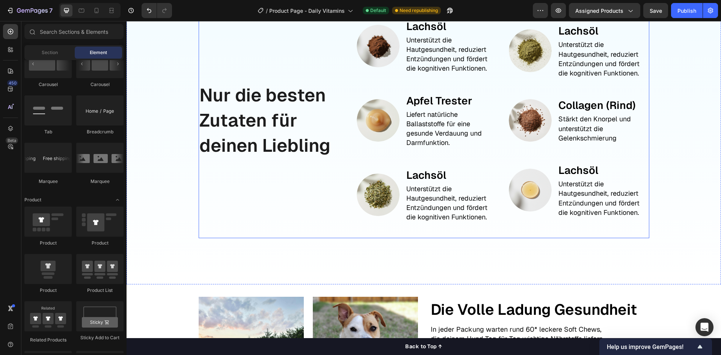
click at [287, 203] on div "Nur die besten Zutaten für deinen Liebling Text Block" at bounding box center [272, 120] width 146 height 235
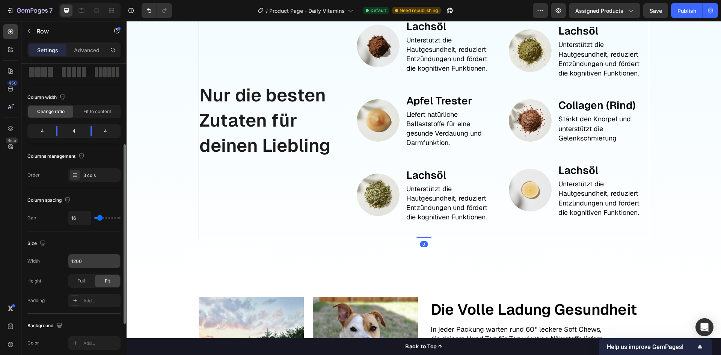
scroll to position [75, 0]
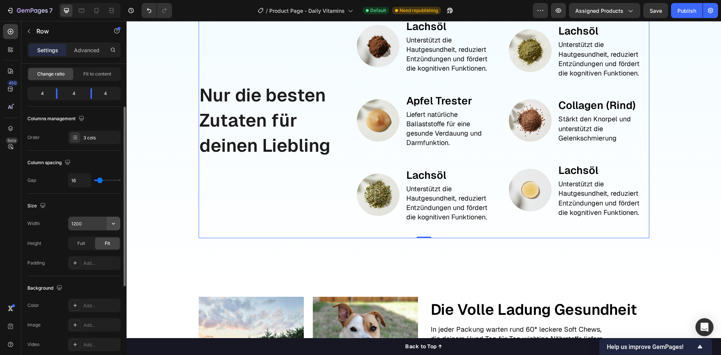
click at [114, 222] on icon "button" at bounding box center [114, 224] width 8 height 8
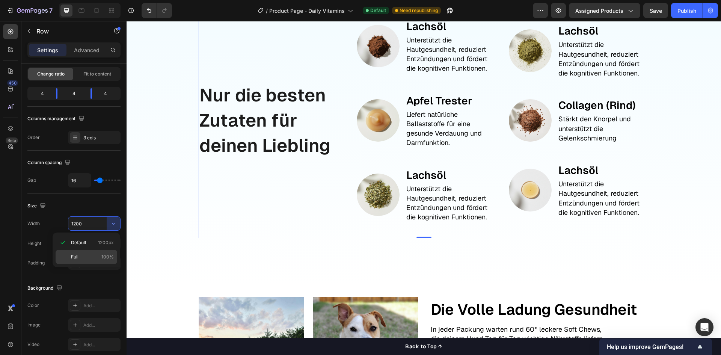
click at [95, 253] on div "Full 100%" at bounding box center [87, 257] width 62 height 14
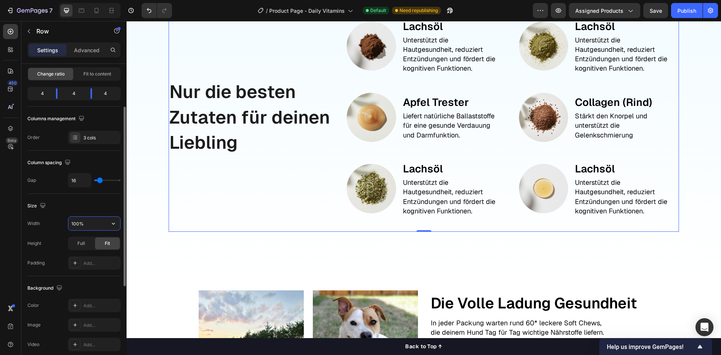
click at [94, 226] on input "100%" at bounding box center [94, 224] width 52 height 14
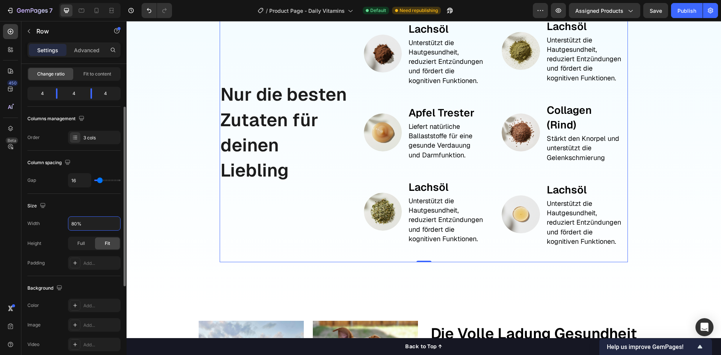
click at [89, 207] on div "Size" at bounding box center [73, 206] width 93 height 12
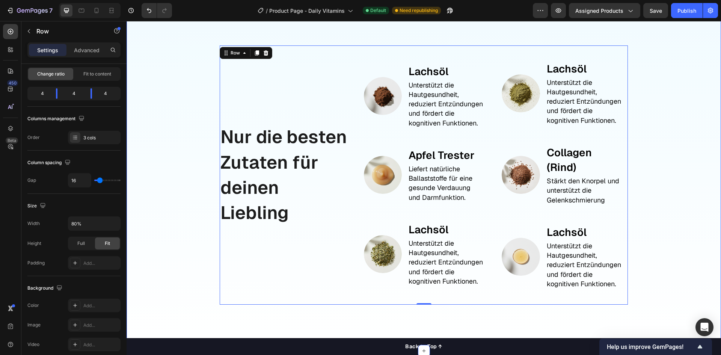
scroll to position [891, 0]
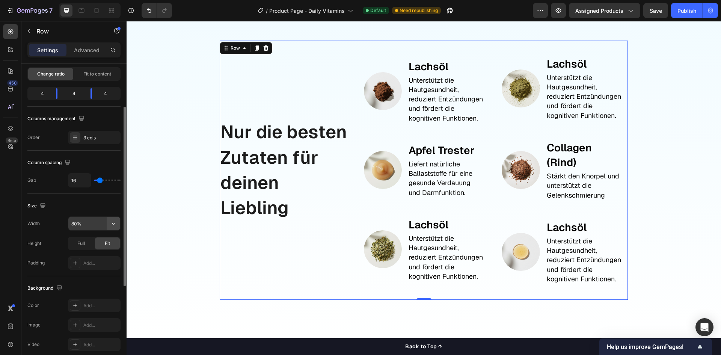
click at [115, 225] on icon "button" at bounding box center [114, 224] width 8 height 8
click at [104, 249] on div "Default 1200px" at bounding box center [87, 242] width 62 height 14
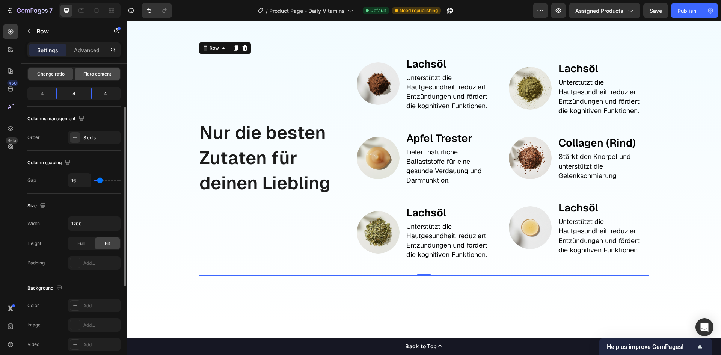
click at [93, 71] on span "Fit to content" at bounding box center [97, 74] width 28 height 7
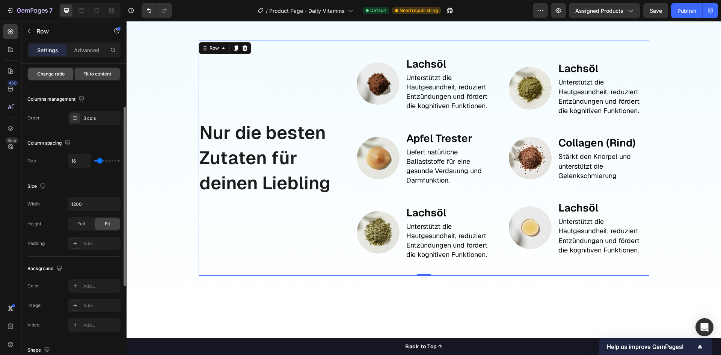
click at [54, 72] on span "Change ratio" at bounding box center [50, 74] width 27 height 7
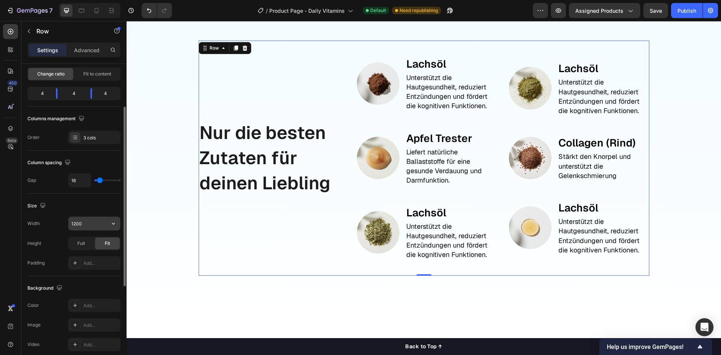
click at [98, 222] on input "1200" at bounding box center [94, 224] width 52 height 14
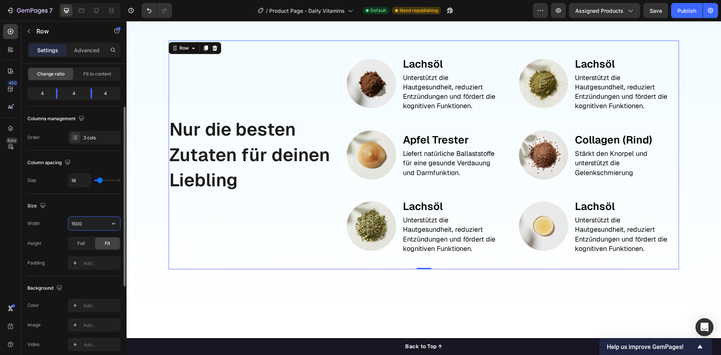
type input "1500"
click at [102, 210] on div "Size" at bounding box center [73, 206] width 93 height 12
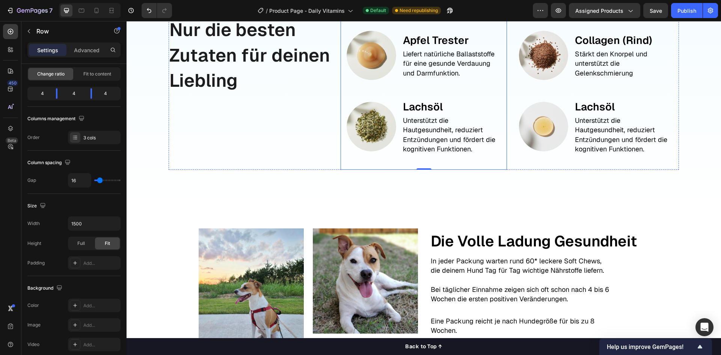
scroll to position [1004, 0]
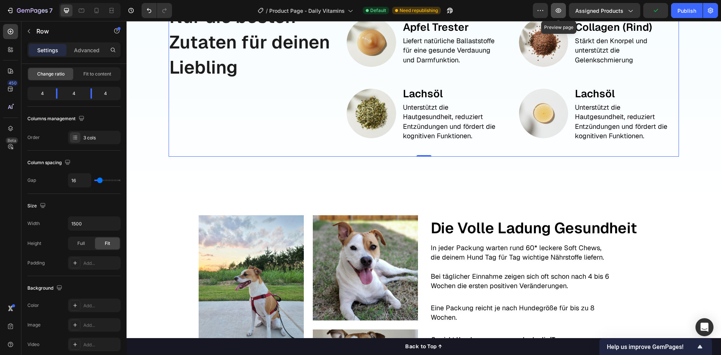
click at [564, 12] on button "button" at bounding box center [558, 10] width 15 height 15
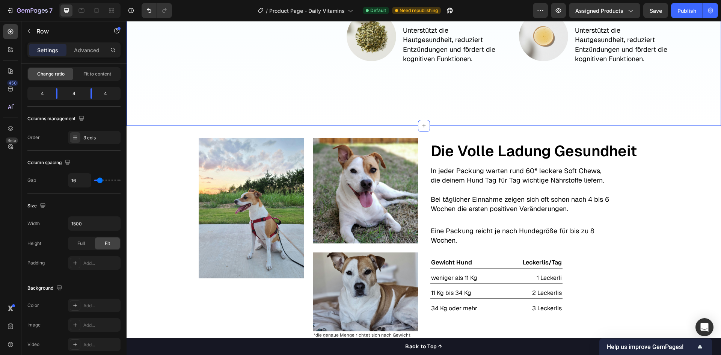
scroll to position [1180, 0]
